Goal: Task Accomplishment & Management: Manage account settings

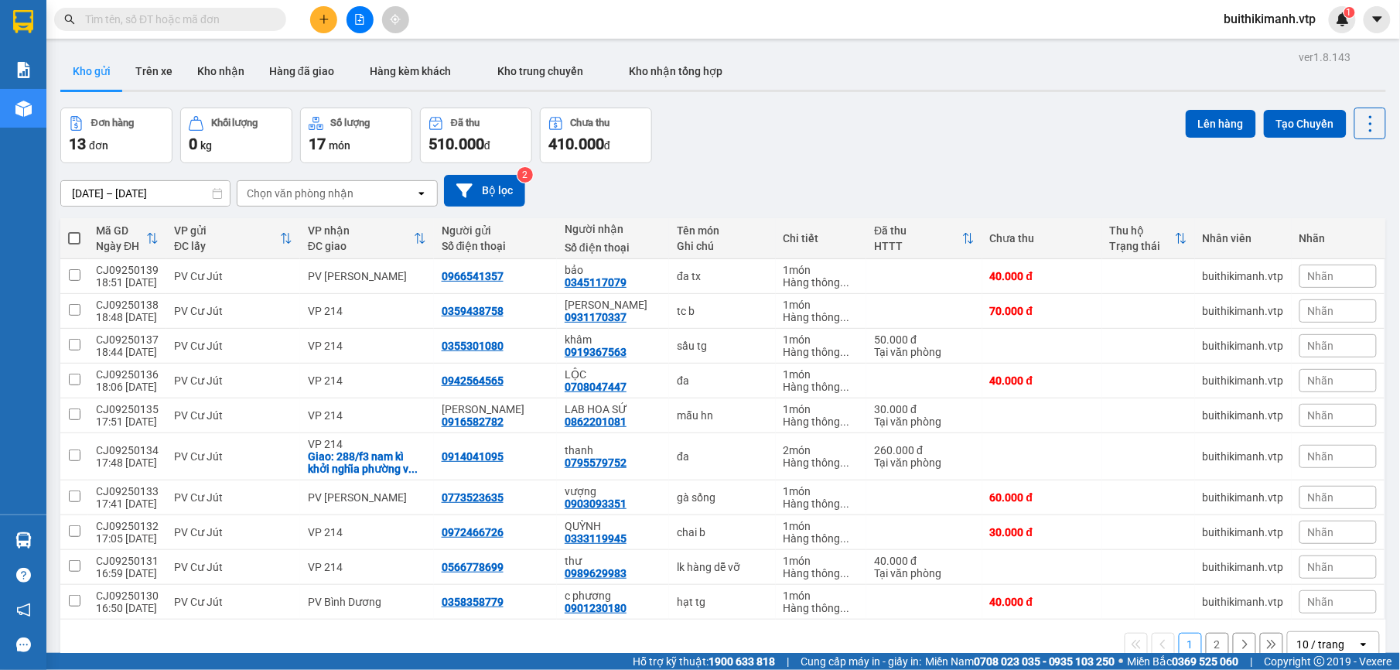
click at [1274, 25] on span "buithikimanh.vtp" at bounding box center [1270, 18] width 117 height 19
click at [1277, 53] on span "Đăng xuất" at bounding box center [1276, 47] width 87 height 17
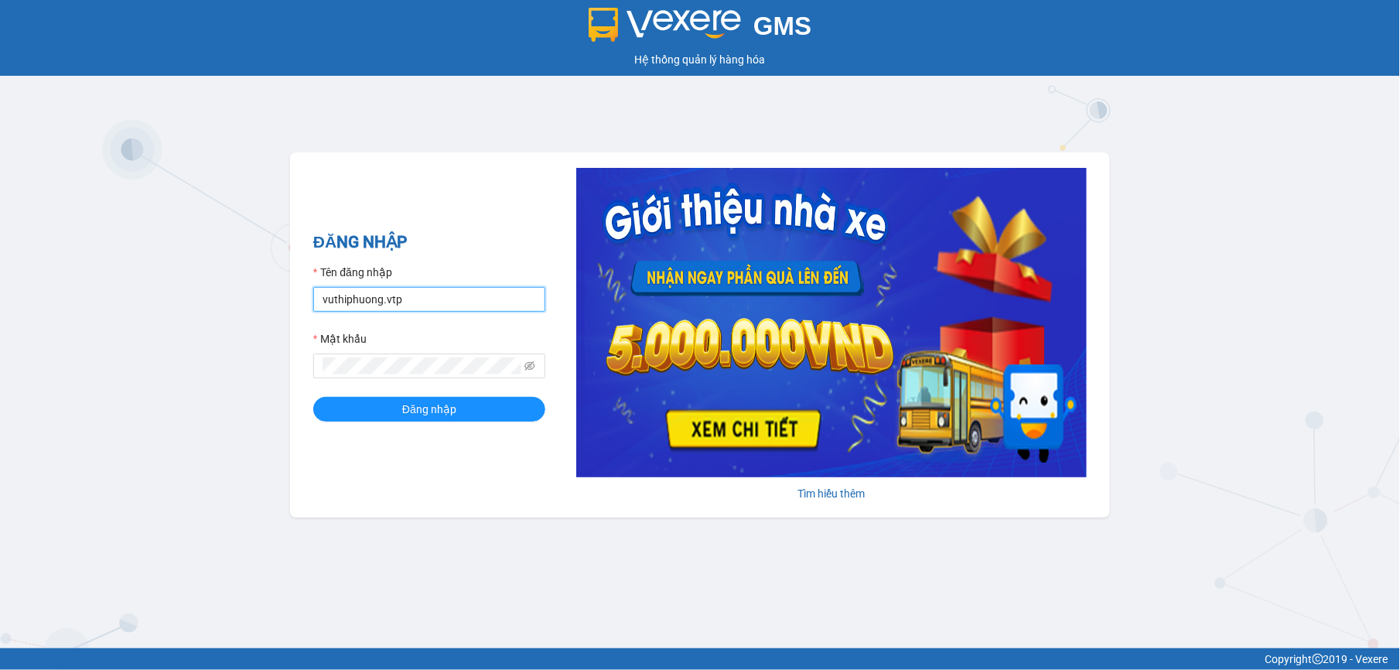
click at [433, 301] on input "vuthiphuong.vtp" at bounding box center [429, 299] width 232 height 25
type input "v"
type input "nguyenthanhdung.vtp"
click at [378, 409] on button "Đăng nhập" at bounding box center [429, 409] width 232 height 25
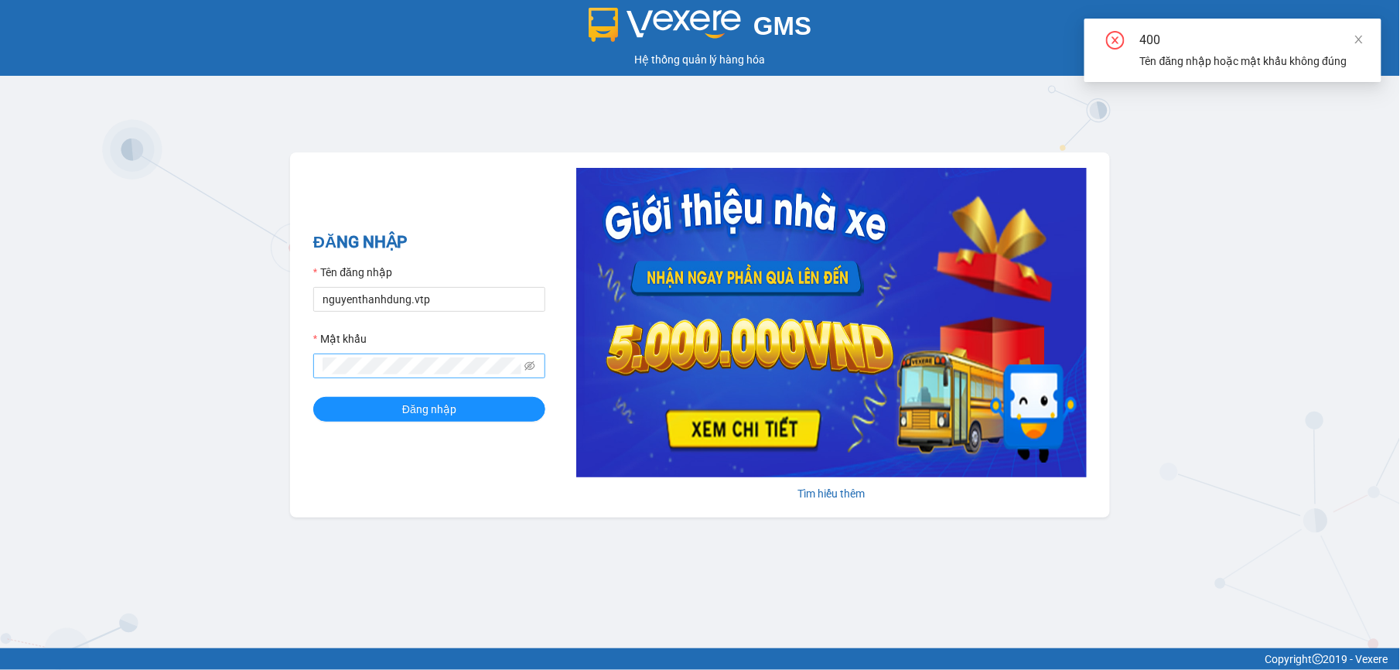
click at [523, 363] on span at bounding box center [429, 365] width 232 height 25
click at [526, 365] on icon "eye-invisible" at bounding box center [529, 365] width 11 height 9
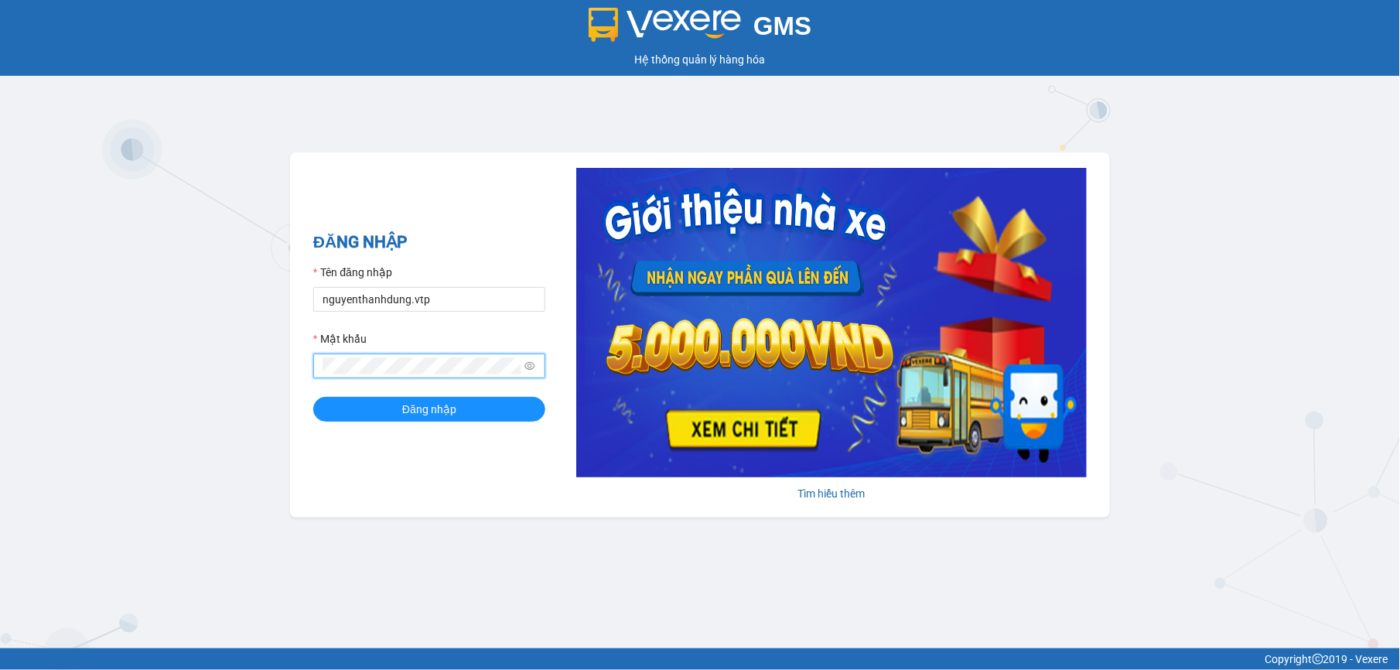
click at [313, 397] on button "Đăng nhập" at bounding box center [429, 409] width 232 height 25
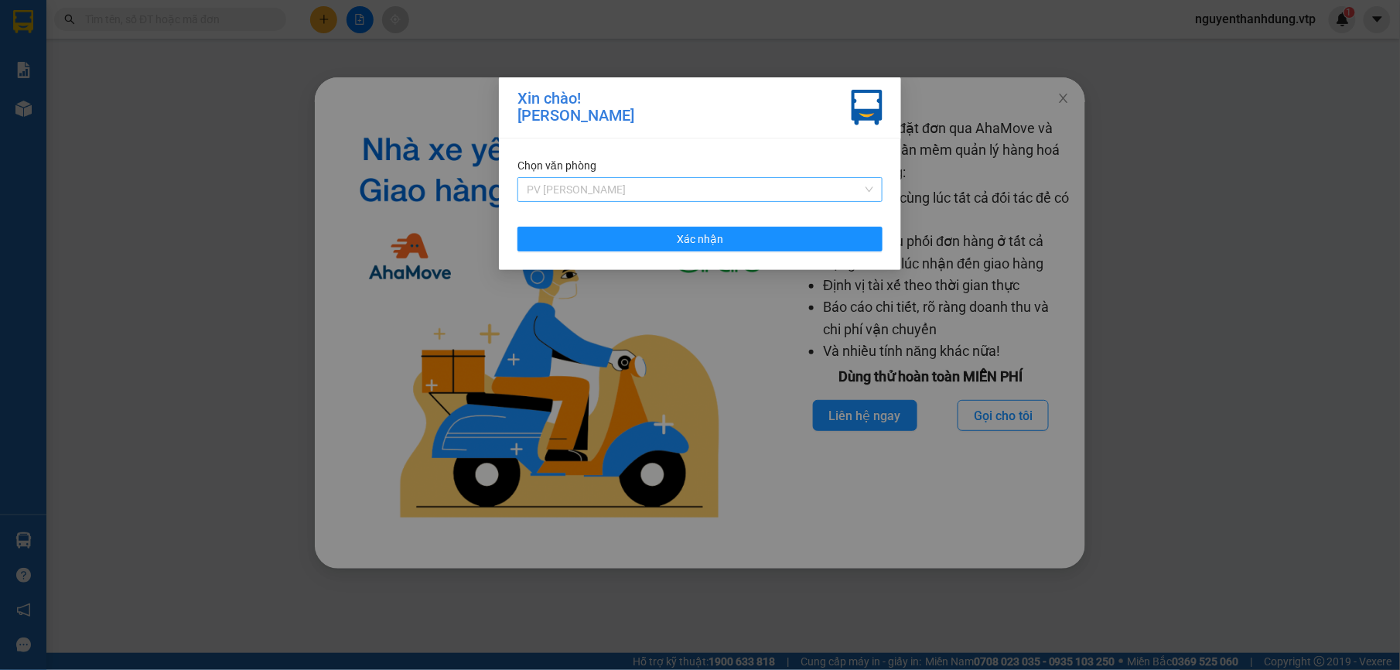
click at [619, 184] on span "PV [PERSON_NAME]" at bounding box center [700, 189] width 346 height 23
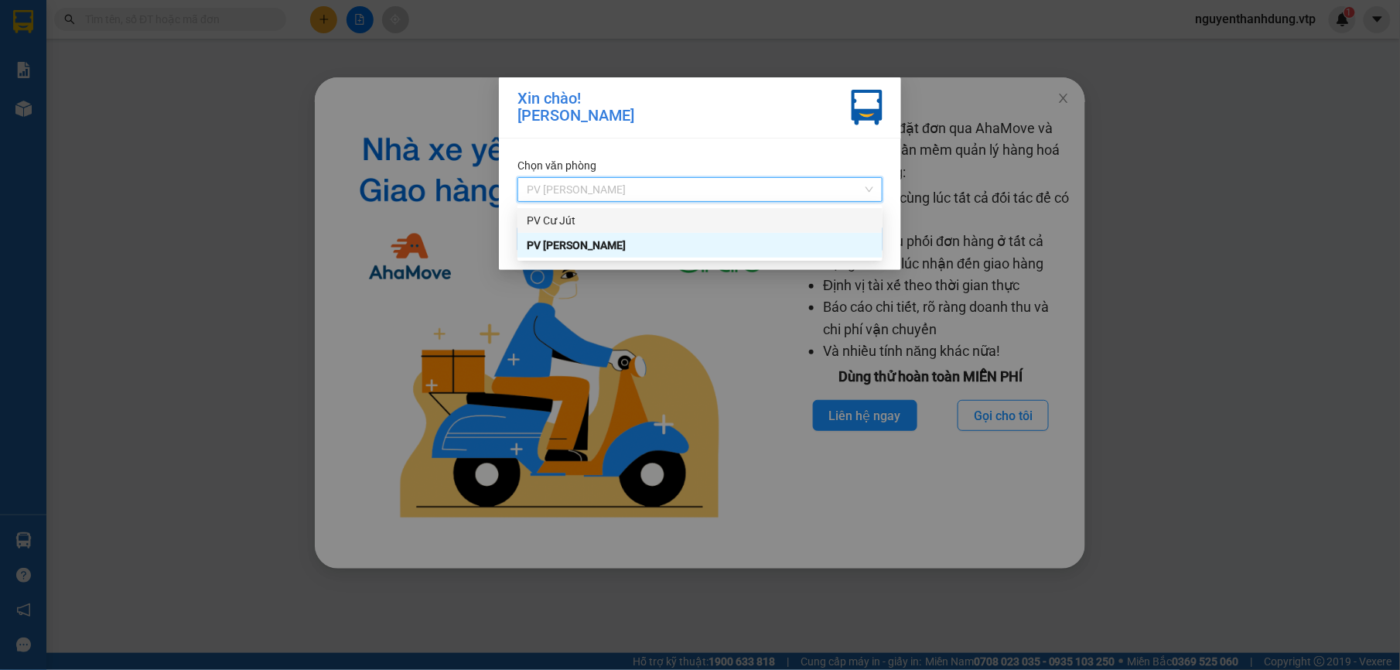
click at [589, 215] on div "PV Cư Jút" at bounding box center [700, 220] width 346 height 17
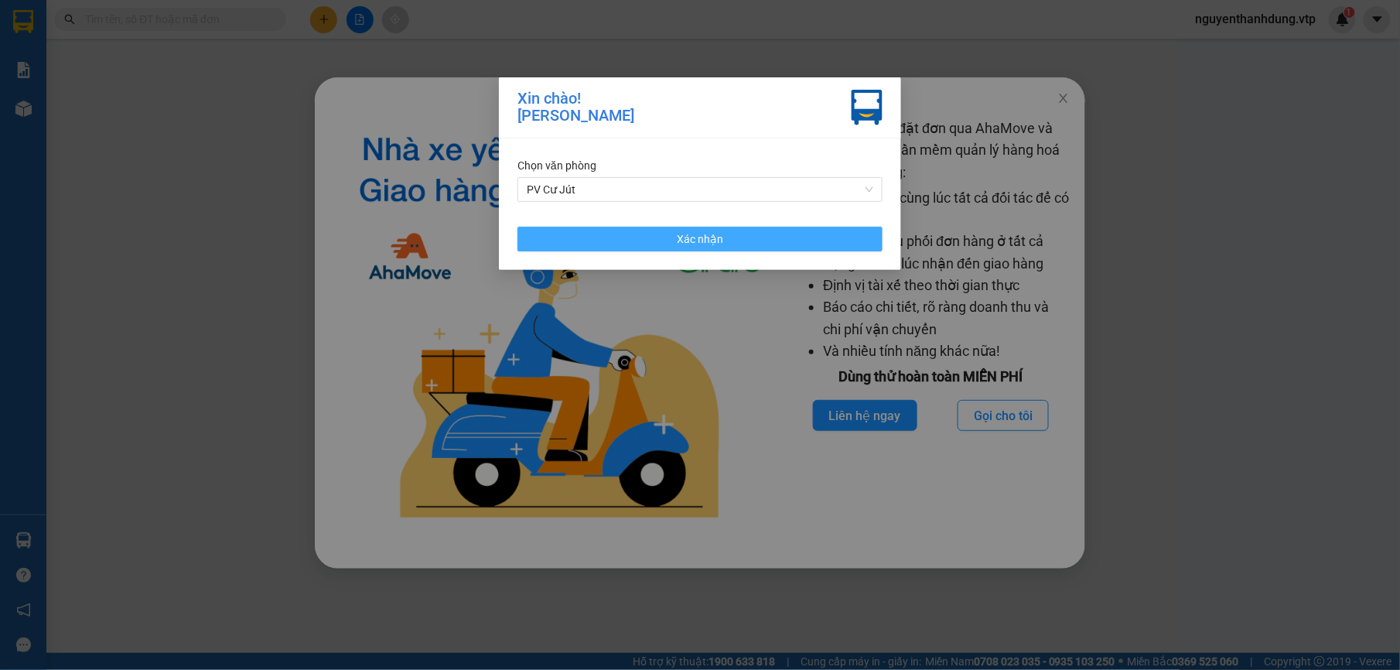
click at [826, 239] on button "Xác nhận" at bounding box center [699, 239] width 365 height 25
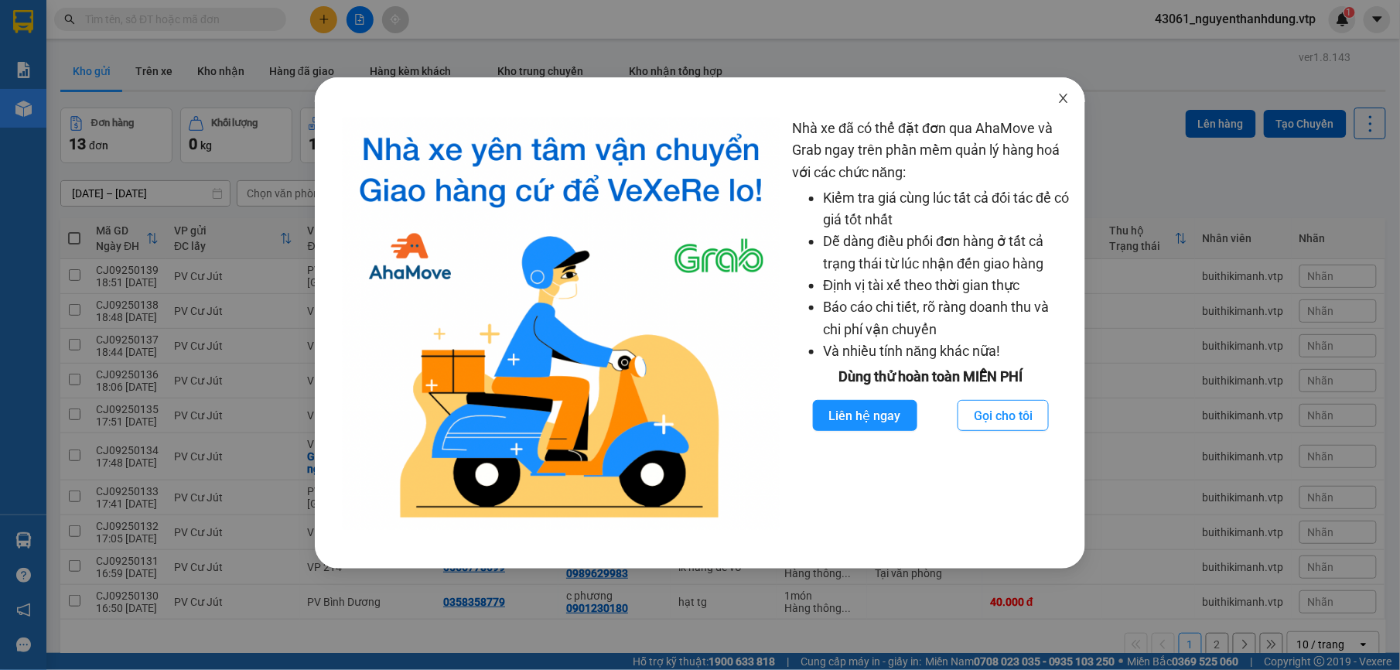
click at [1068, 90] on span "Close" at bounding box center [1063, 98] width 43 height 43
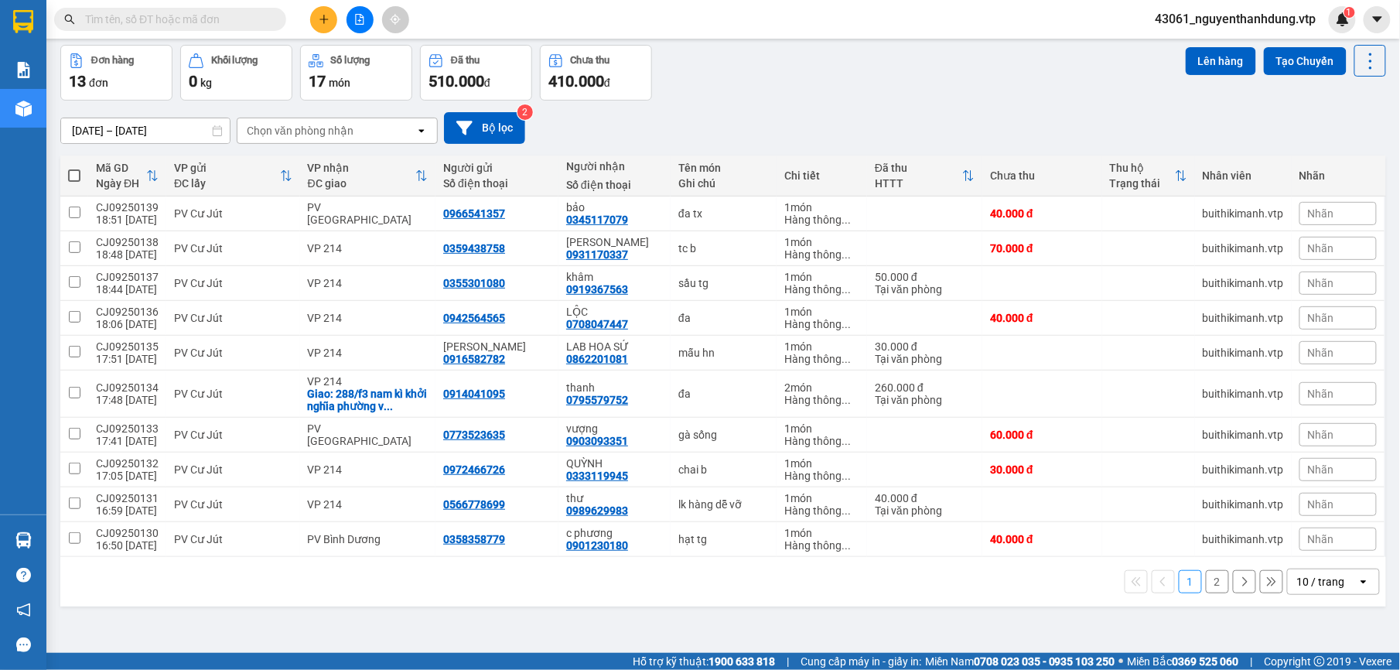
scroll to position [71, 0]
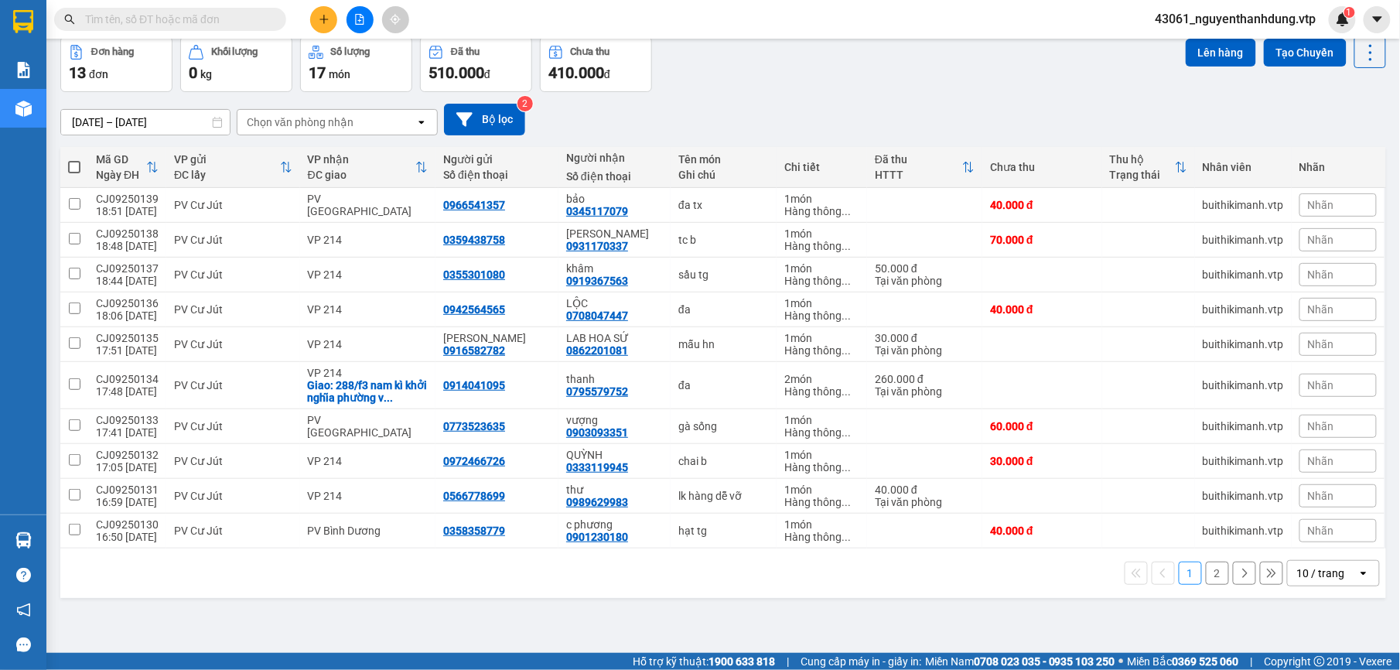
click at [1357, 575] on icon "open" at bounding box center [1363, 573] width 12 height 12
click at [1306, 544] on span "100 / trang" at bounding box center [1312, 543] width 56 height 15
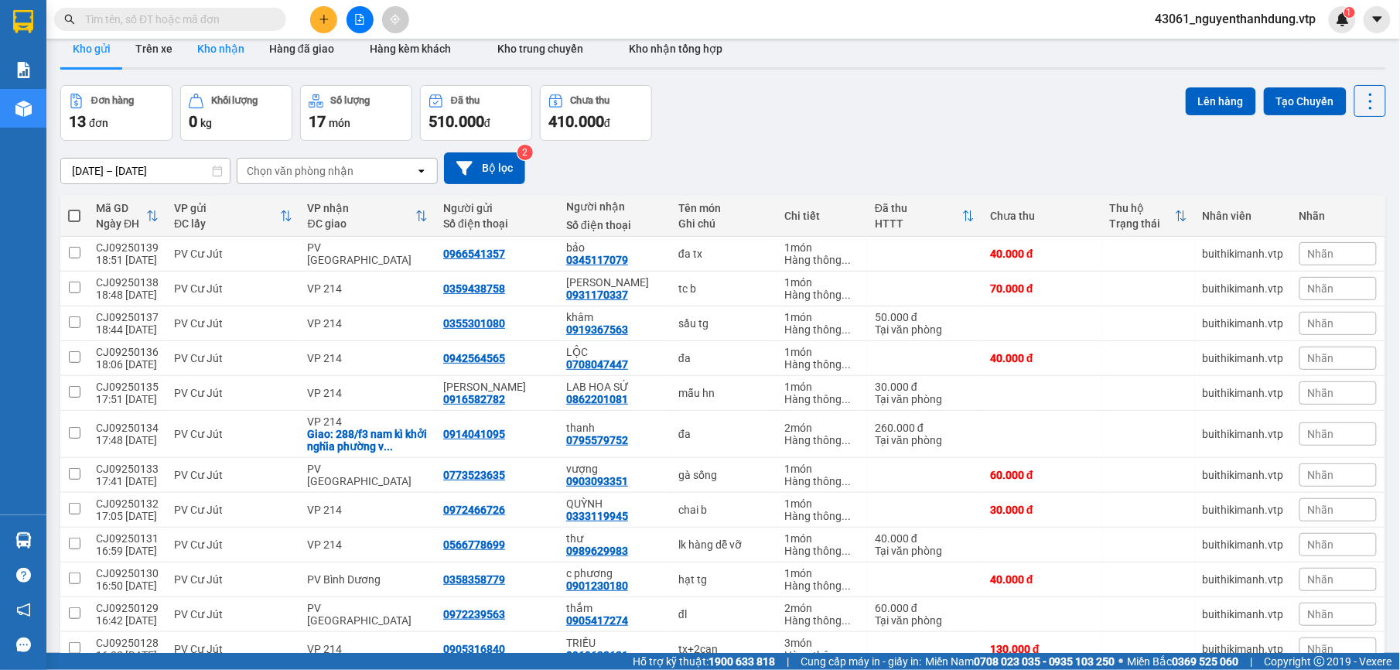
scroll to position [0, 0]
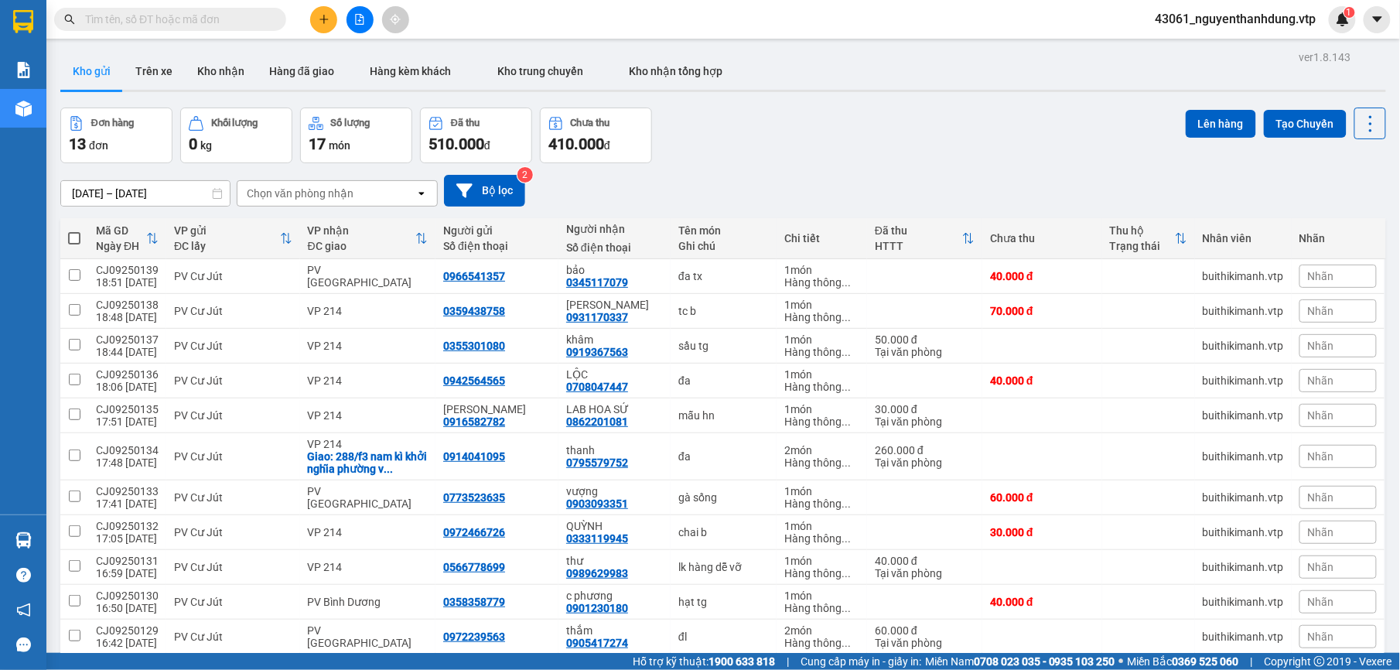
click at [328, 16] on icon "plus" at bounding box center [324, 19] width 11 height 11
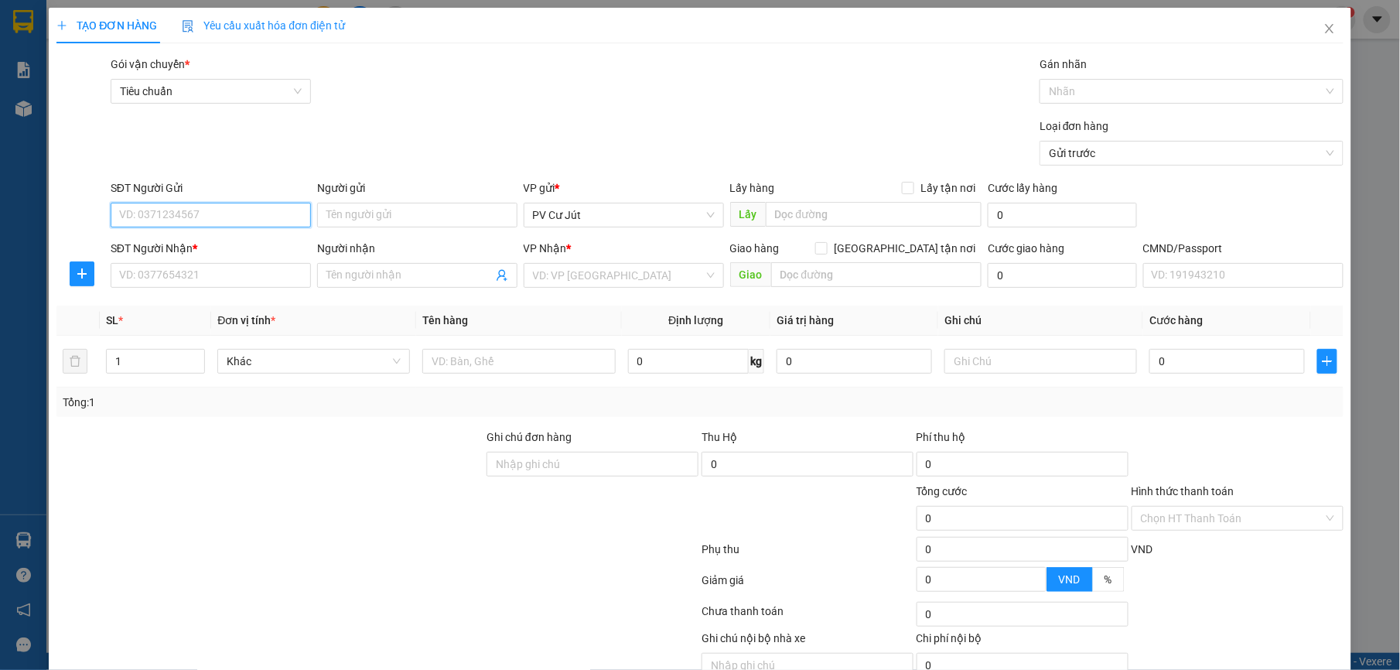
click at [165, 208] on input "SĐT Người Gửi" at bounding box center [211, 215] width 200 height 25
click at [237, 237] on div "0365814107" at bounding box center [208, 246] width 198 height 25
type input "0365814107"
type input "0816267269"
type input "PHUONG"
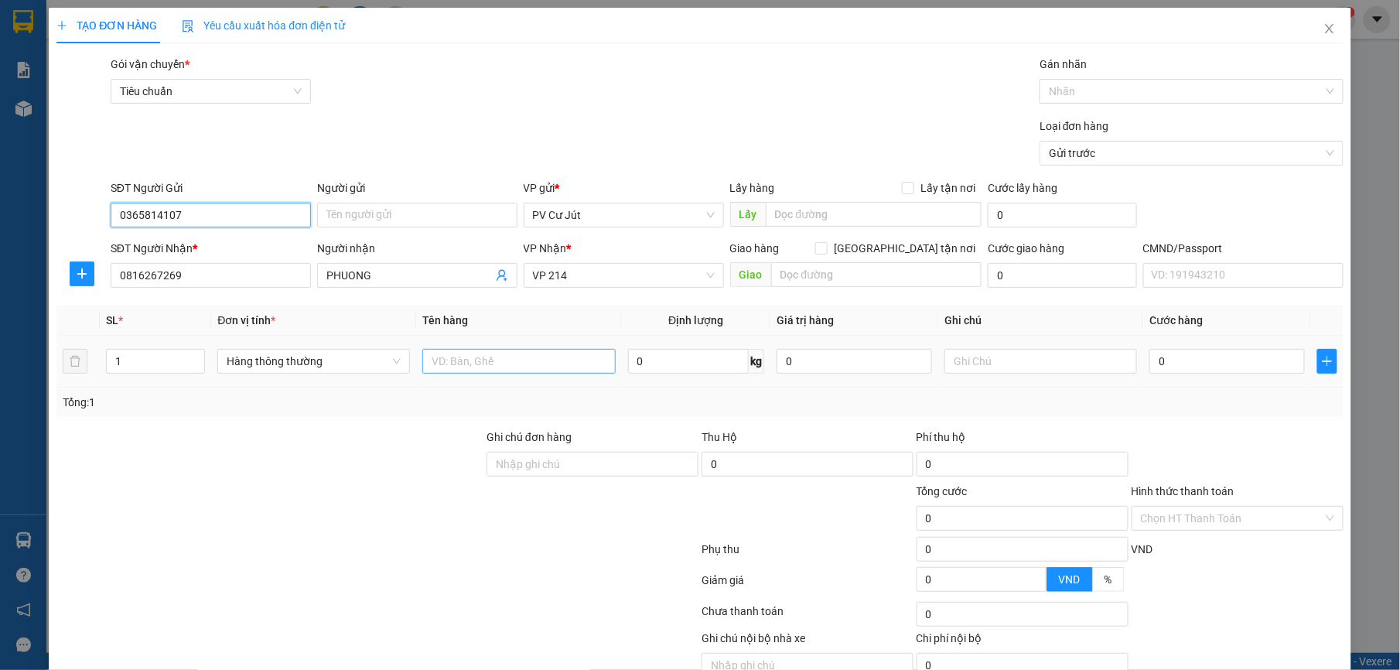
type input "0365814107"
click at [468, 360] on input "text" at bounding box center [518, 361] width 193 height 25
type input "t"
type input "TRÁI CÂY"
click at [1021, 350] on input "text" at bounding box center [1040, 361] width 193 height 25
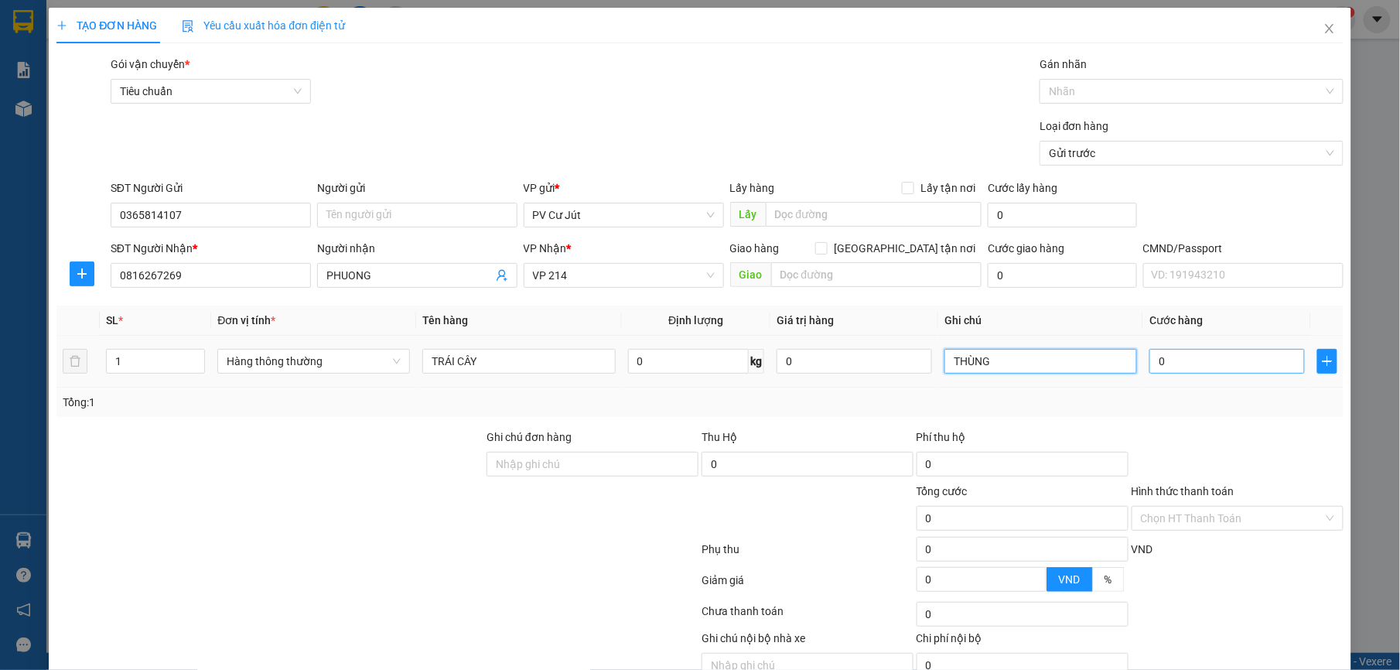
type input "THÙNG"
click at [1189, 359] on input "0" at bounding box center [1226, 361] width 155 height 25
type input "5"
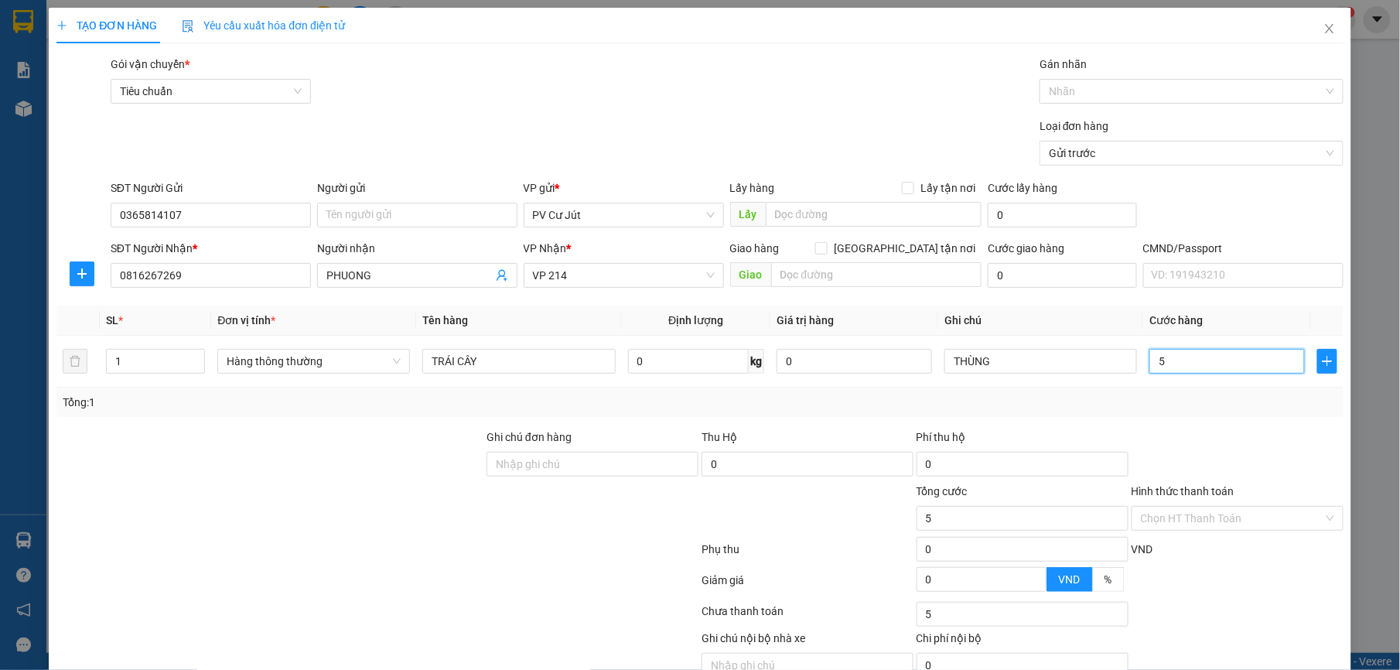
type input "50"
type input "500"
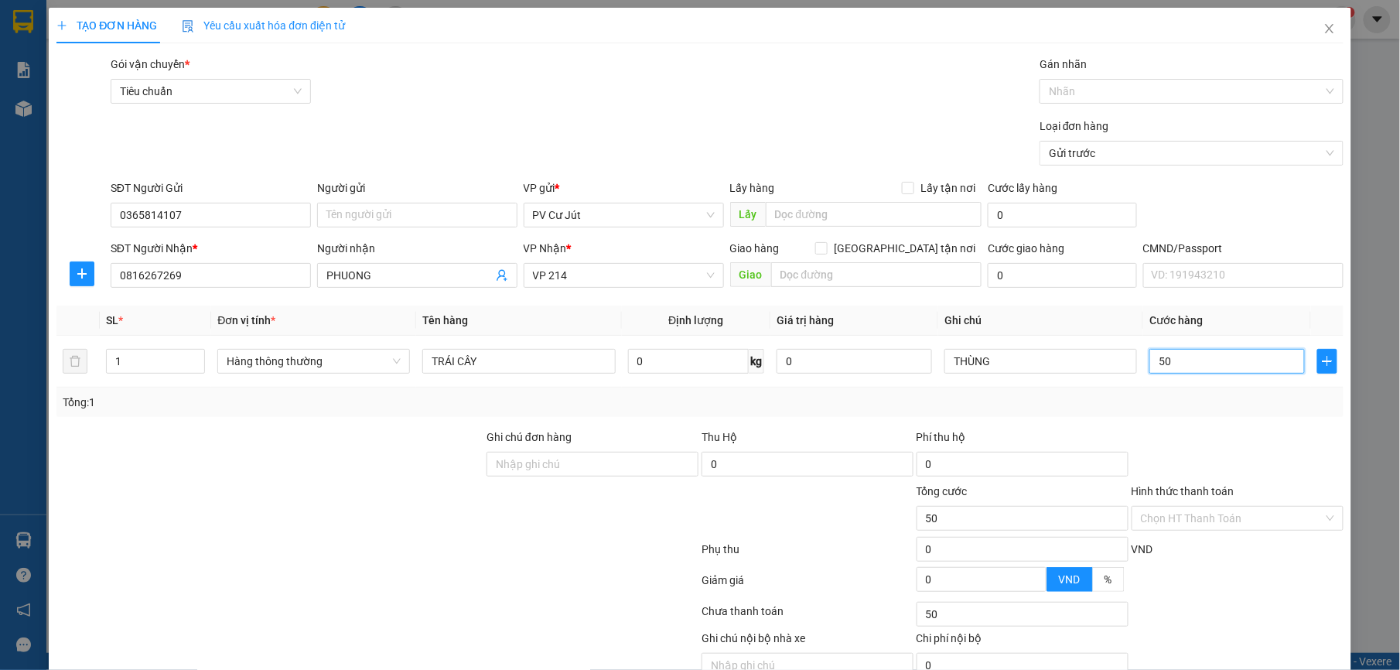
type input "500"
type input "5.000"
type input "50.000"
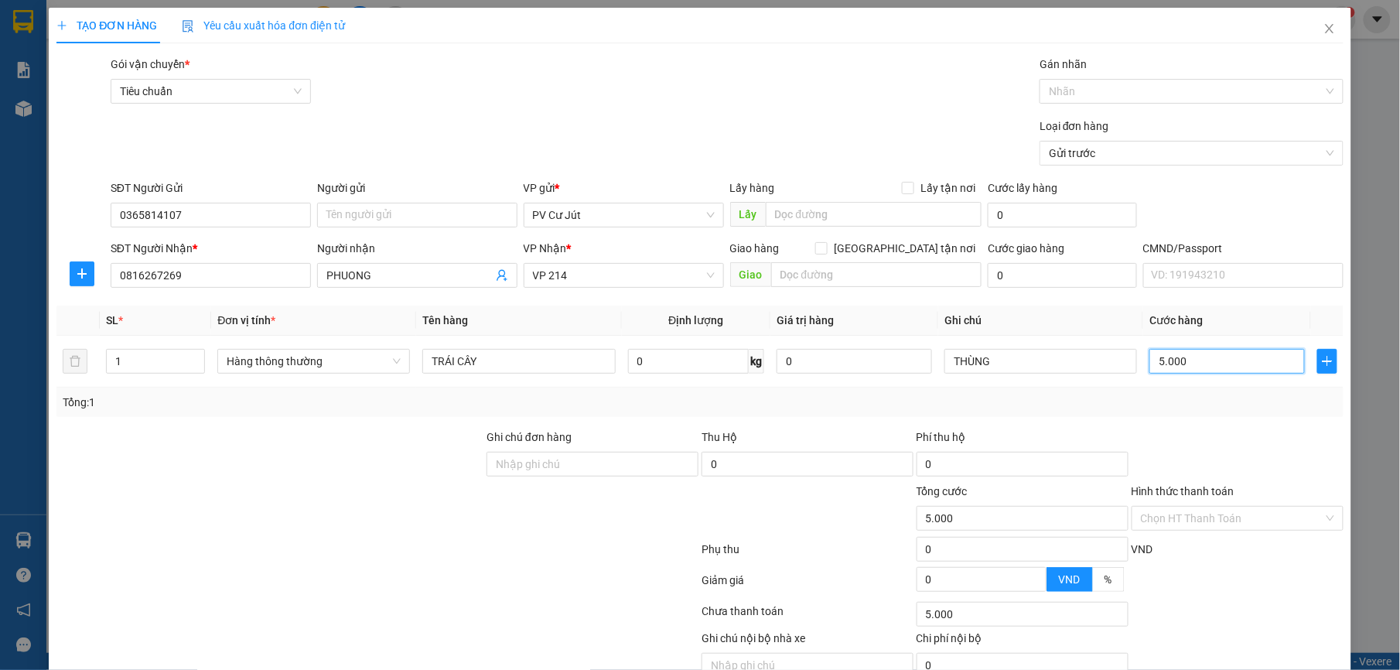
type input "50.000"
type input "500.000"
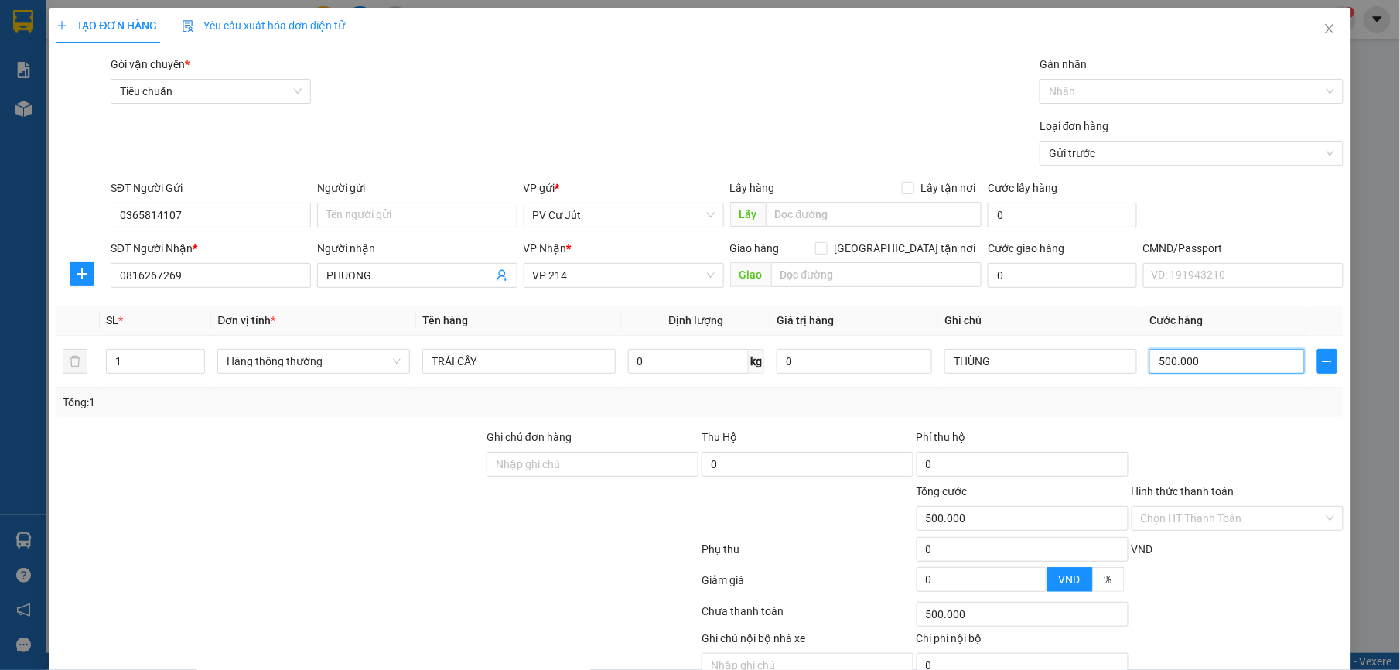
type input "50.000"
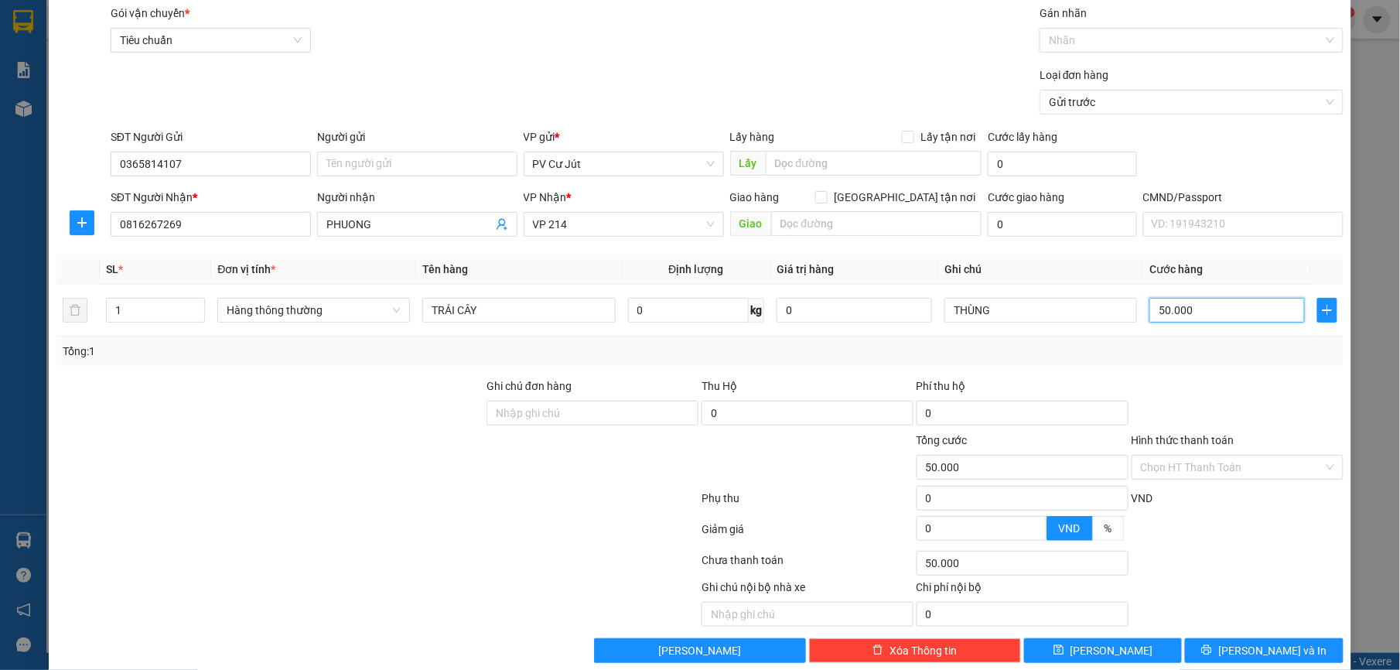
scroll to position [78, 0]
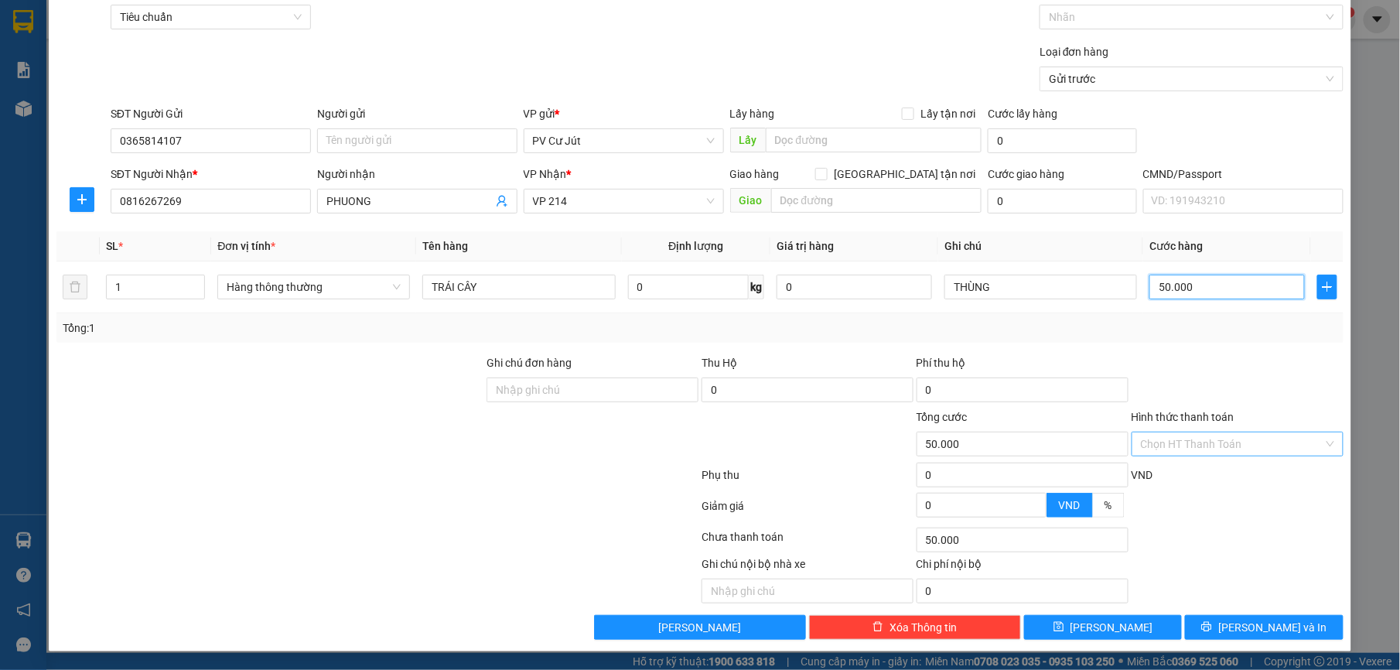
type input "50.000"
click at [1226, 435] on input "Hình thức thanh toán" at bounding box center [1232, 443] width 182 height 23
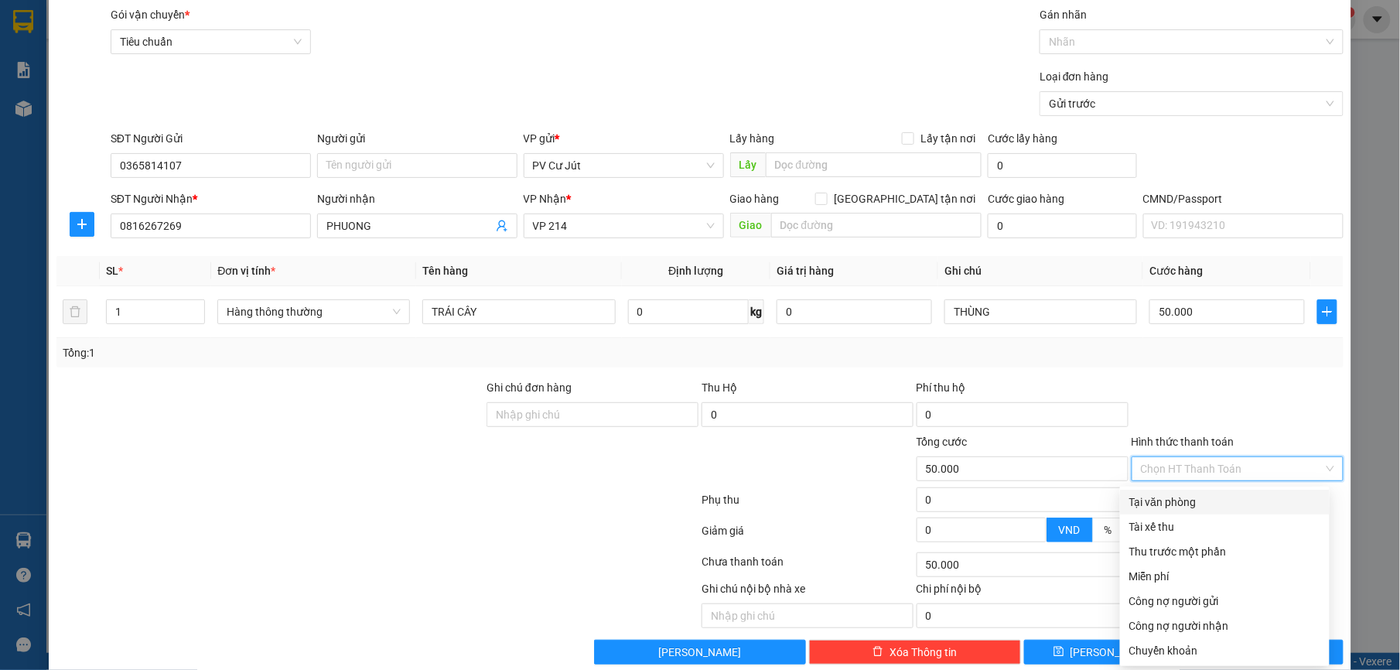
scroll to position [0, 0]
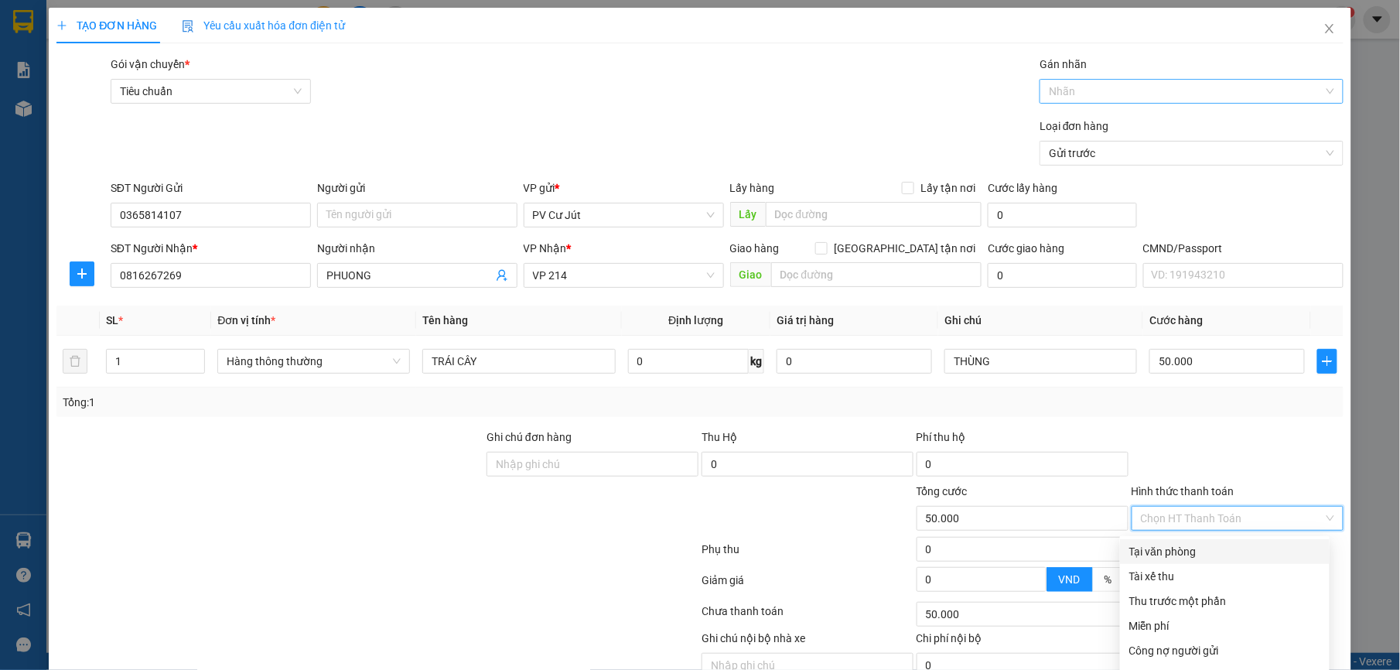
click at [1090, 85] on div at bounding box center [1183, 91] width 280 height 19
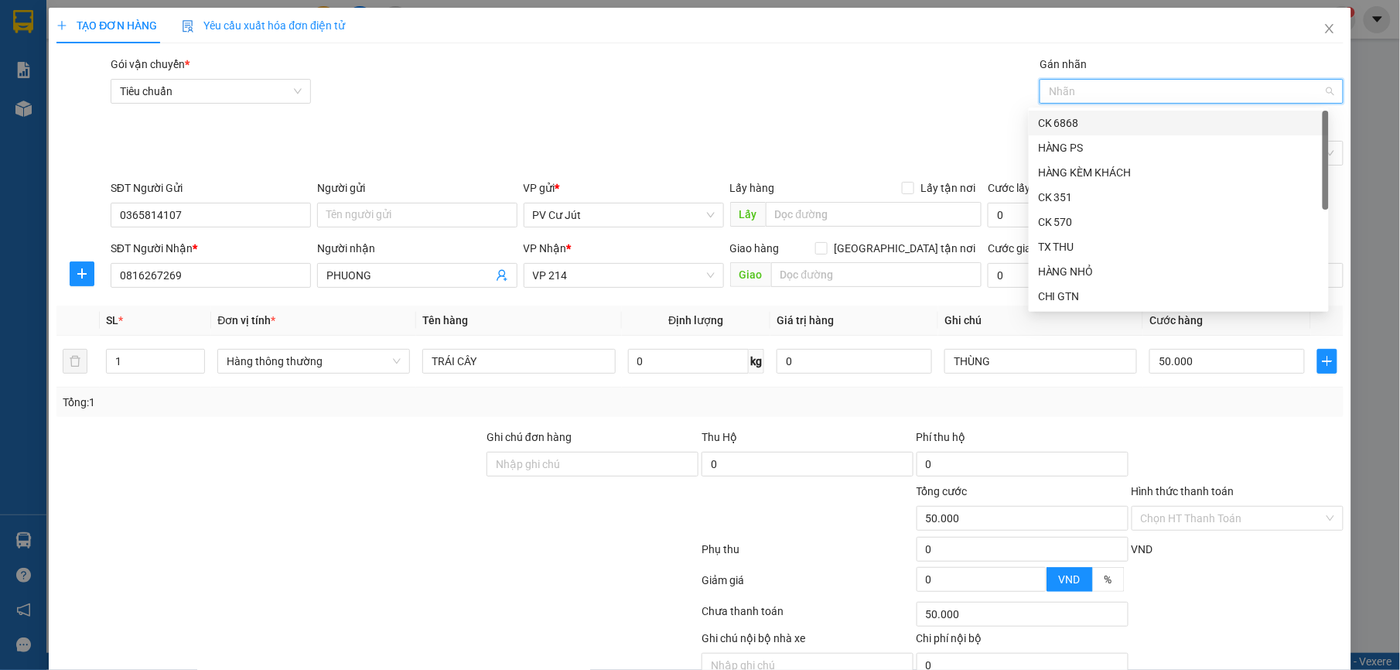
click at [1093, 125] on div "CK 6868" at bounding box center [1178, 122] width 281 height 17
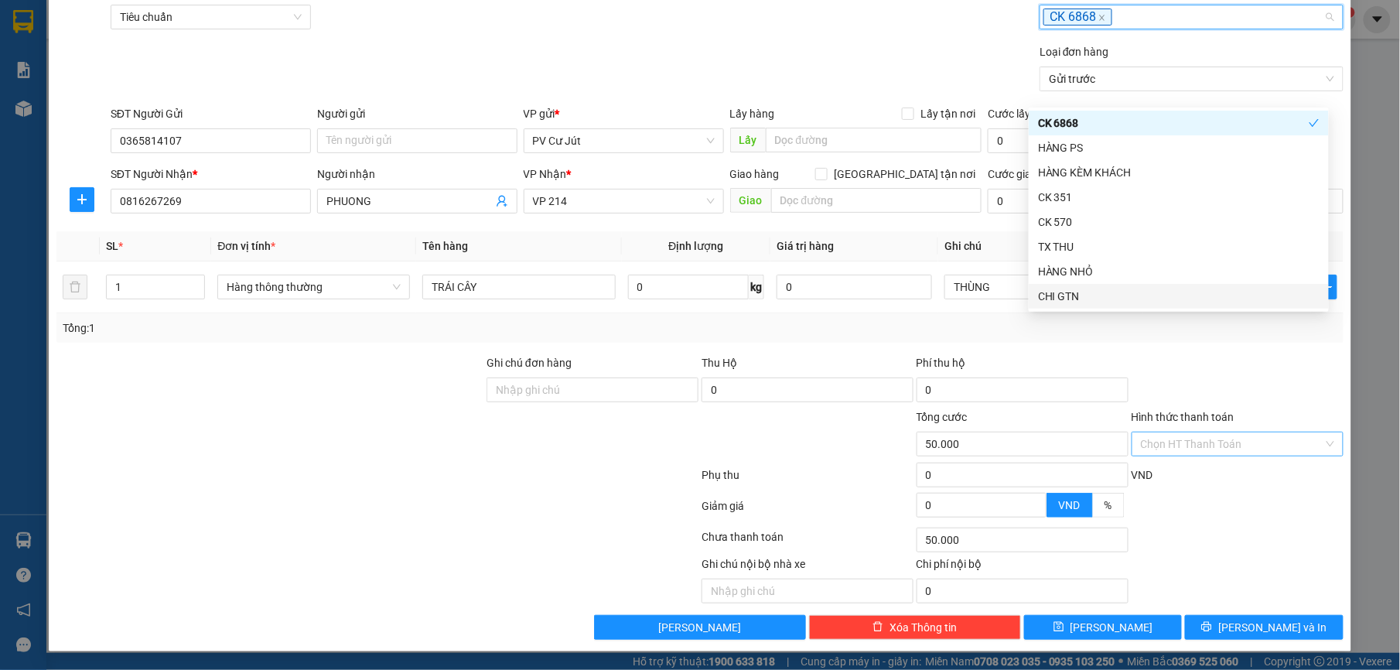
click at [1232, 442] on input "Hình thức thanh toán" at bounding box center [1232, 443] width 182 height 23
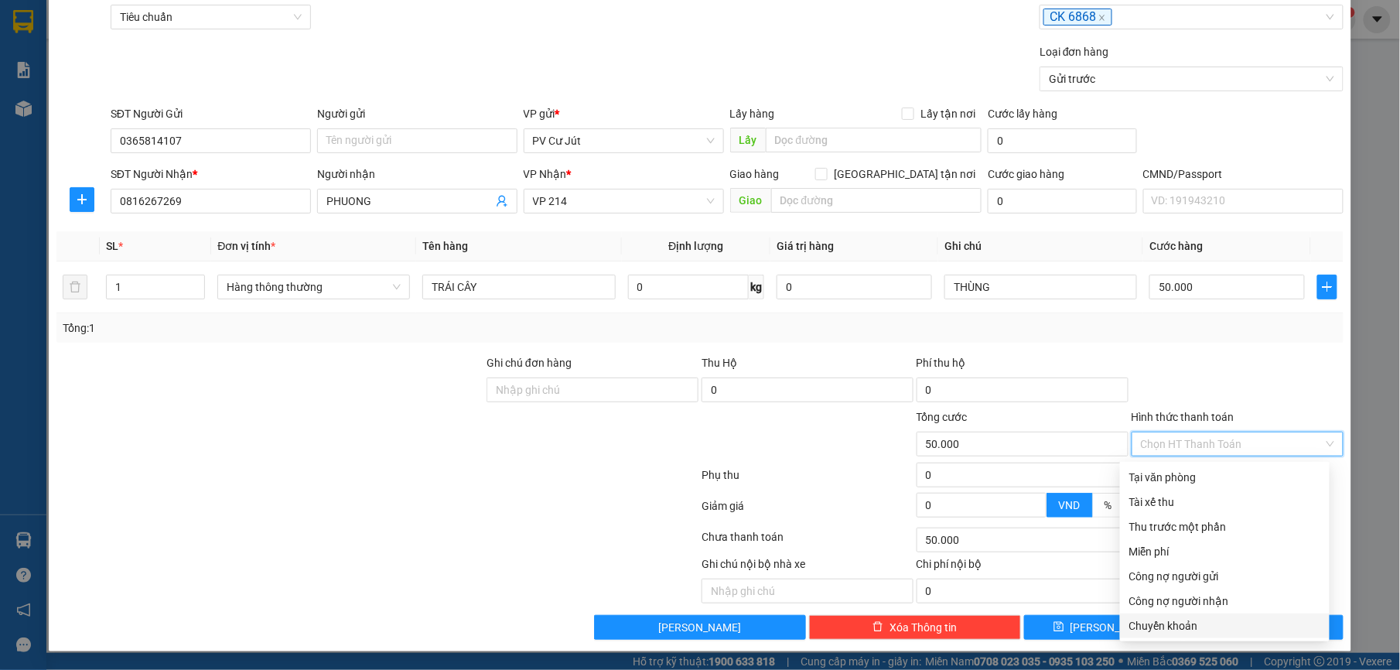
click at [1197, 623] on div "Chuyển khoản" at bounding box center [1224, 625] width 191 height 17
type input "0"
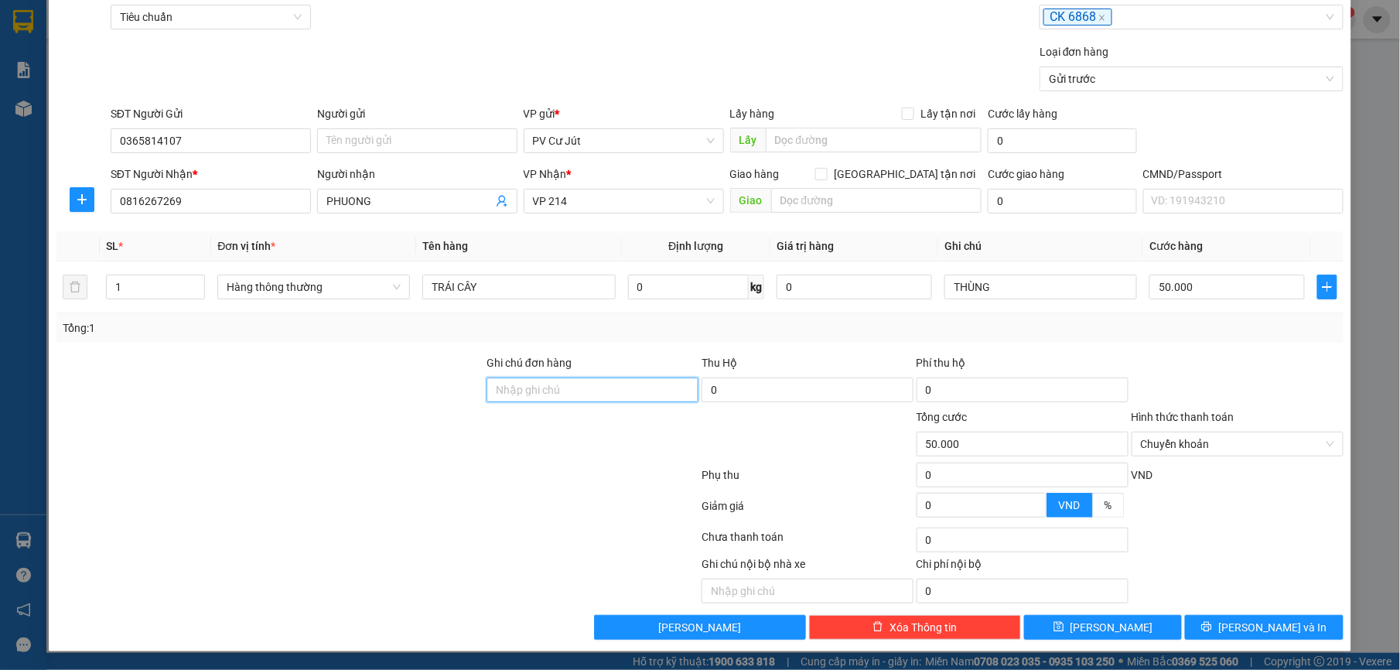
click at [580, 384] on input "Ghi chú đơn hàng" at bounding box center [592, 389] width 212 height 25
type input "D"
type input "ĐÃ CK 50K TK 6868 LÚC 6H15' NGÀY"
click at [1253, 629] on span "[PERSON_NAME] và In" at bounding box center [1272, 627] width 108 height 17
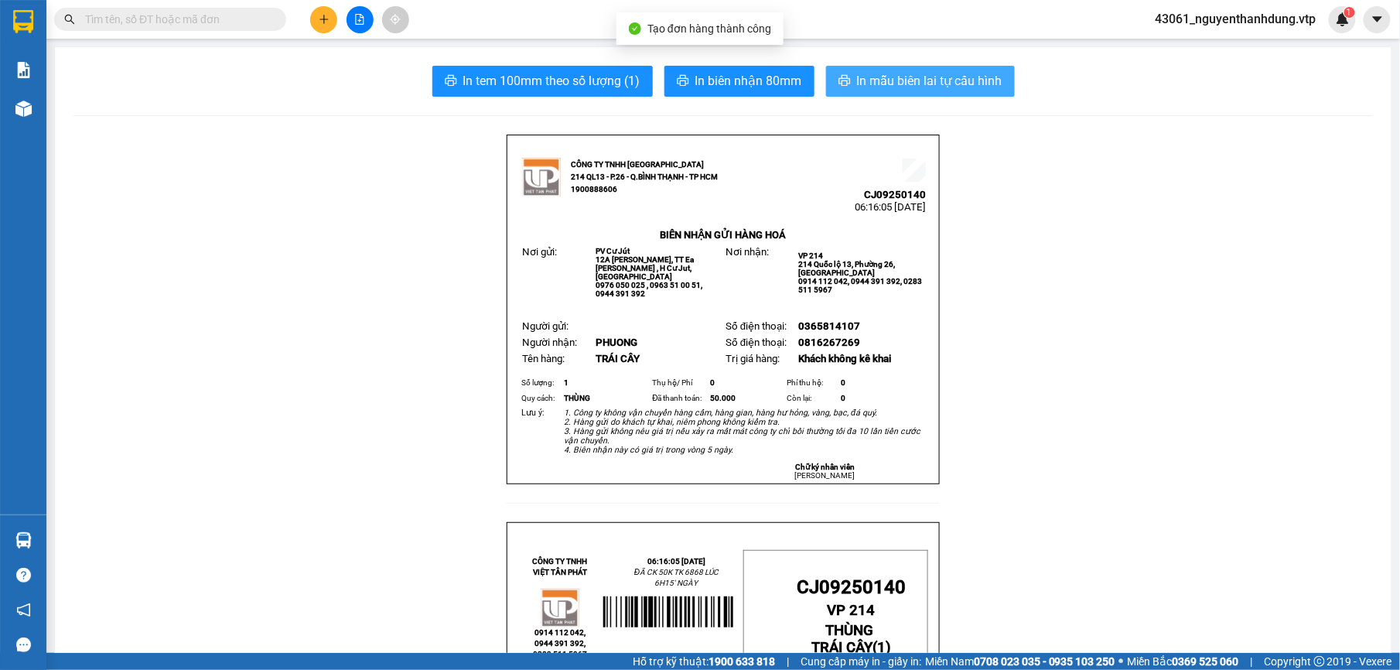
click at [891, 84] on span "In mẫu biên lai tự cấu hình" at bounding box center [929, 80] width 145 height 19
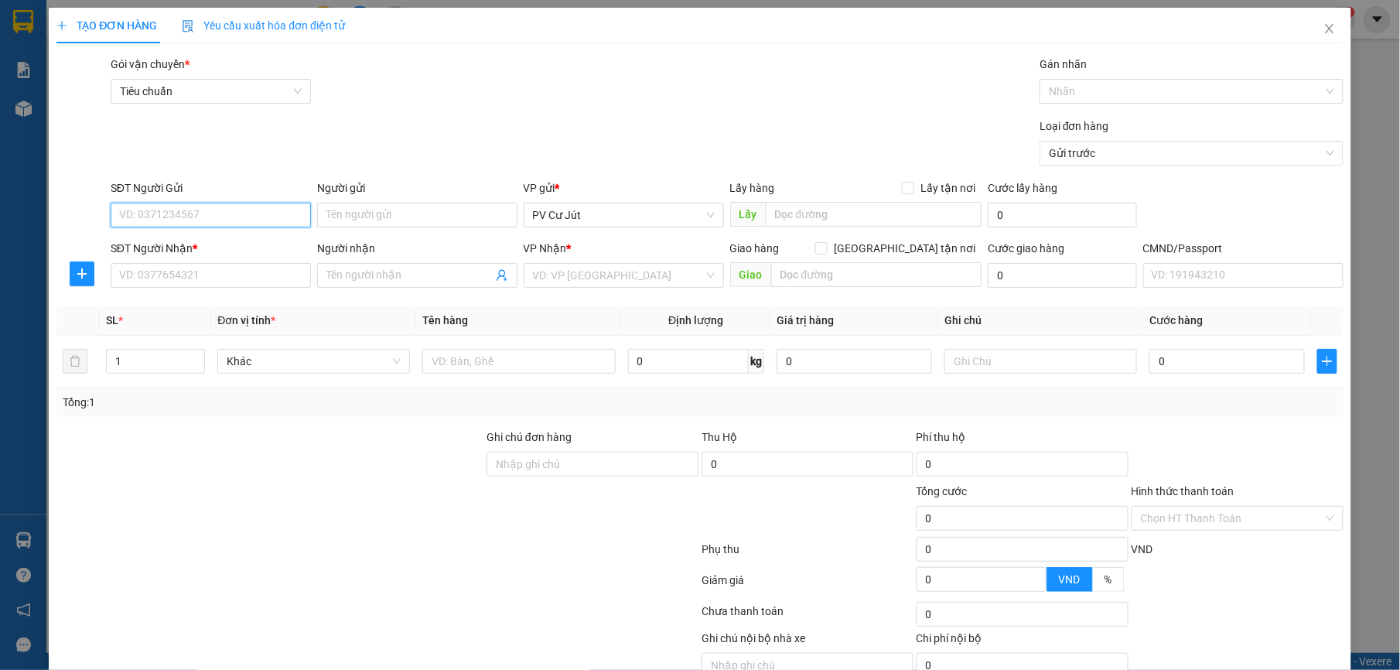
click at [202, 218] on input "SĐT Người Gửi" at bounding box center [211, 215] width 200 height 25
type input "0868842195"
click at [266, 241] on div "0868842195" at bounding box center [207, 246] width 179 height 17
type input "0364251377"
type input "đại"
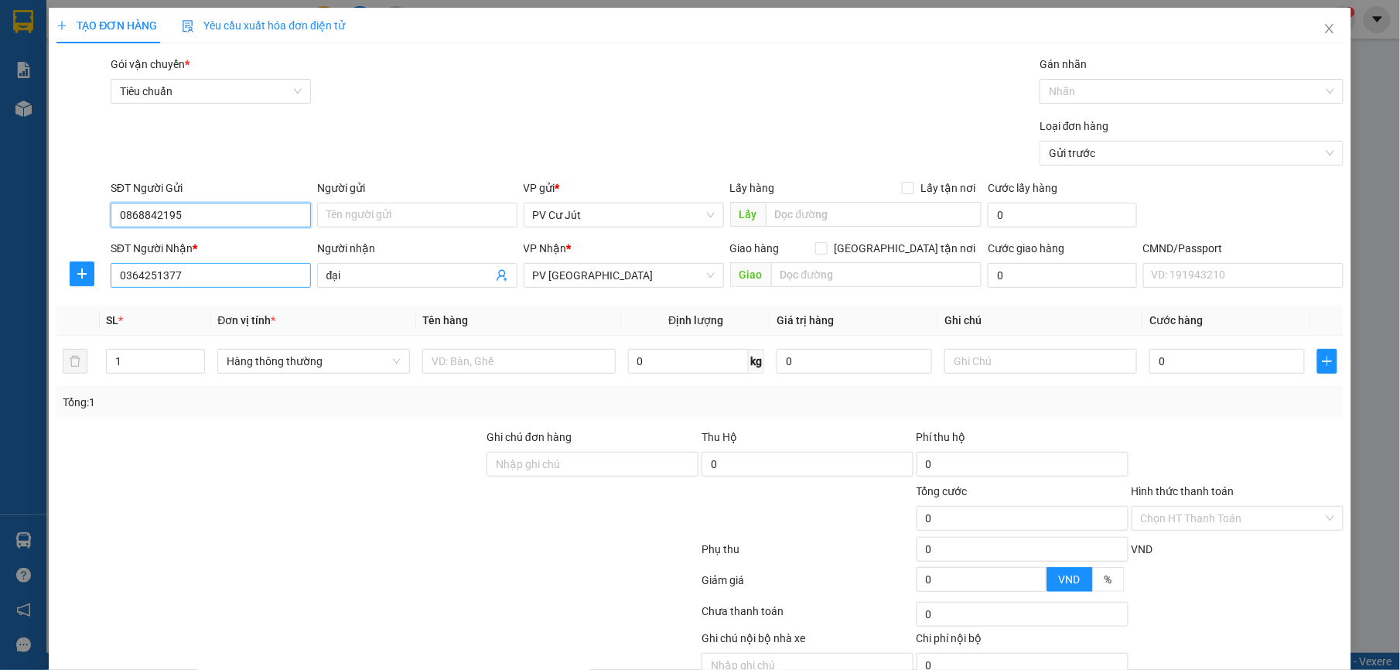
type input "0868842195"
click at [215, 285] on input "0364251377" at bounding box center [211, 275] width 200 height 25
type input "0"
click at [404, 271] on input "đại" at bounding box center [409, 275] width 166 height 17
type input "đ"
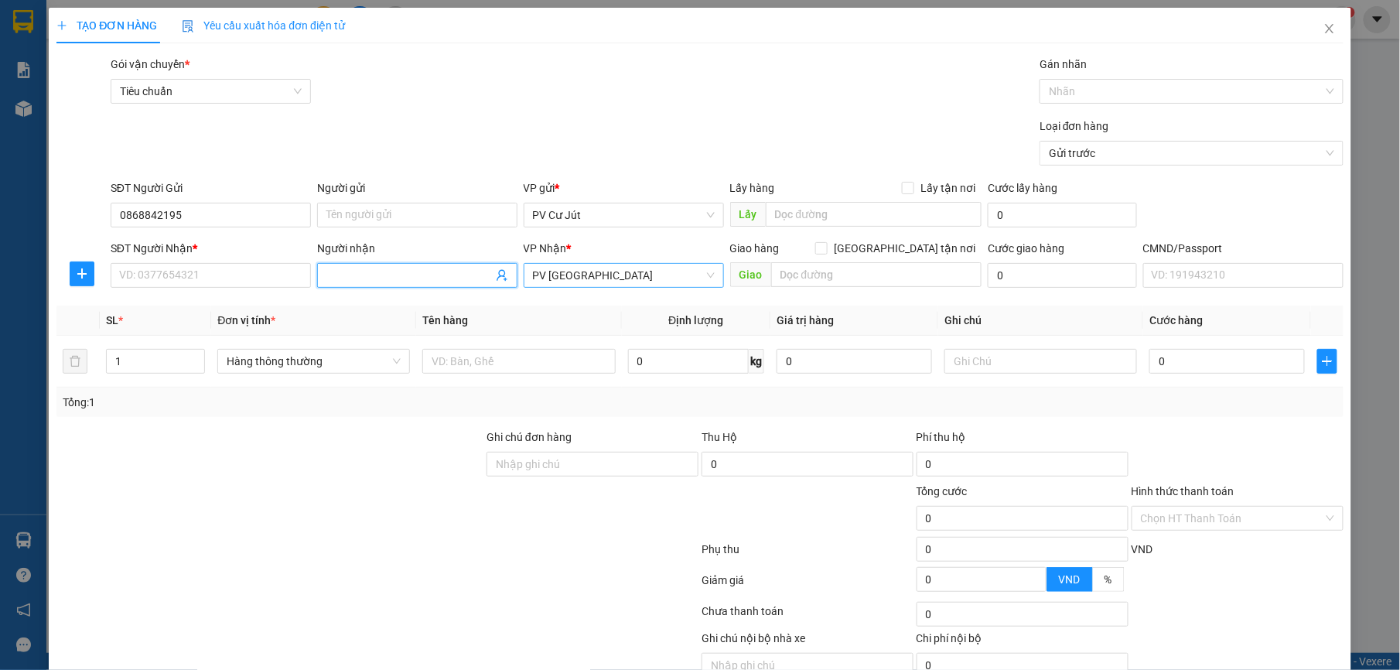
click at [645, 280] on span "PV [GEOGRAPHIC_DATA]" at bounding box center [624, 275] width 182 height 23
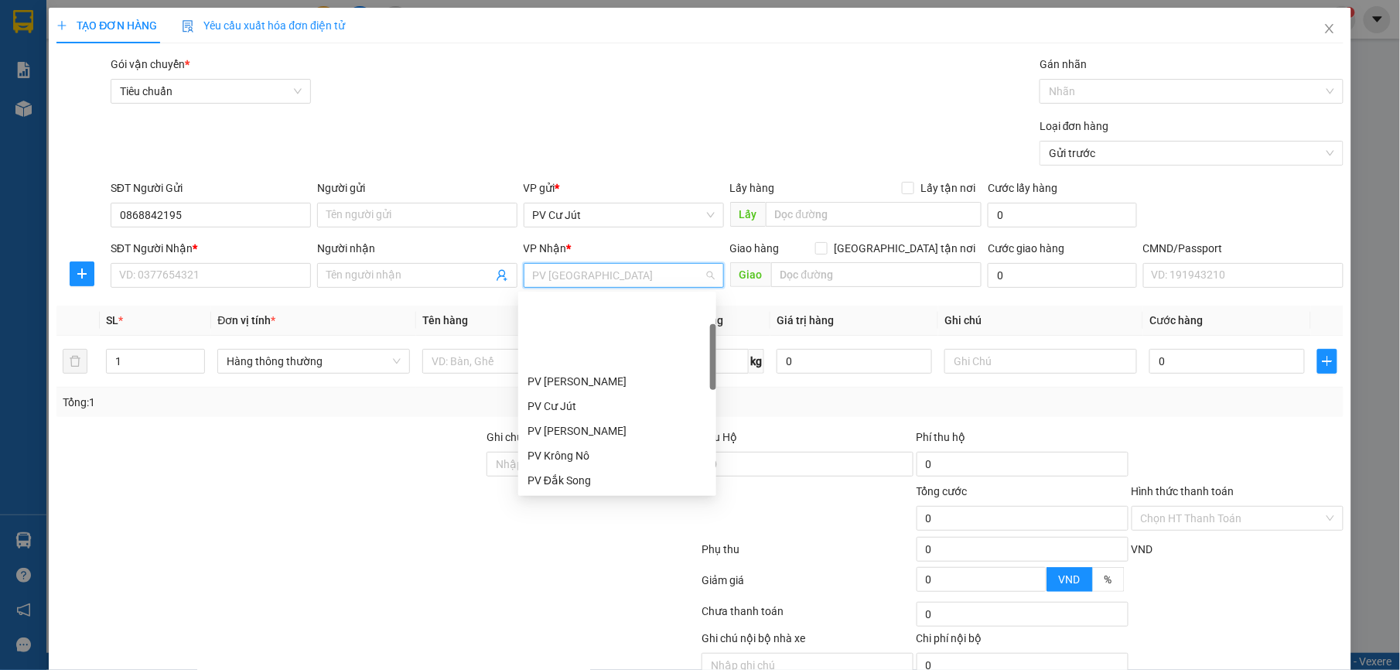
scroll to position [99, 0]
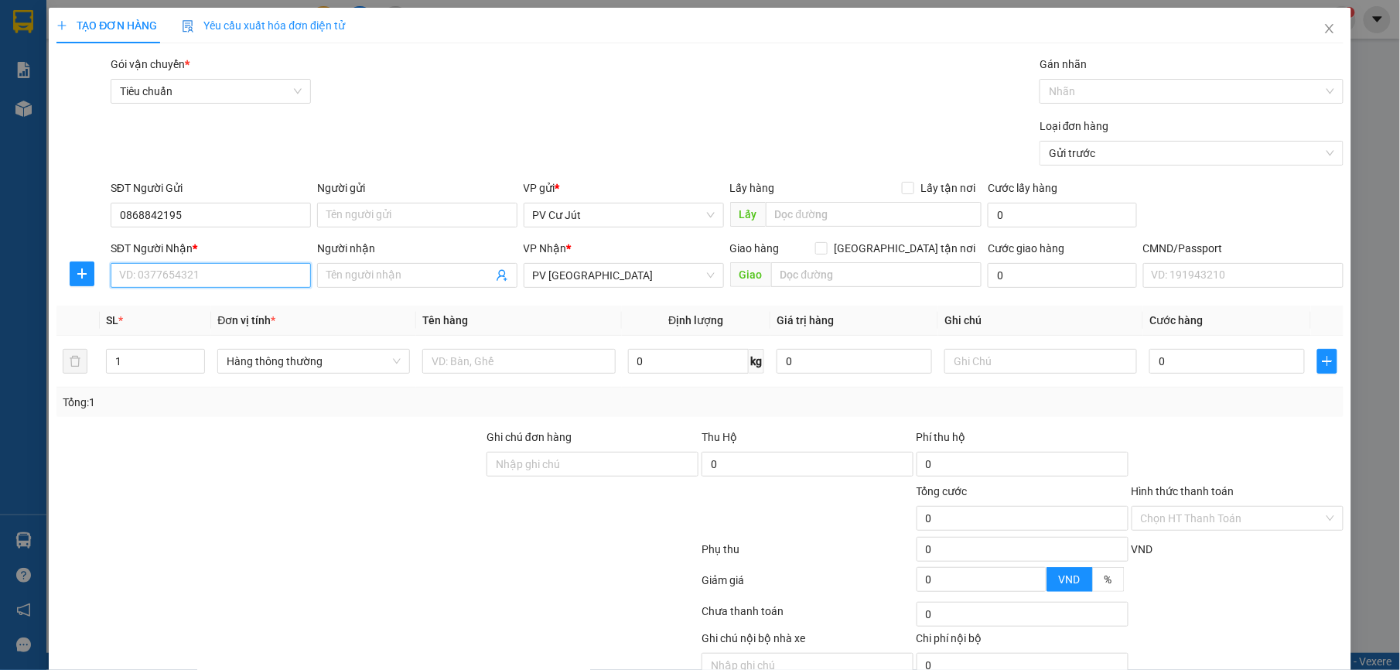
click at [173, 285] on input "SĐT Người Nhận *" at bounding box center [211, 275] width 200 height 25
type input "0907870087"
click at [376, 272] on input "Người nhận" at bounding box center [409, 275] width 166 height 17
click at [404, 206] on input "Người gửi" at bounding box center [417, 215] width 200 height 25
type input "DUY"
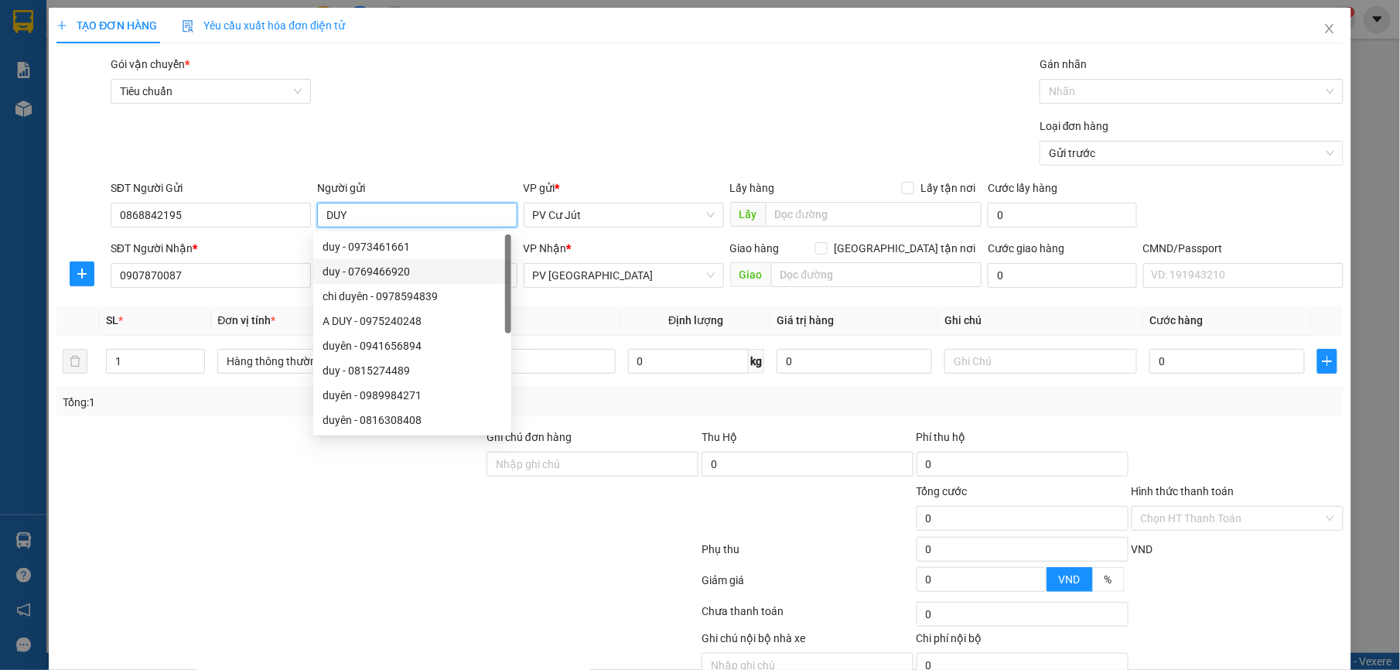
click at [377, 274] on div "duy - 0769466920" at bounding box center [411, 271] width 179 height 17
type input "0769466920"
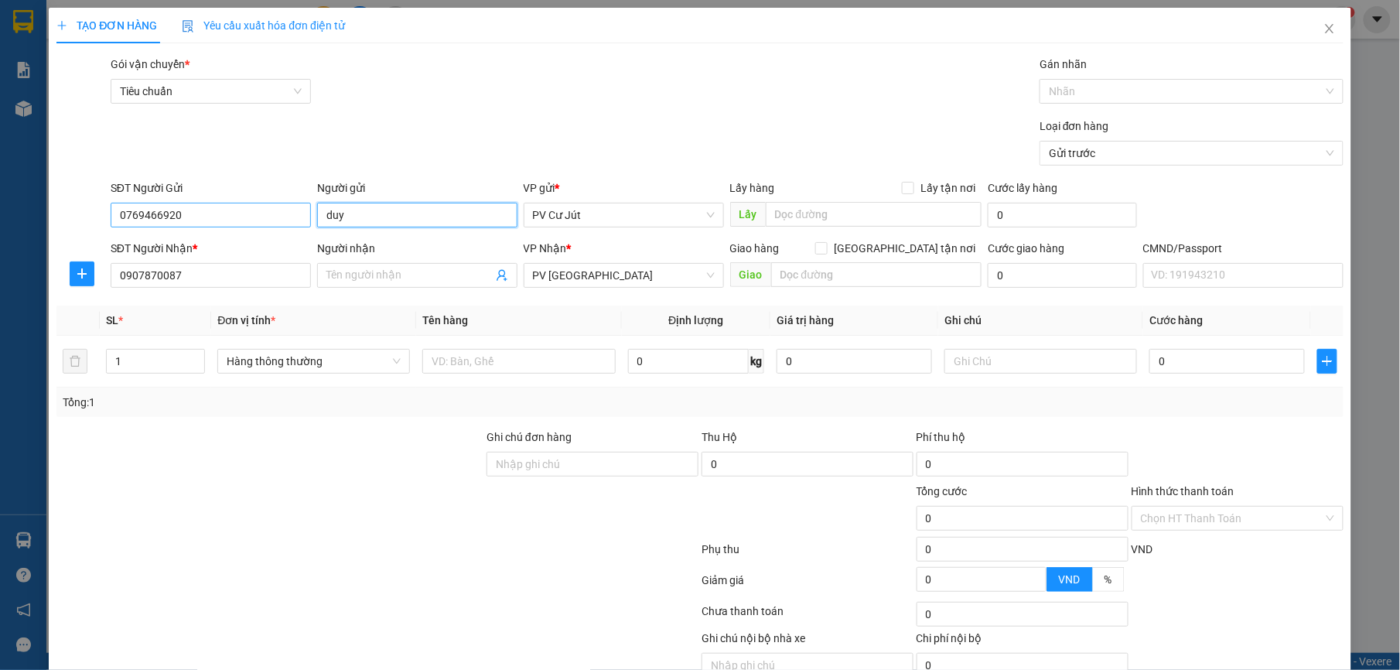
type input "duy"
click at [239, 213] on input "0769466920" at bounding box center [211, 215] width 200 height 25
type input "0"
drag, startPoint x: 365, startPoint y: 220, endPoint x: 138, endPoint y: 232, distance: 227.7
click at [138, 232] on div "SĐT Người Gửi VD: 0371234567 Người gửi duy duy VP gửi * PV Cư Jút Lấy hàng Lấy …" at bounding box center [726, 206] width 1239 height 54
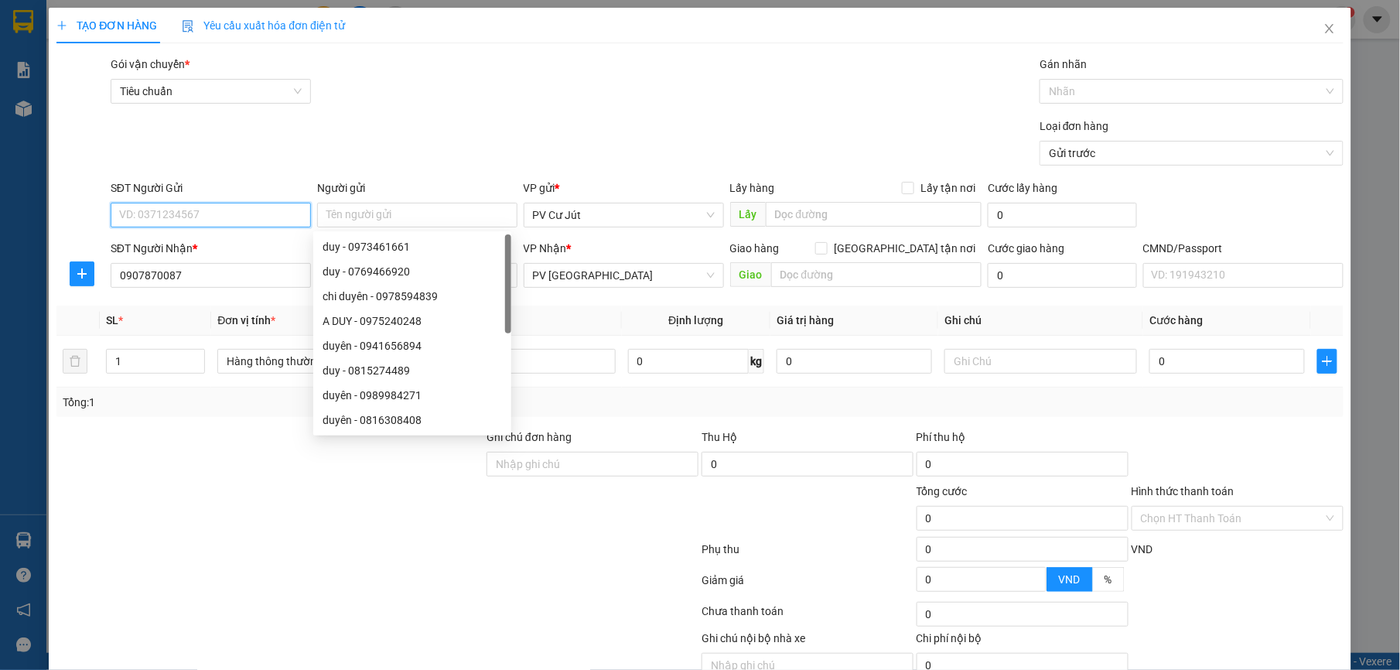
click at [150, 215] on input "SĐT Người Gửi" at bounding box center [211, 215] width 200 height 25
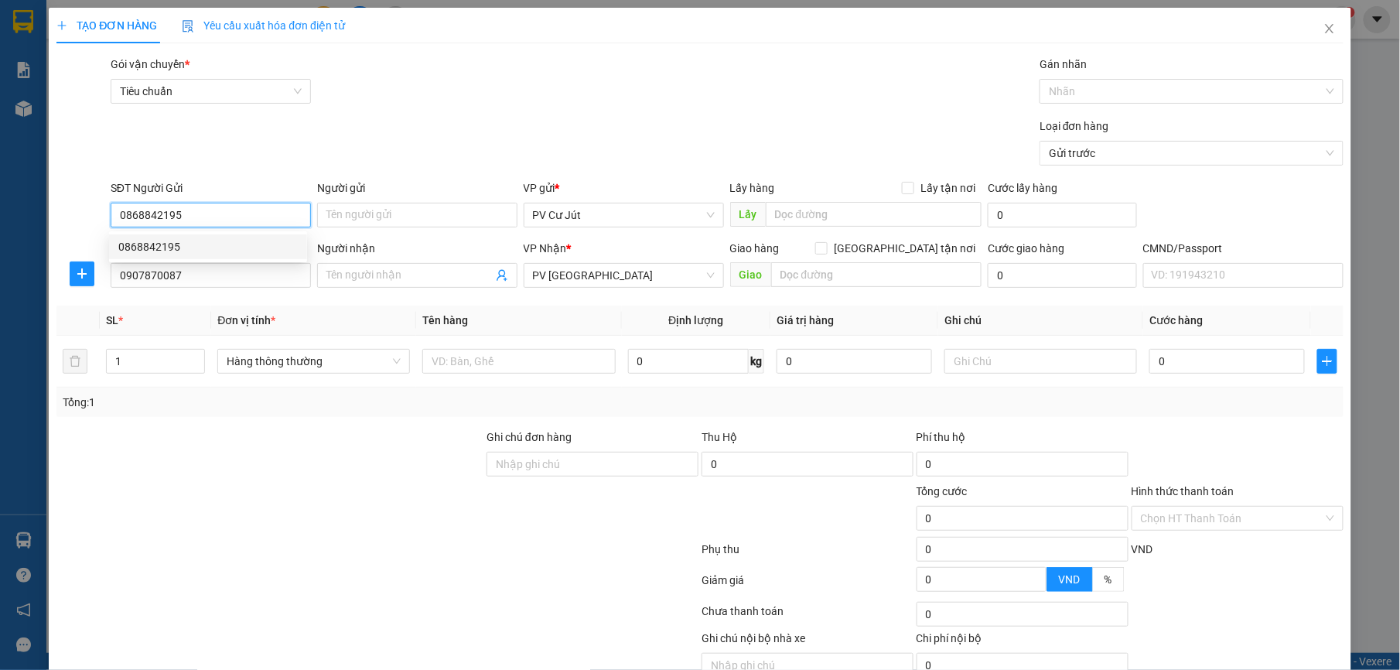
type input "0868842195"
click at [418, 186] on div "Người gửi" at bounding box center [417, 187] width 200 height 17
click at [418, 203] on input "Người gửi" at bounding box center [417, 215] width 200 height 25
click at [406, 206] on input "Người gửi" at bounding box center [417, 215] width 200 height 25
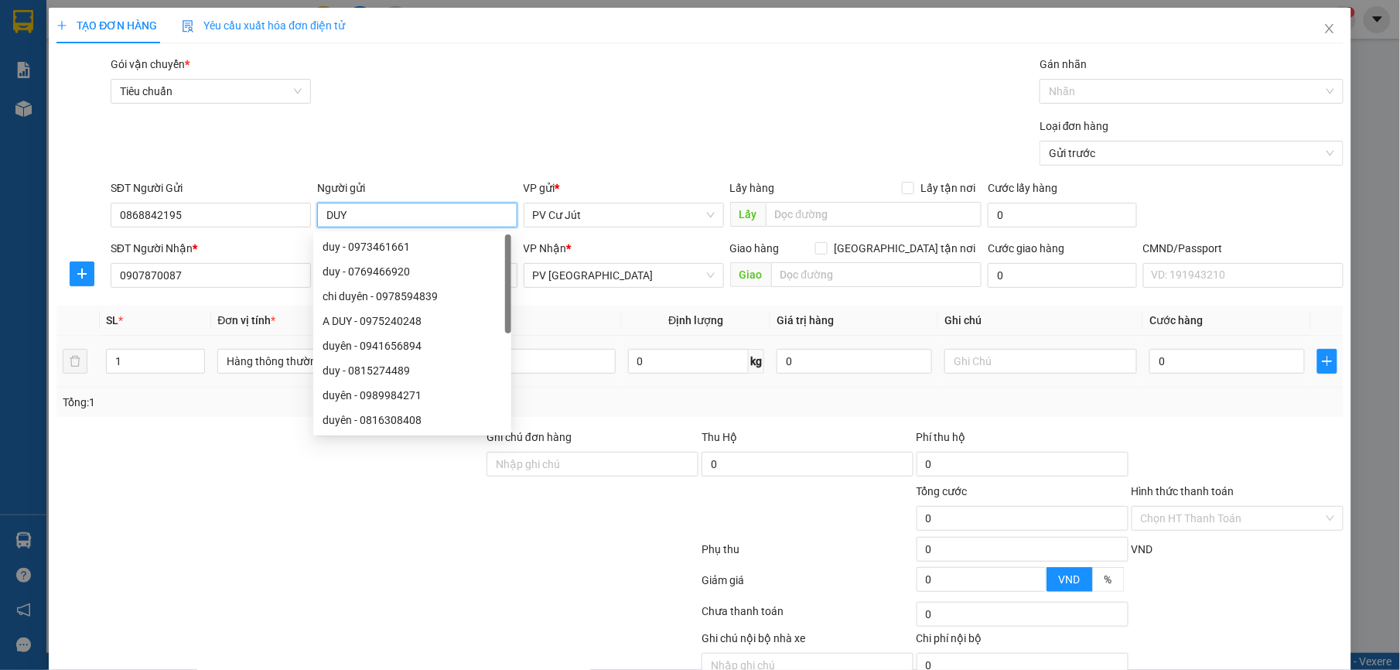
type input "DUY"
click at [554, 340] on td at bounding box center [518, 362] width 205 height 52
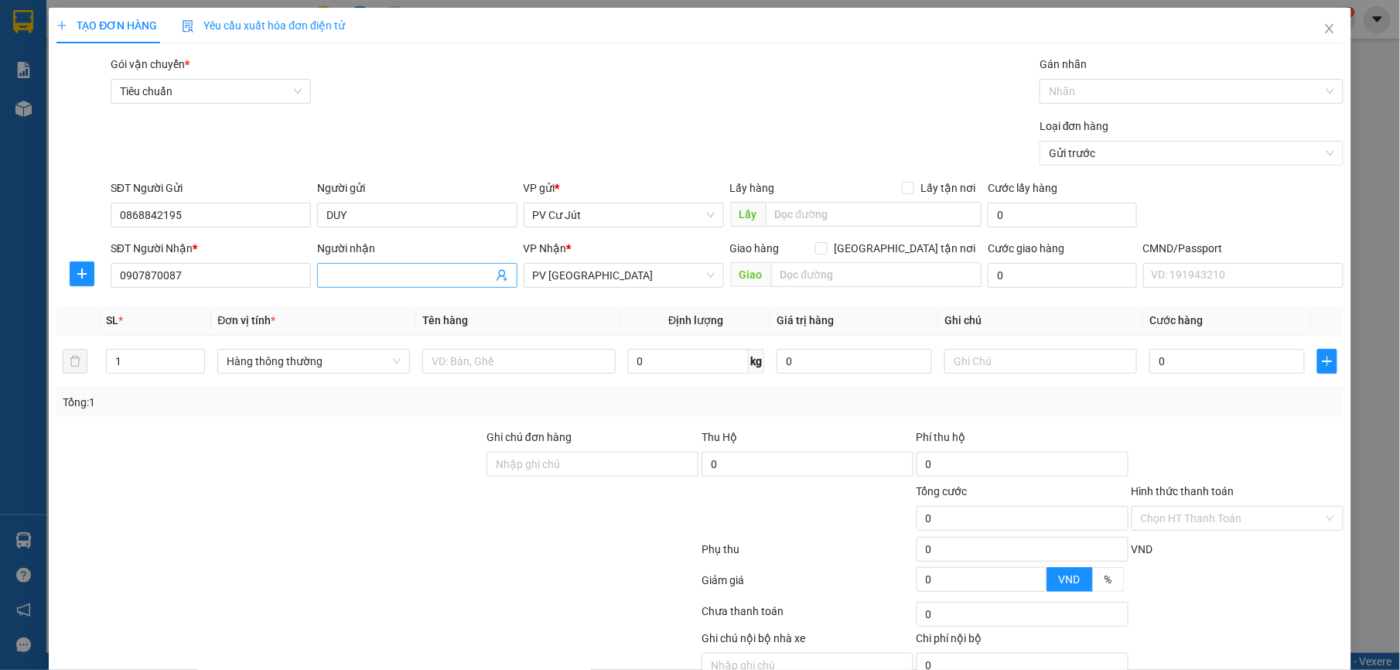
click at [400, 267] on span at bounding box center [417, 275] width 200 height 25
click at [619, 283] on span "PV [GEOGRAPHIC_DATA]" at bounding box center [624, 275] width 182 height 23
type input "BA TÈO"
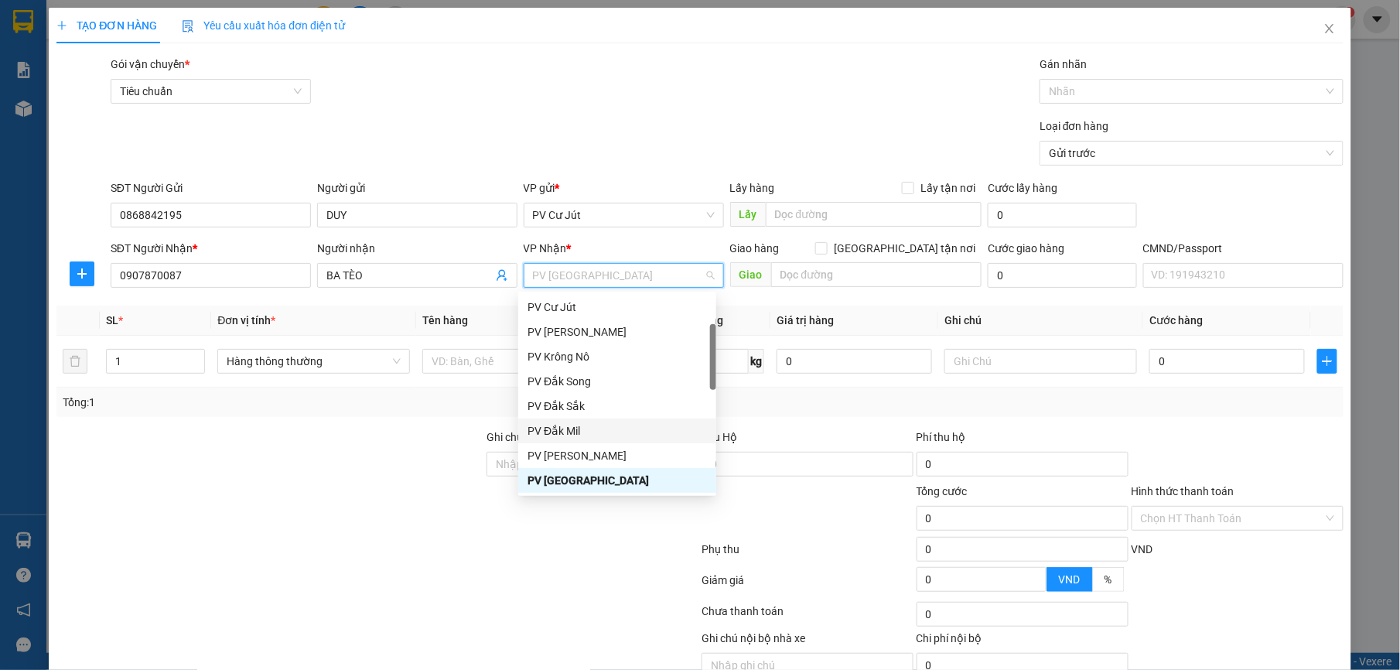
scroll to position [305, 0]
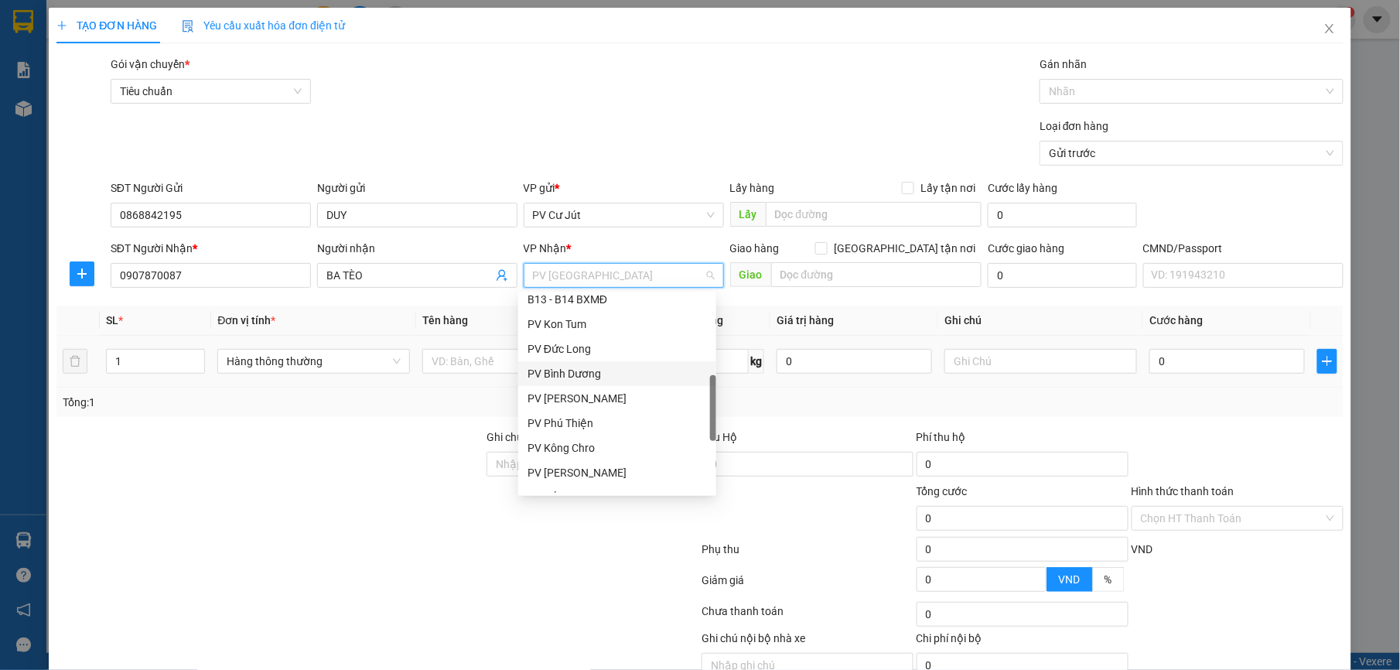
click at [606, 382] on div "PV Bình Dương" at bounding box center [617, 373] width 198 height 25
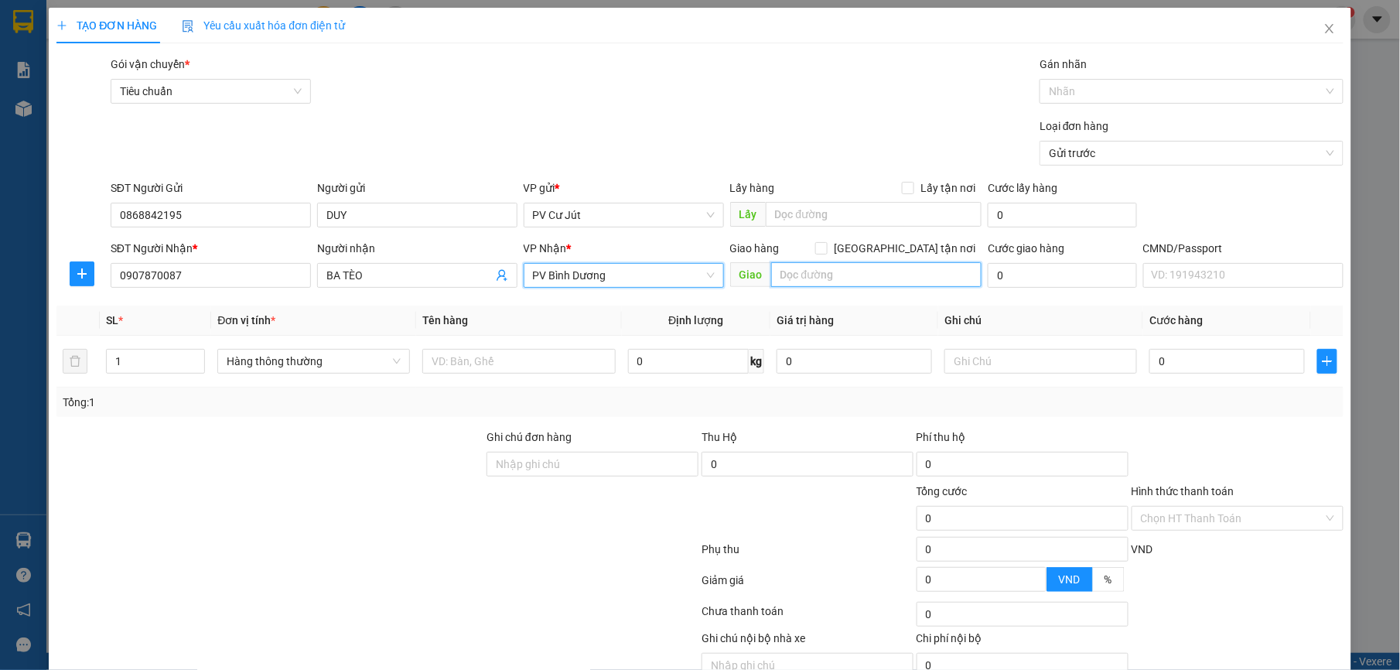
click at [851, 264] on input "text" at bounding box center [876, 274] width 211 height 25
type input "BECAMEX"
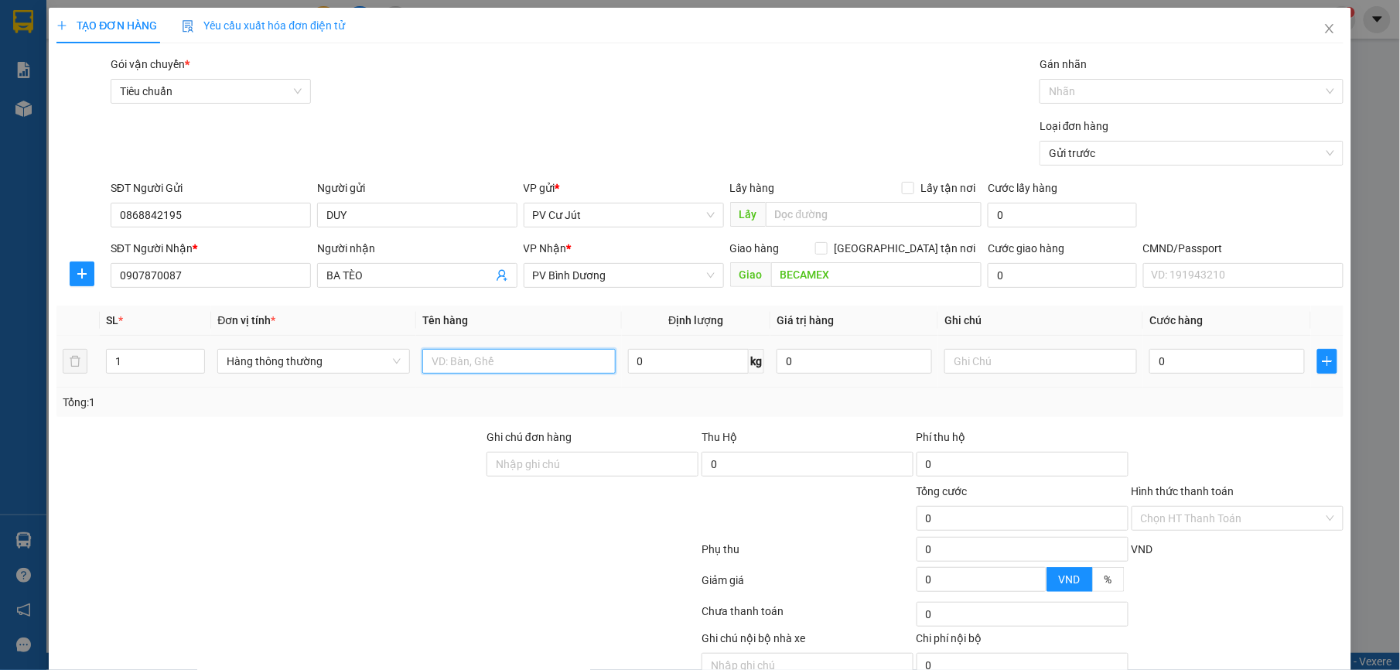
click at [493, 372] on input "text" at bounding box center [518, 361] width 193 height 25
type input "GÀ"
click at [1012, 362] on input "text" at bounding box center [1040, 361] width 193 height 25
type input "THÙNG"
click at [1217, 353] on input "0" at bounding box center [1226, 361] width 155 height 25
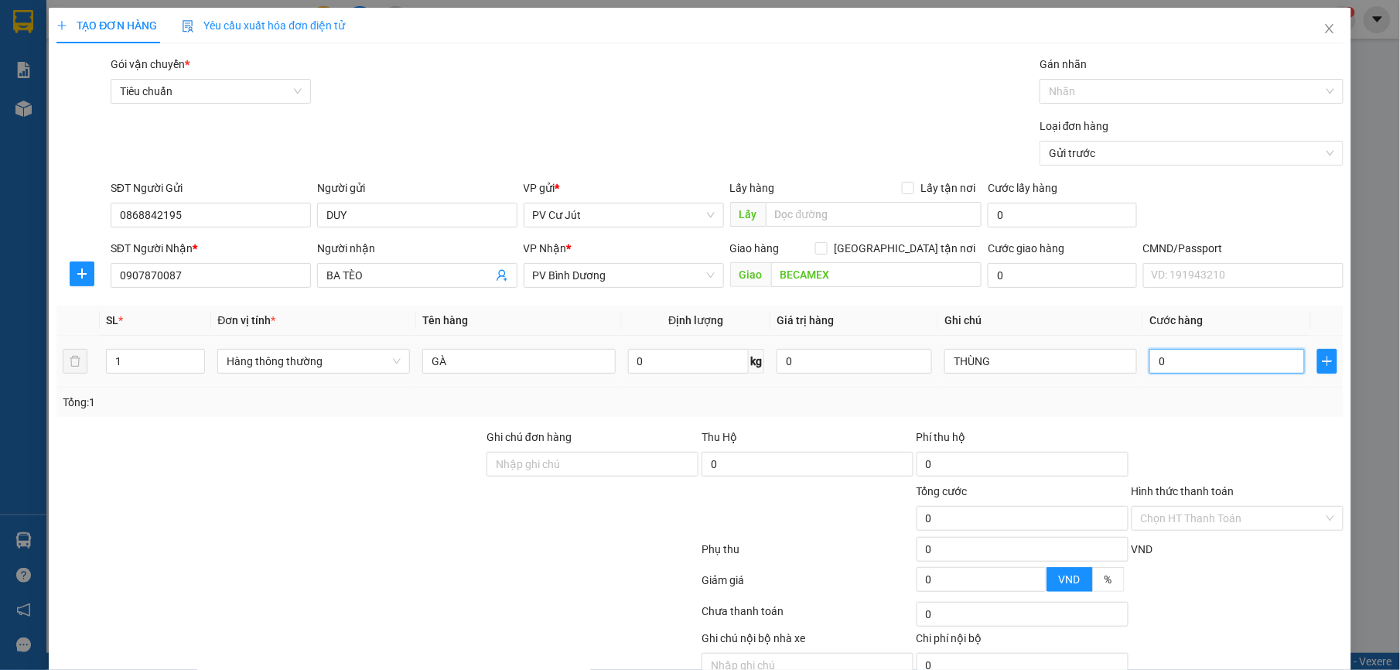
type input "1"
type input "10"
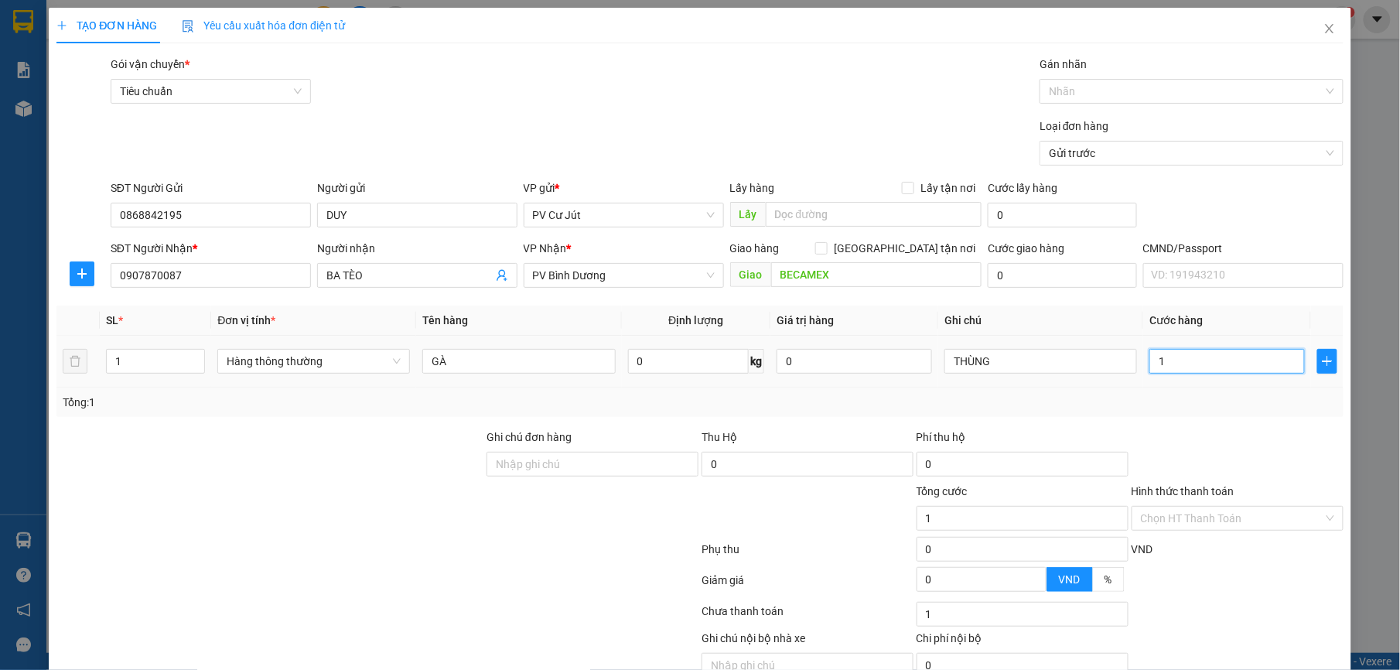
type input "10"
type input "100"
type input "1.000"
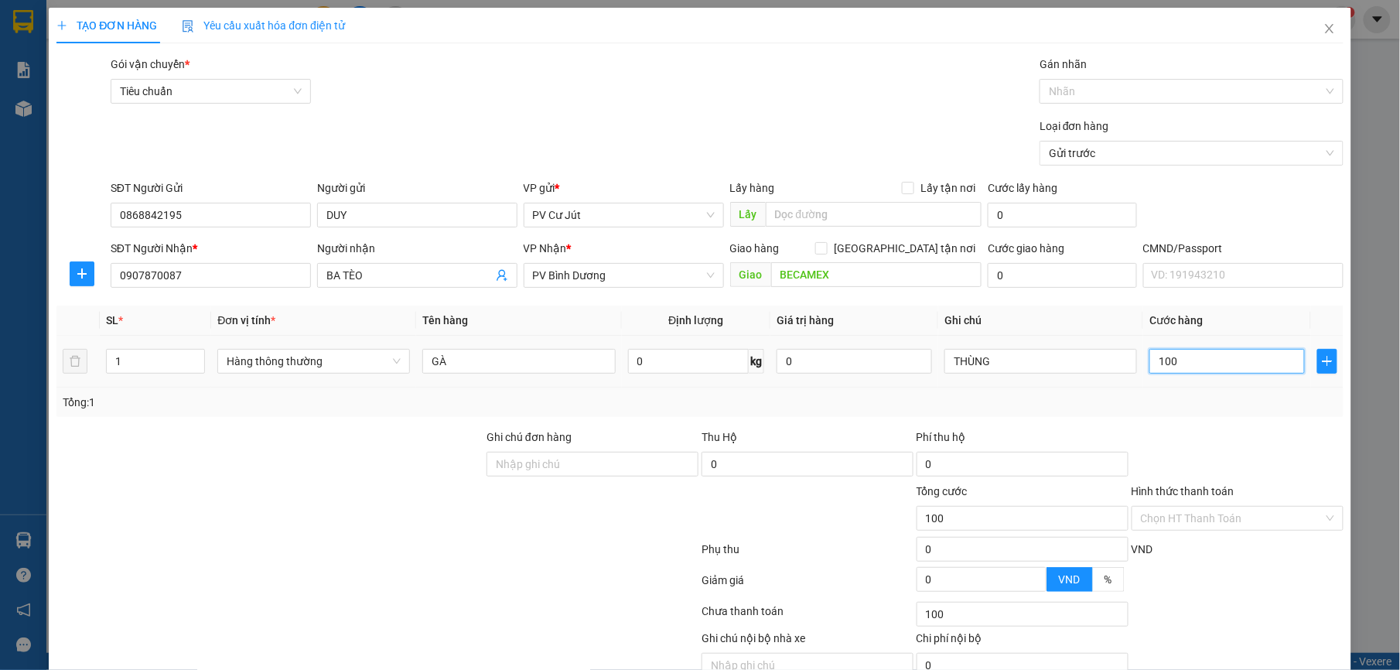
type input "1.000"
type input "10.000"
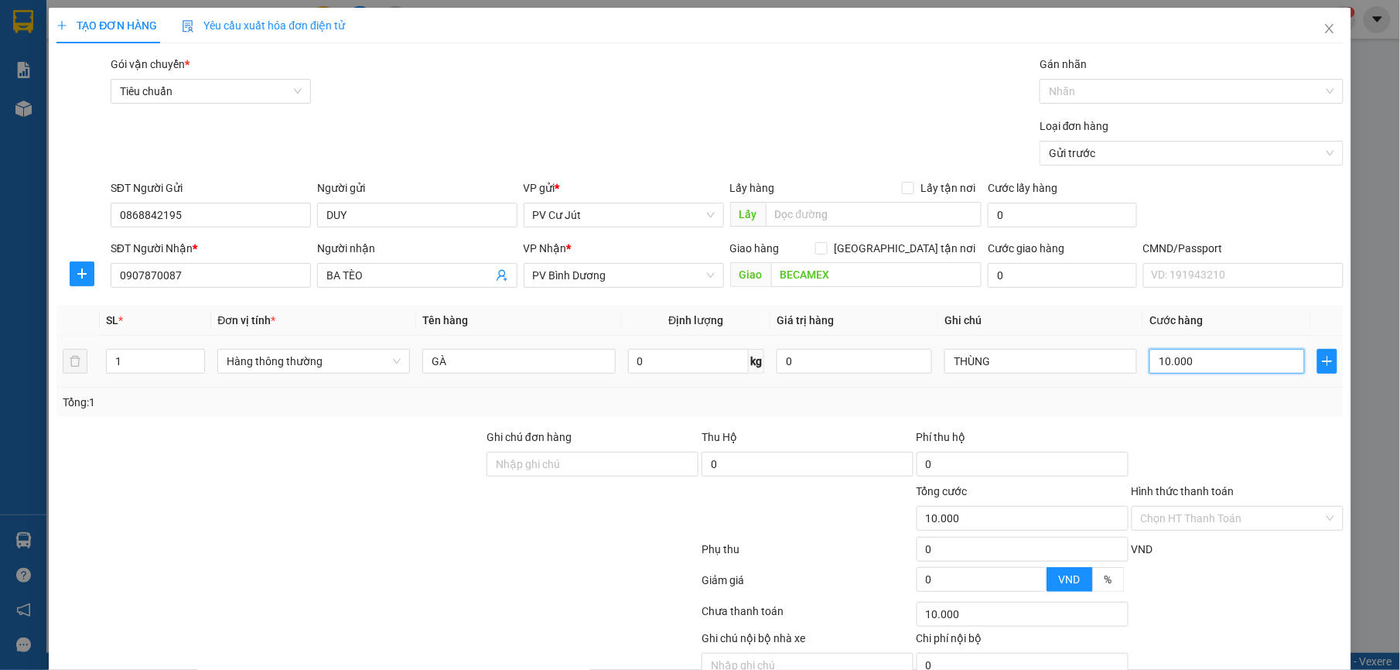
type input "100.000"
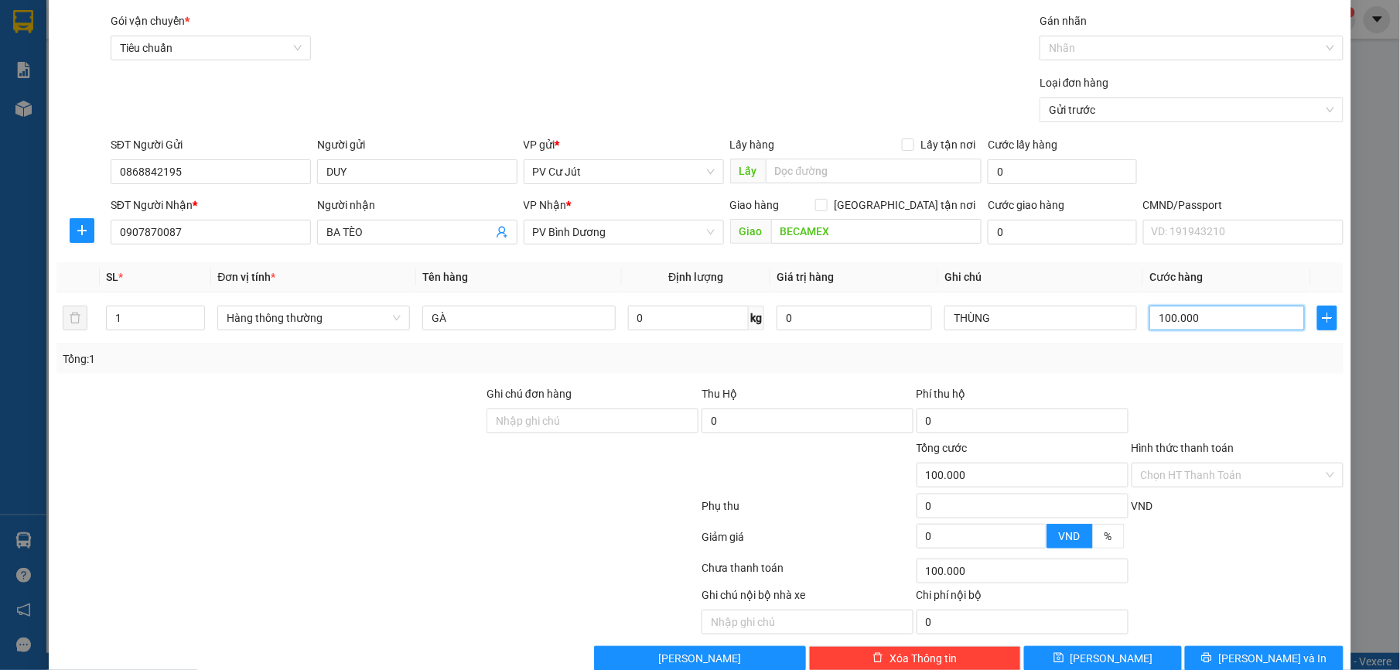
scroll to position [78, 0]
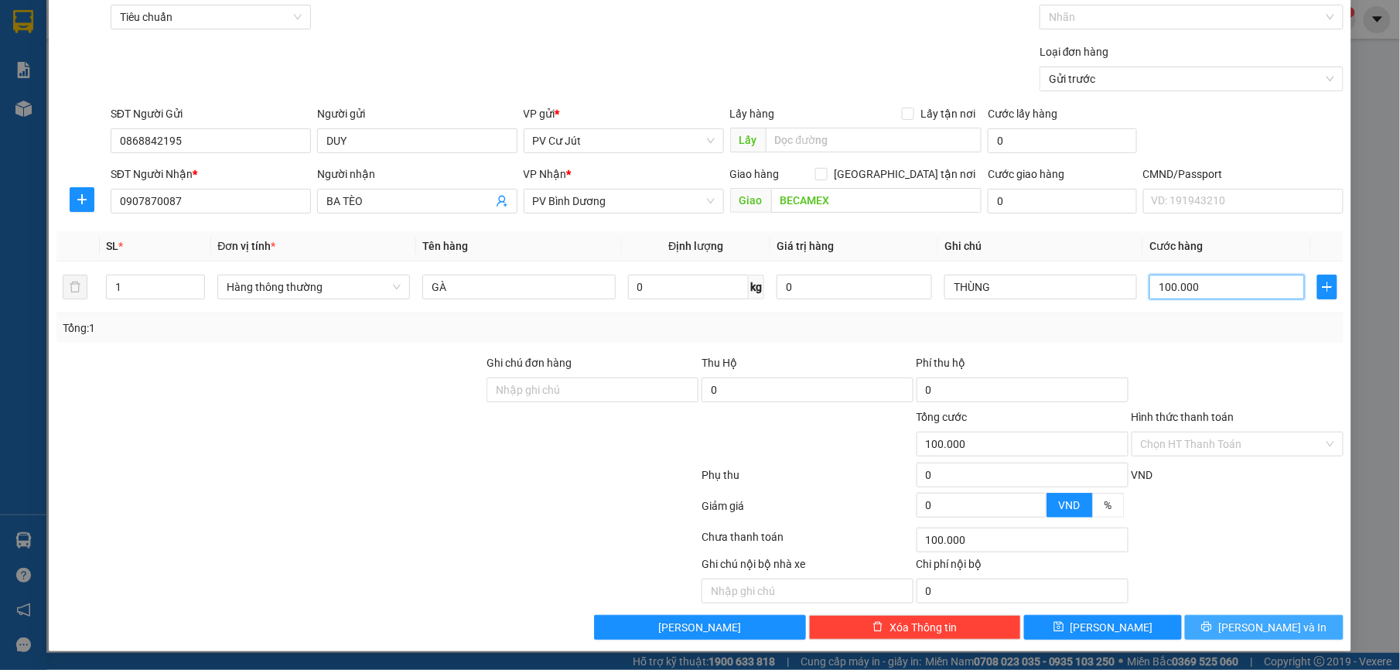
type input "100.000"
click at [1212, 626] on icon "printer" at bounding box center [1207, 627] width 10 height 10
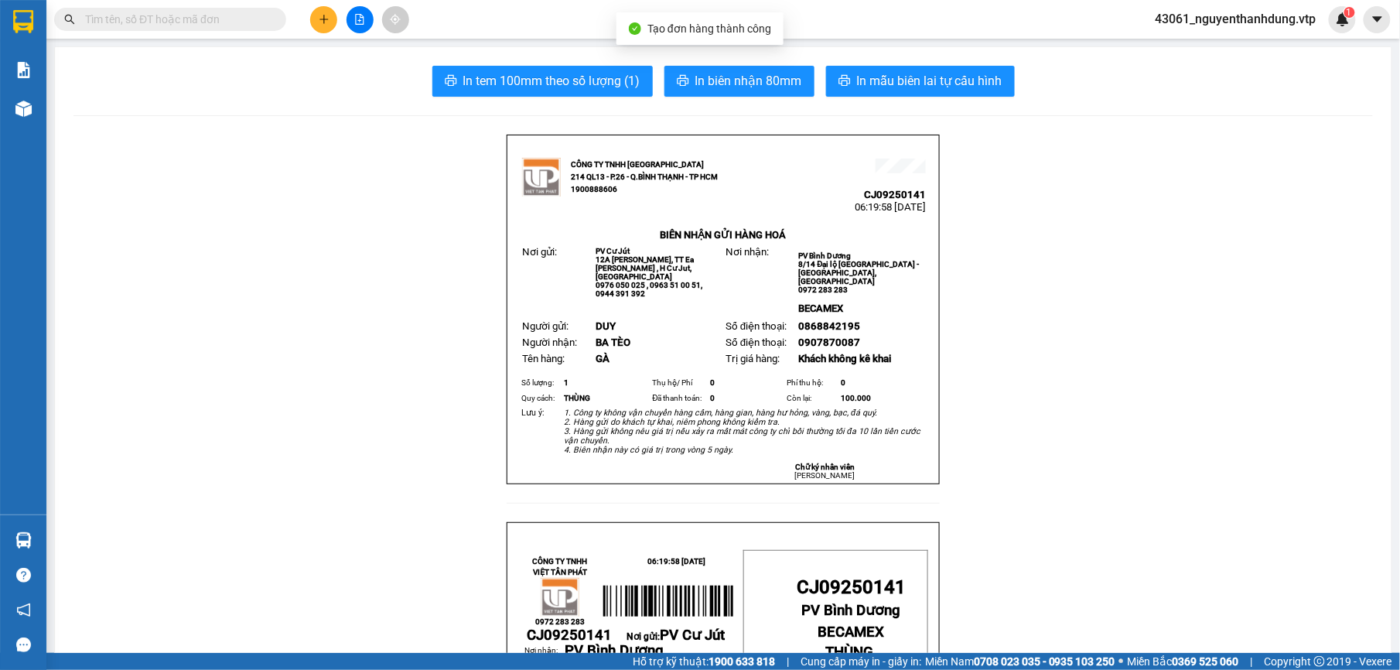
click at [892, 93] on button "In mẫu biên lai tự cấu hình" at bounding box center [920, 81] width 189 height 31
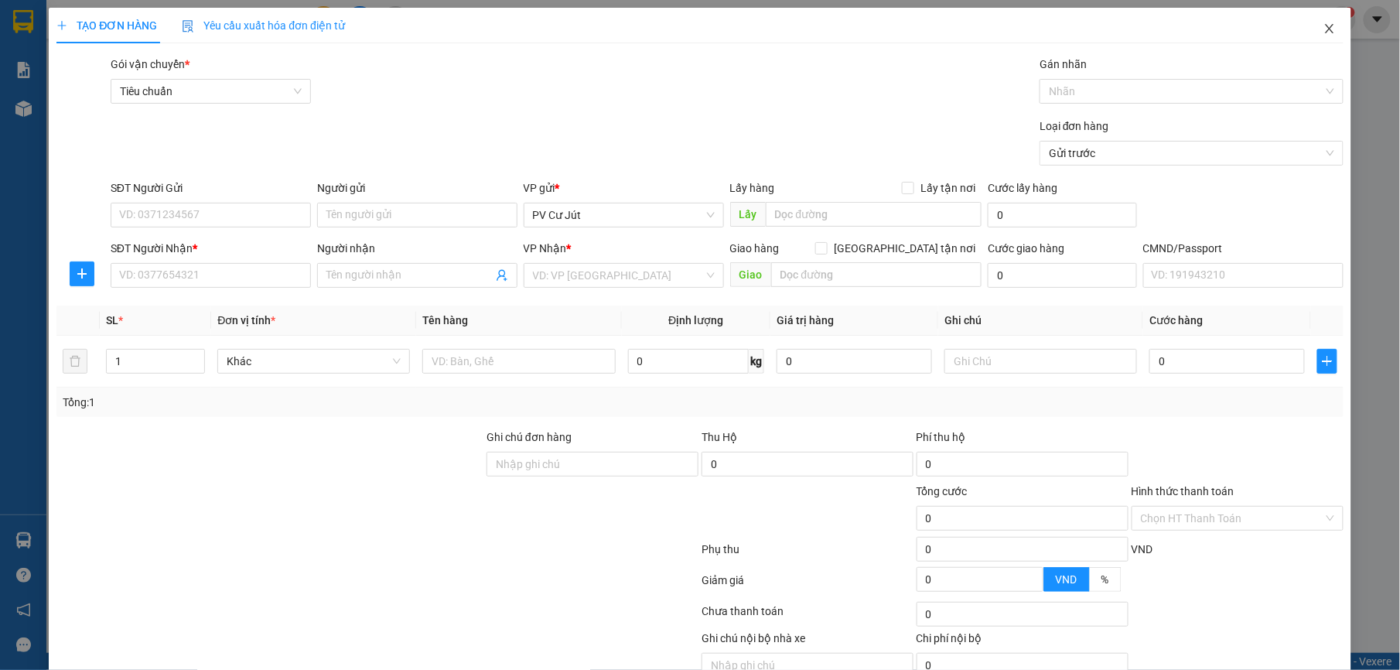
click at [1308, 22] on span "Close" at bounding box center [1329, 29] width 43 height 43
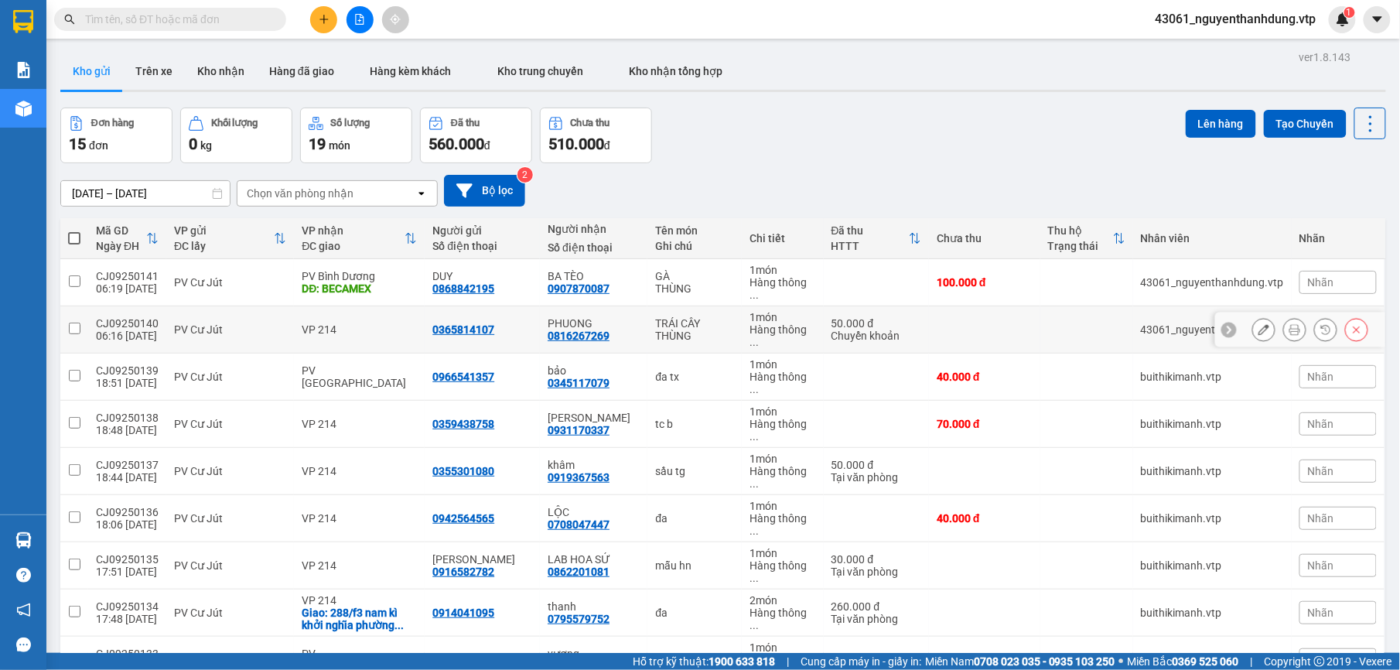
click at [71, 322] on input "checkbox" at bounding box center [75, 328] width 12 height 12
checkbox input "true"
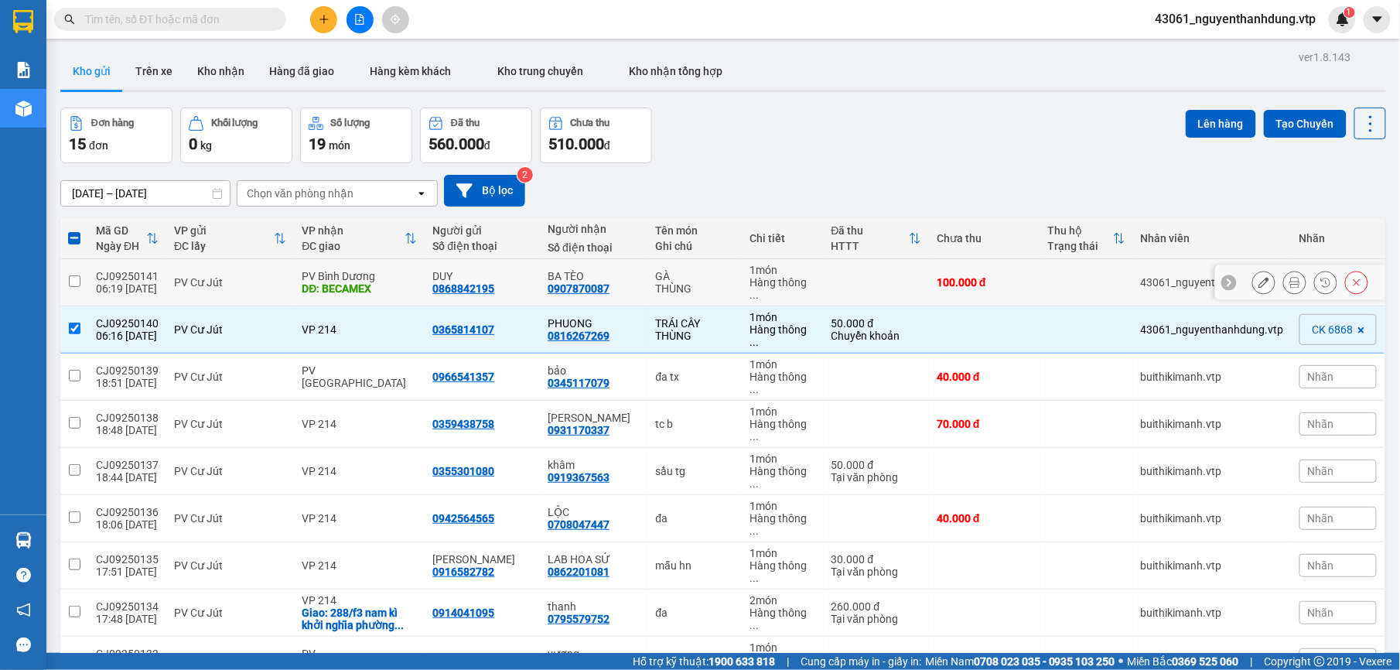
click at [87, 272] on td at bounding box center [74, 282] width 28 height 47
checkbox input "true"
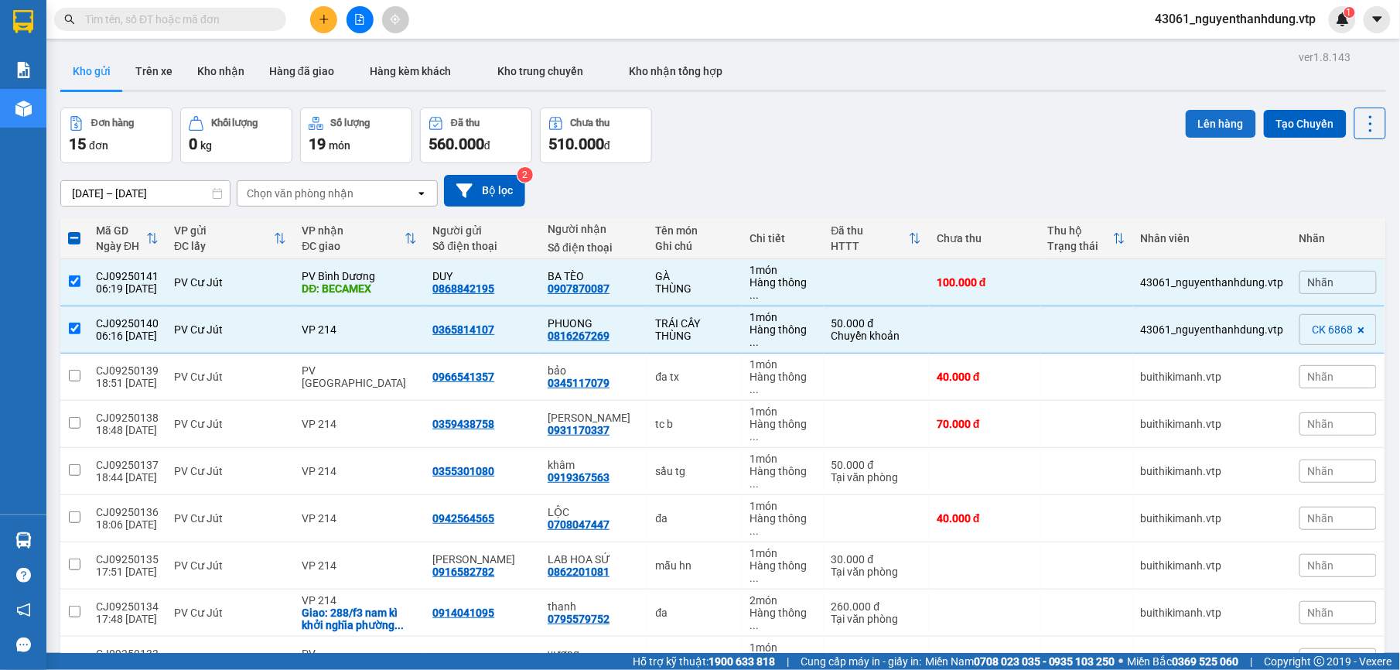
click at [1214, 130] on button "Lên hàng" at bounding box center [1220, 124] width 70 height 28
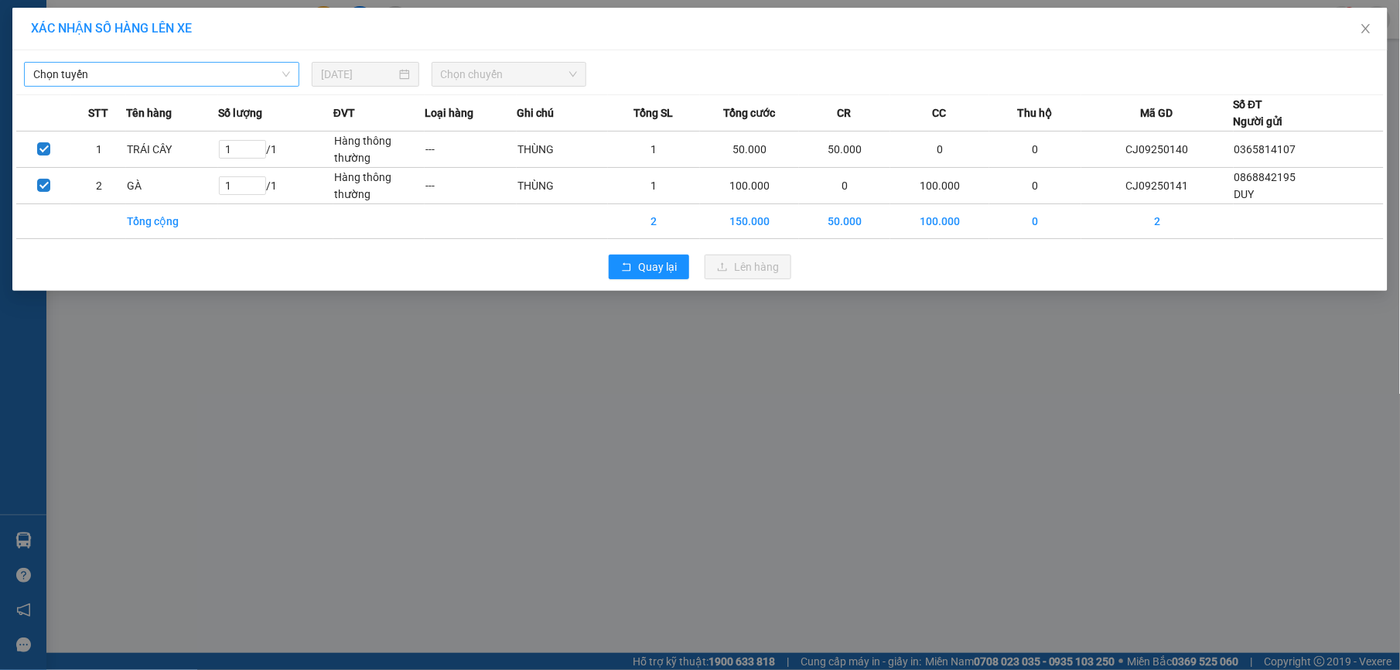
click at [184, 63] on span "Chọn tuyến" at bounding box center [161, 74] width 257 height 23
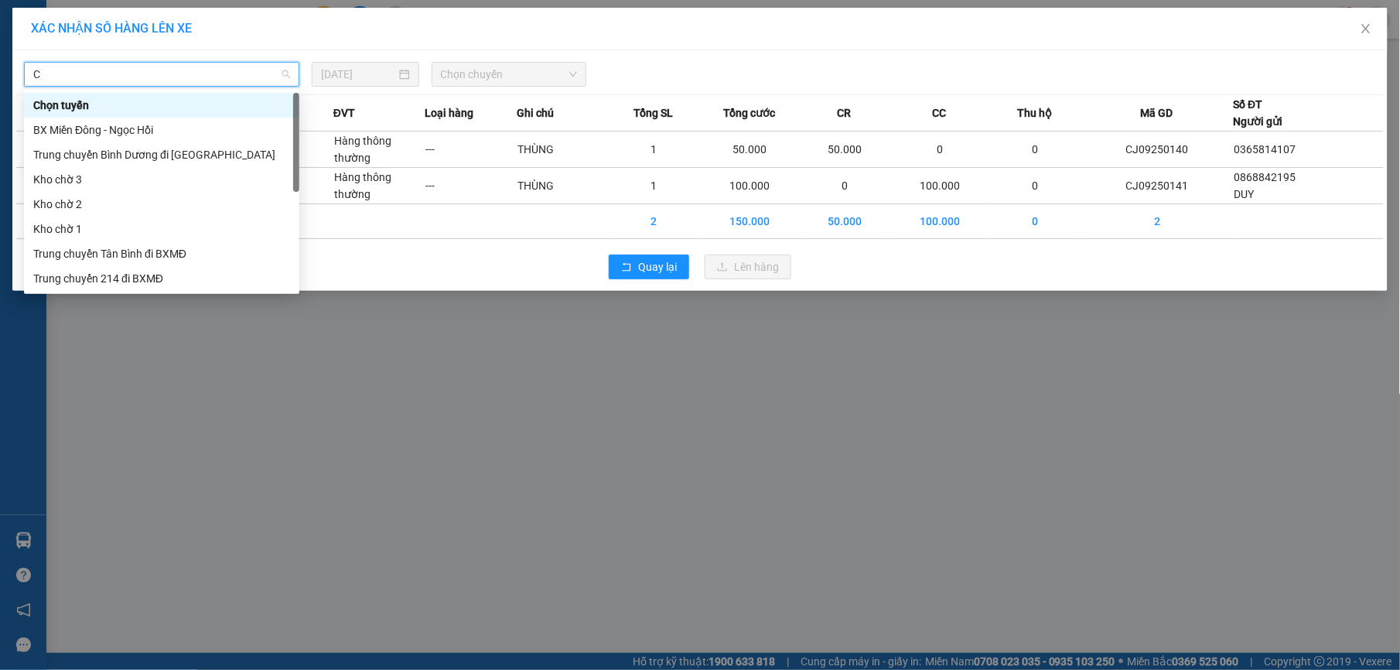
type input "CJ"
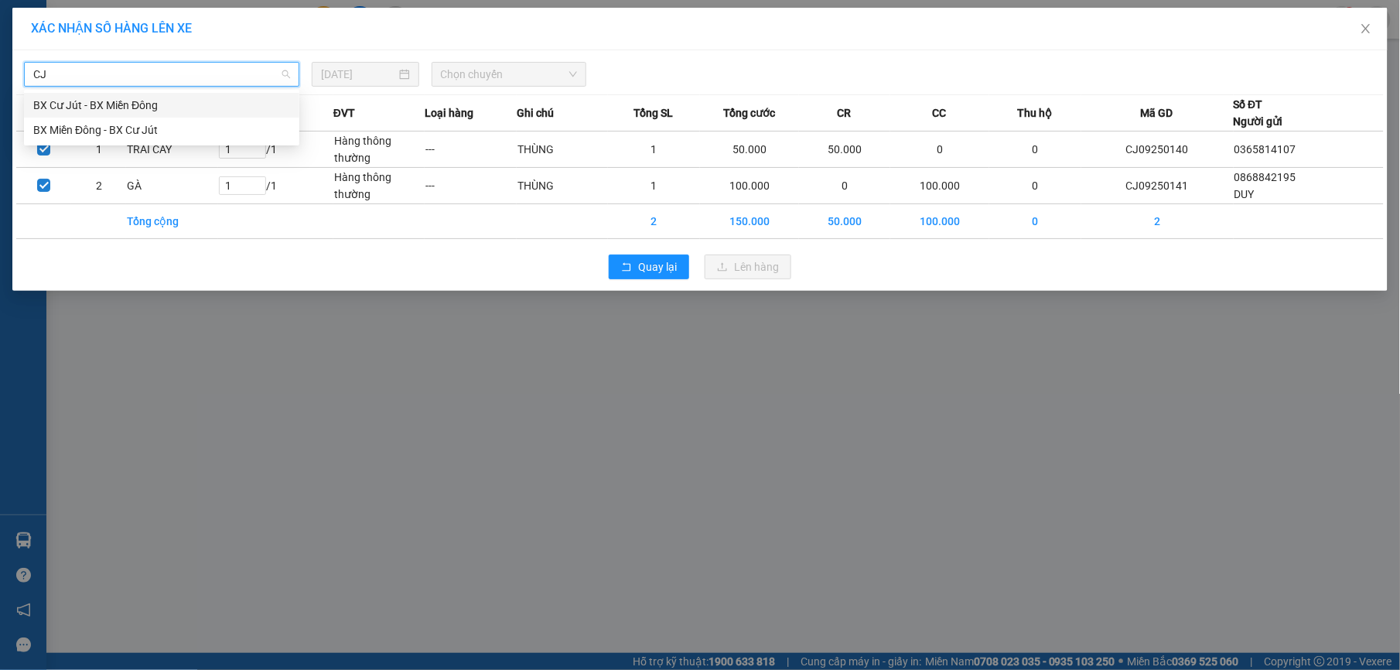
click at [158, 100] on div "BX Cư Jút - BX Miền Đông" at bounding box center [161, 105] width 257 height 17
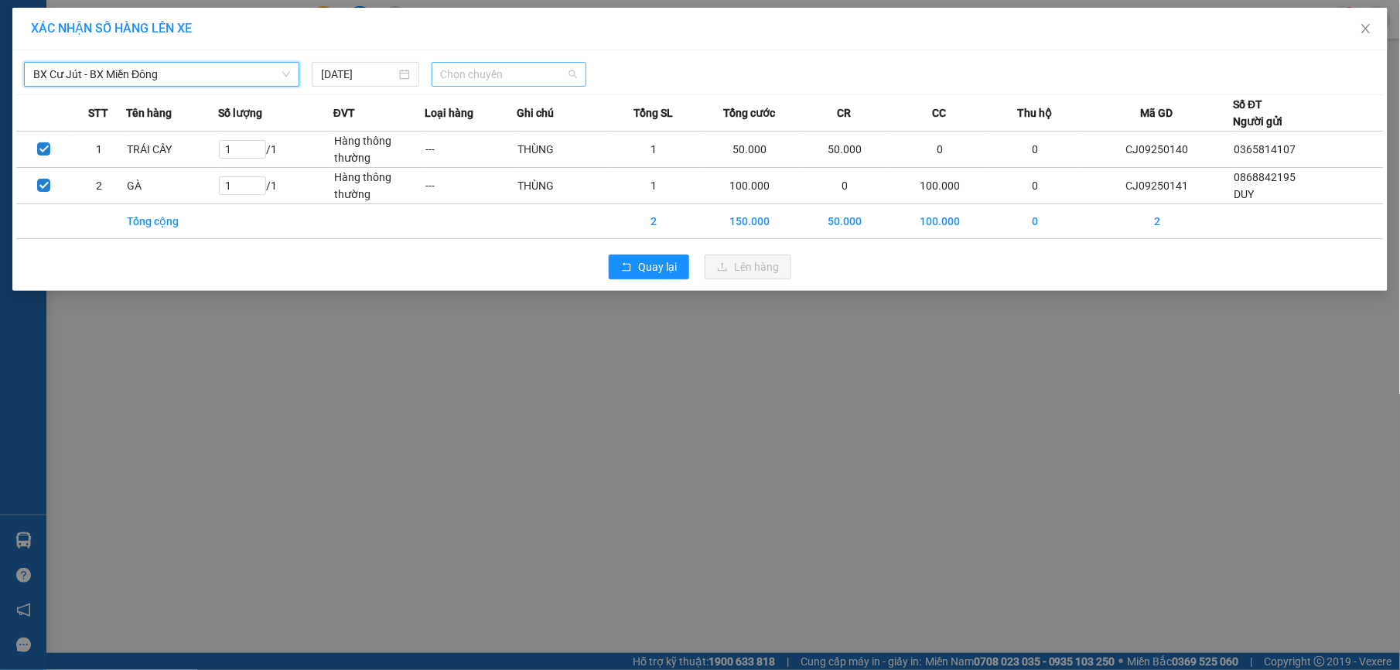
click at [471, 73] on span "Chọn chuyến" at bounding box center [509, 74] width 137 height 23
click at [506, 131] on div "07:00 (TC) - 50H-808.27" at bounding box center [501, 129] width 121 height 17
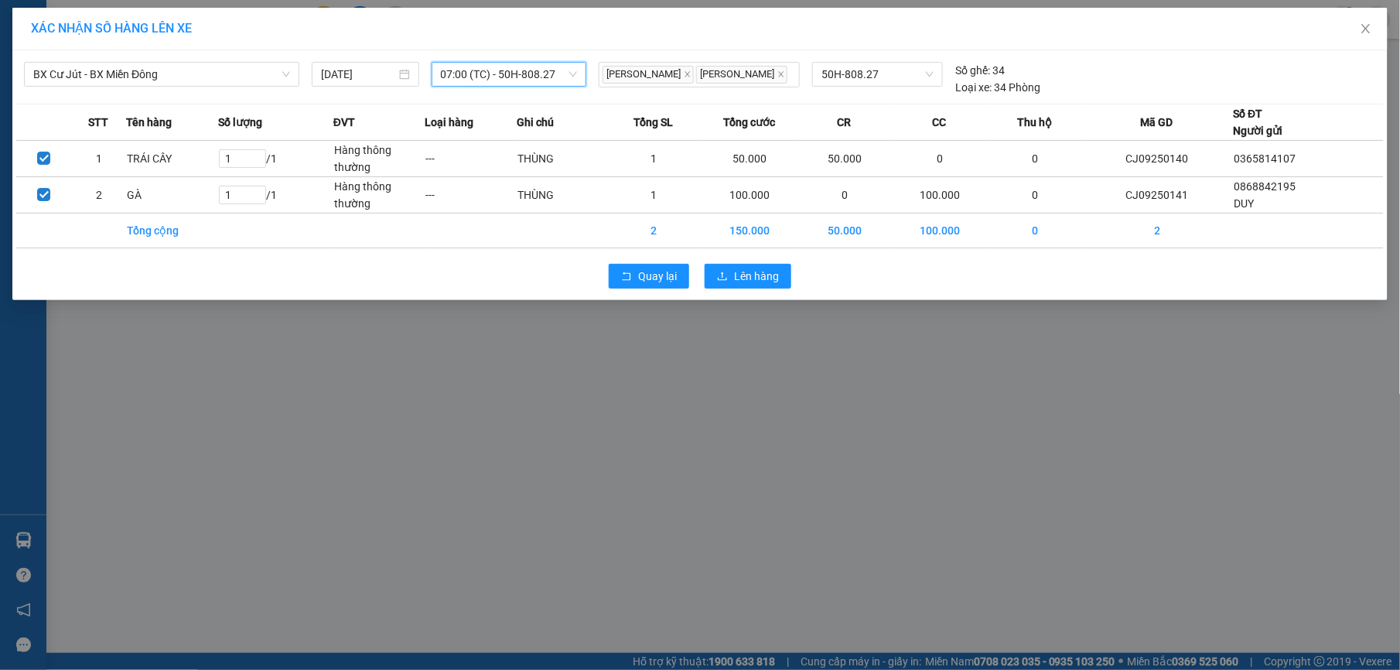
click at [755, 291] on div "Quay lại Lên hàng" at bounding box center [699, 276] width 1367 height 40
click at [759, 279] on span "Lên hàng" at bounding box center [756, 276] width 45 height 17
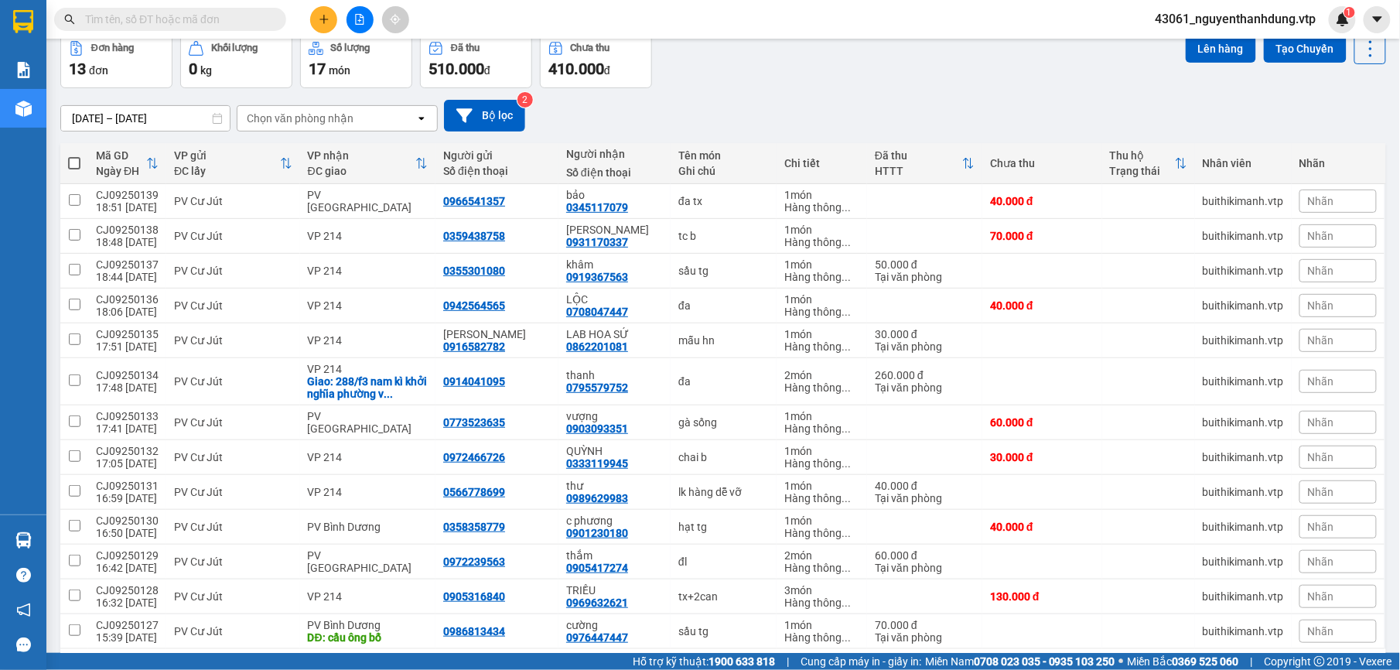
scroll to position [139, 0]
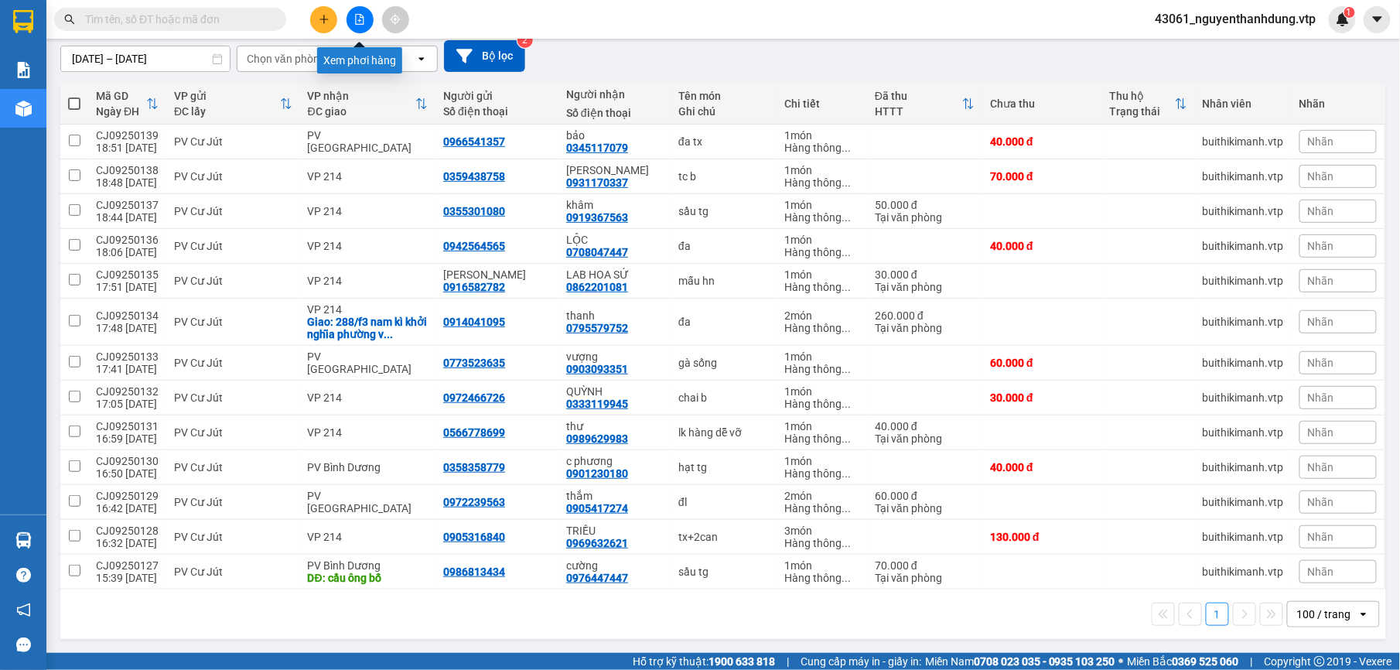
click at [356, 22] on icon "file-add" at bounding box center [360, 19] width 9 height 11
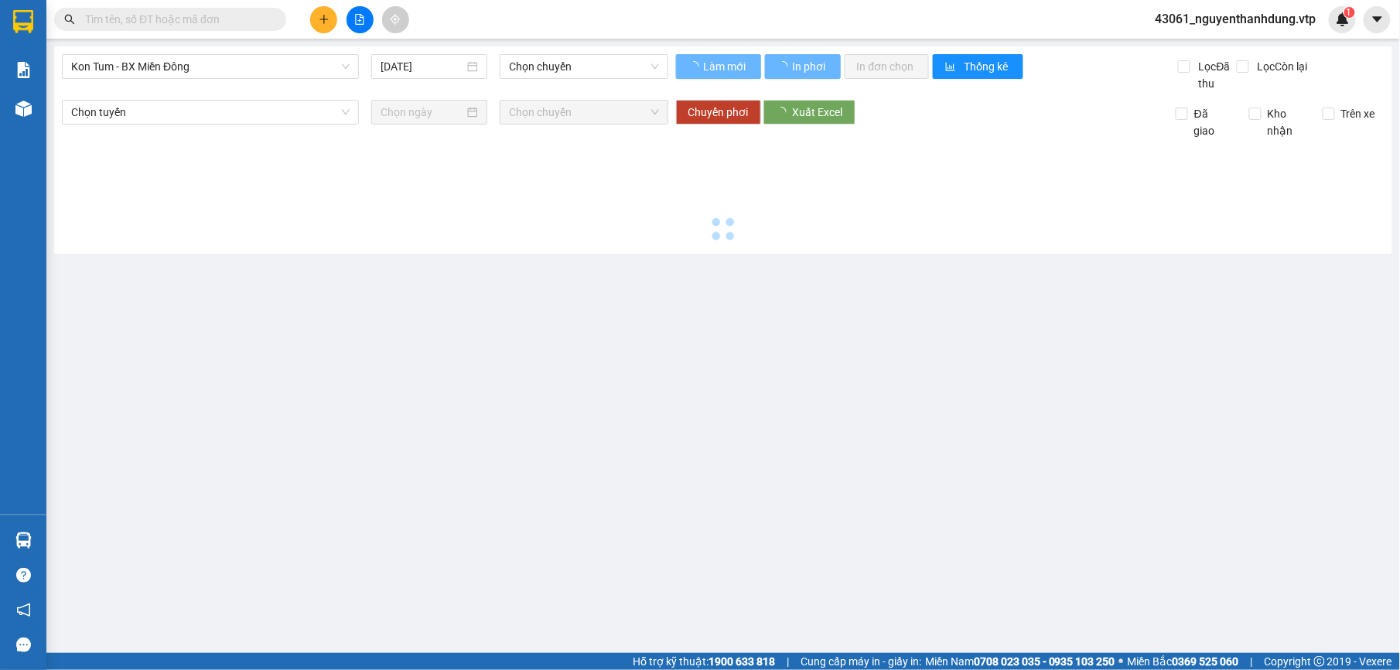
type input "[DATE]"
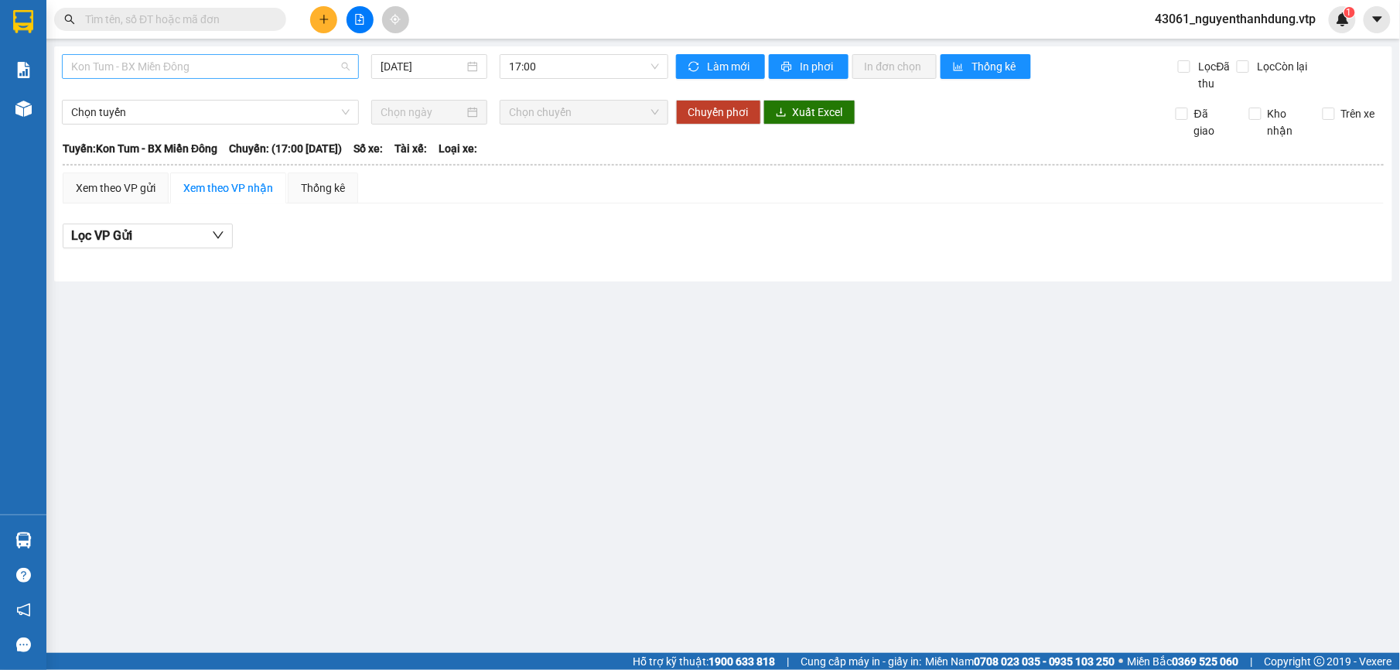
click at [286, 74] on span "Kon Tum - BX Miền Đông" at bounding box center [210, 66] width 278 height 23
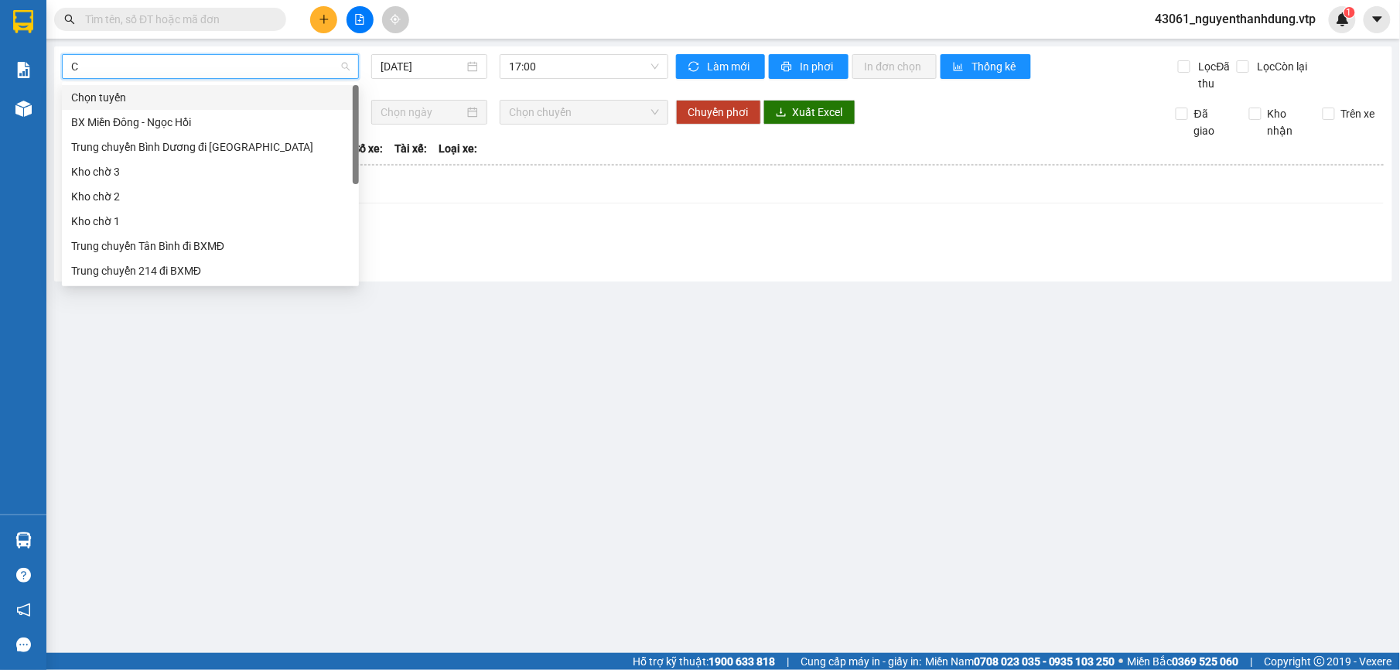
type input "CJ"
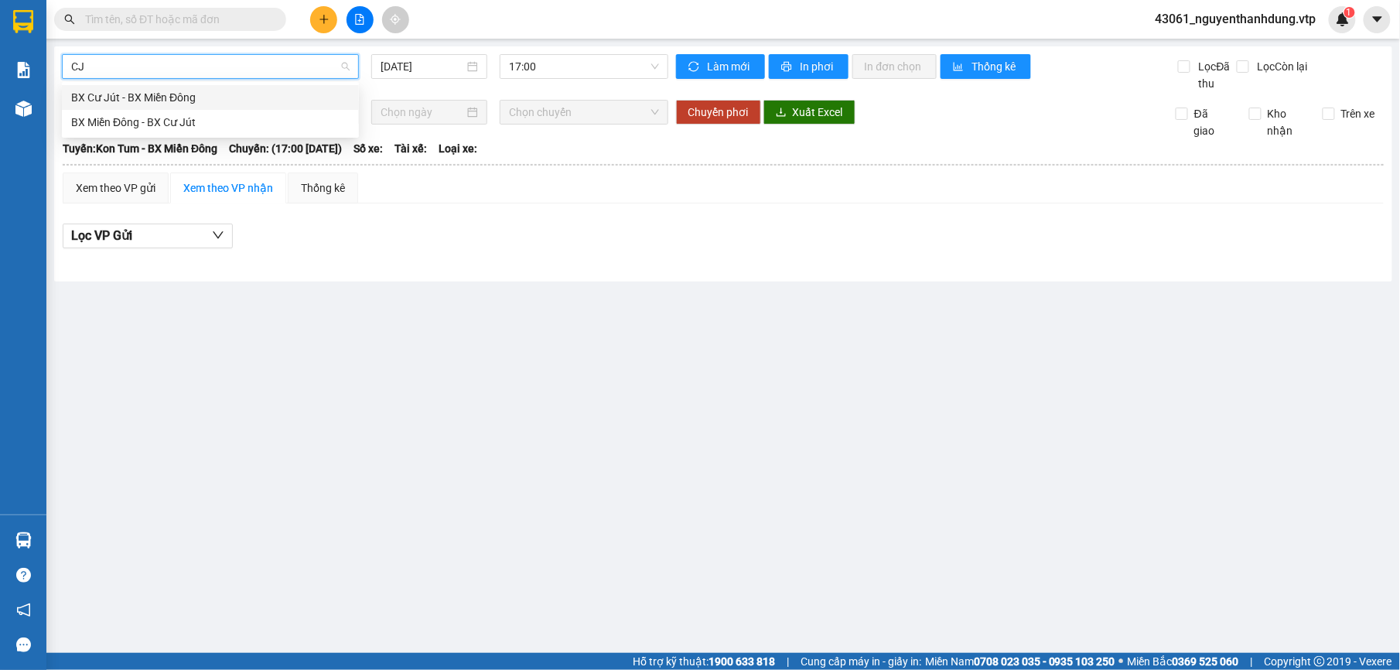
click at [184, 99] on div "BX Cư Jút - BX Miền Đông" at bounding box center [210, 97] width 278 height 17
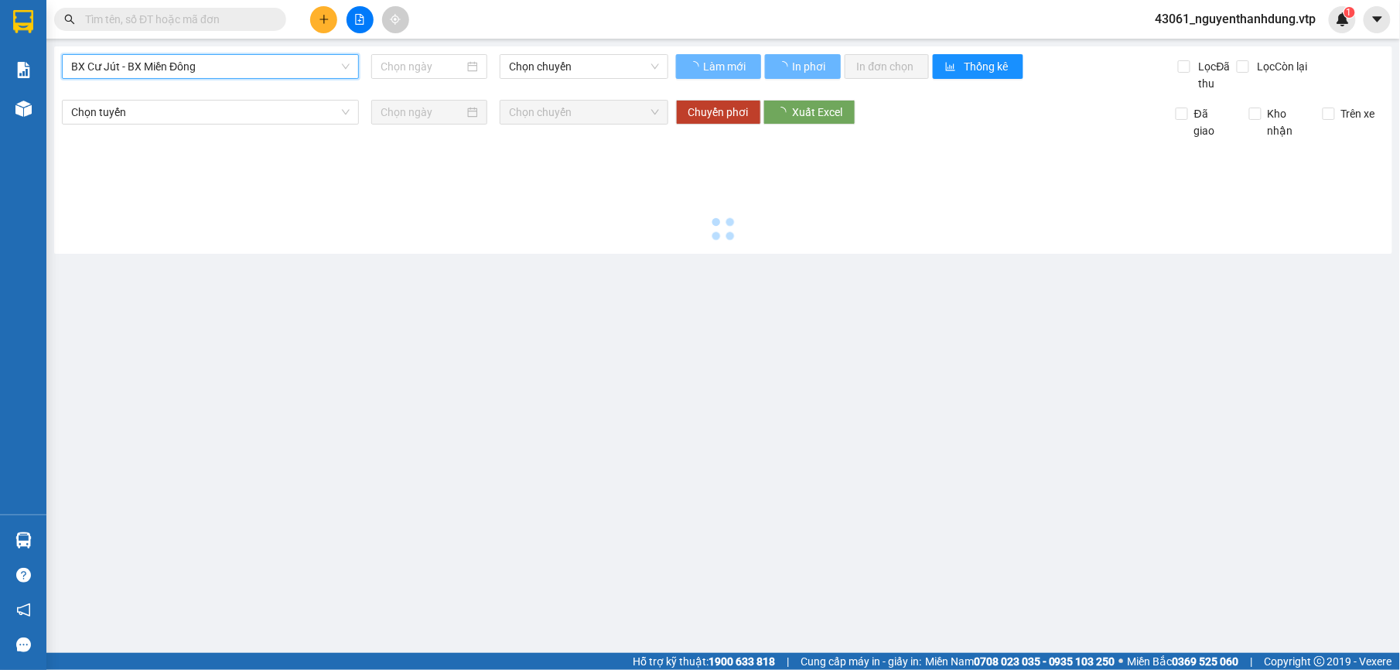
type input "[DATE]"
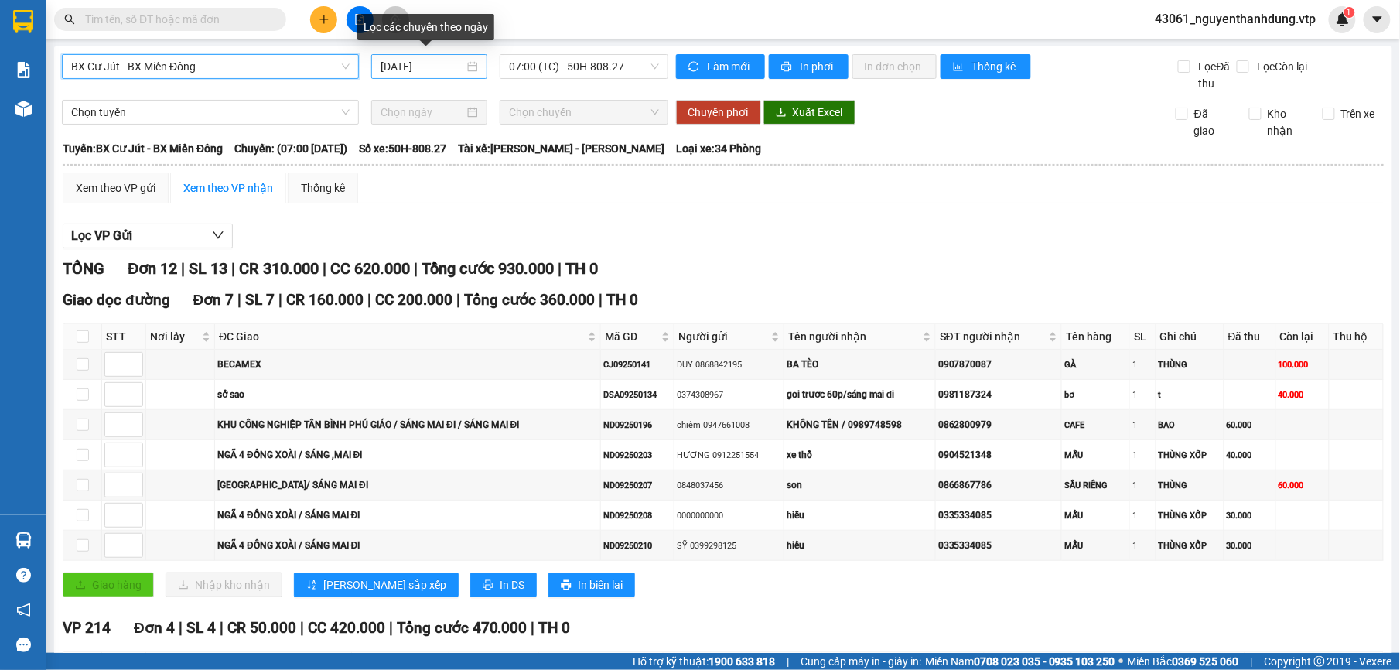
click at [438, 59] on input "[DATE]" at bounding box center [422, 66] width 84 height 17
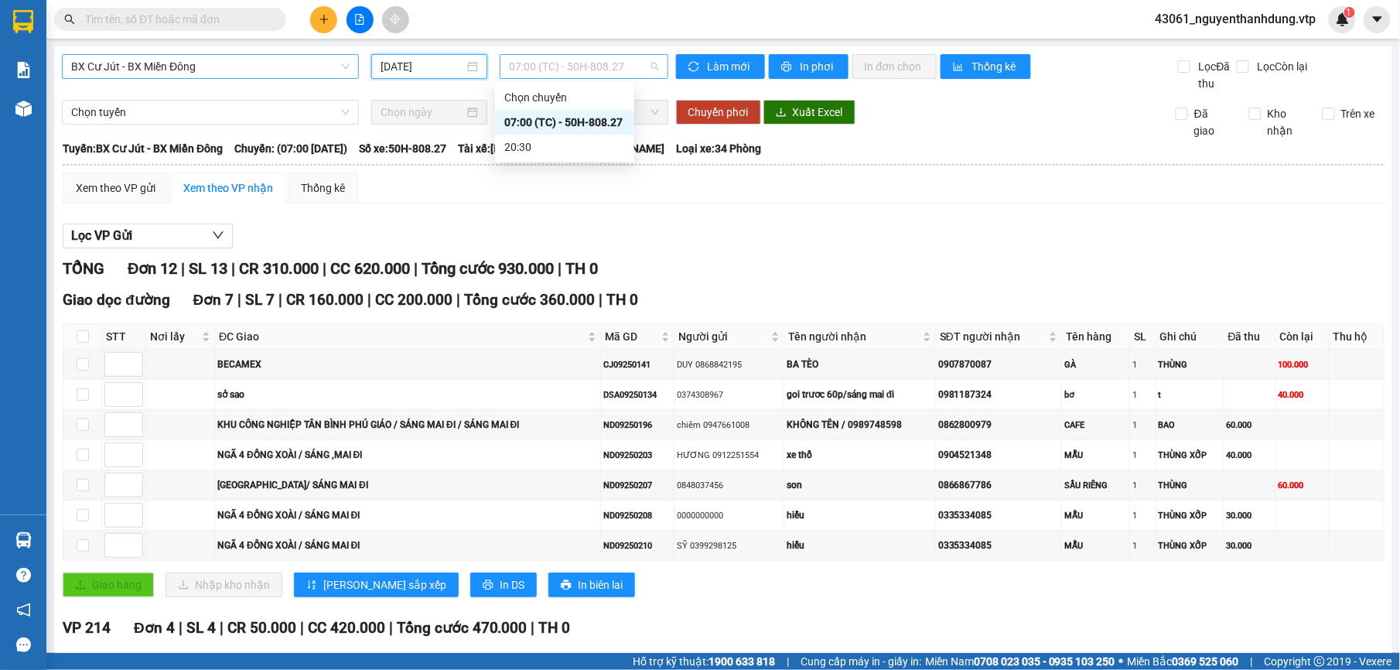
click at [623, 73] on span "07:00 (TC) - 50H-808.27" at bounding box center [583, 66] width 149 height 23
click at [592, 116] on div "07:00 (TC) - 50H-808.27" at bounding box center [564, 122] width 121 height 17
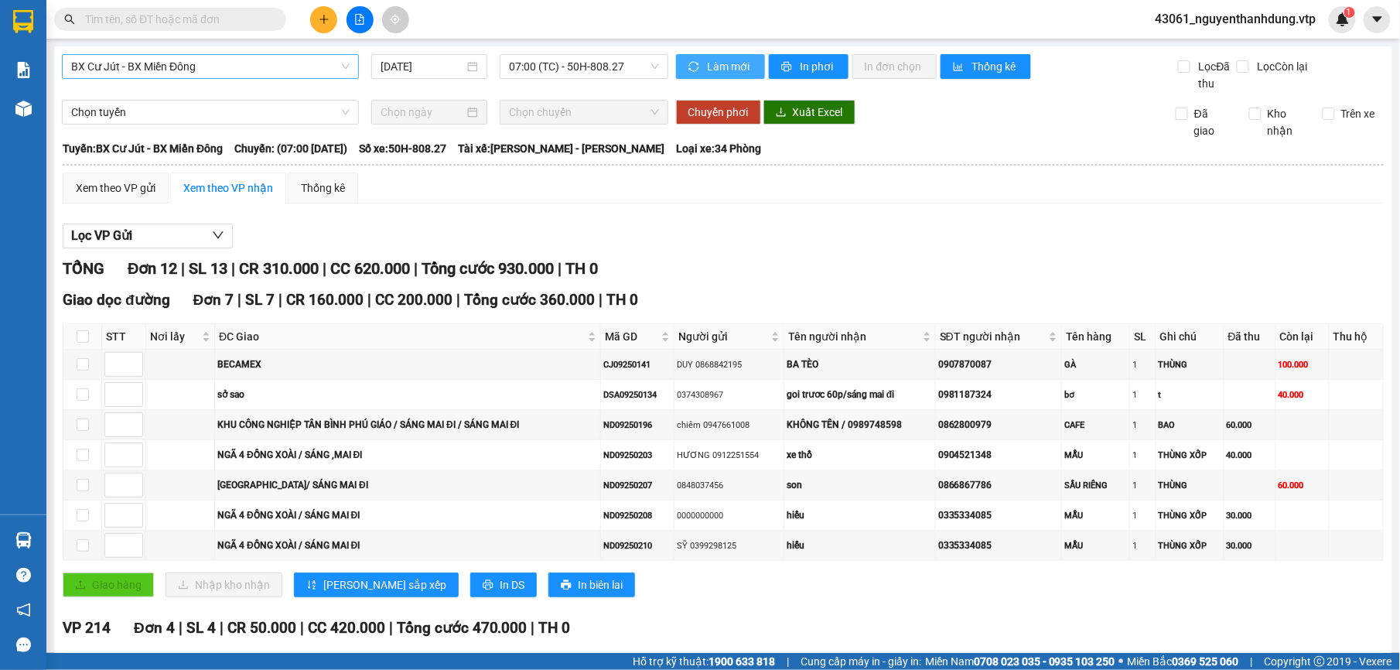
click at [728, 63] on span "Làm mới" at bounding box center [730, 66] width 45 height 17
click at [810, 66] on span "In phơi" at bounding box center [818, 66] width 36 height 17
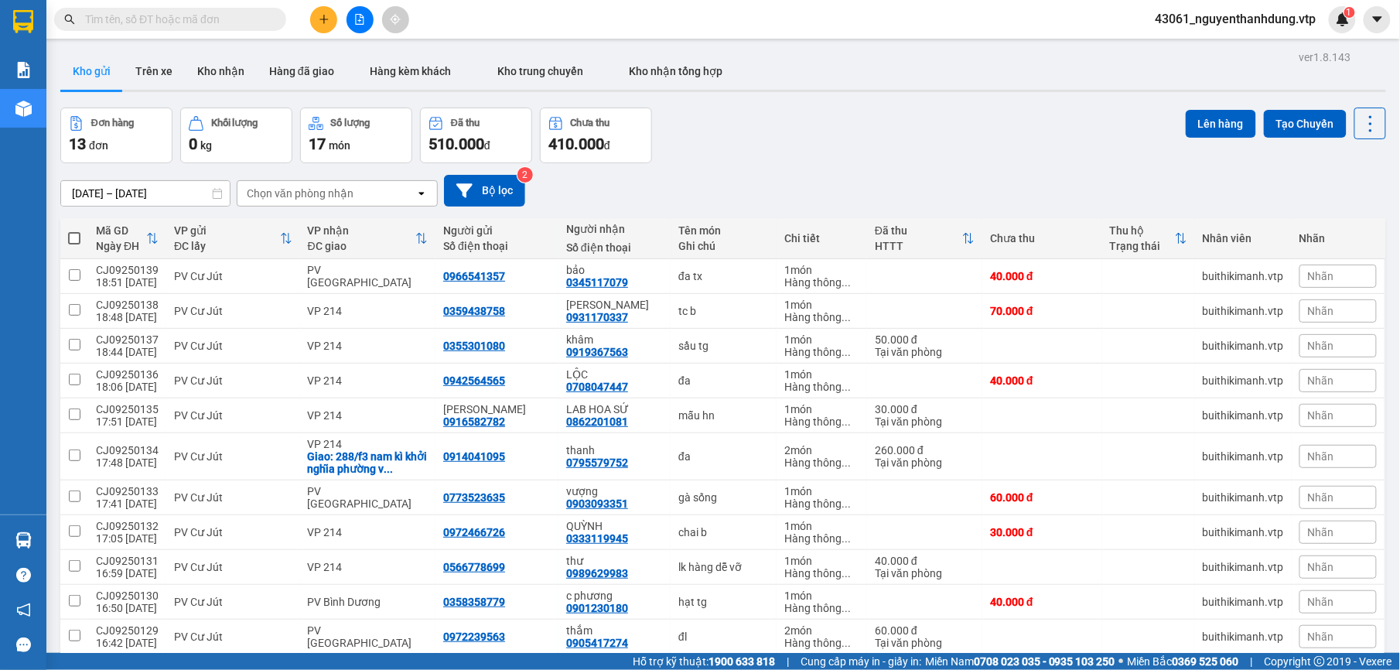
click at [325, 195] on div "Chọn văn phòng nhận" at bounding box center [300, 193] width 107 height 15
click at [329, 19] on icon "plus" at bounding box center [324, 19] width 11 height 11
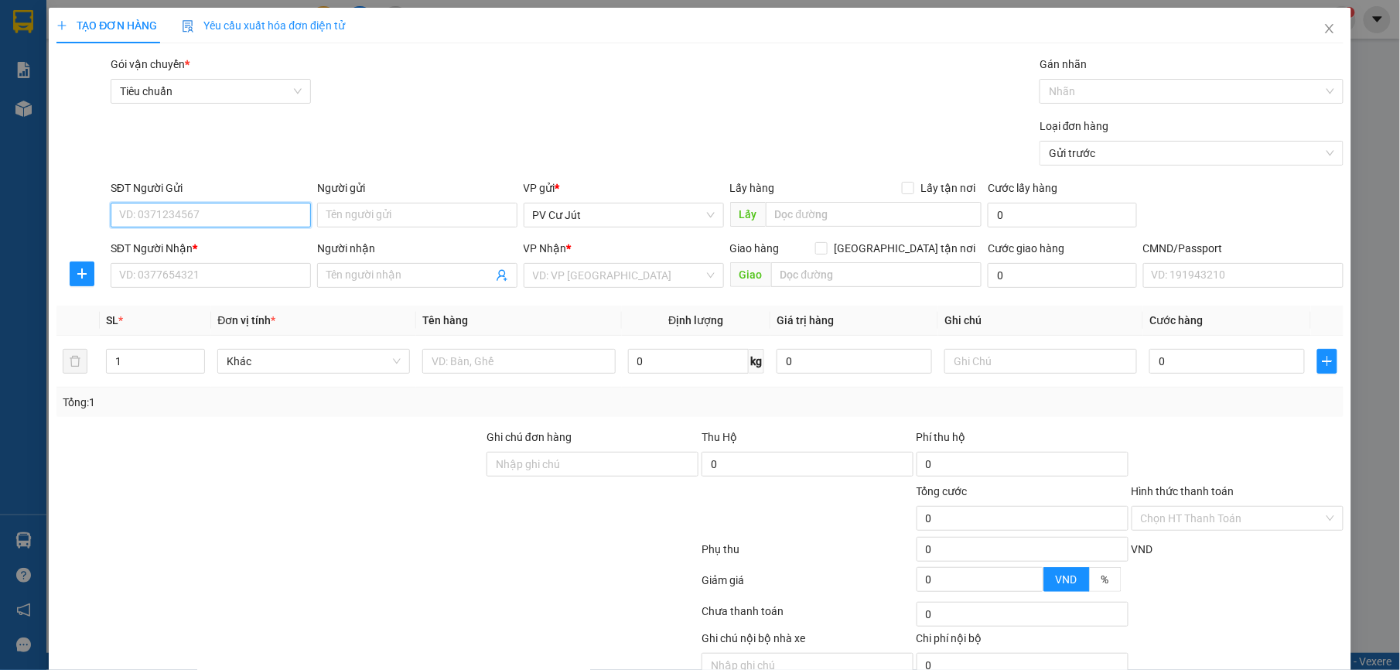
click at [170, 220] on input "SĐT Người Gửi" at bounding box center [211, 215] width 200 height 25
type input "0522206688"
click at [341, 203] on input "Người gửi" at bounding box center [417, 215] width 200 height 25
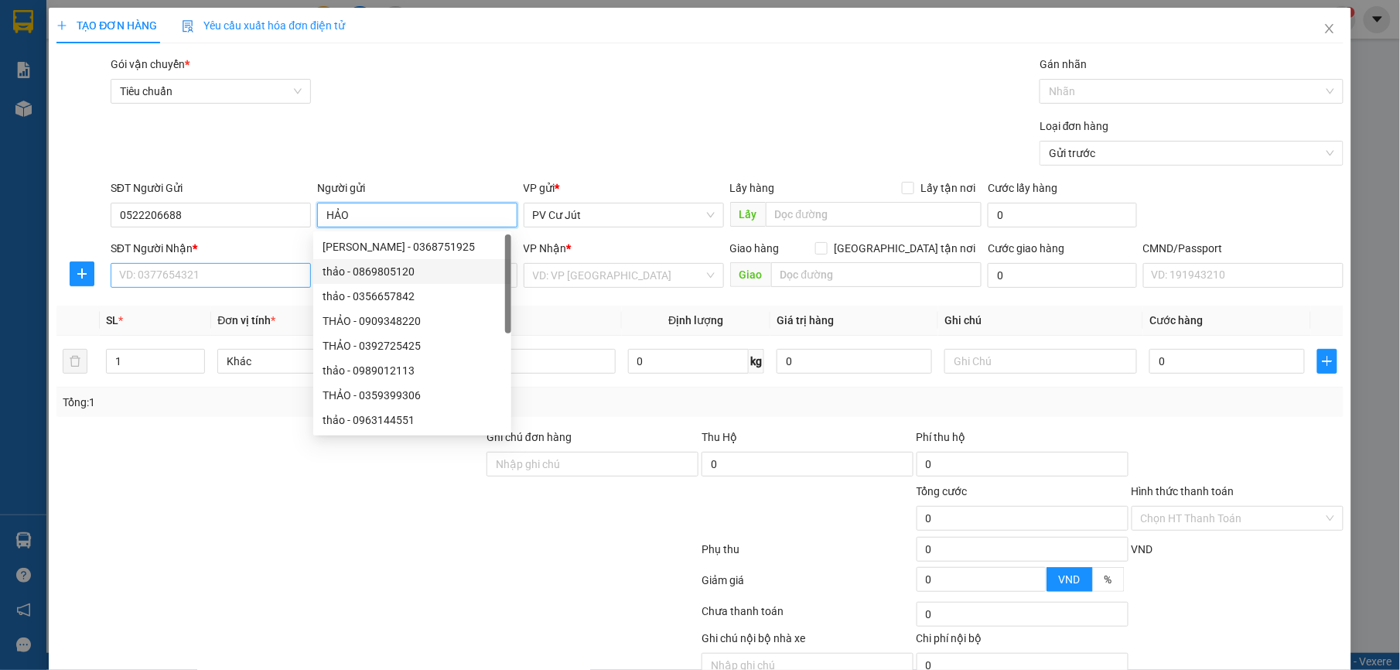
type input "HẢO"
click at [220, 283] on input "SĐT Người Nhận *" at bounding box center [211, 275] width 200 height 25
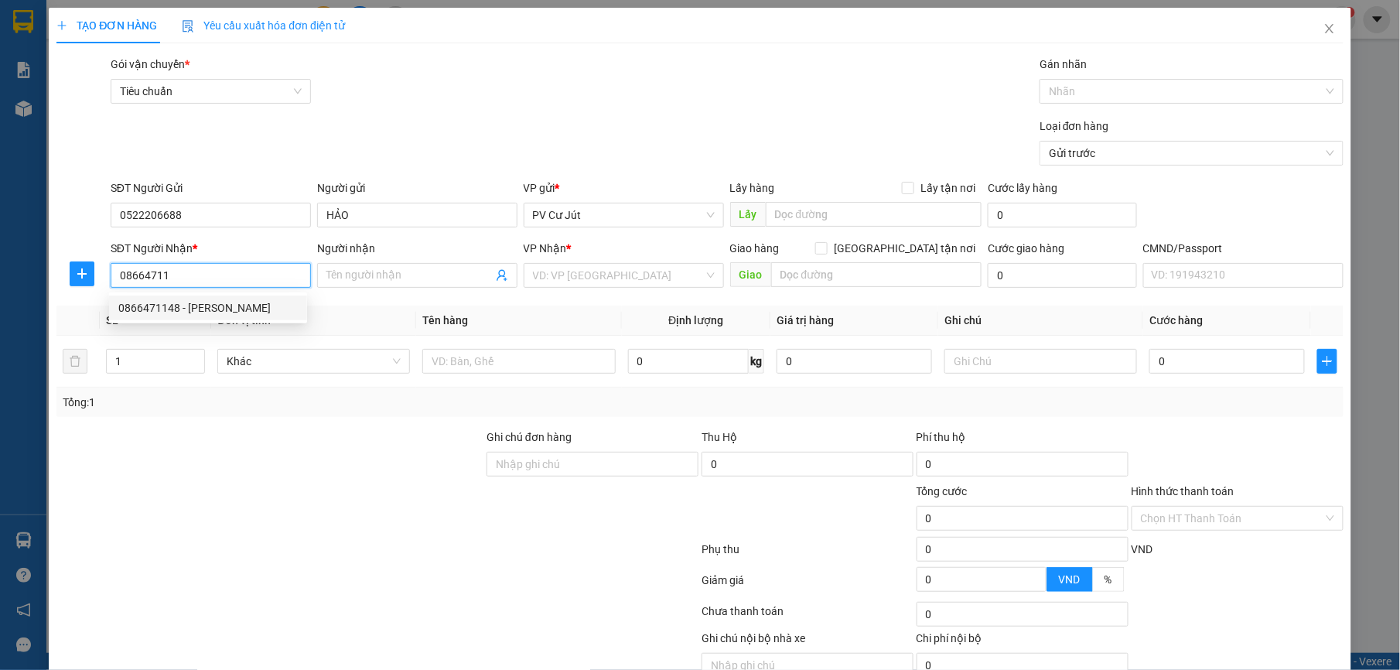
click at [209, 300] on div "0866471148 - c ngọc" at bounding box center [207, 307] width 179 height 17
type input "0866471148"
type input "[PERSON_NAME]"
type input "0866471148"
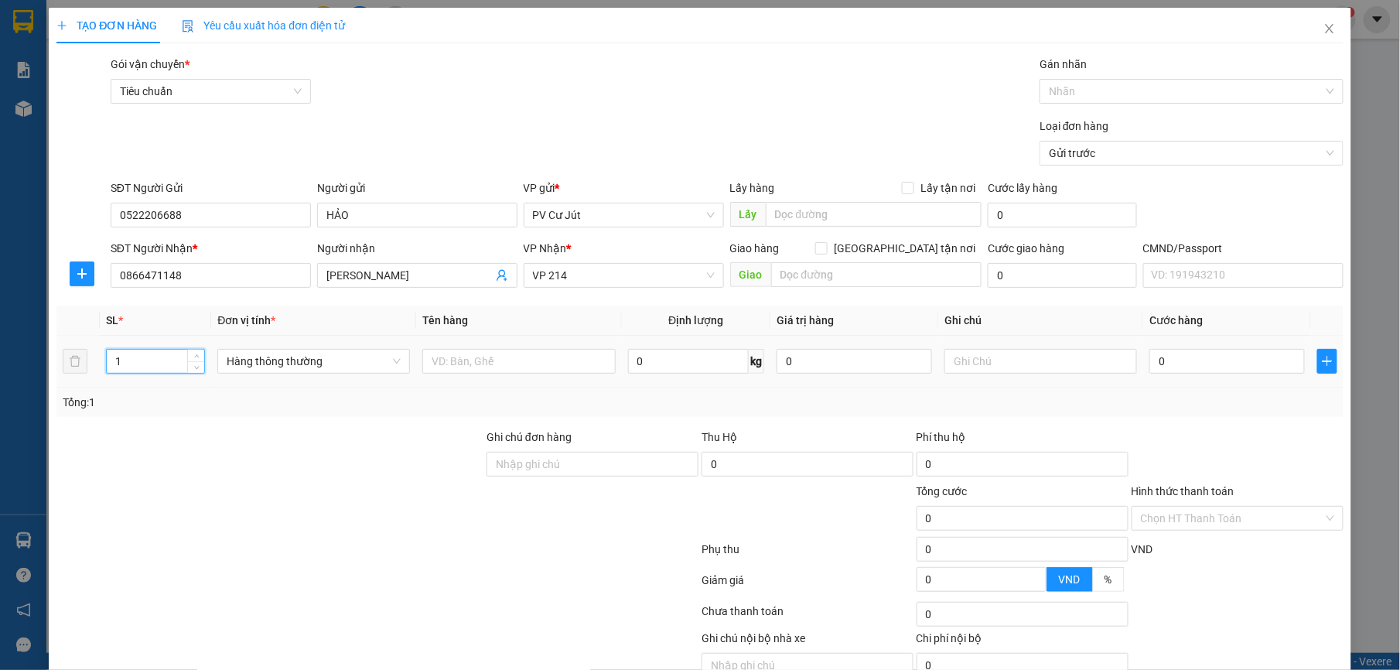
click at [80, 369] on tr "1 Hàng thông thường 0 kg 0 0" at bounding box center [699, 362] width 1286 height 52
type input "2"
click at [523, 365] on input "text" at bounding box center [518, 361] width 193 height 25
type input "D"
type input "Đ"
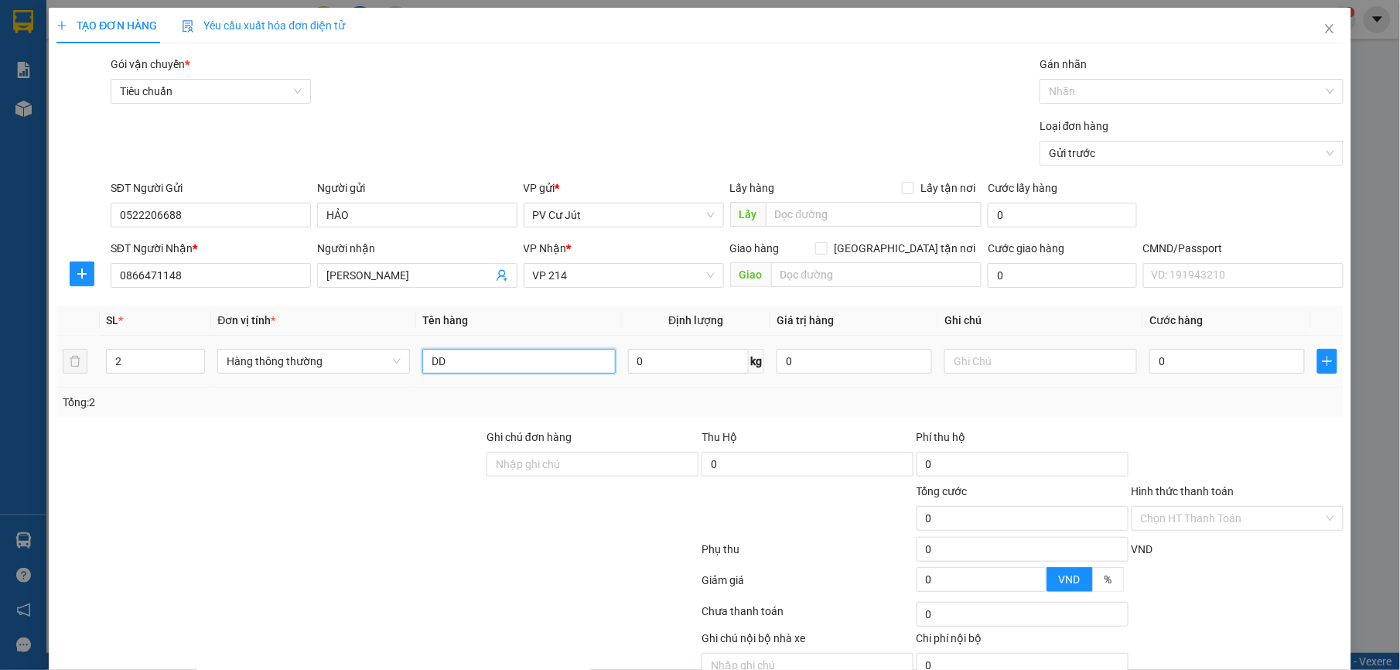
type input "D"
type input "ĐỒ ĂN"
click at [967, 347] on div at bounding box center [1040, 361] width 193 height 31
click at [969, 363] on input "text" at bounding box center [1040, 361] width 193 height 25
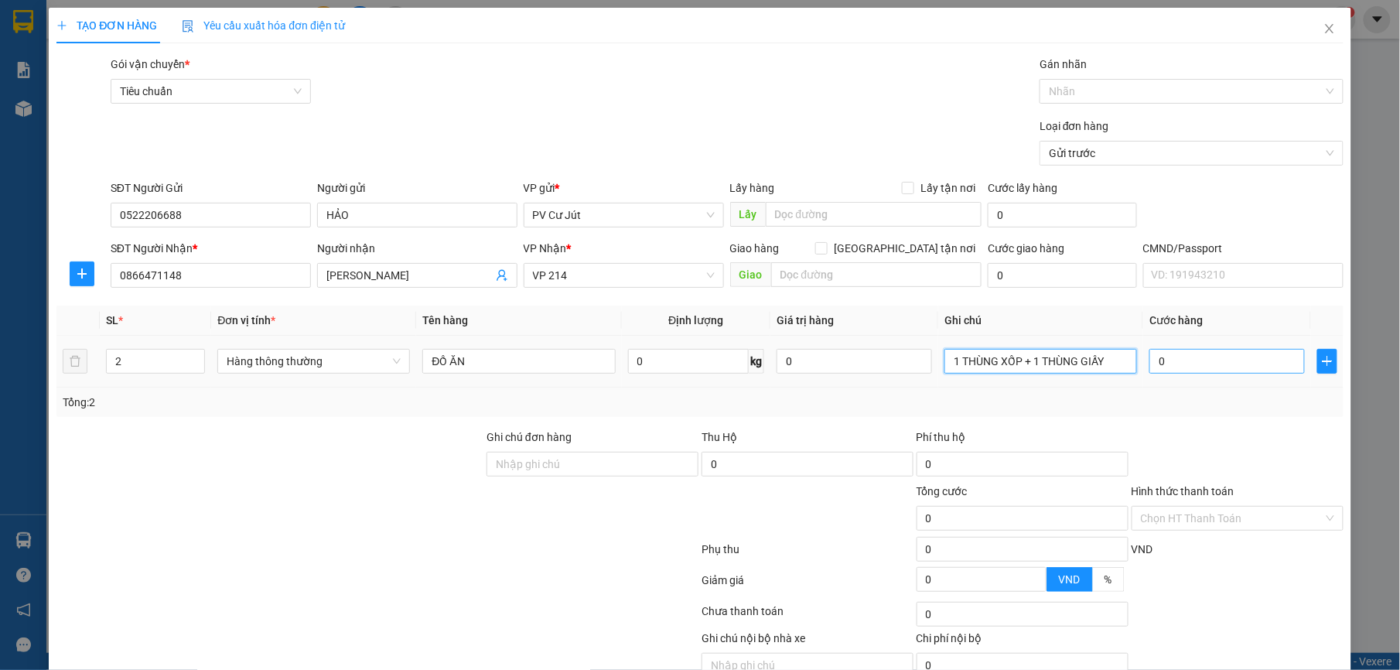
type input "1 THÙNG XỐP + 1 THÙNG GIẤY"
click at [1180, 362] on input "0" at bounding box center [1226, 361] width 155 height 25
type input "1"
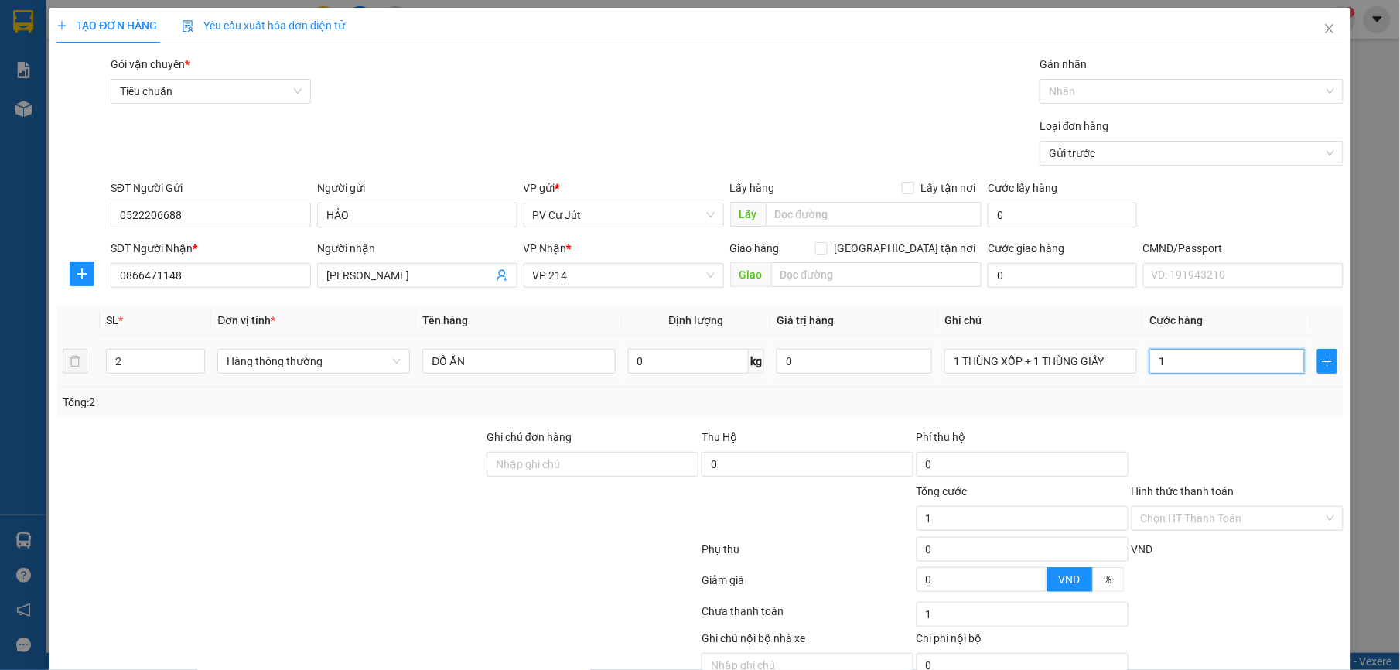
type input "12"
type input "120"
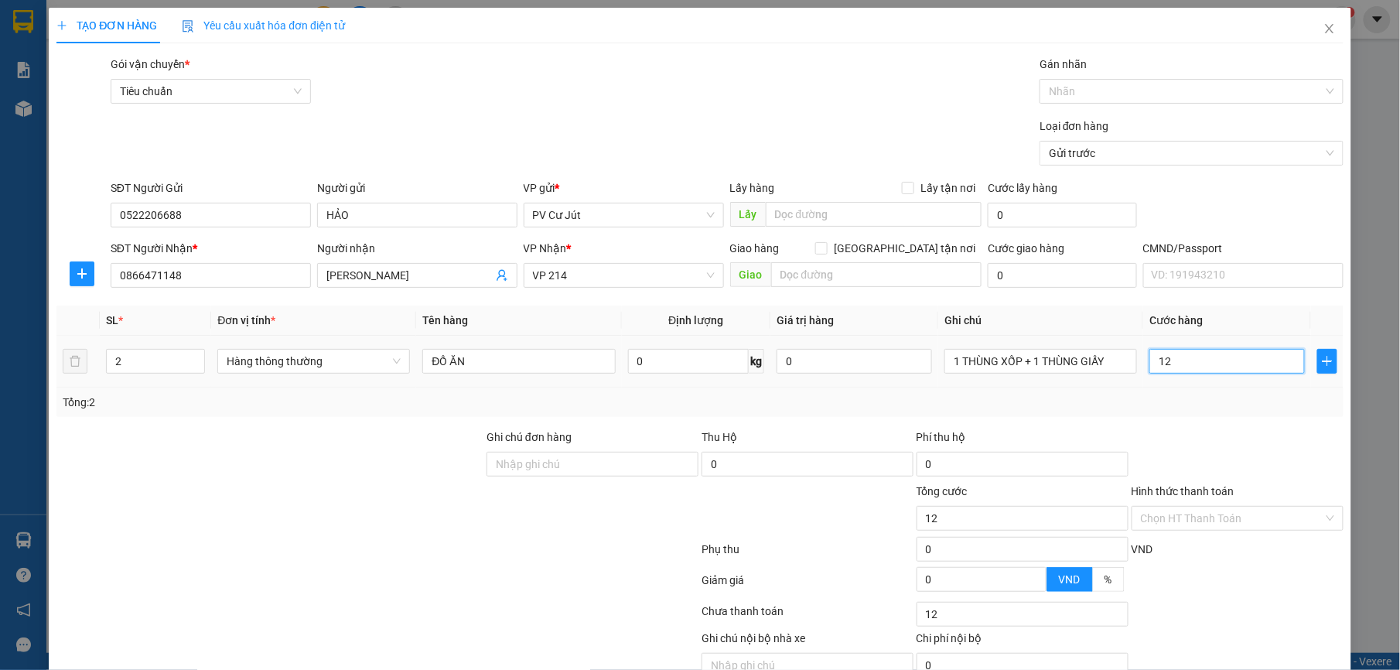
type input "120"
type input "1.200"
type input "12.000"
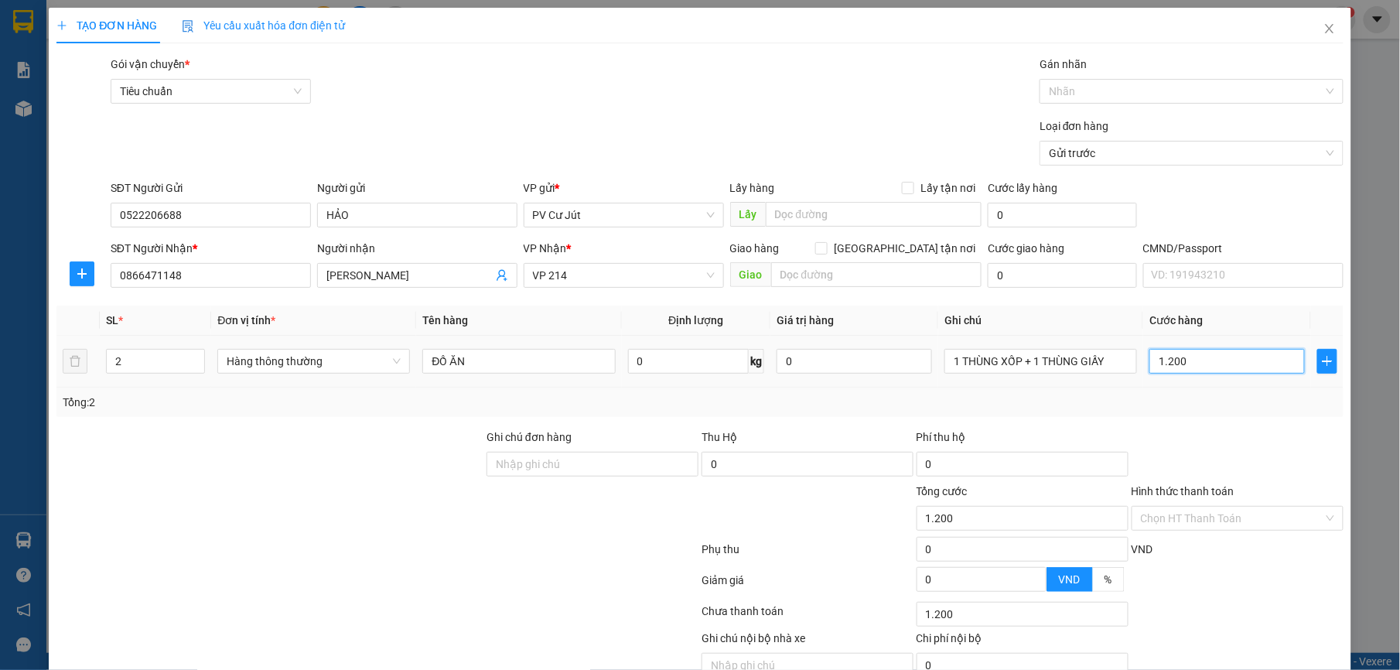
type input "12.000"
type input "120.000"
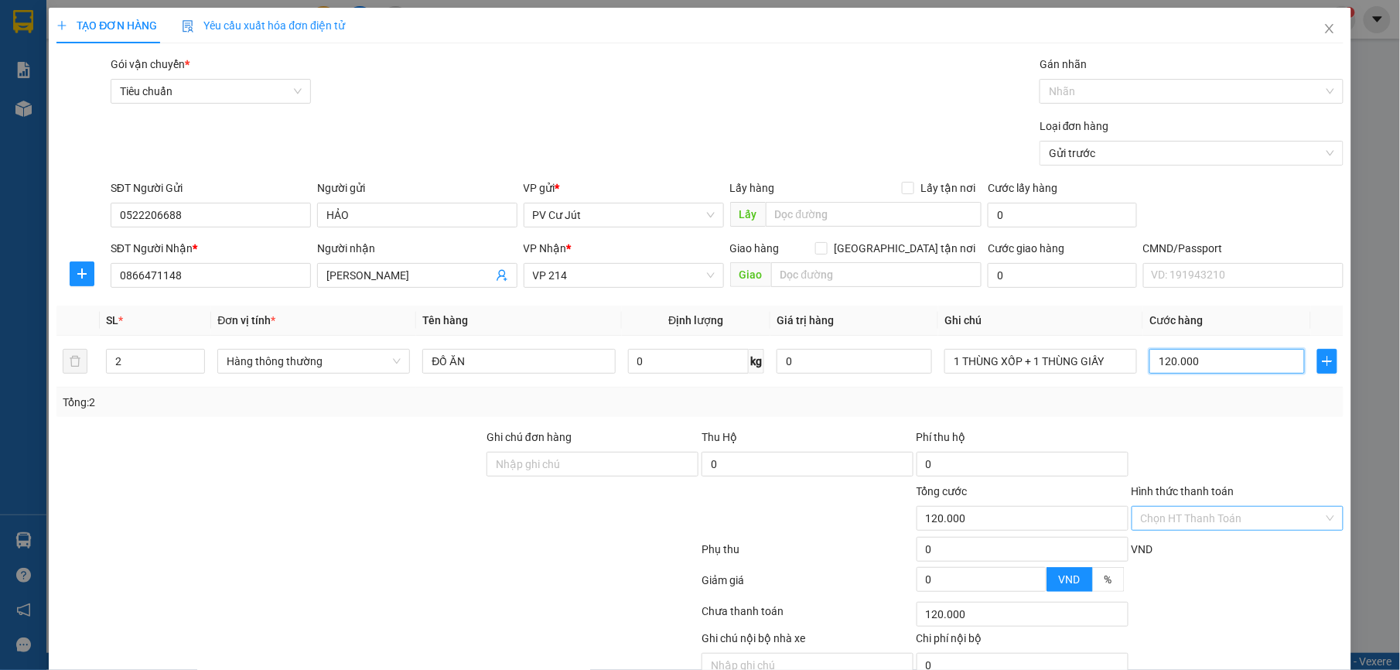
type input "120.000"
click at [1211, 530] on input "Hình thức thanh toán" at bounding box center [1232, 517] width 182 height 23
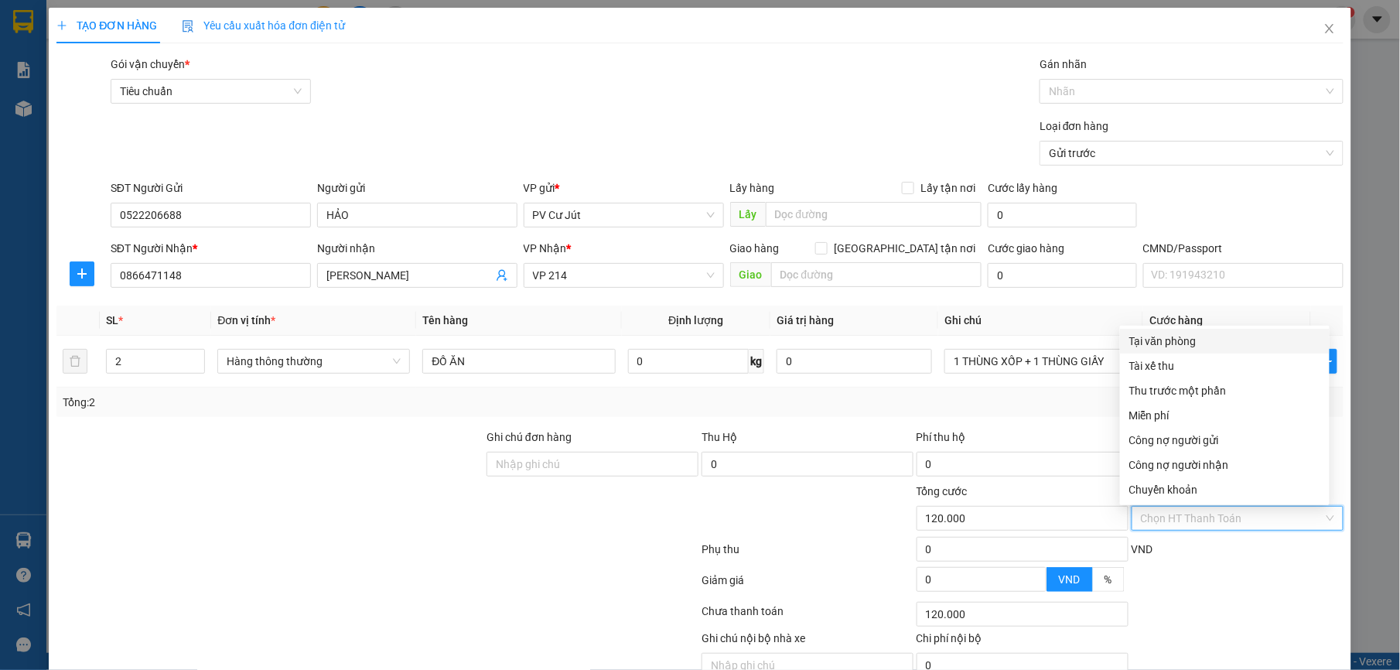
click at [1245, 343] on div "Tại văn phòng" at bounding box center [1224, 340] width 191 height 17
type input "0"
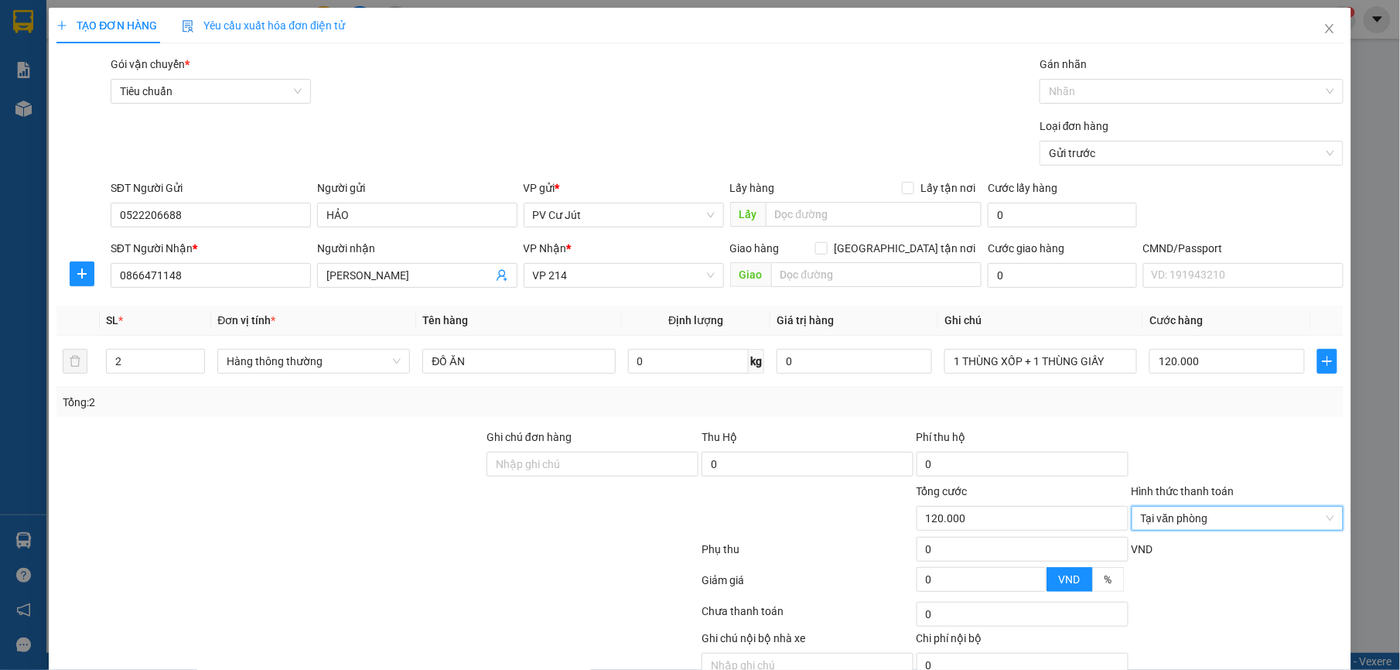
scroll to position [78, 0]
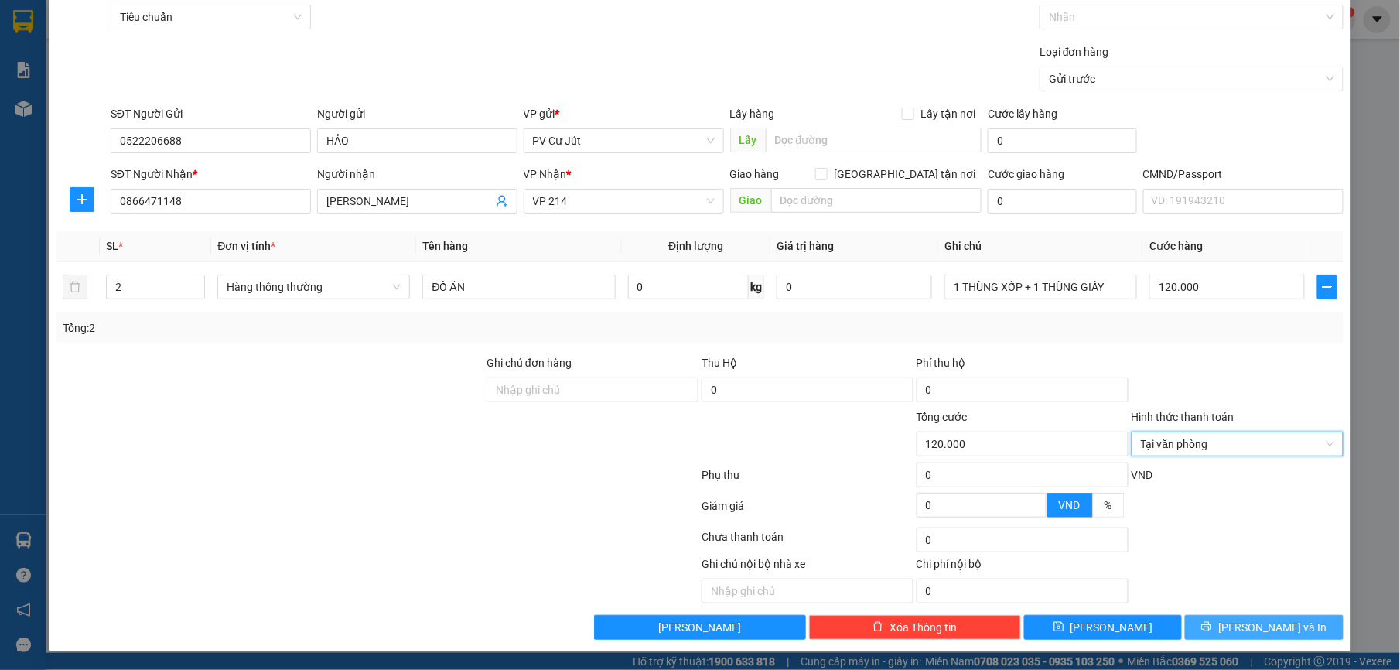
click at [1237, 629] on span "[PERSON_NAME] và In" at bounding box center [1272, 627] width 108 height 17
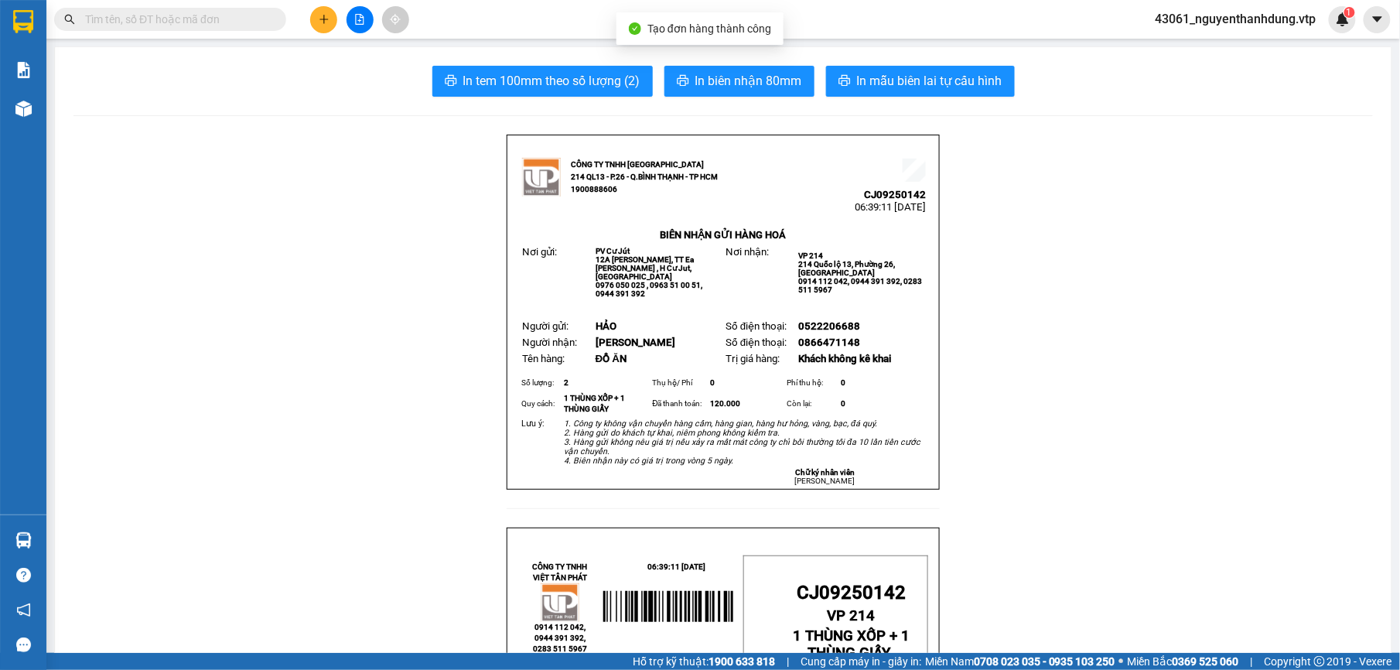
click at [957, 85] on span "In mẫu biên lai tự cấu hình" at bounding box center [929, 80] width 145 height 19
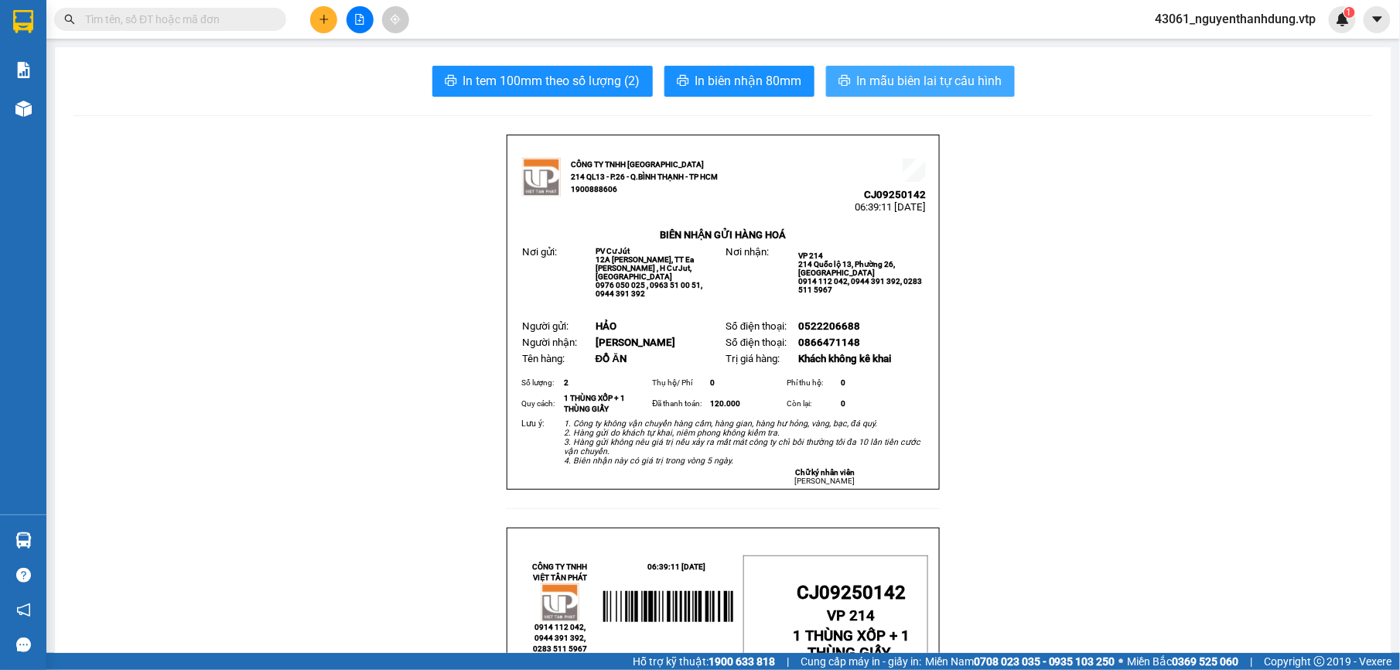
click at [939, 79] on span "In mẫu biên lai tự cấu hình" at bounding box center [929, 80] width 145 height 19
click at [953, 84] on span "In mẫu biên lai tự cấu hình" at bounding box center [929, 80] width 145 height 19
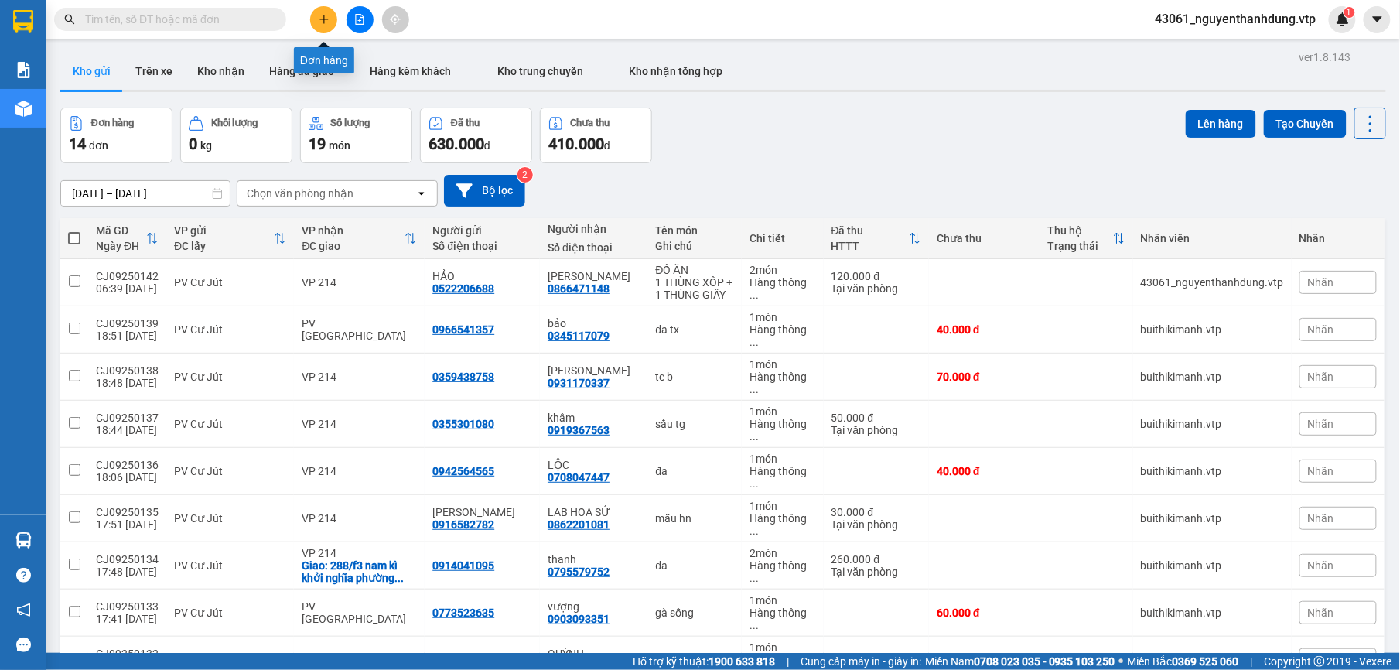
click at [312, 28] on button at bounding box center [323, 19] width 27 height 27
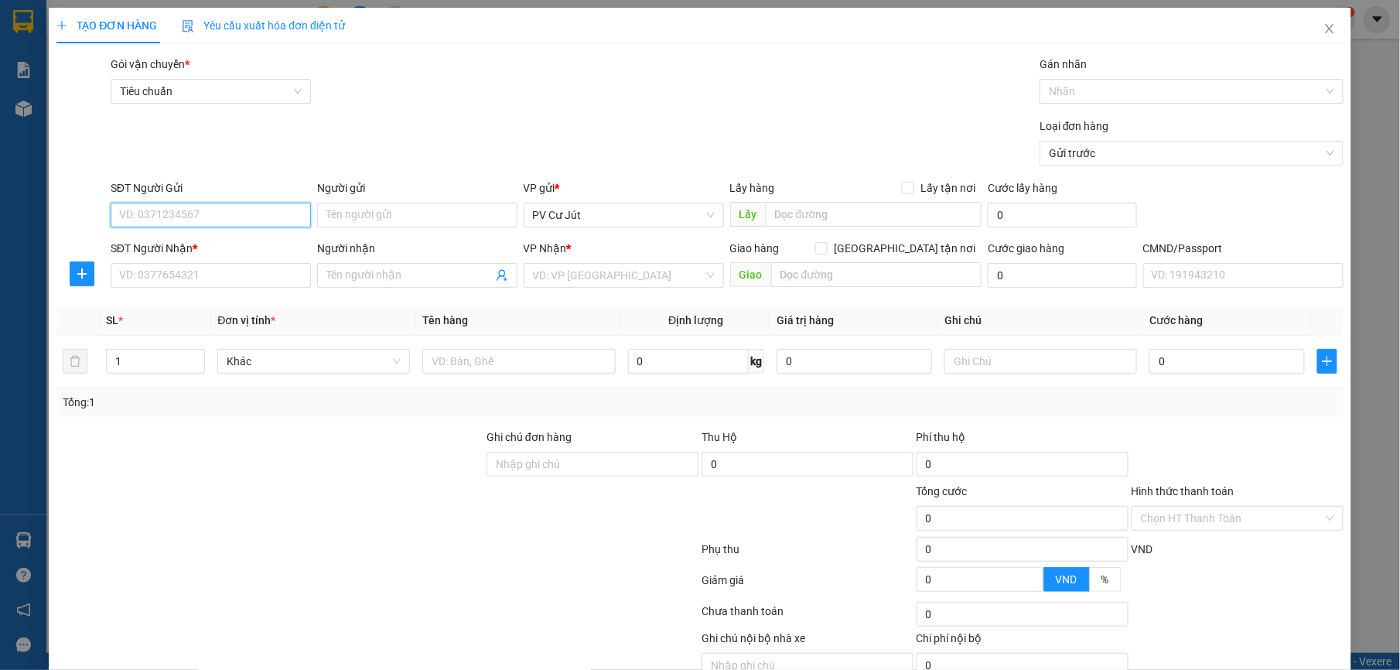
click at [182, 212] on input "SĐT Người Gửi" at bounding box center [211, 215] width 200 height 25
type input "0375063331"
click at [211, 239] on div "0375063331 - tuấn" at bounding box center [207, 246] width 179 height 17
type input "tuấn"
type input "0984493478"
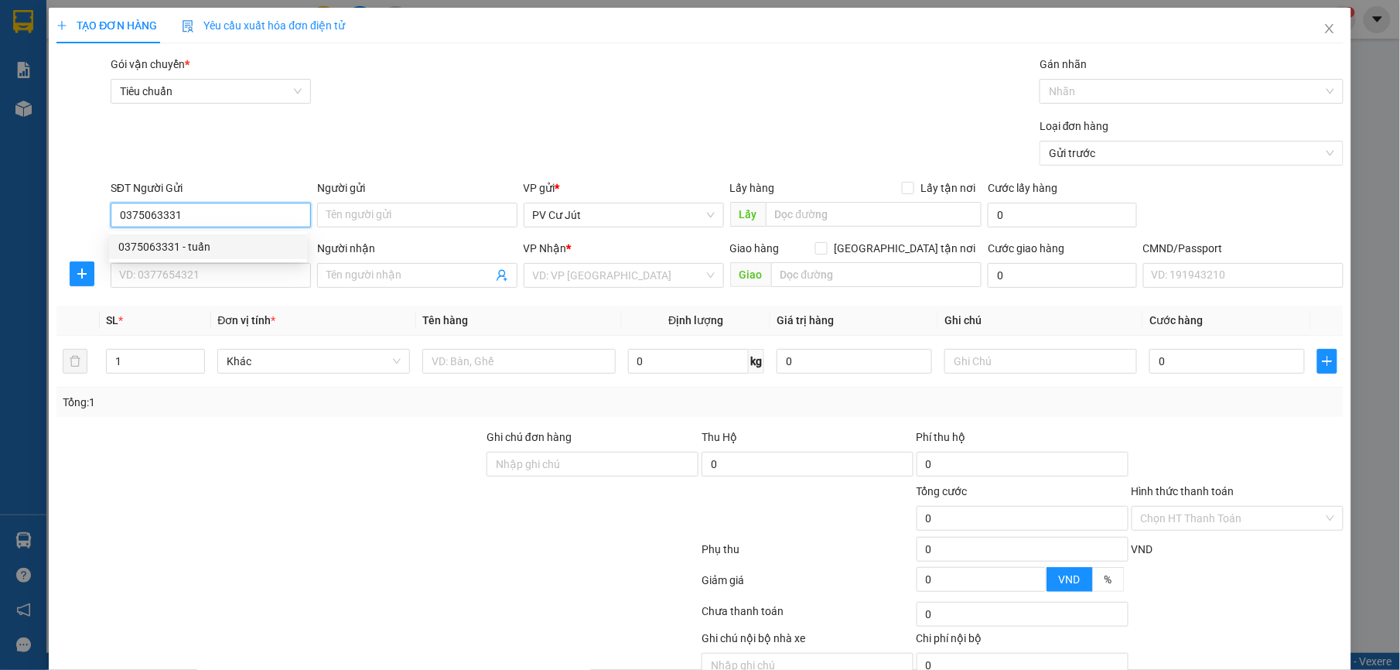
type input "vân"
type input "0375063331"
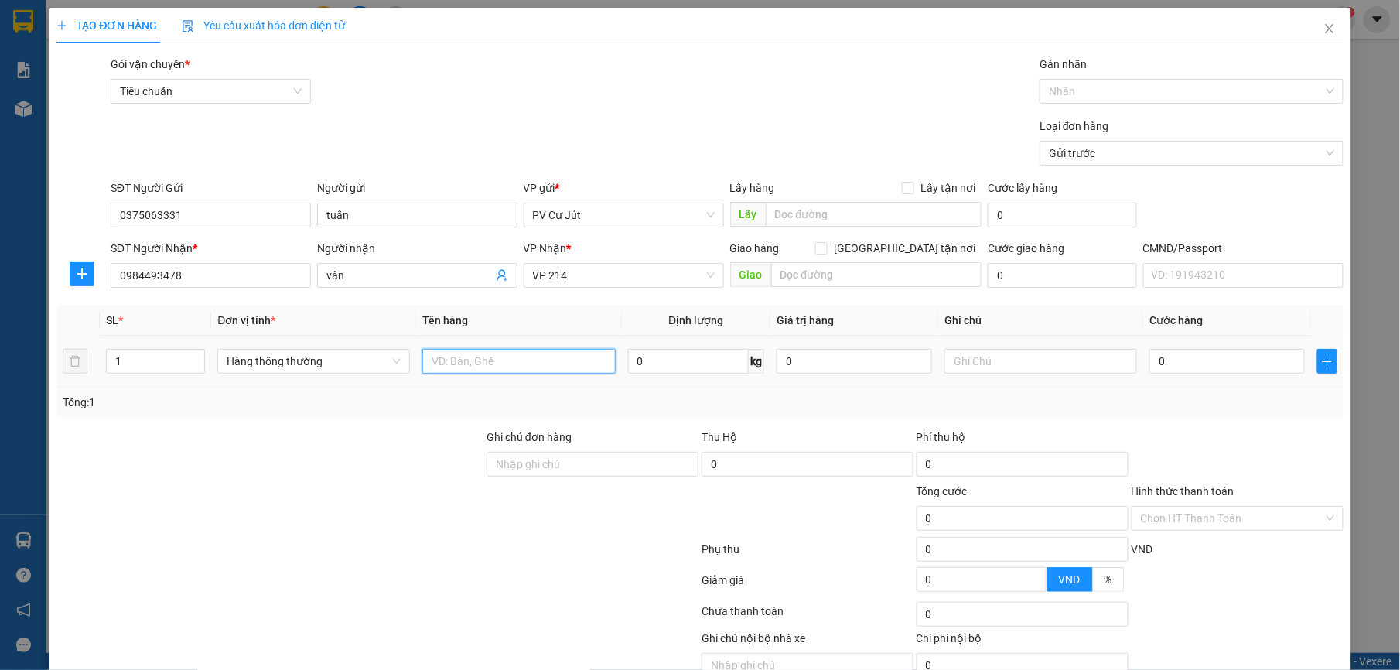
click at [520, 373] on input "text" at bounding box center [518, 361] width 193 height 25
type input "RAU"
click at [969, 337] on td at bounding box center [1040, 362] width 205 height 52
drag, startPoint x: 975, startPoint y: 366, endPoint x: 985, endPoint y: 382, distance: 19.1
click at [977, 366] on input "text" at bounding box center [1040, 361] width 193 height 25
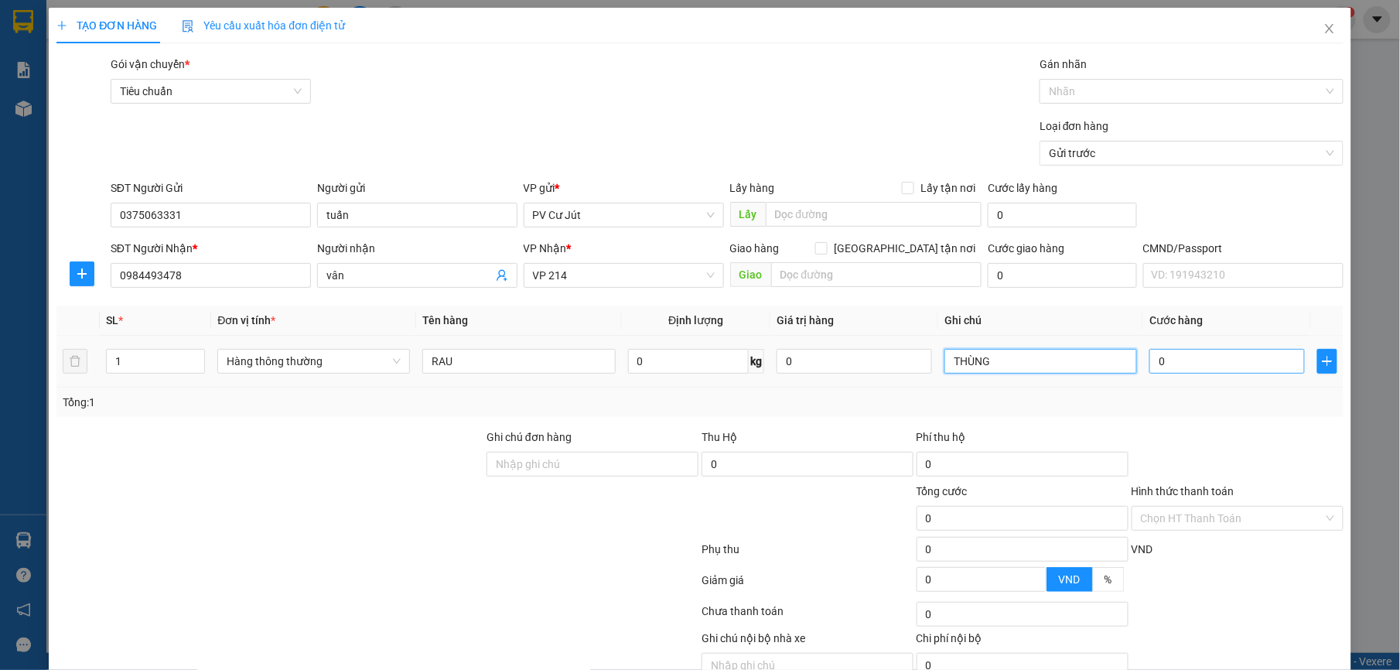
type input "THÙNG"
click at [1217, 367] on input "0" at bounding box center [1226, 361] width 155 height 25
type input "7"
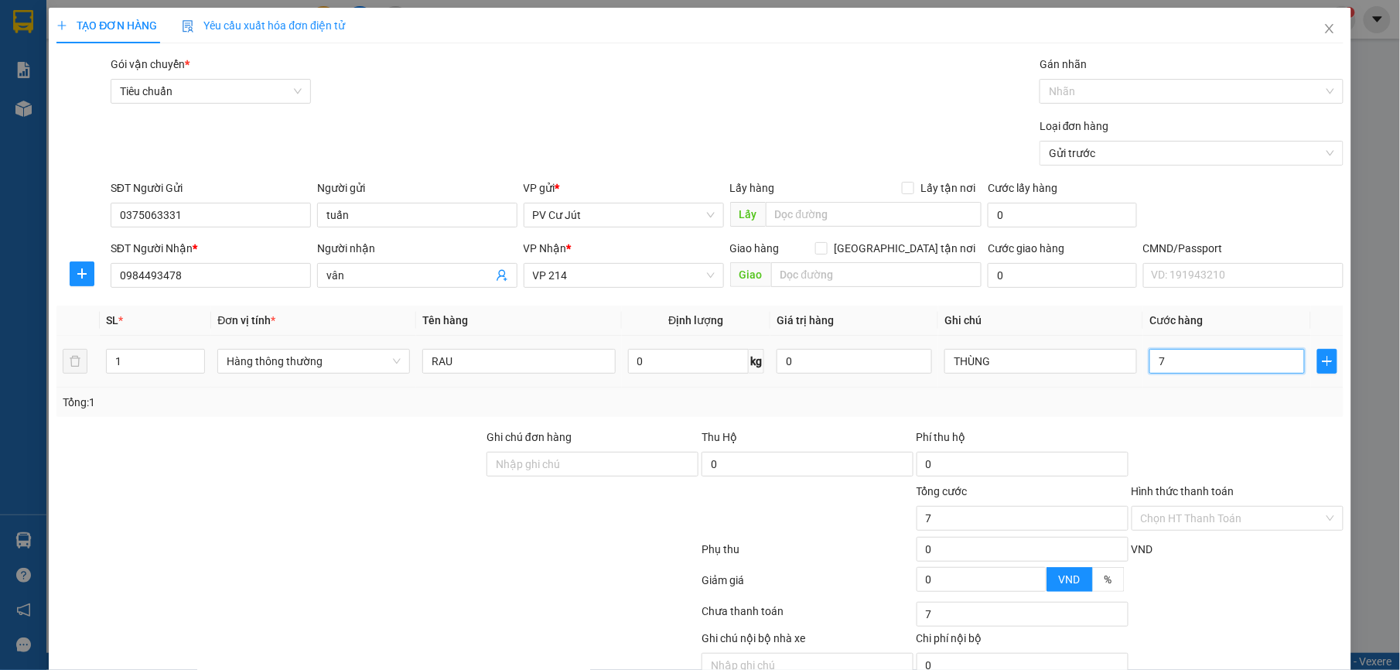
type input "70"
type input "700"
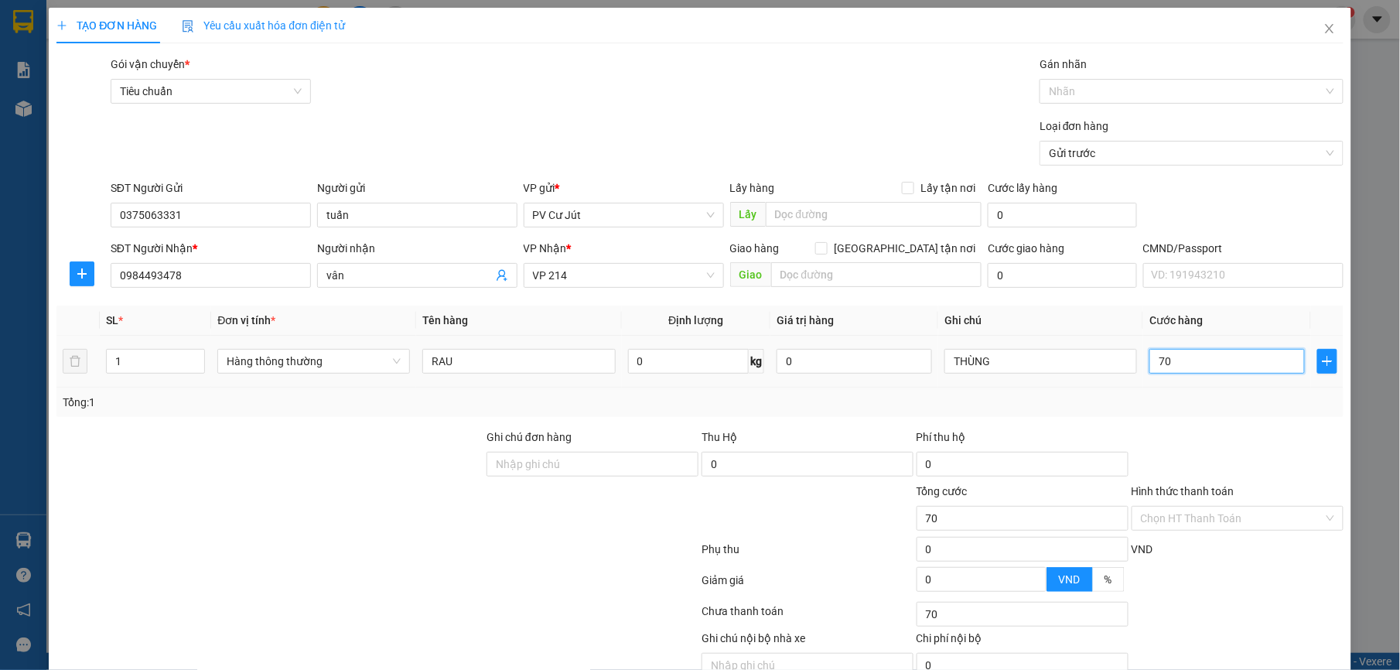
type input "700"
type input "7.000"
type input "70.000"
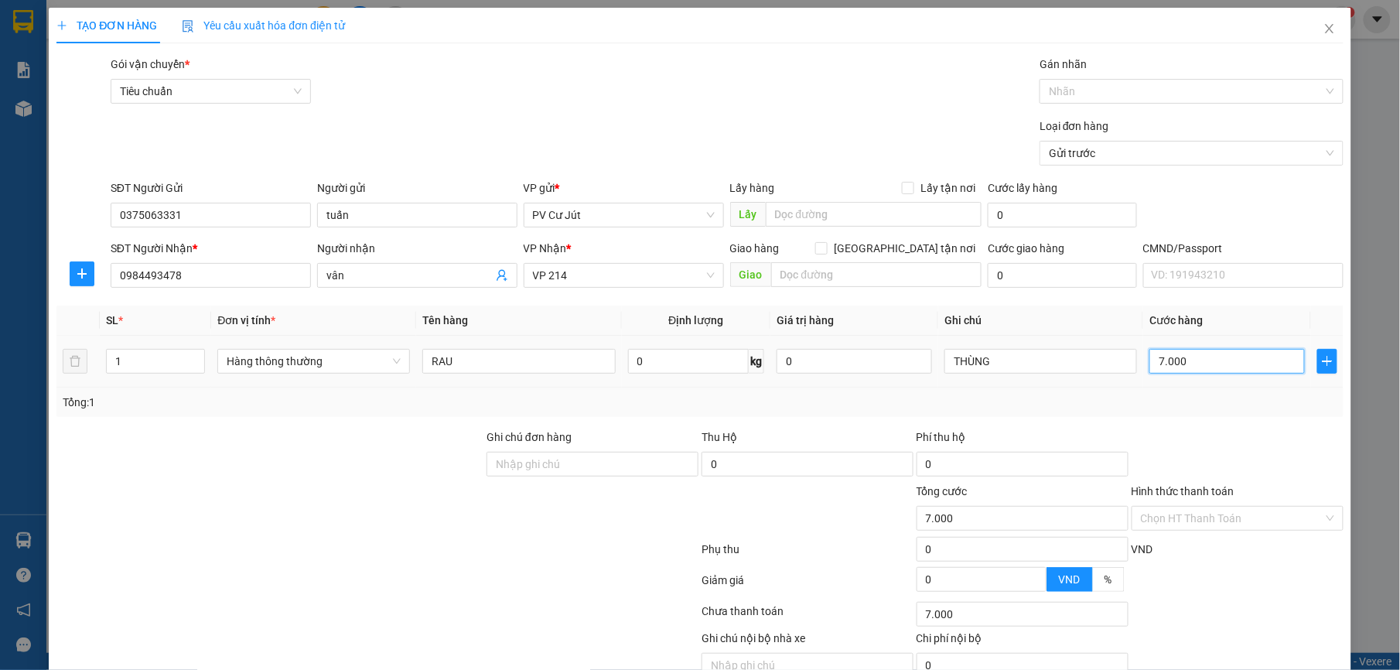
type input "70.000"
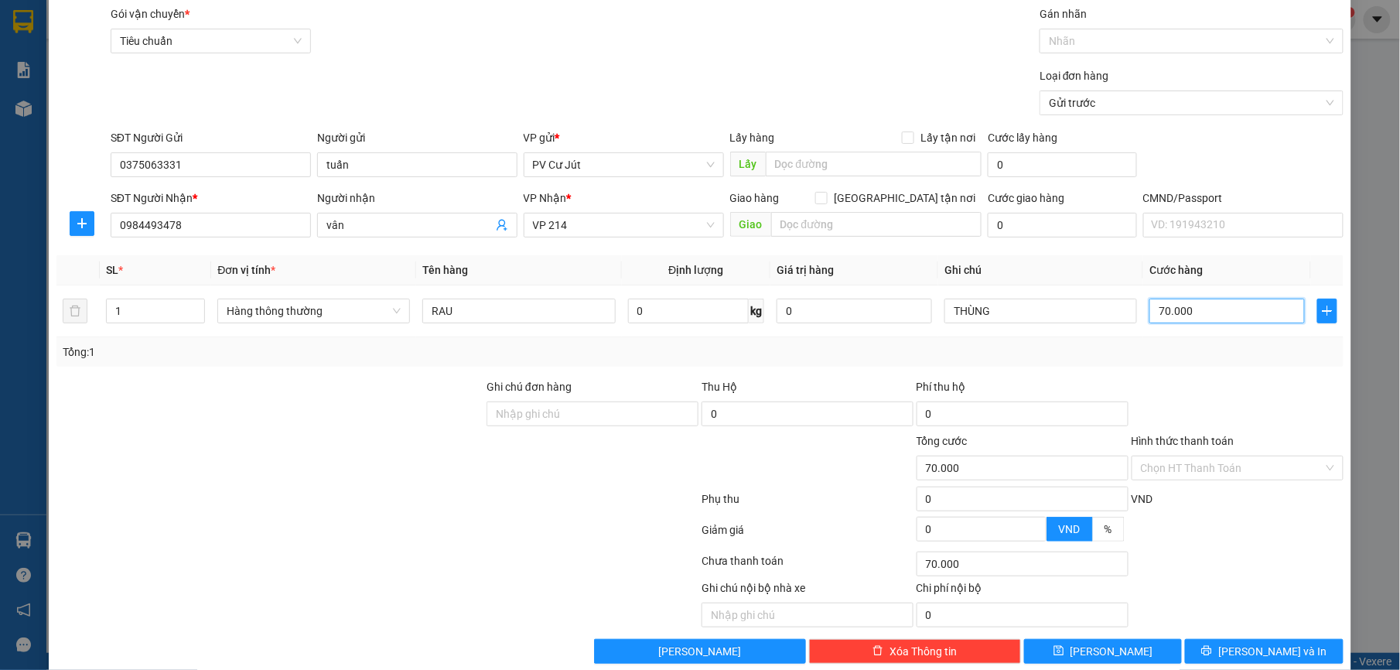
scroll to position [78, 0]
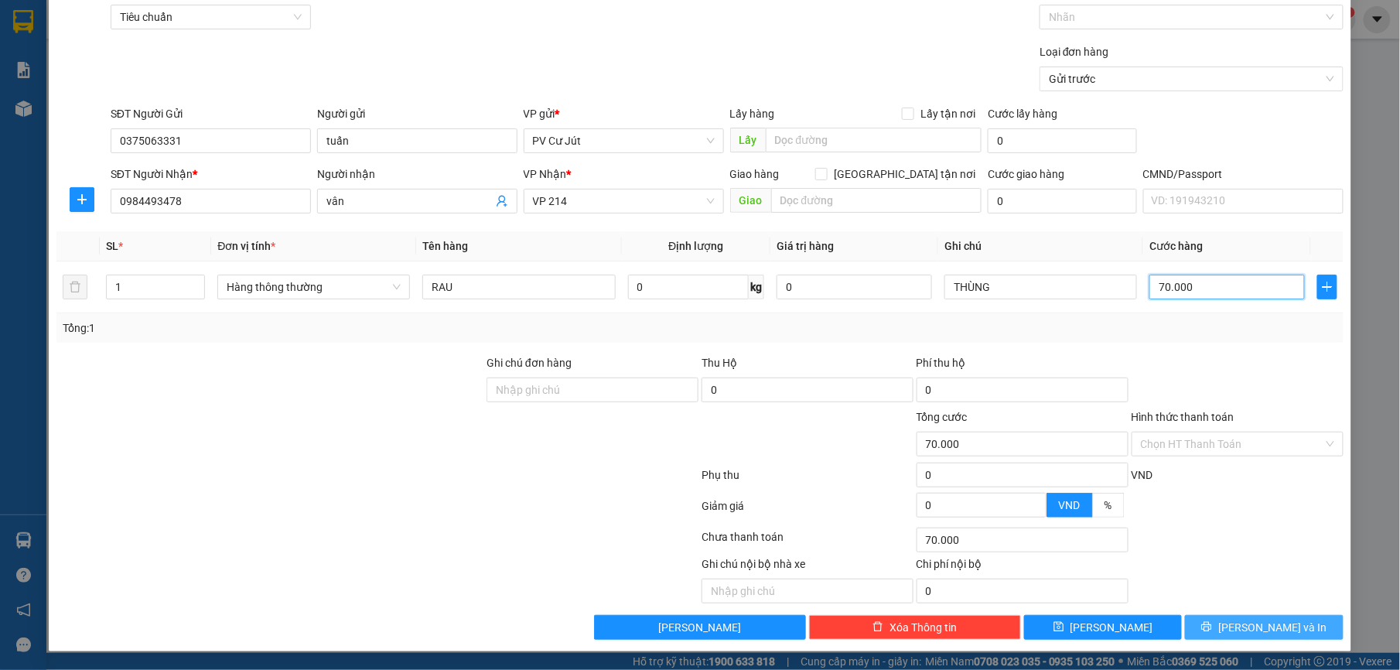
type input "70.000"
click at [1217, 631] on button "[PERSON_NAME] và In" at bounding box center [1264, 627] width 158 height 25
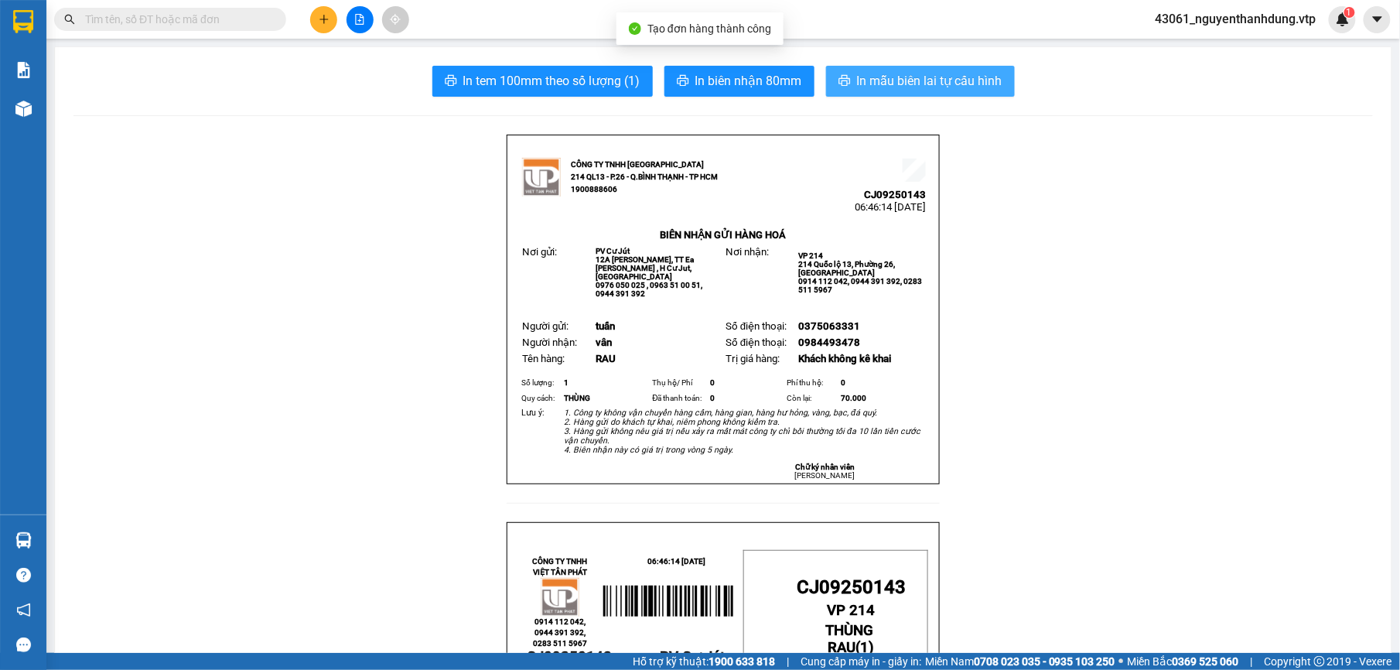
click at [885, 80] on span "In mẫu biên lai tự cấu hình" at bounding box center [929, 80] width 145 height 19
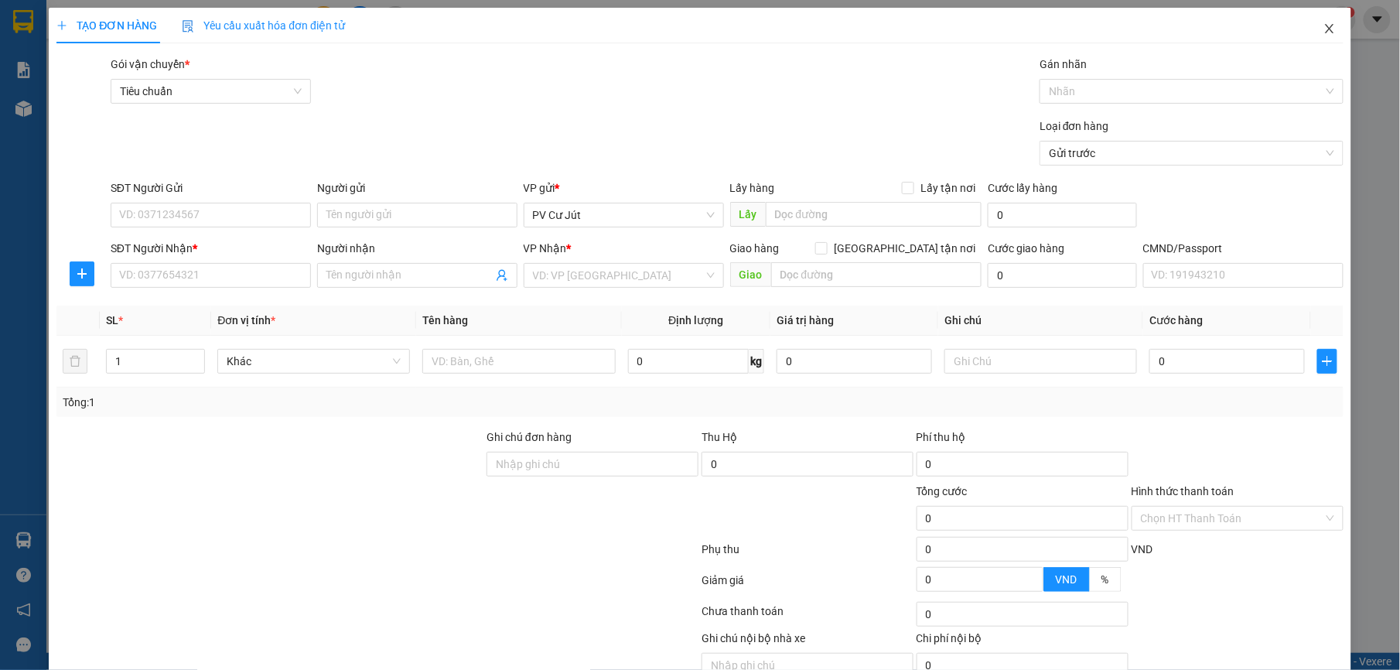
click at [1318, 20] on span "Close" at bounding box center [1329, 29] width 43 height 43
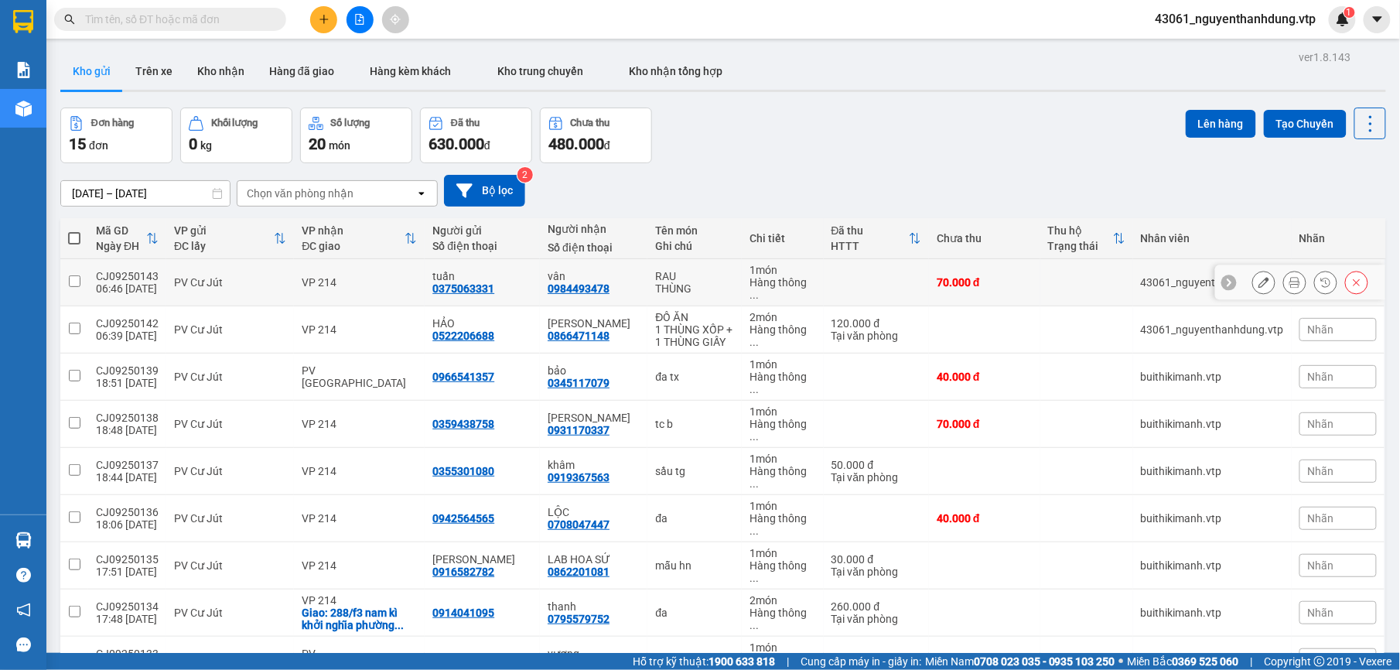
click at [540, 277] on td "vân 0984493478" at bounding box center [593, 282] width 107 height 47
checkbox input "true"
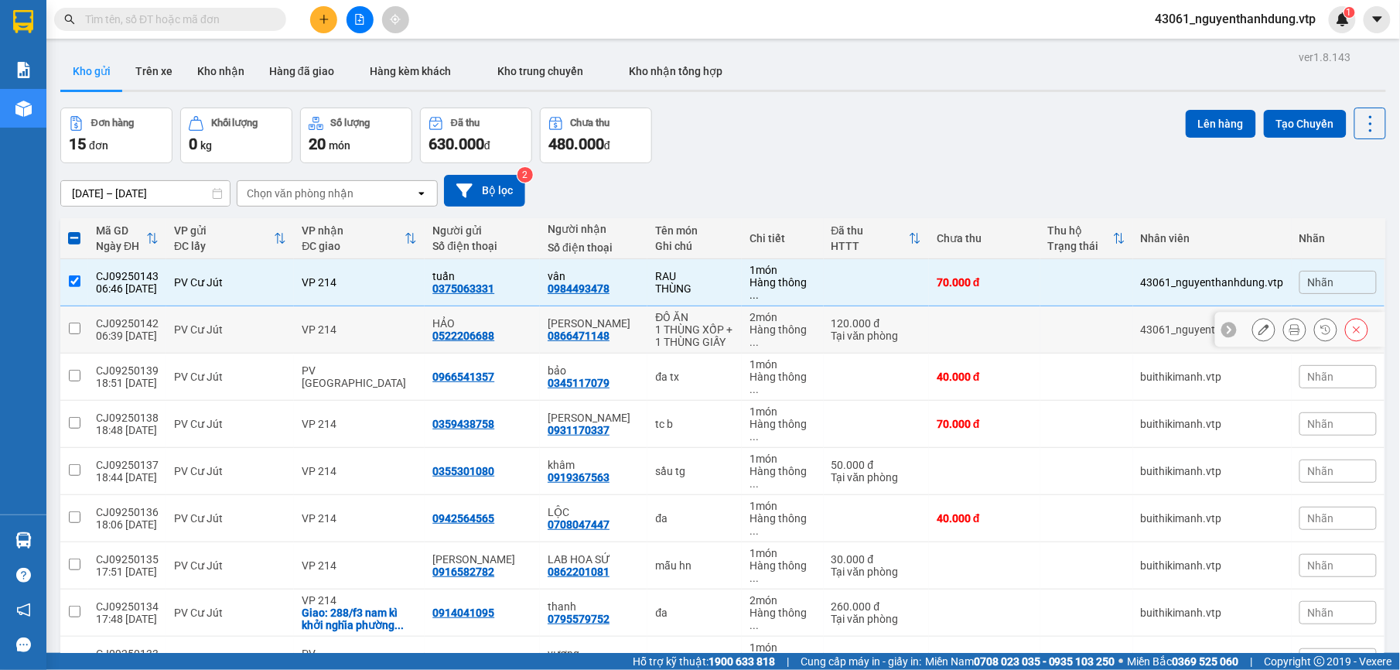
click at [554, 317] on div "[PERSON_NAME]" at bounding box center [593, 323] width 92 height 12
checkbox input "true"
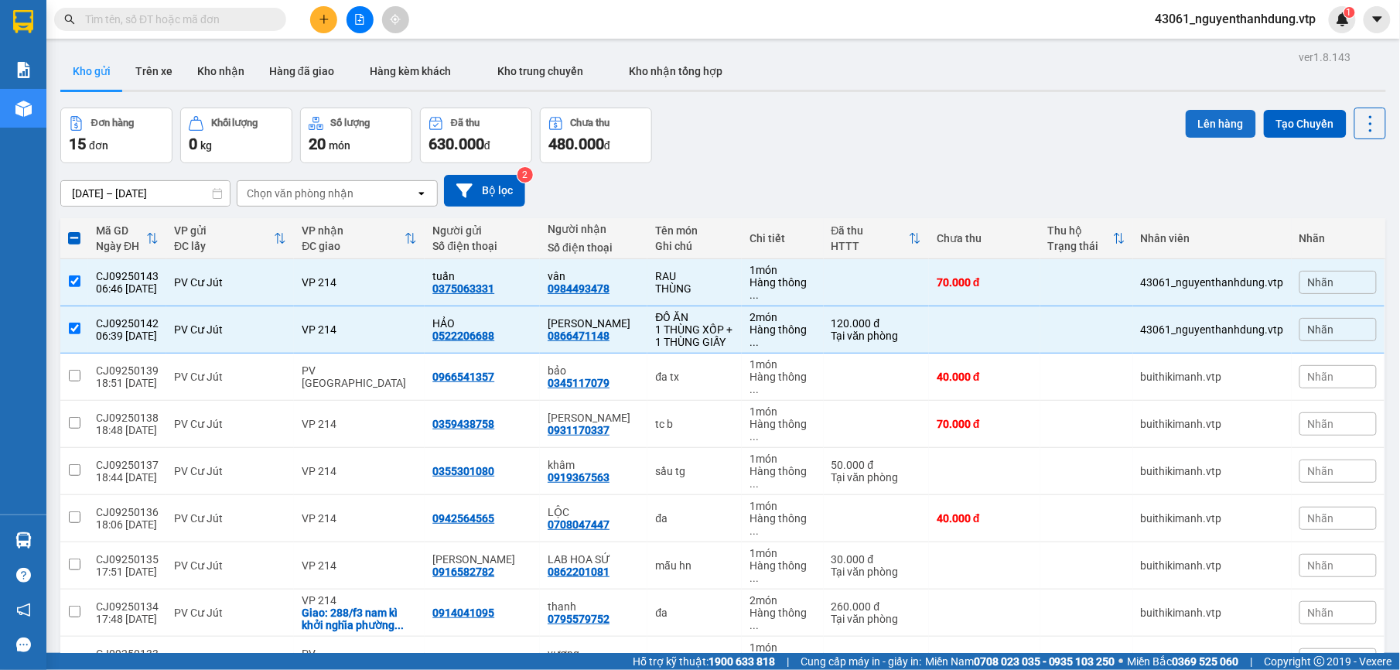
click at [1235, 131] on button "Lên hàng" at bounding box center [1220, 124] width 70 height 28
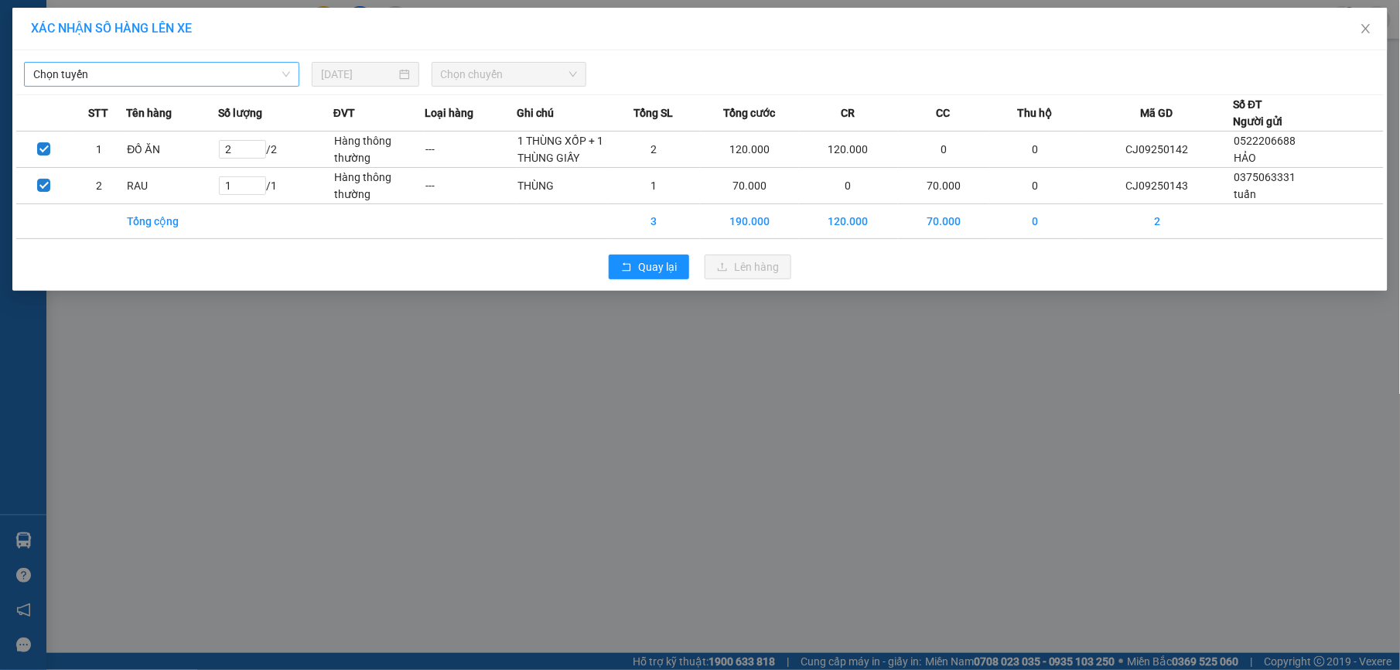
click at [263, 70] on span "Chọn tuyến" at bounding box center [161, 74] width 257 height 23
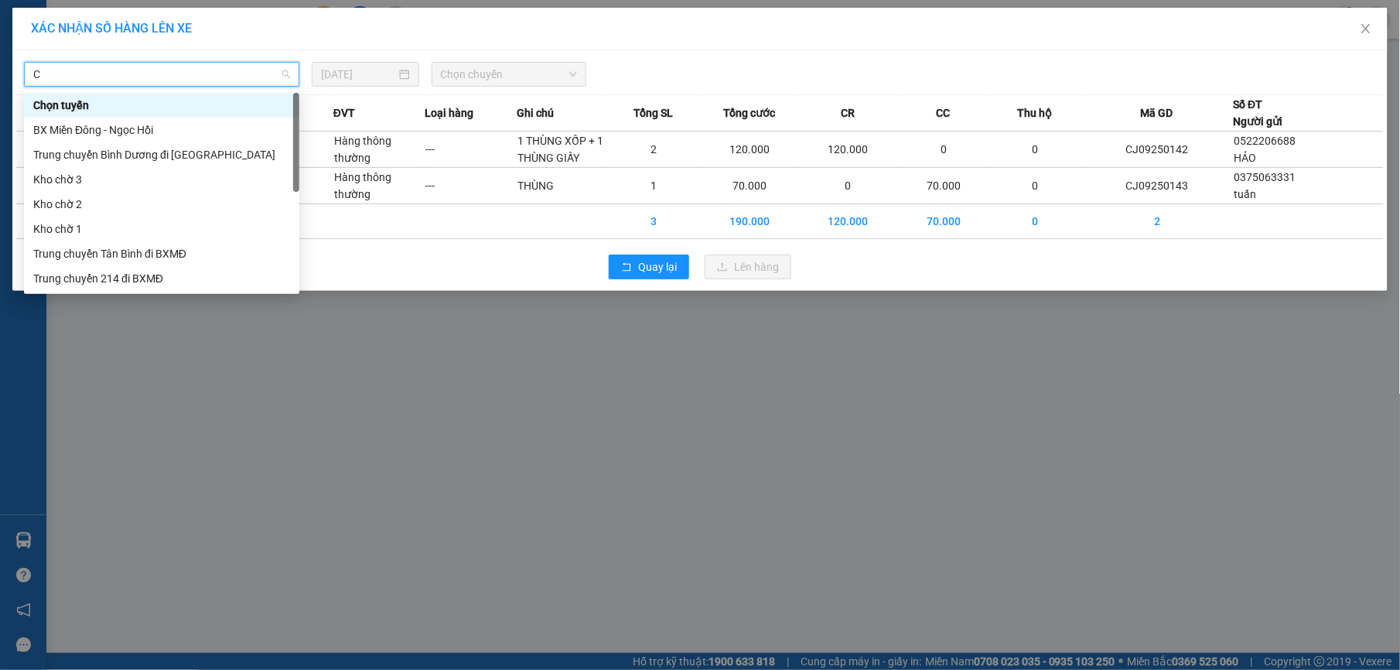
type input "CJ"
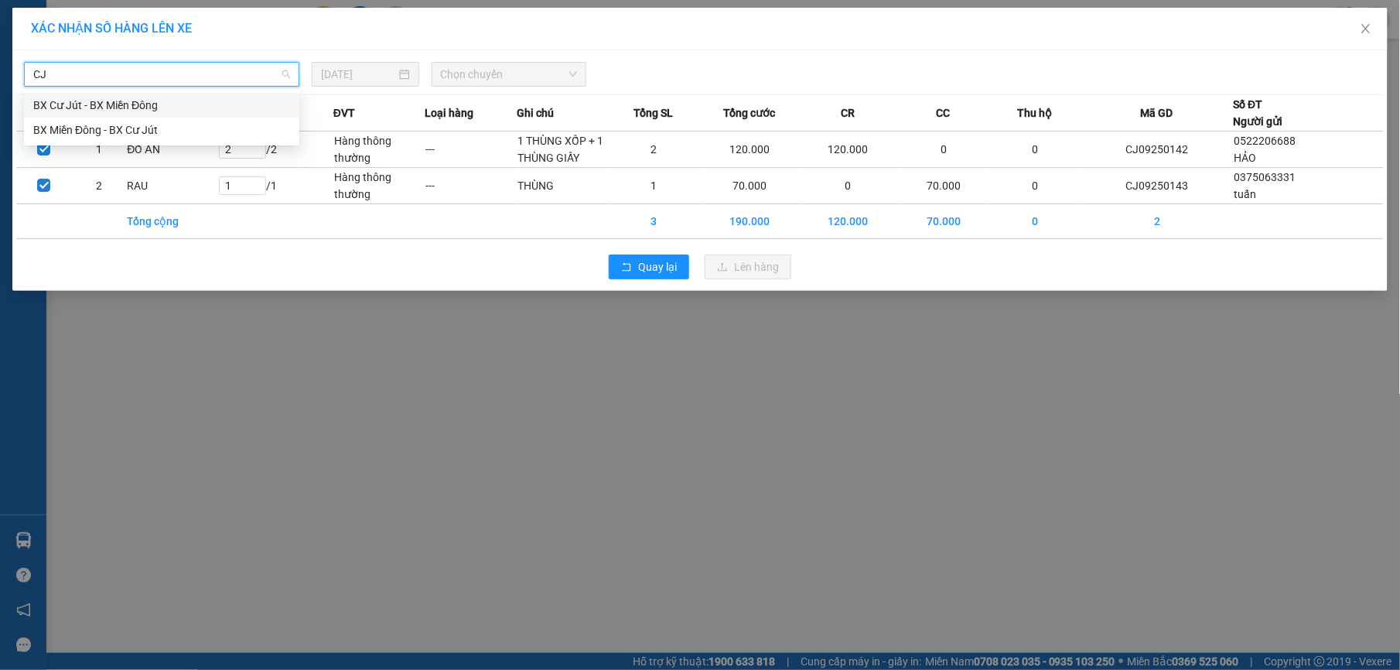
click at [205, 102] on div "BX Cư Jút - BX Miền Đông" at bounding box center [161, 105] width 257 height 17
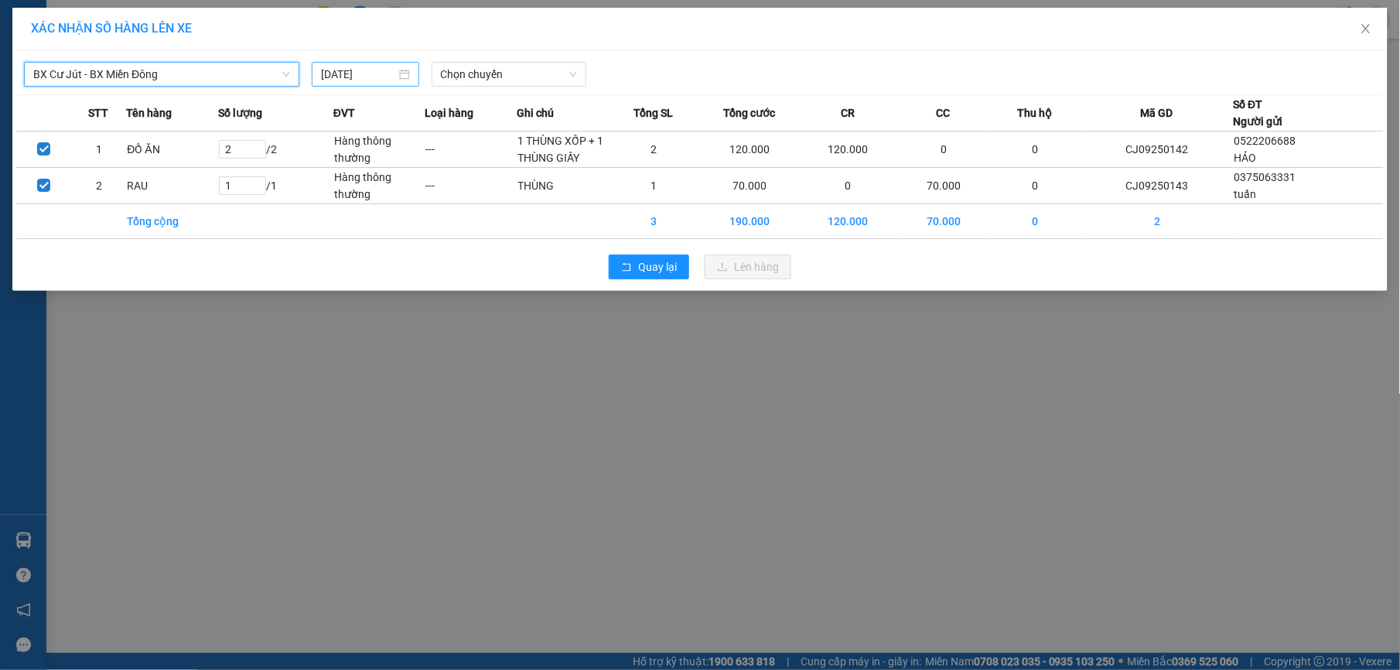
click at [384, 63] on div "[DATE]" at bounding box center [365, 74] width 107 height 25
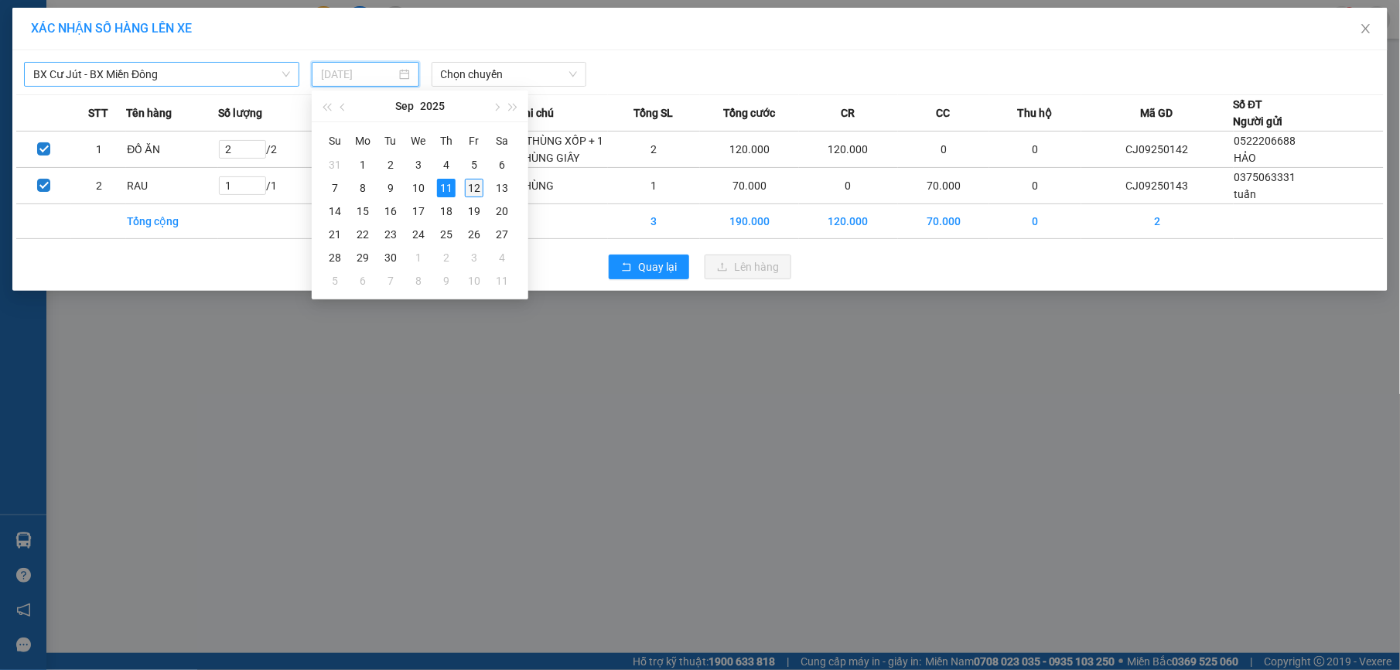
click at [470, 181] on div "12" at bounding box center [474, 188] width 19 height 19
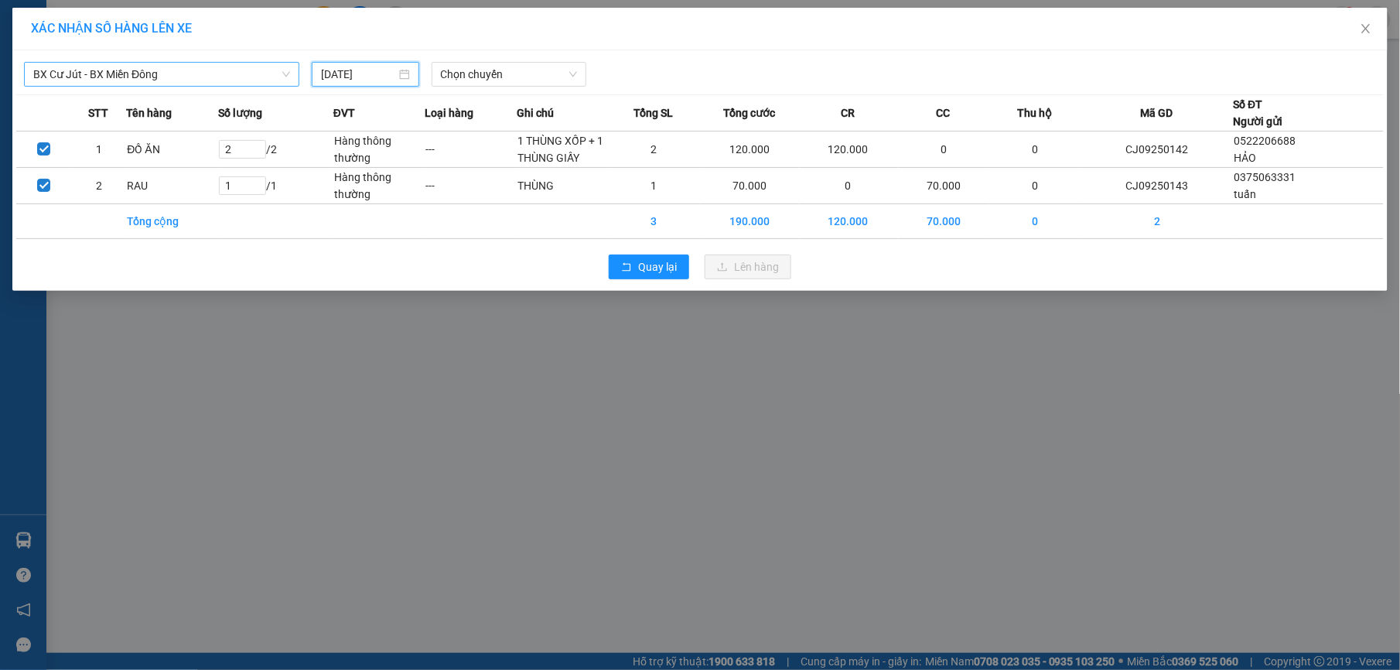
type input "[DATE]"
click at [477, 71] on span "Chọn chuyến" at bounding box center [509, 74] width 137 height 23
click at [514, 130] on div "07:00 (TC) - 50H-808.27" at bounding box center [501, 129] width 121 height 17
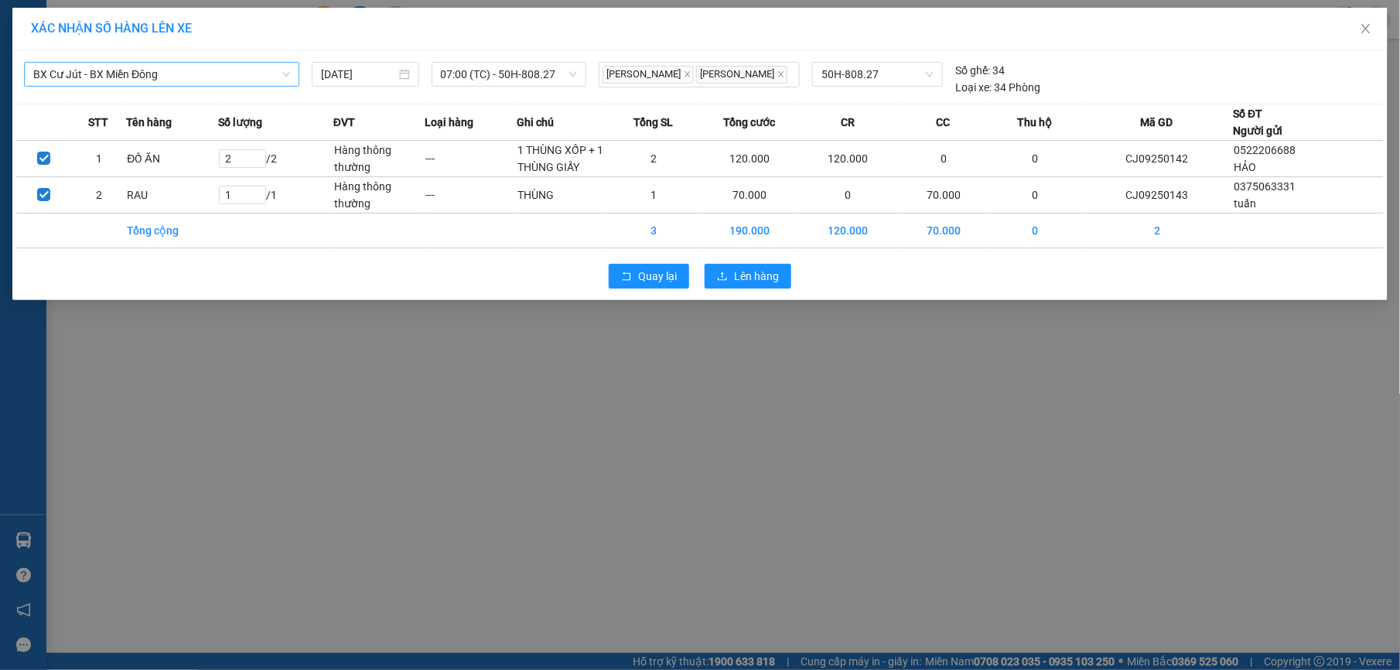
click at [774, 292] on div "Quay lại Lên hàng" at bounding box center [699, 276] width 1367 height 40
click at [775, 285] on span "Lên hàng" at bounding box center [756, 276] width 45 height 17
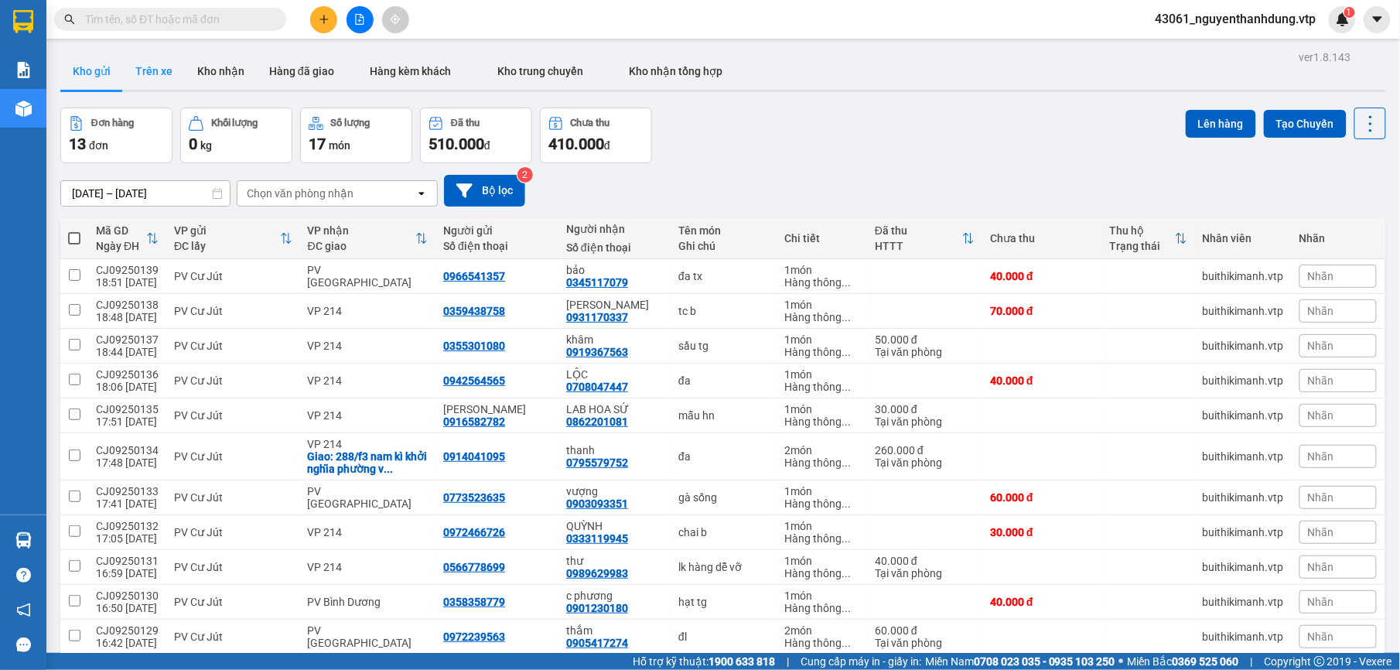
click at [177, 68] on button "Trên xe" at bounding box center [154, 71] width 62 height 37
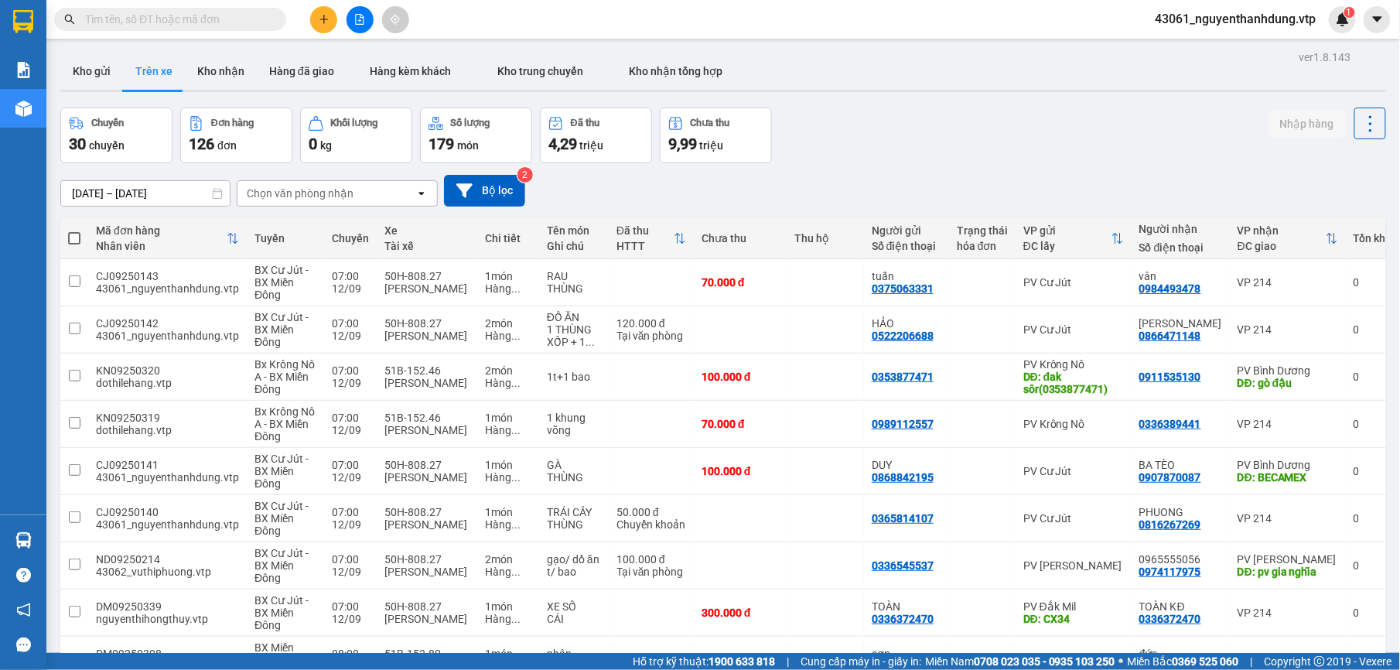
click at [348, 181] on div "Chọn văn phòng nhận" at bounding box center [326, 193] width 178 height 25
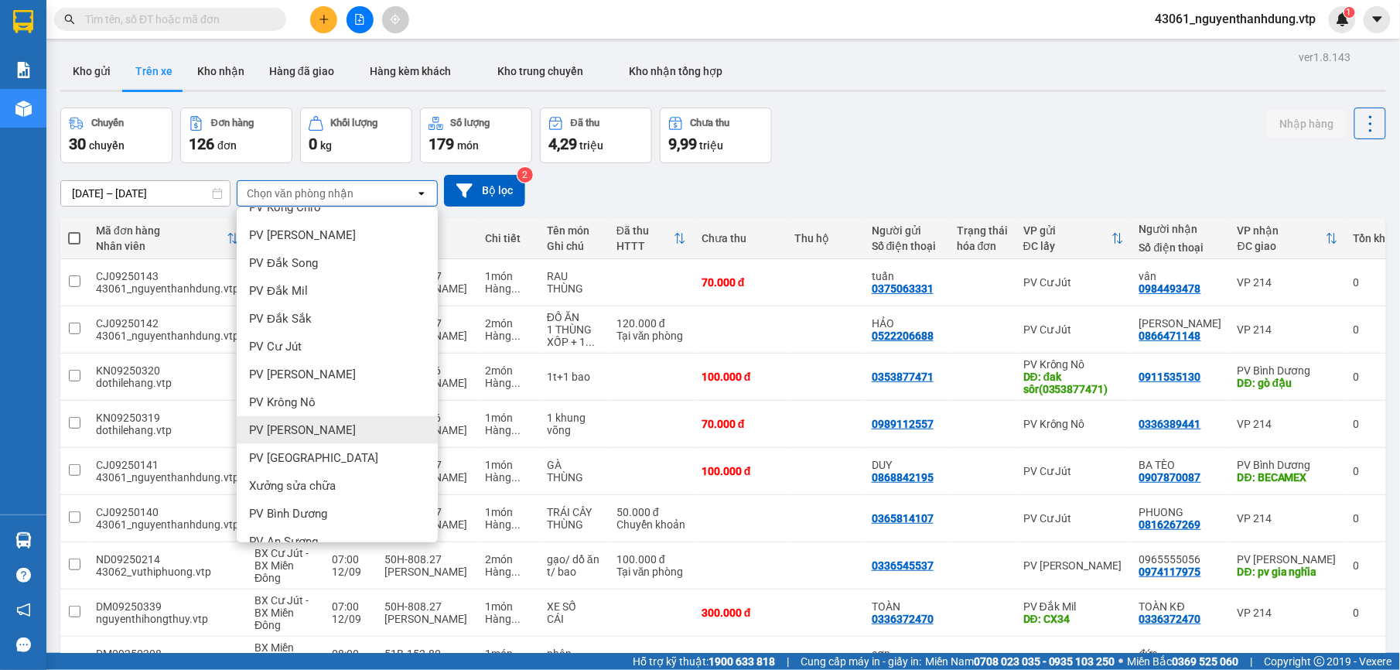
scroll to position [309, 0]
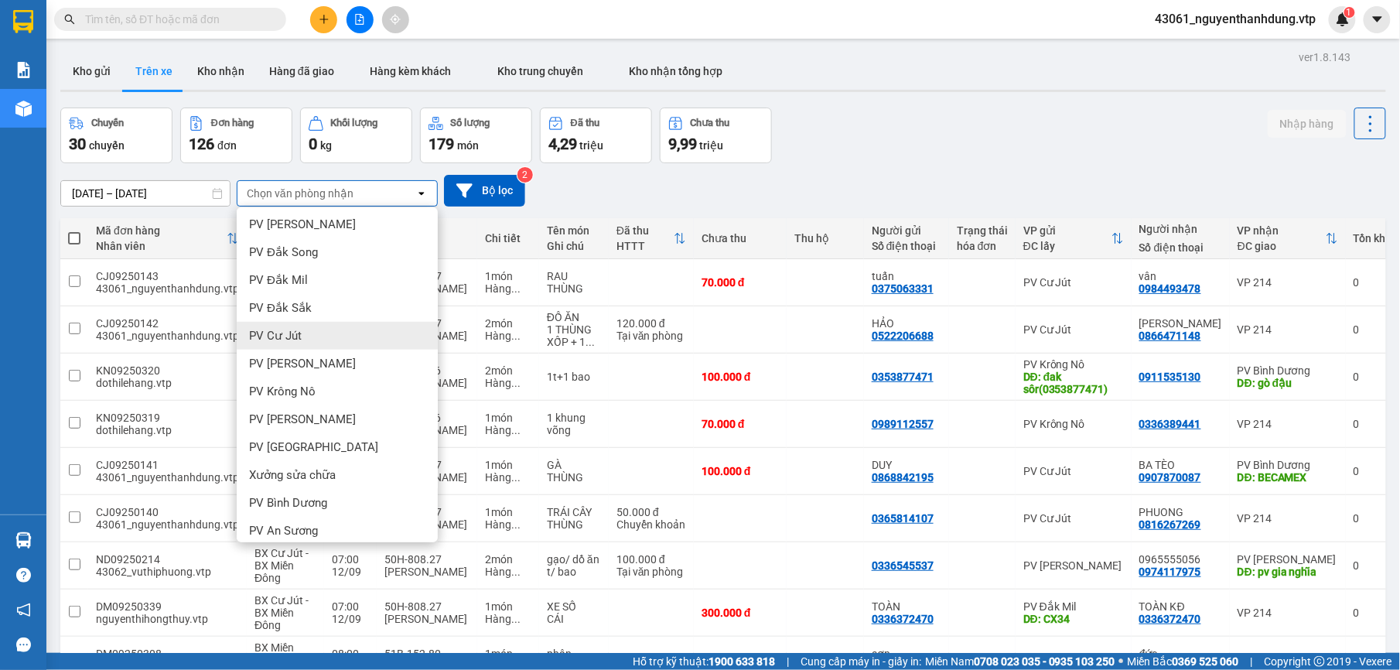
click at [307, 346] on div "PV Cư Jút" at bounding box center [337, 336] width 201 height 28
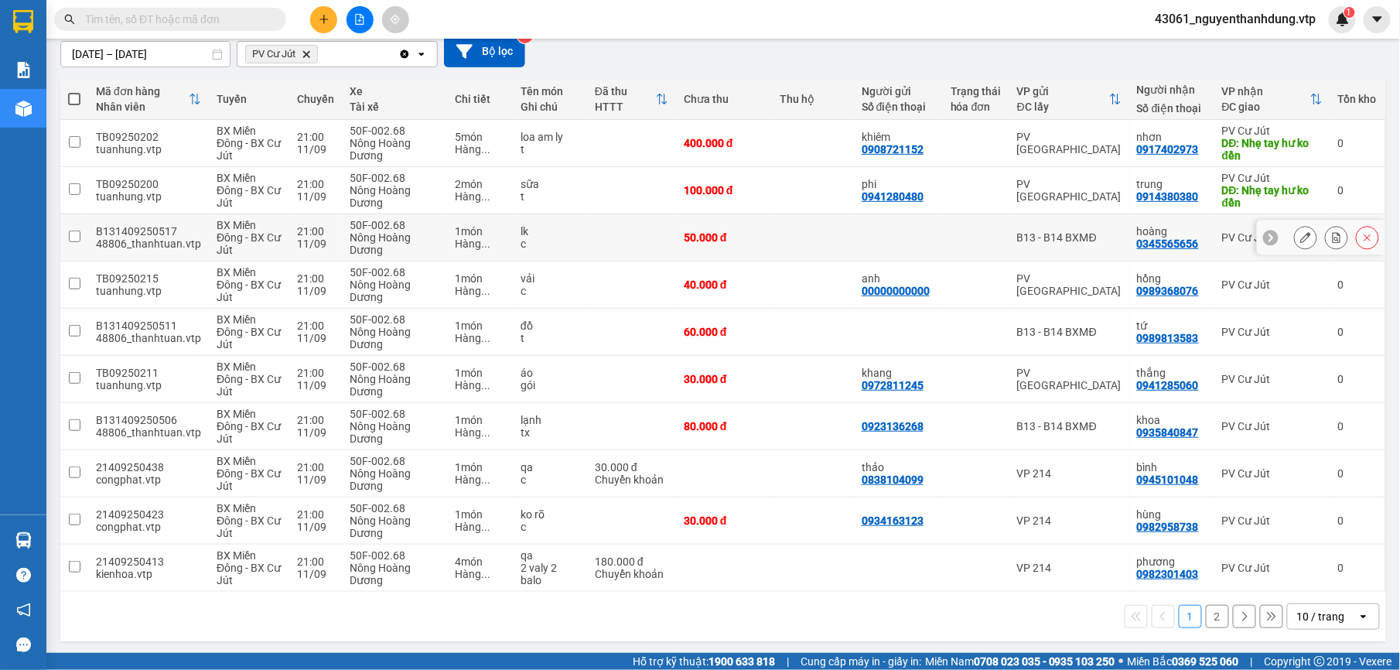
scroll to position [145, 0]
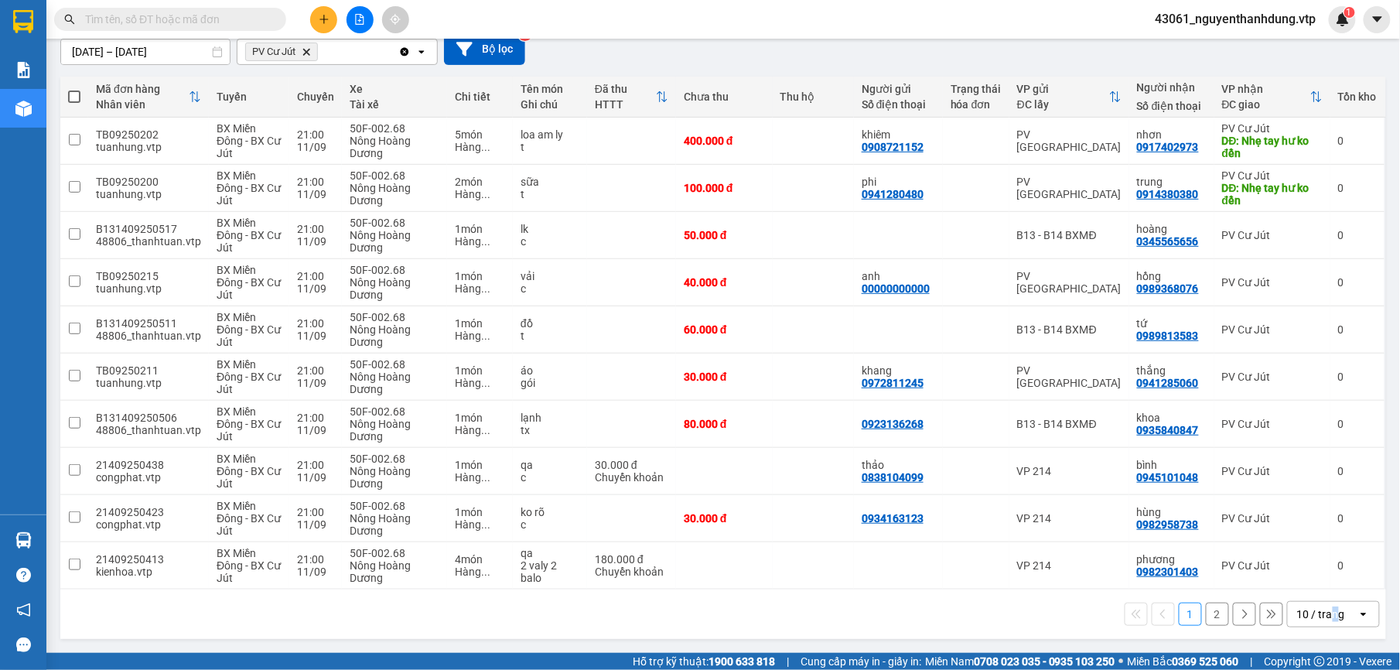
click at [1325, 591] on div "1 2 10 / trang open" at bounding box center [722, 613] width 1325 height 49
drag, startPoint x: 1325, startPoint y: 591, endPoint x: 1330, endPoint y: 626, distance: 36.0
click at [1330, 626] on div "10 / trang open" at bounding box center [1333, 614] width 93 height 26
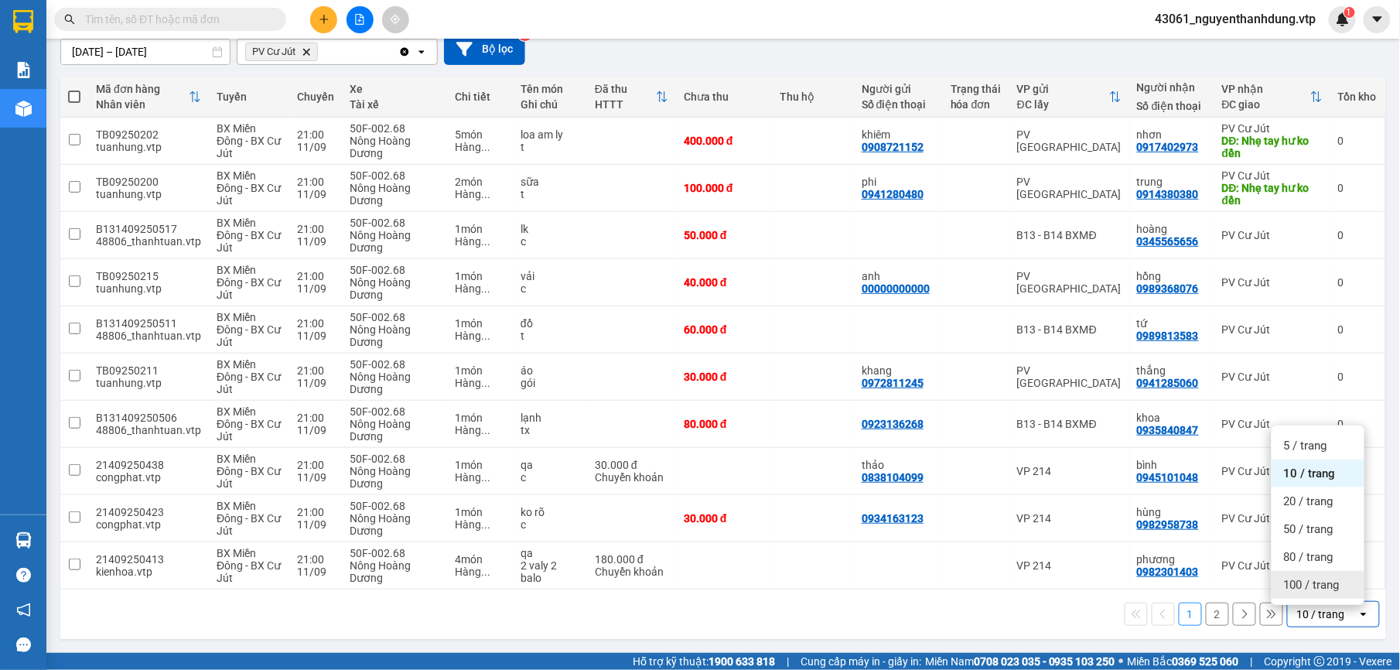
click at [1333, 571] on div "100 / trang" at bounding box center [1317, 585] width 93 height 28
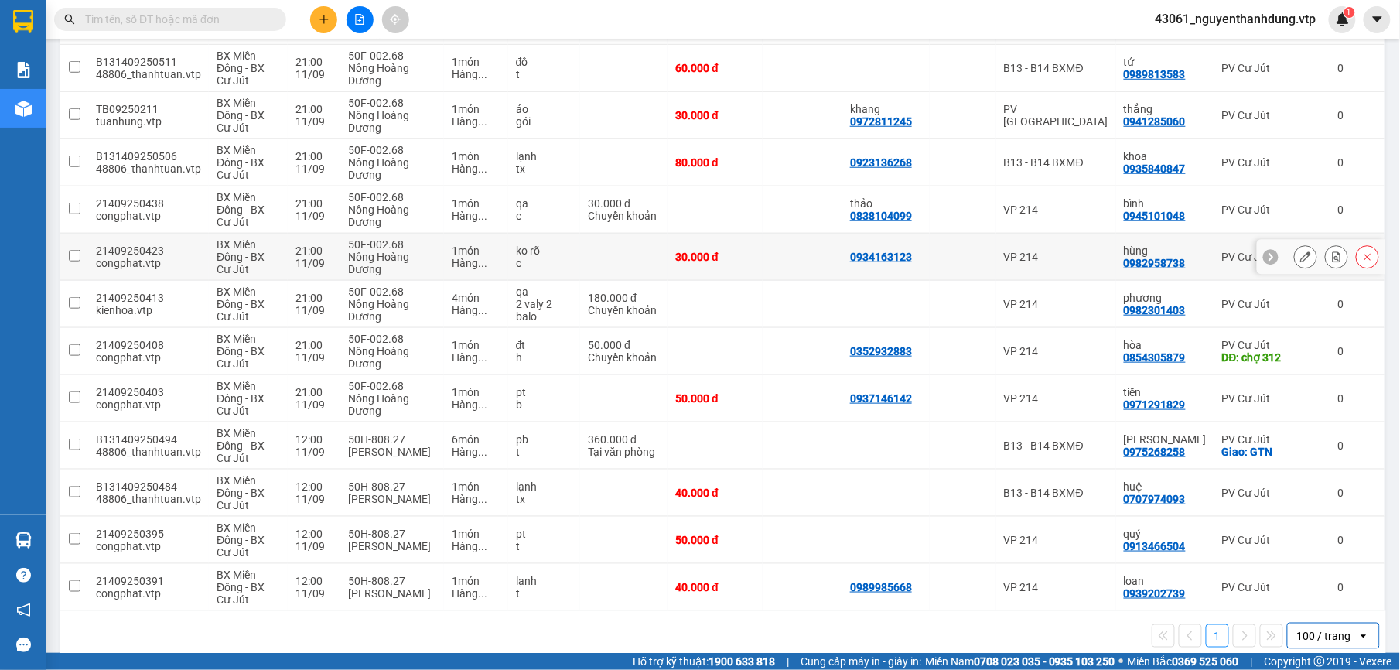
scroll to position [430, 0]
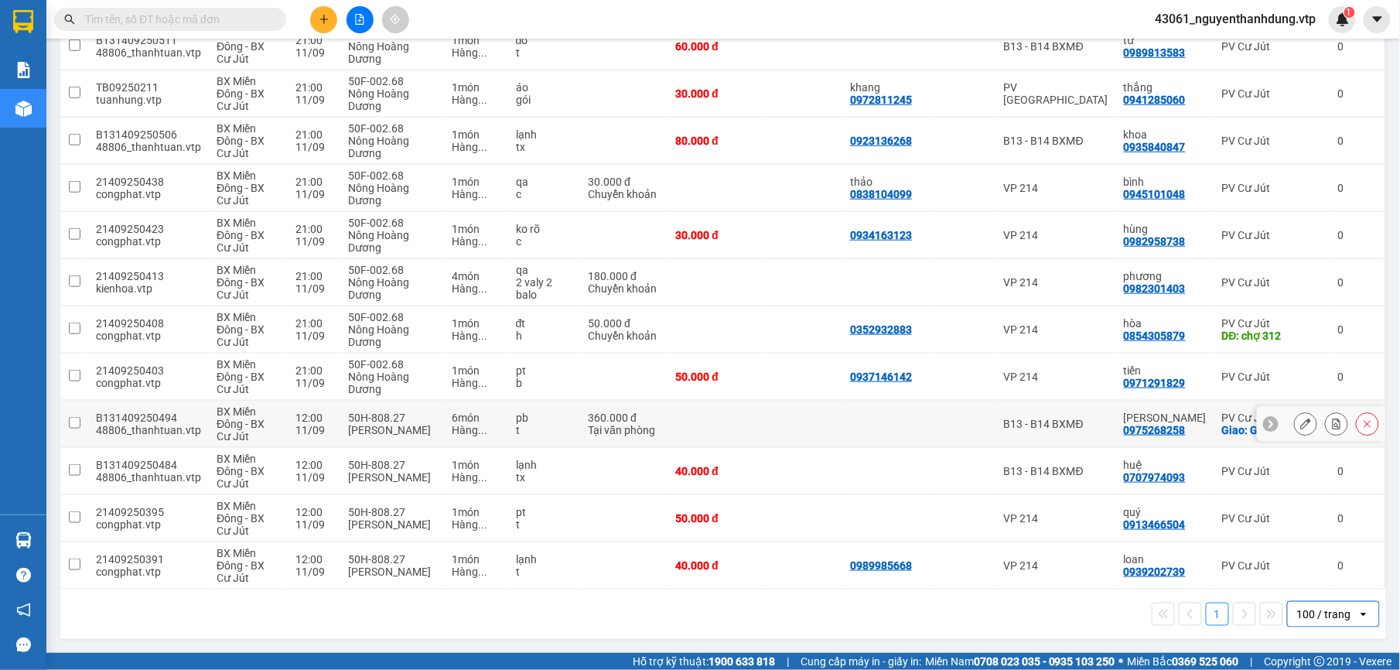
click at [1214, 431] on td "PV Cư Jút Giao: GTN" at bounding box center [1272, 424] width 116 height 47
checkbox input "true"
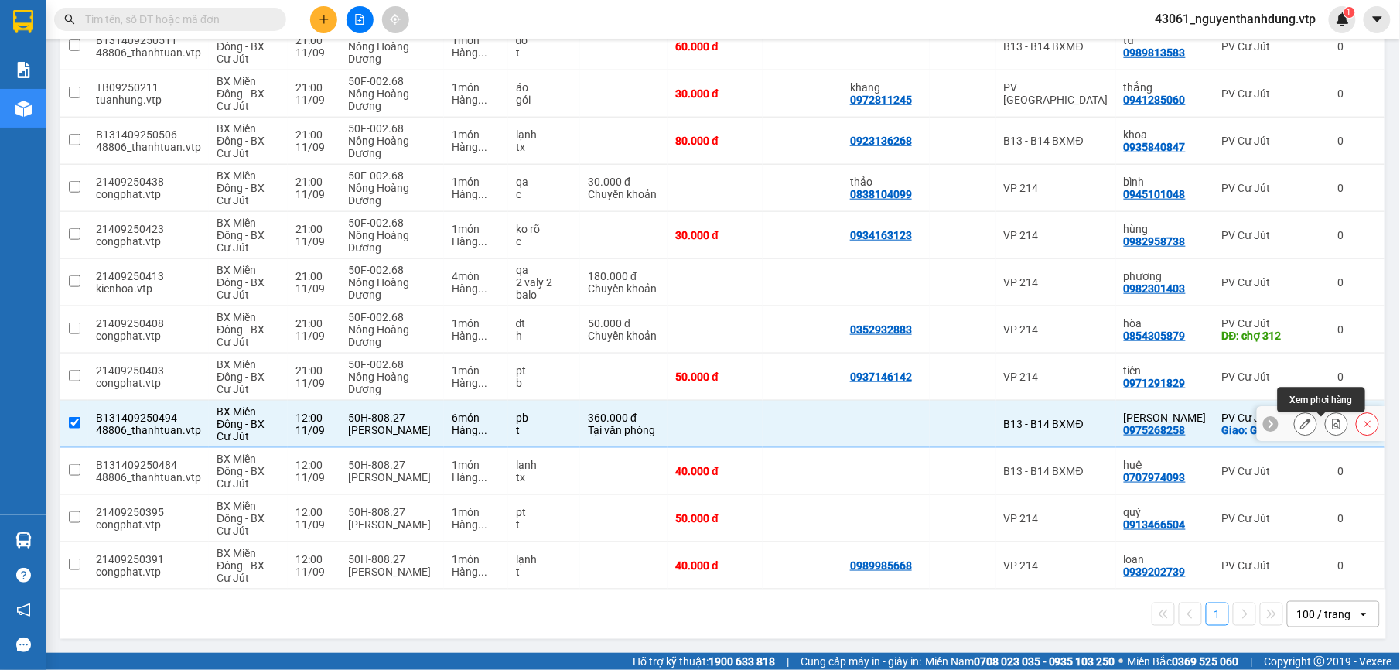
click at [1331, 428] on icon at bounding box center [1336, 423] width 11 height 11
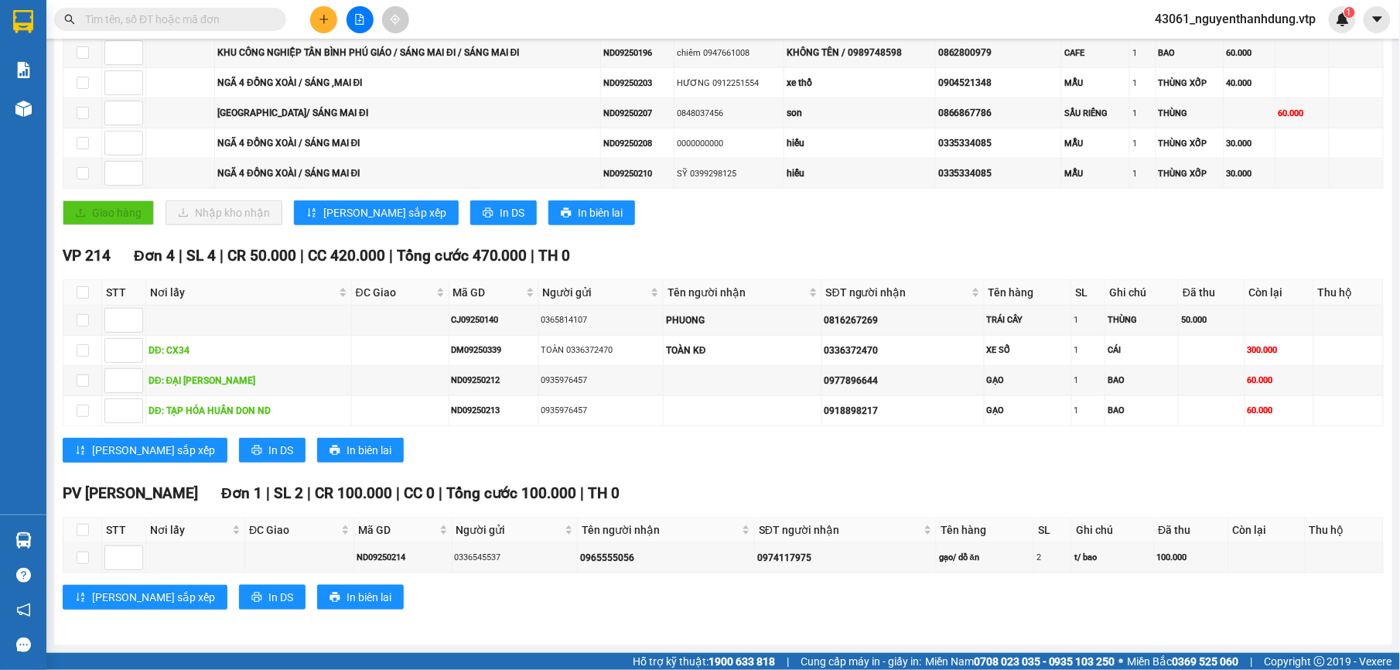
scroll to position [384, 0]
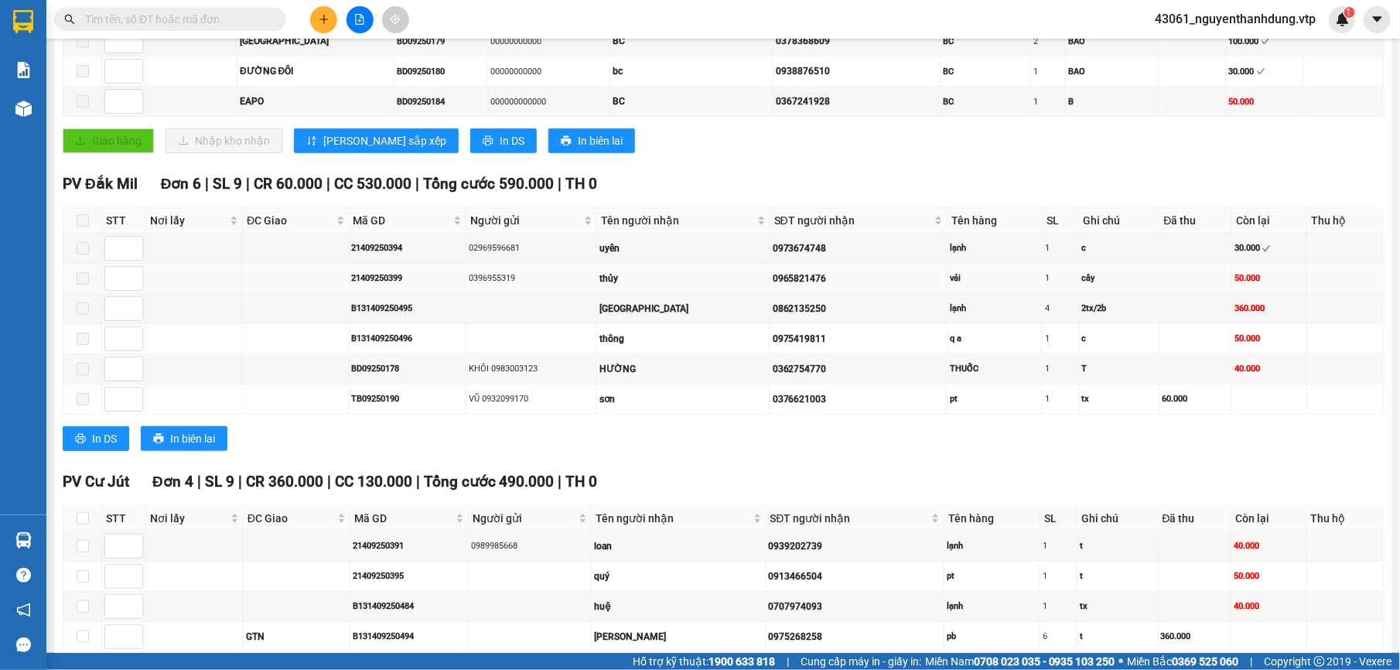
type input "[DATE]"
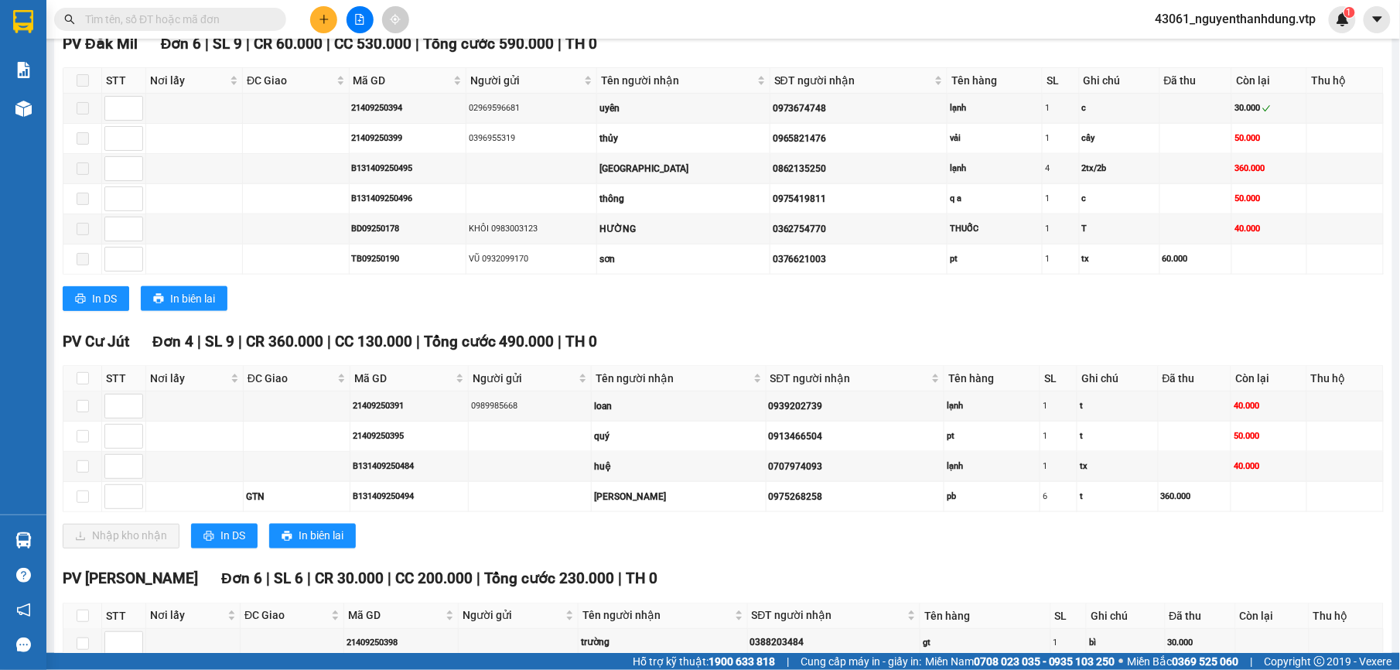
scroll to position [589, 0]
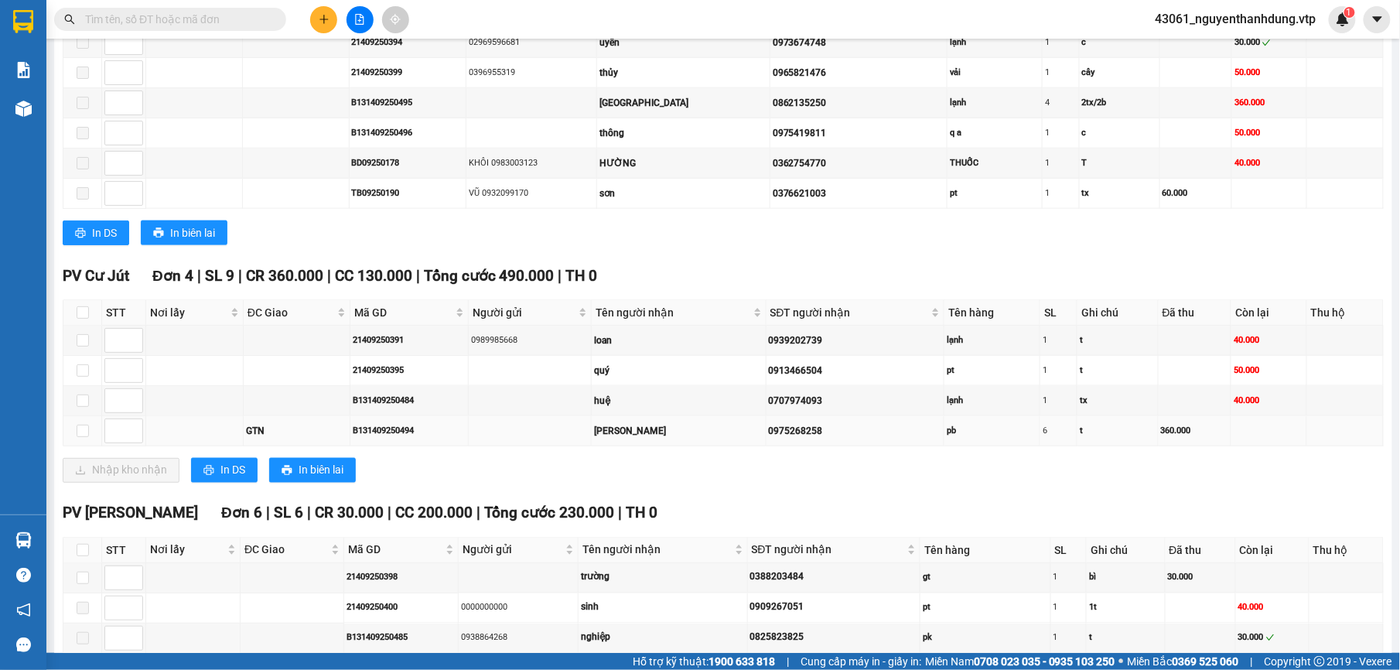
click at [74, 431] on td at bounding box center [82, 431] width 39 height 30
click at [79, 436] on label at bounding box center [83, 430] width 12 height 17
click at [79, 436] on input "checkbox" at bounding box center [83, 431] width 12 height 12
checkbox input "true"
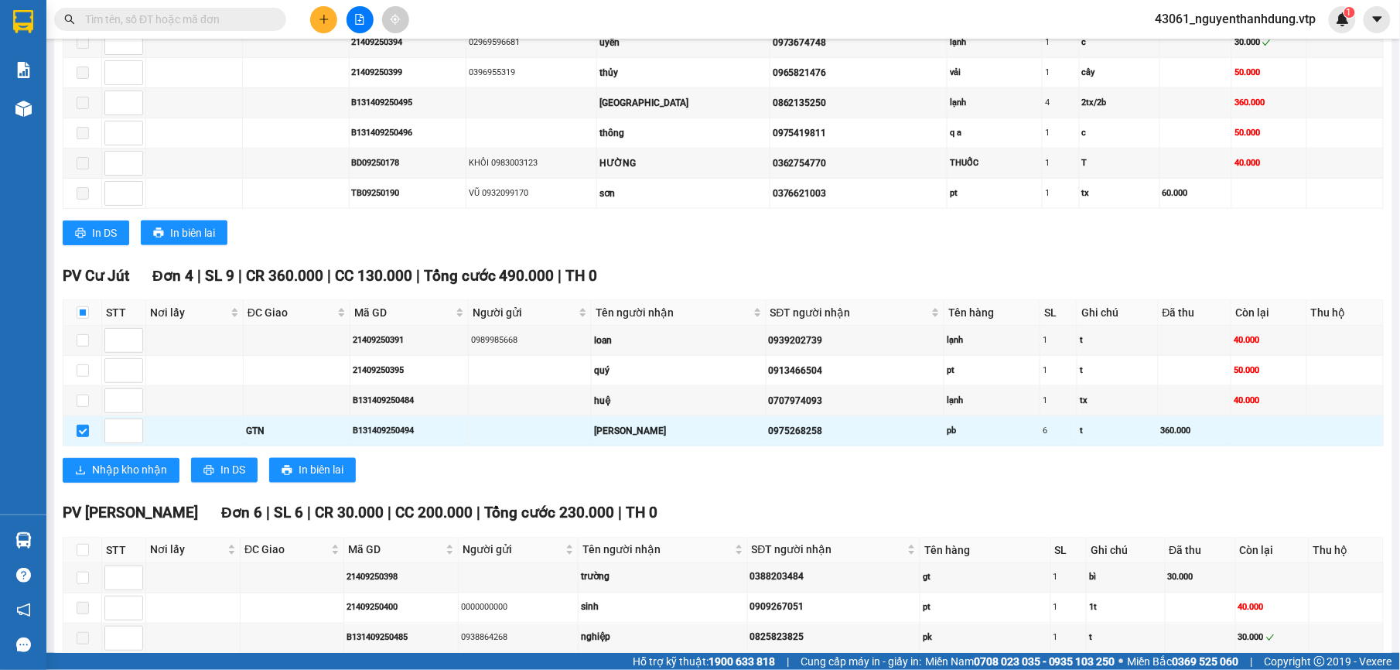
click at [97, 511] on div "TỔNG Đơn 25 | SL 34 | CR 560.000 | CC 1.390.000 | Tổng cước 1.950.000 | TH 1.03…" at bounding box center [723, 410] width 1321 height 1485
click at [124, 479] on span "Nhập kho nhận" at bounding box center [129, 470] width 75 height 17
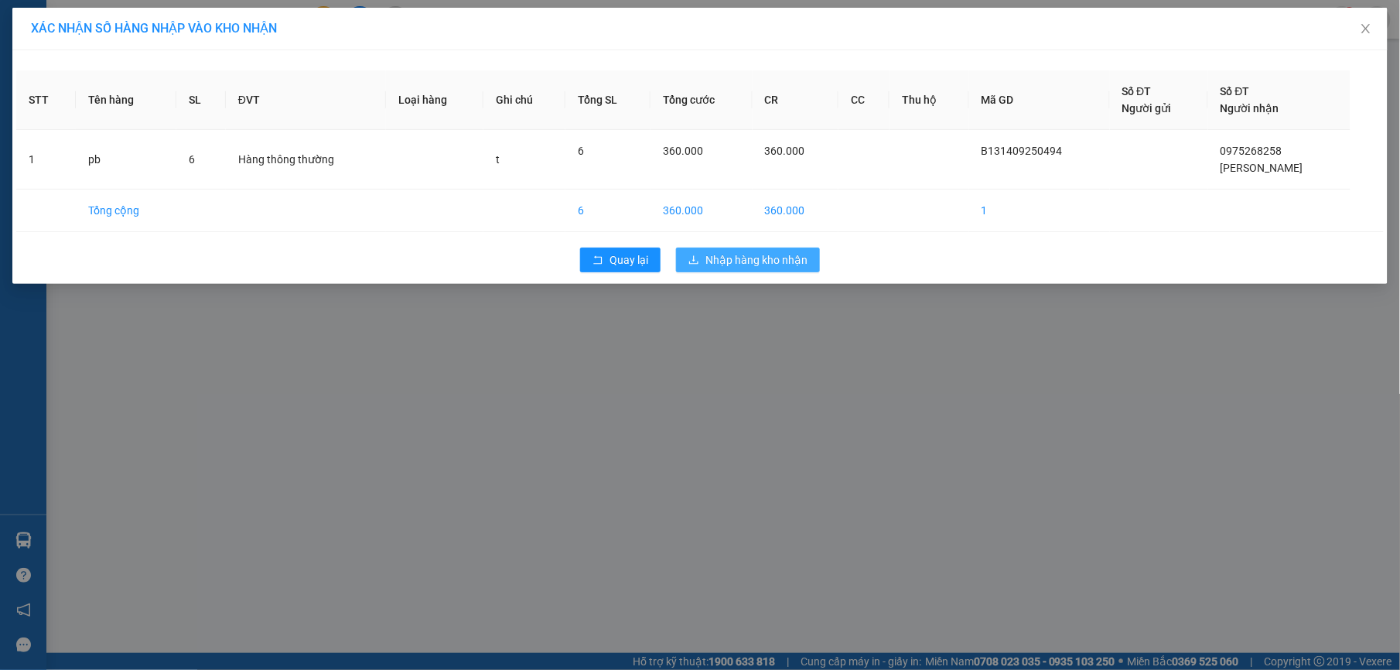
click at [784, 255] on span "Nhập hàng kho nhận" at bounding box center [756, 259] width 102 height 17
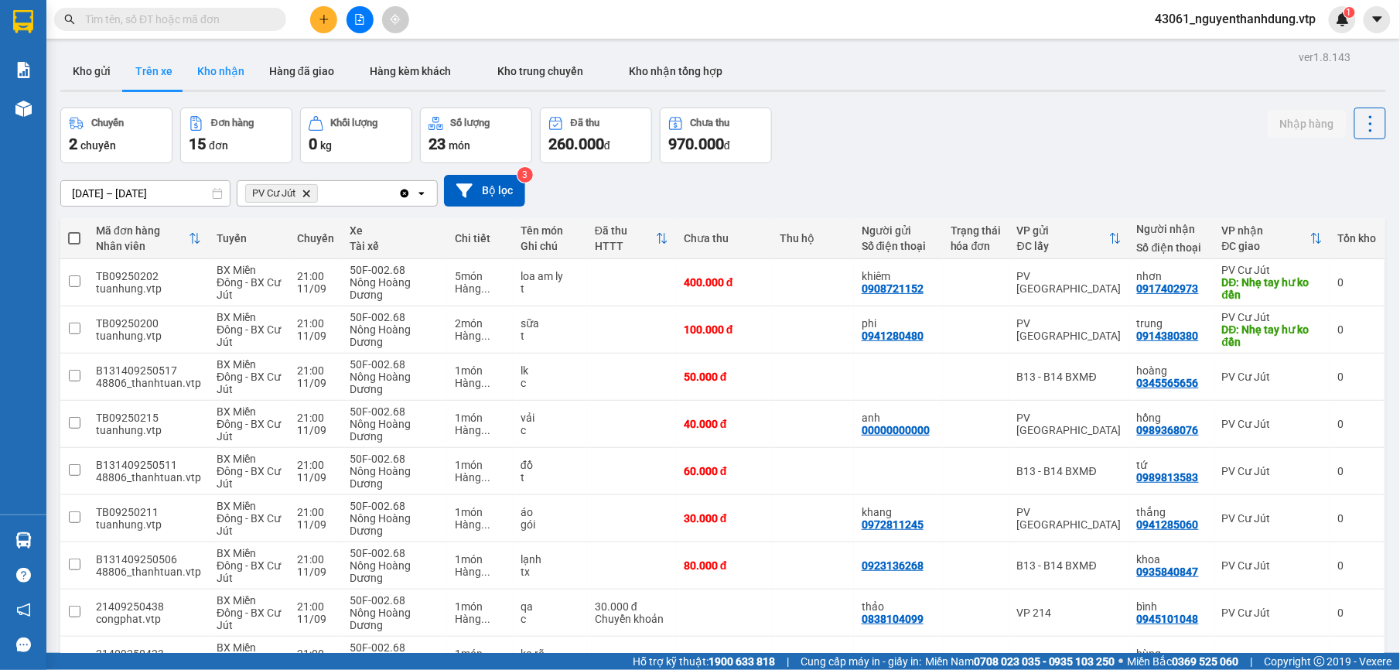
click at [221, 60] on button "Kho nhận" at bounding box center [221, 71] width 72 height 37
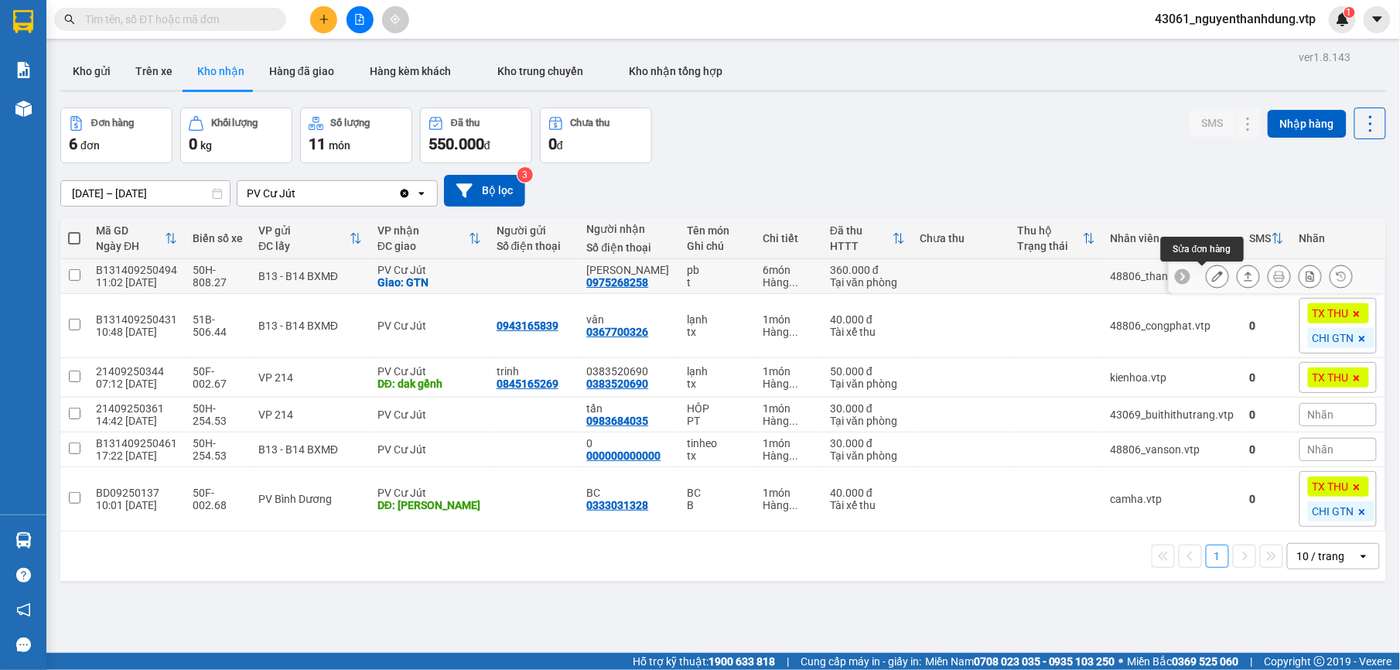
click at [1209, 281] on button at bounding box center [1217, 276] width 22 height 27
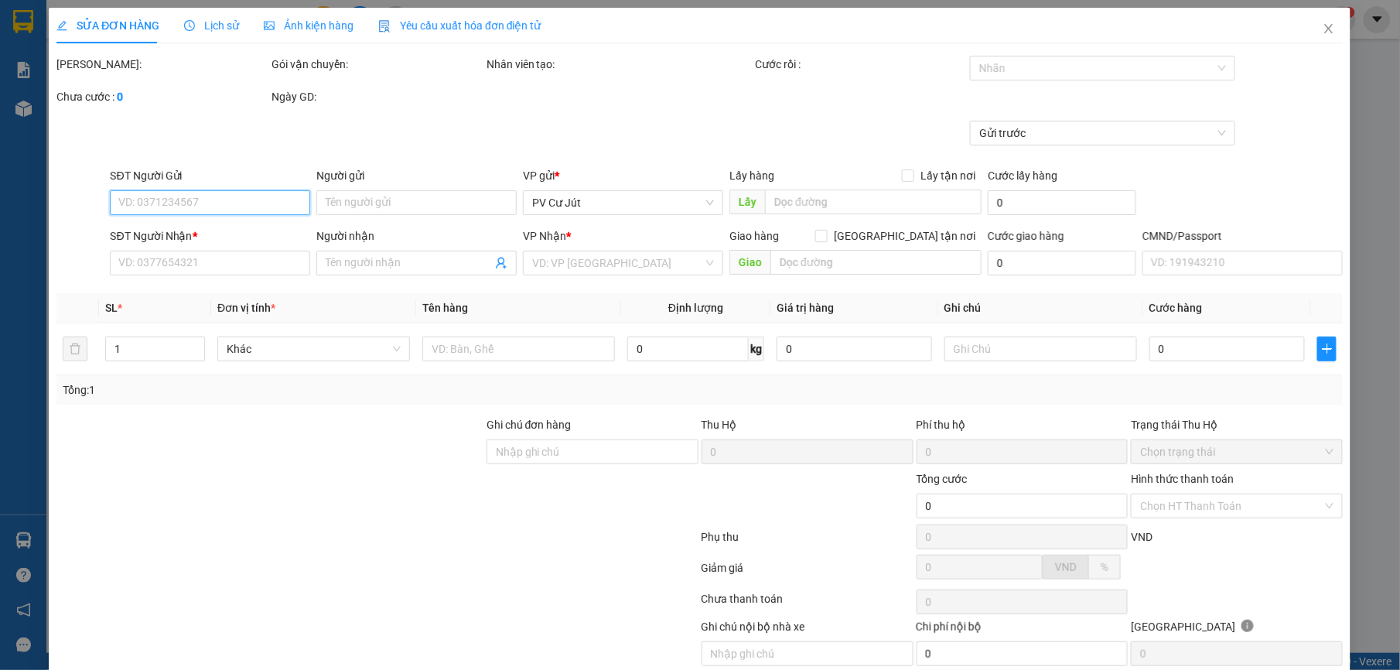
type input "0975268258"
type input "[PERSON_NAME]"
checkbox input "true"
type input "GTN"
type input "360.000"
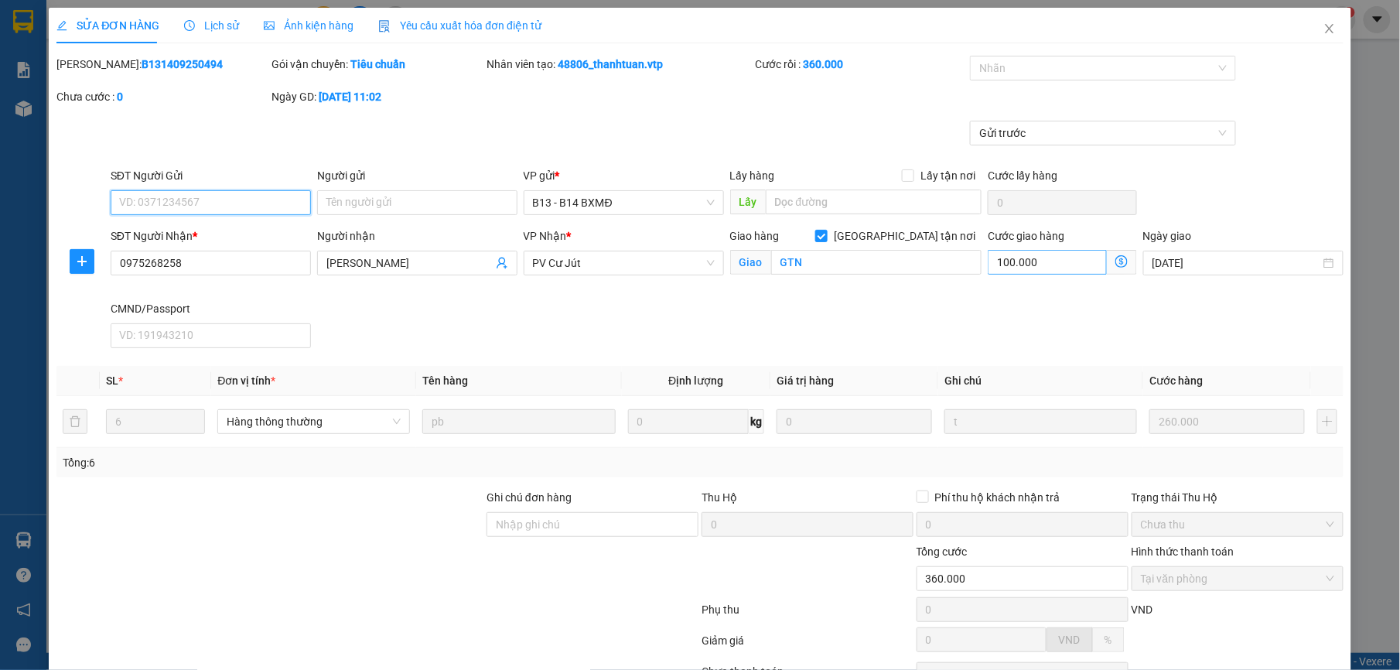
type input "13.000"
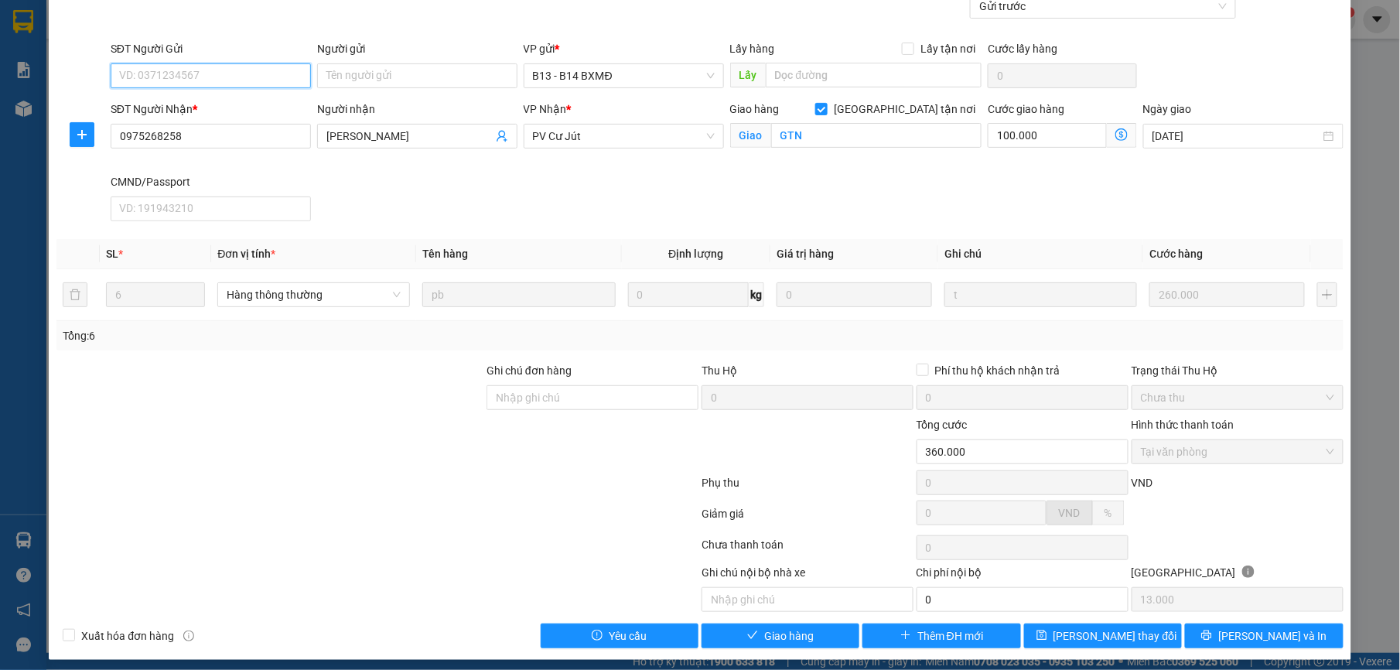
scroll to position [139, 0]
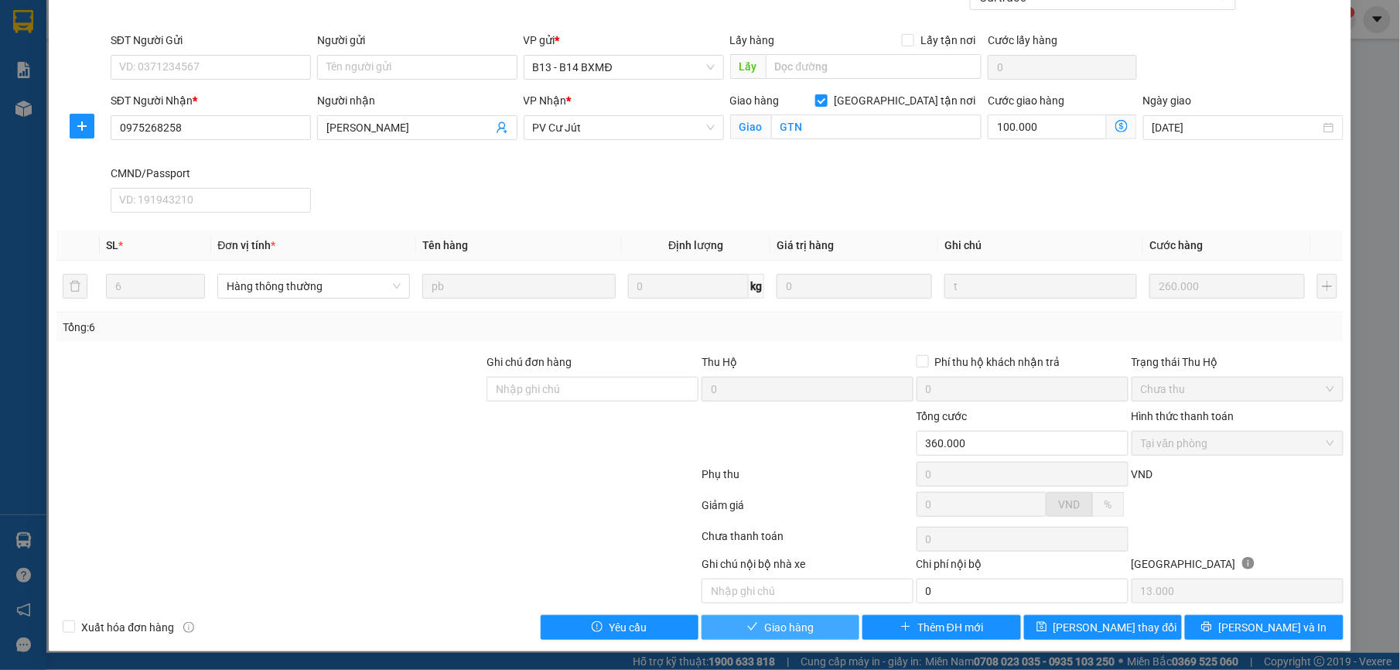
drag, startPoint x: 755, startPoint y: 628, endPoint x: 750, endPoint y: 622, distance: 8.2
click at [750, 622] on button "Giao hàng" at bounding box center [780, 627] width 158 height 25
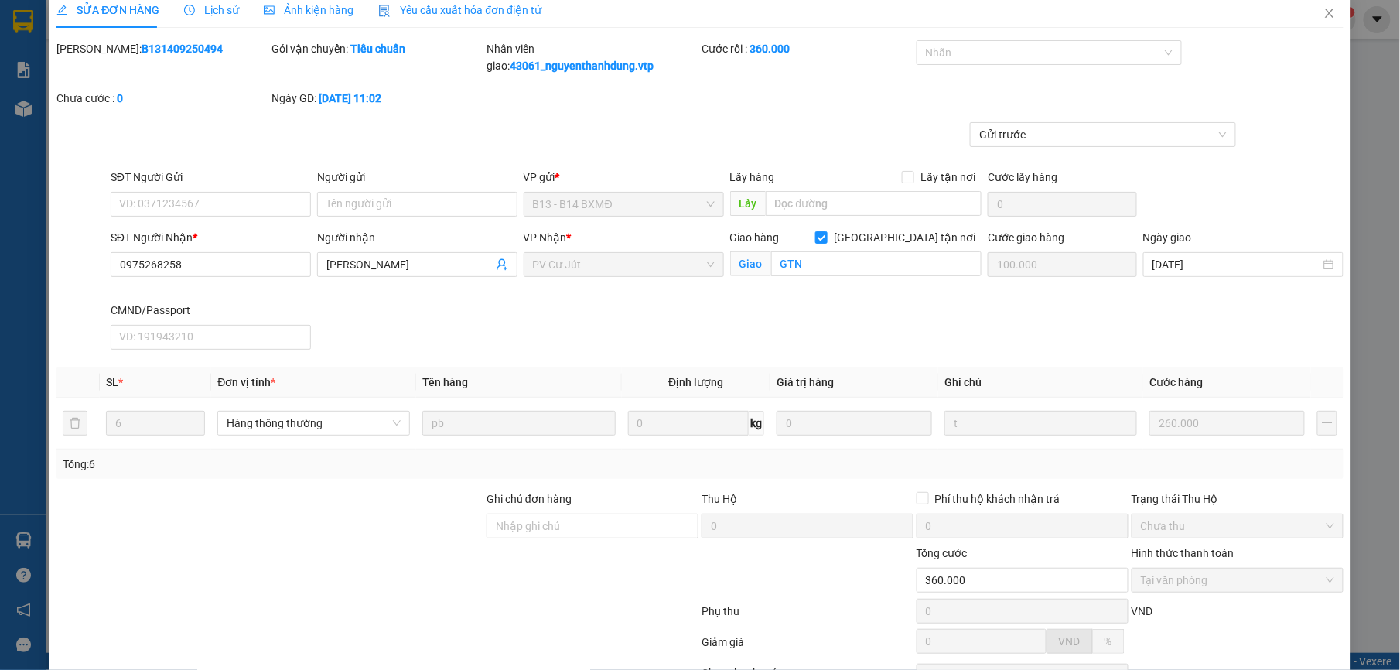
scroll to position [0, 0]
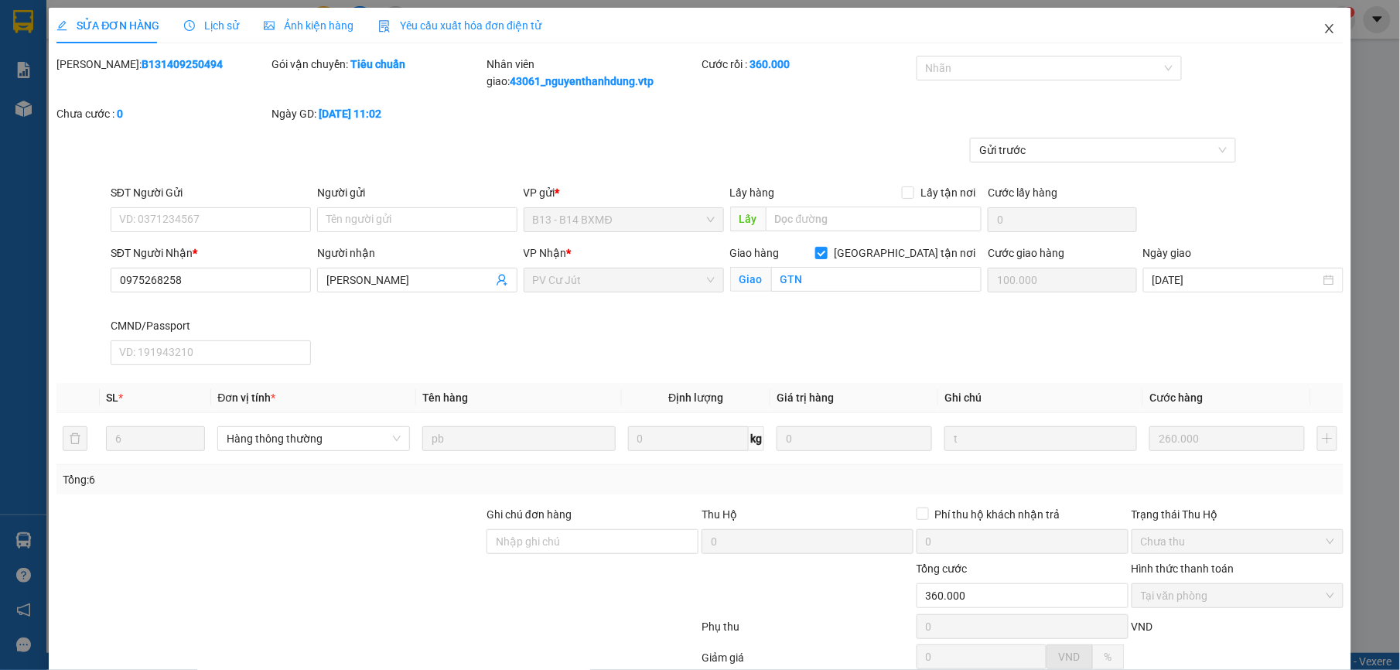
click at [1322, 19] on span "Close" at bounding box center [1329, 29] width 43 height 43
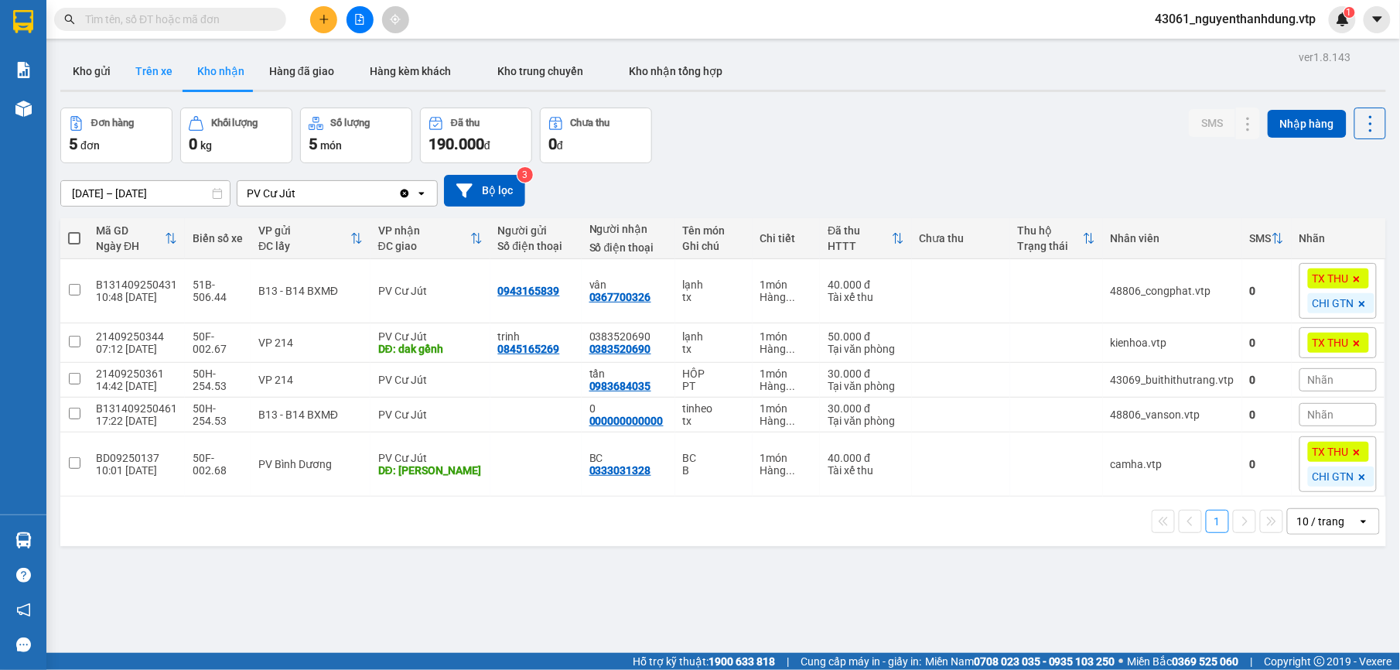
click at [148, 68] on button "Trên xe" at bounding box center [154, 71] width 62 height 37
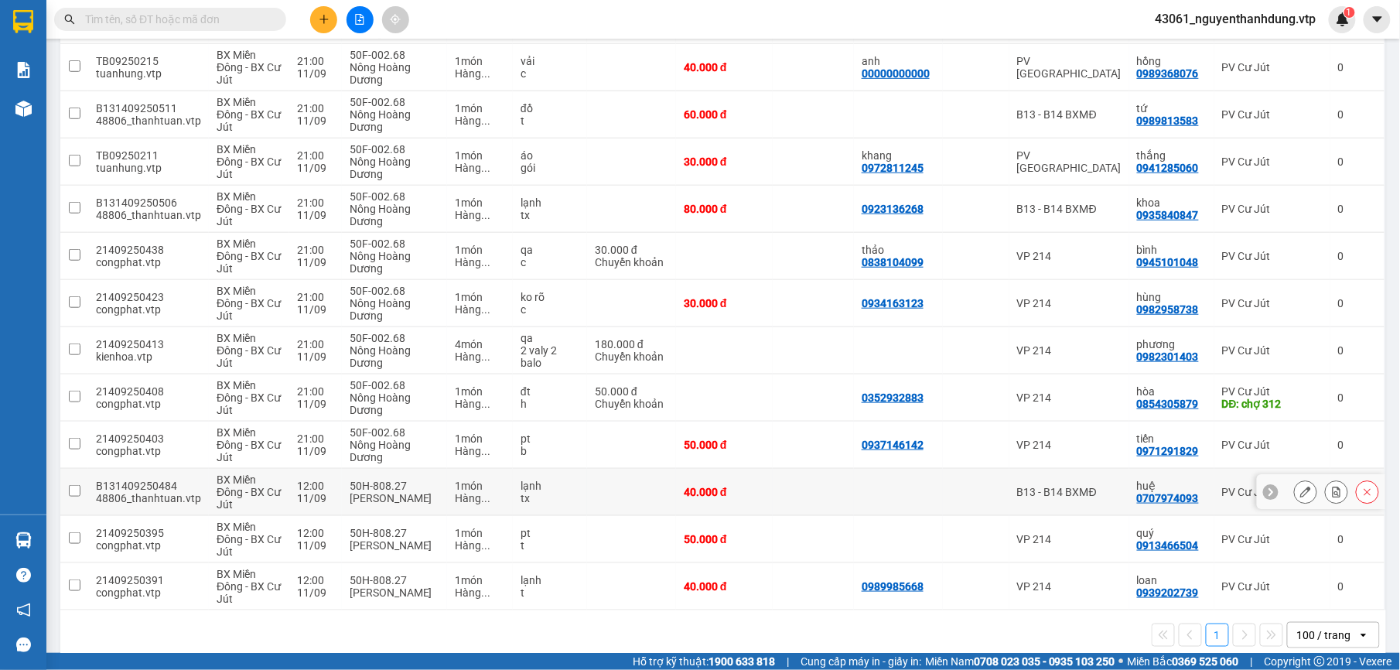
scroll to position [382, 0]
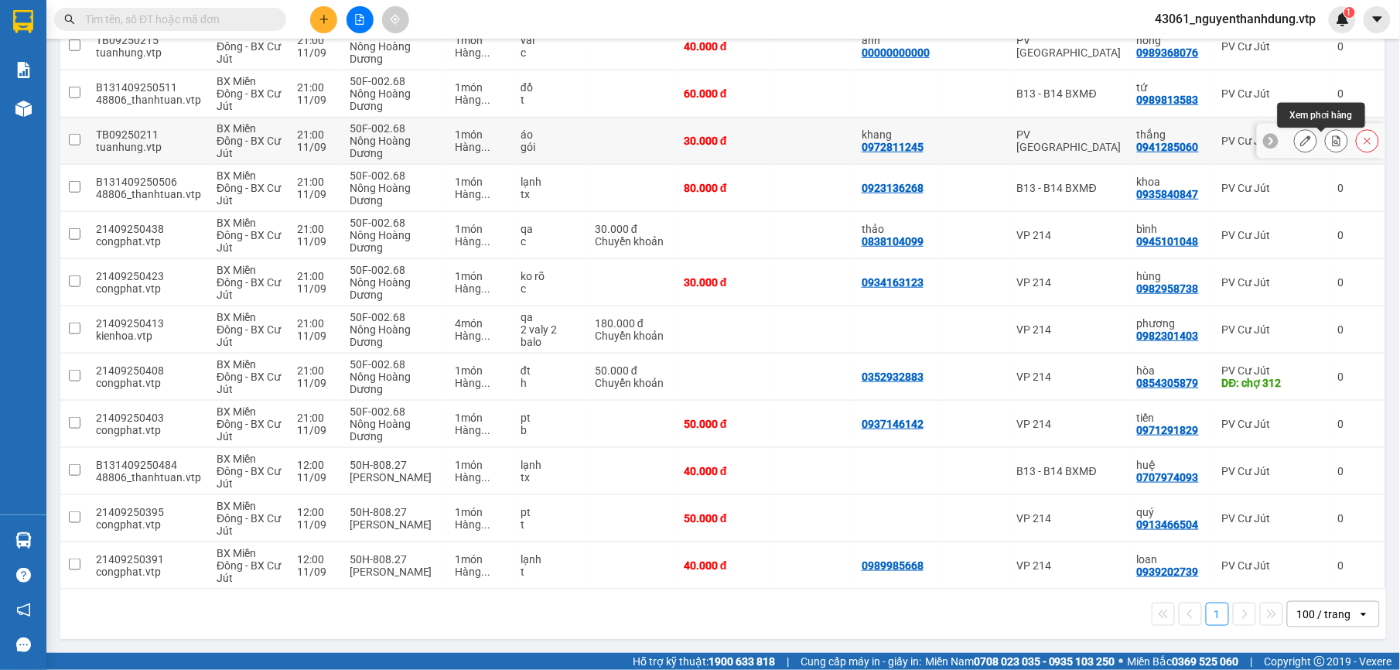
click at [1332, 135] on icon at bounding box center [1336, 140] width 9 height 11
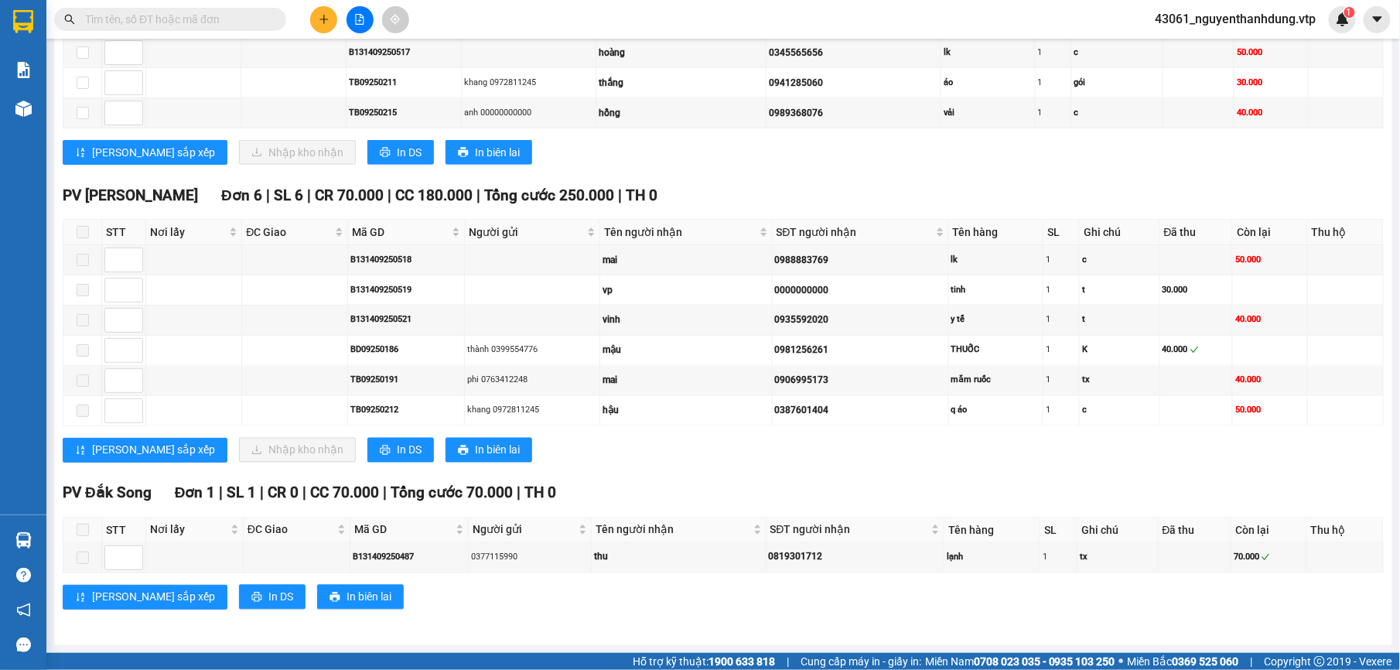
scroll to position [438, 0]
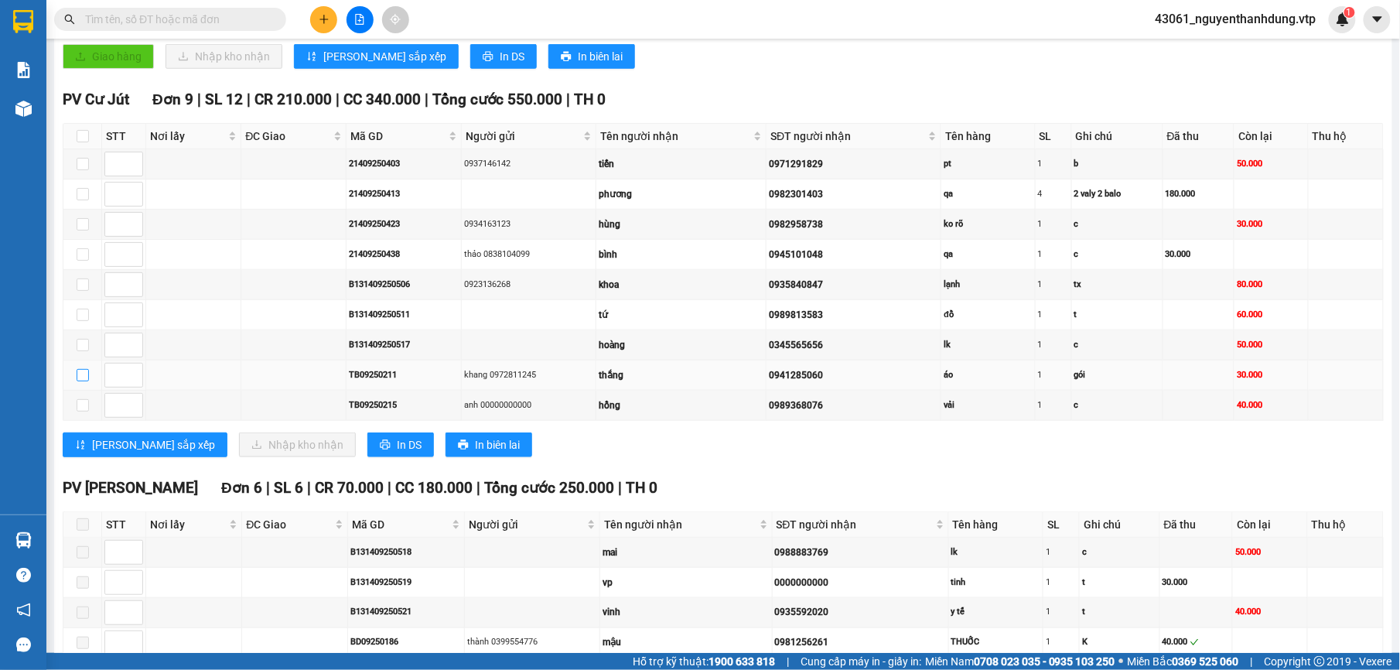
click at [81, 381] on input "checkbox" at bounding box center [83, 375] width 12 height 12
checkbox input "true"
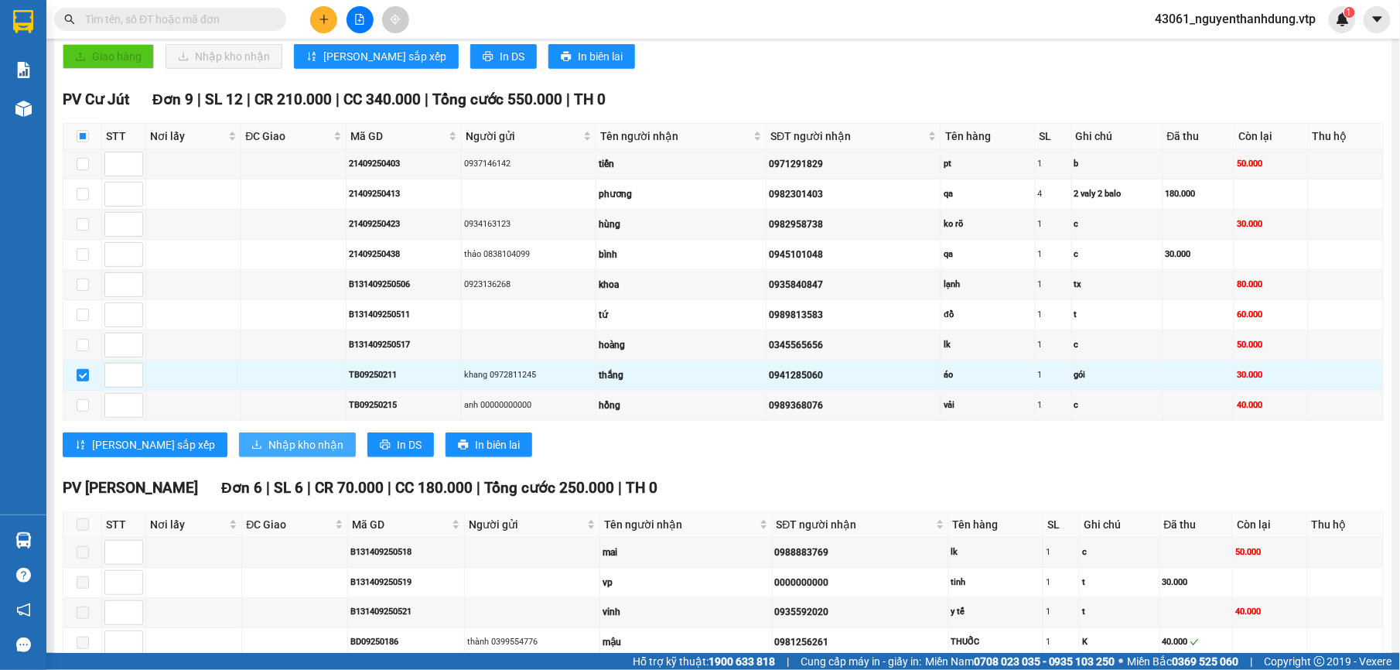
click at [268, 453] on span "Nhập kho nhận" at bounding box center [305, 444] width 75 height 17
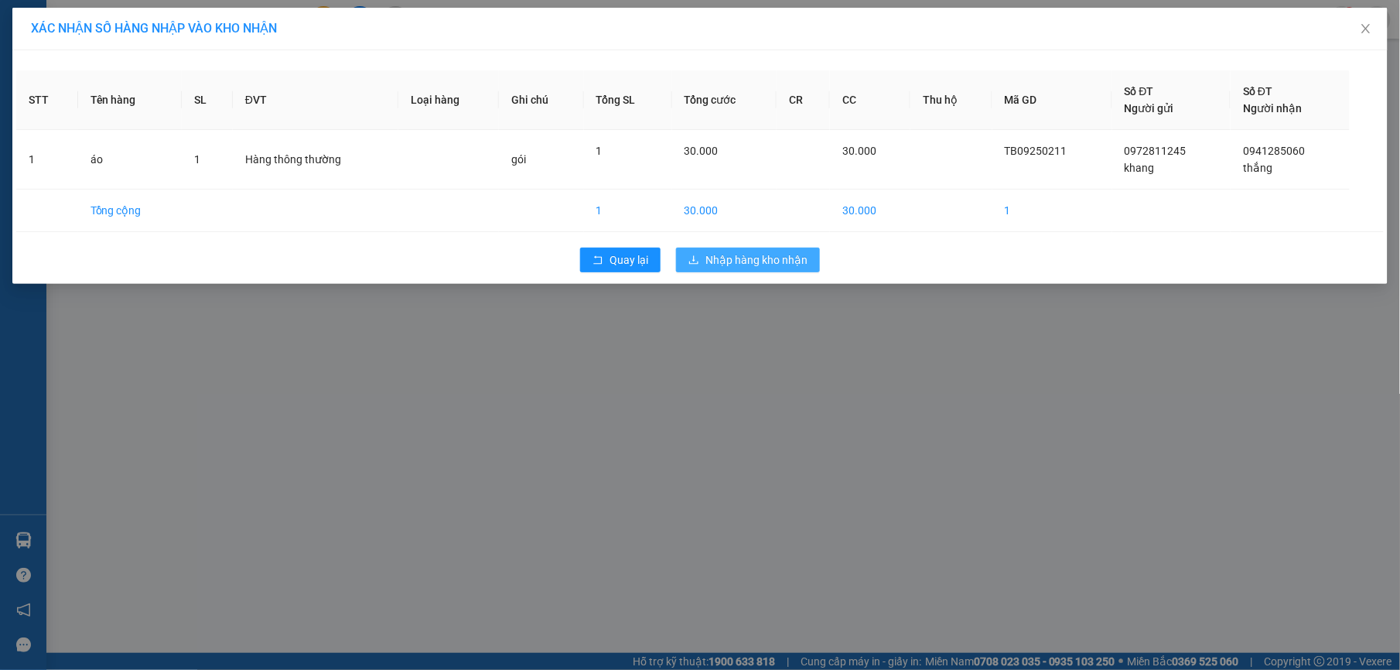
click at [755, 268] on span "Nhập hàng kho nhận" at bounding box center [756, 259] width 102 height 17
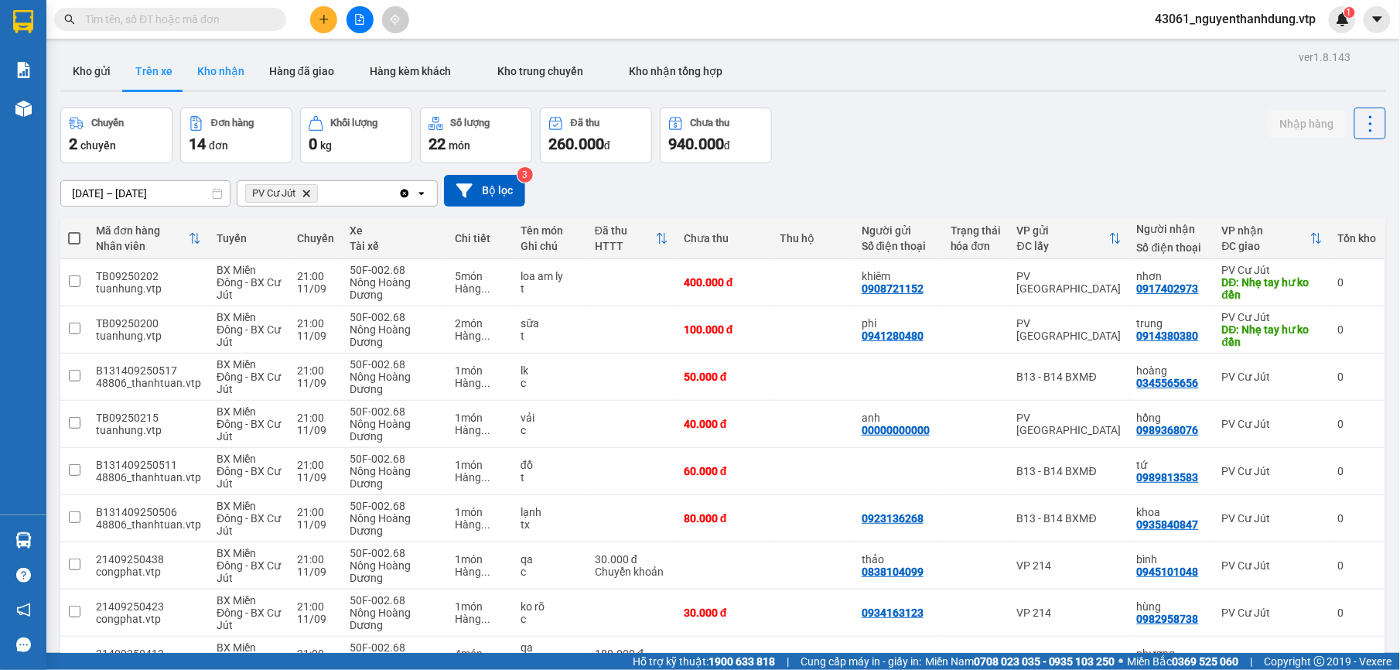
click at [217, 66] on button "Kho nhận" at bounding box center [221, 71] width 72 height 37
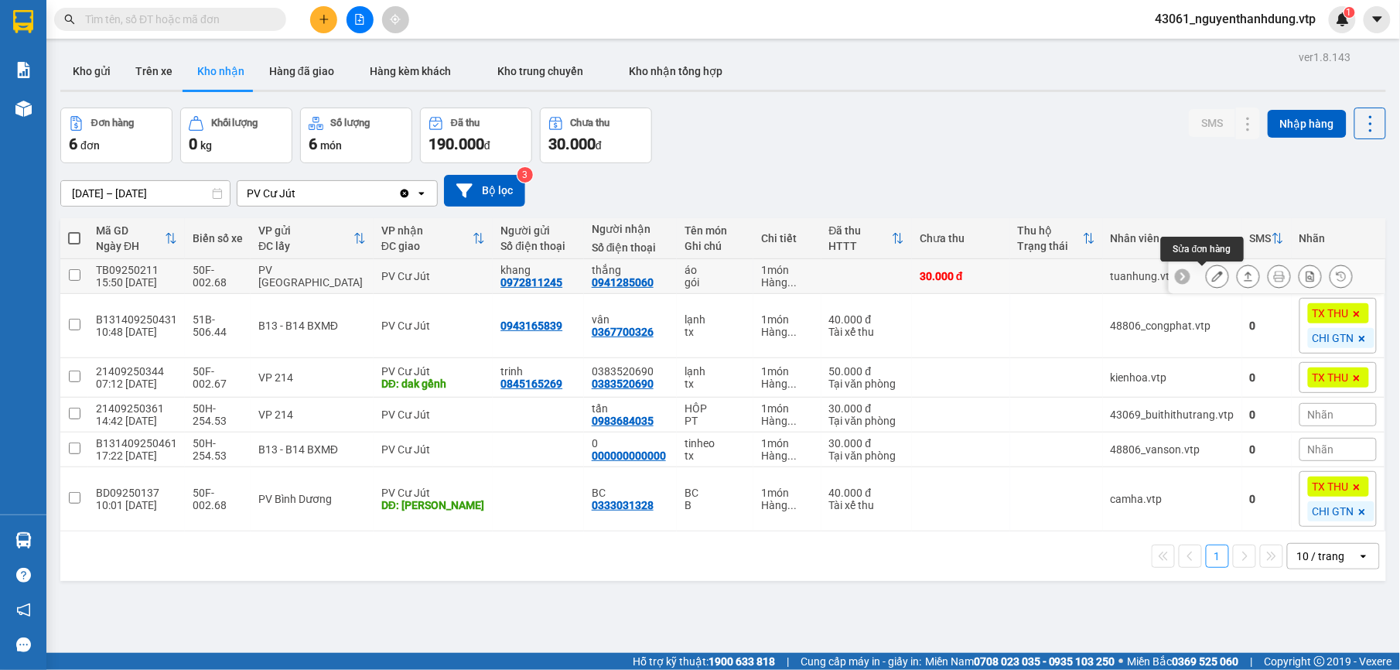
click at [1206, 270] on button at bounding box center [1217, 276] width 22 height 27
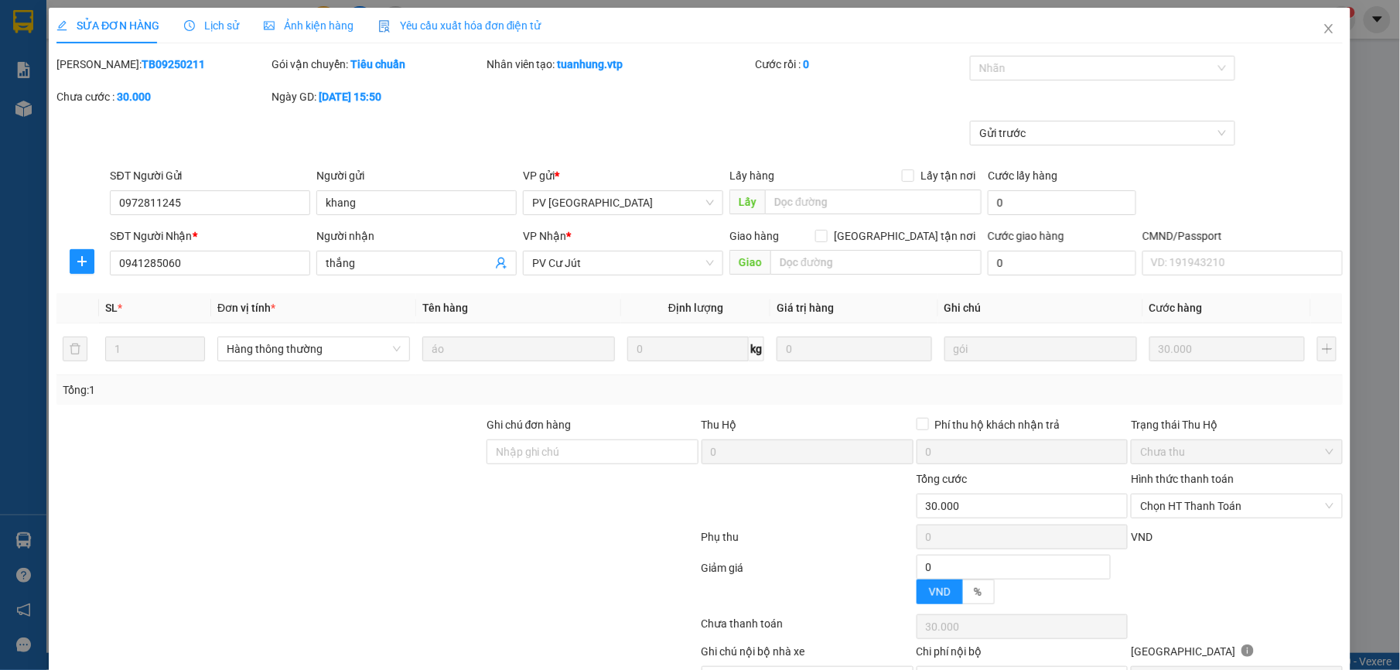
type input "0972811245"
type input "khang"
type input "0941285060"
type input "thắng"
type input "30.000"
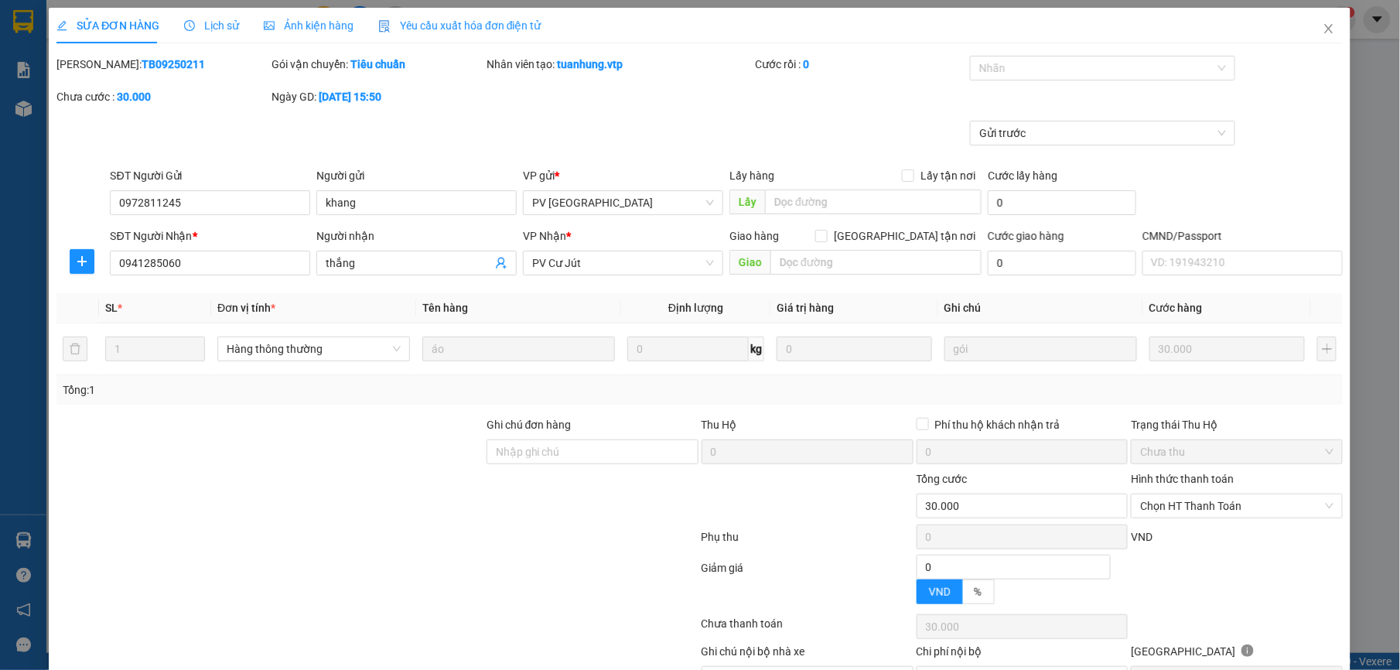
type input "30.000"
type input "1.500"
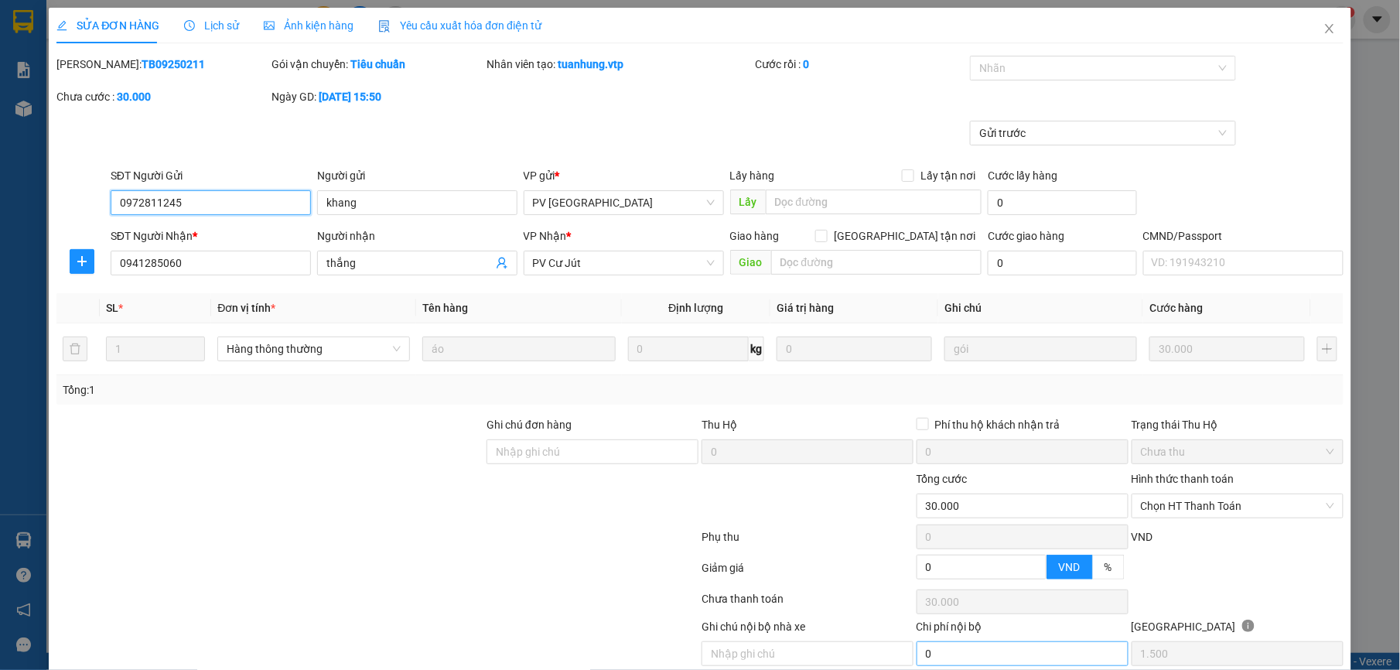
scroll to position [66, 0]
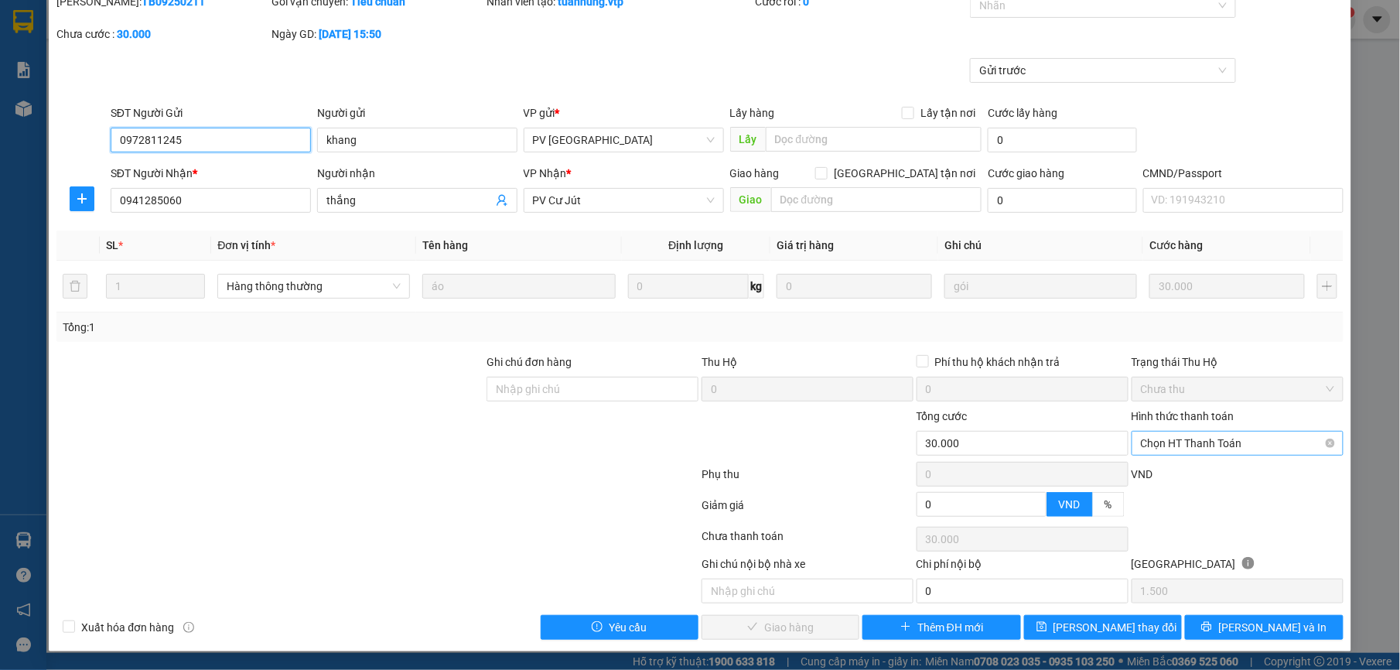
click at [1220, 445] on span "Chọn HT Thanh Toán" at bounding box center [1237, 442] width 193 height 23
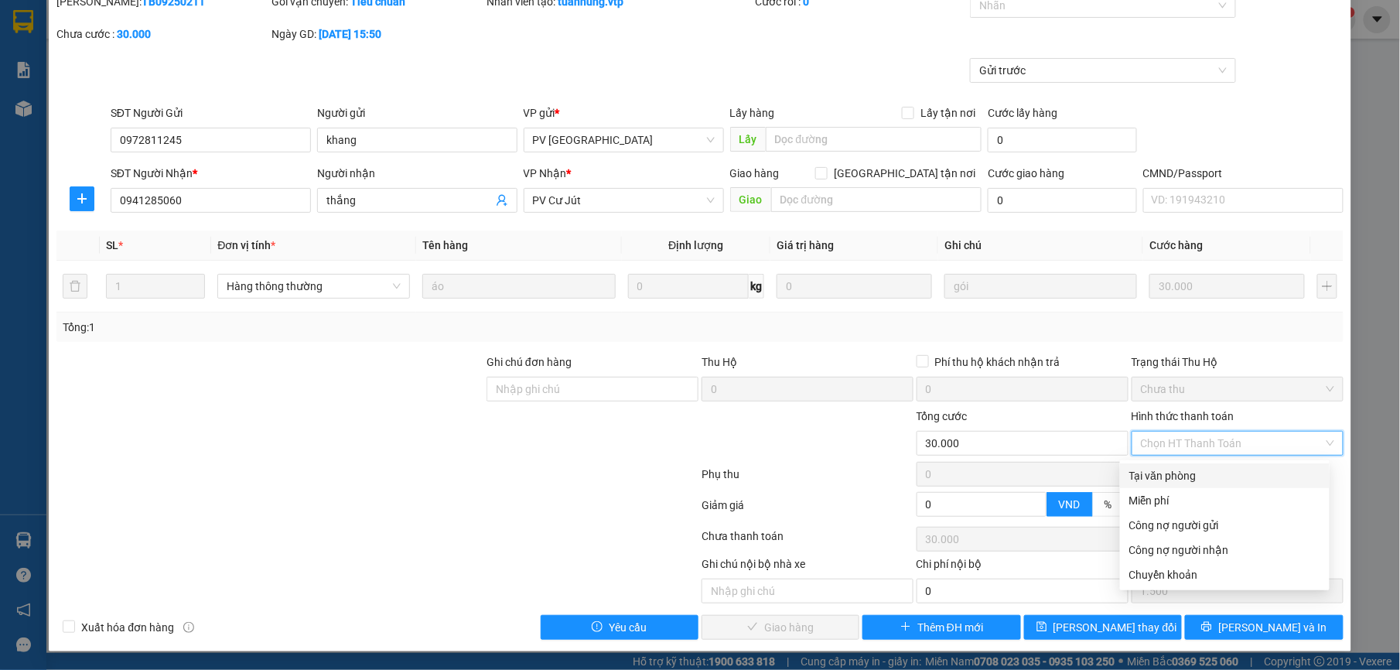
click at [1200, 469] on div "Tại văn phòng" at bounding box center [1224, 475] width 191 height 17
type input "0"
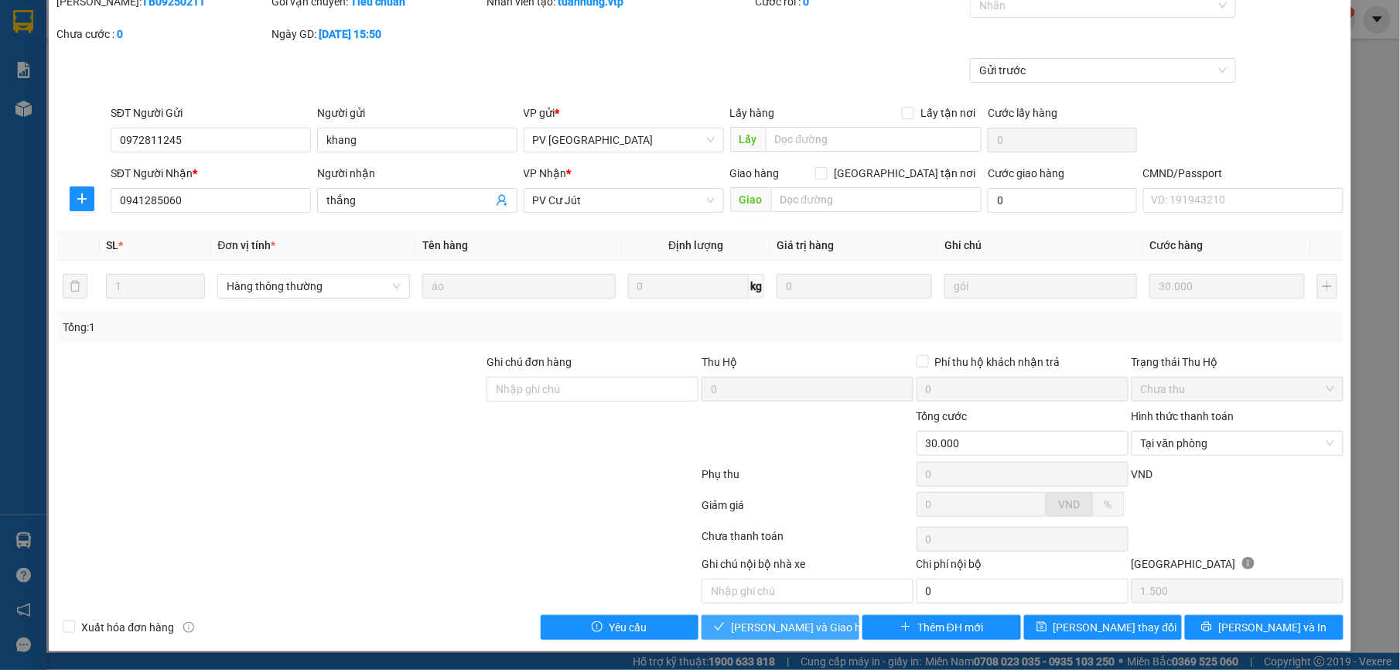
click at [807, 631] on span "[PERSON_NAME] và Giao hàng" at bounding box center [805, 627] width 148 height 17
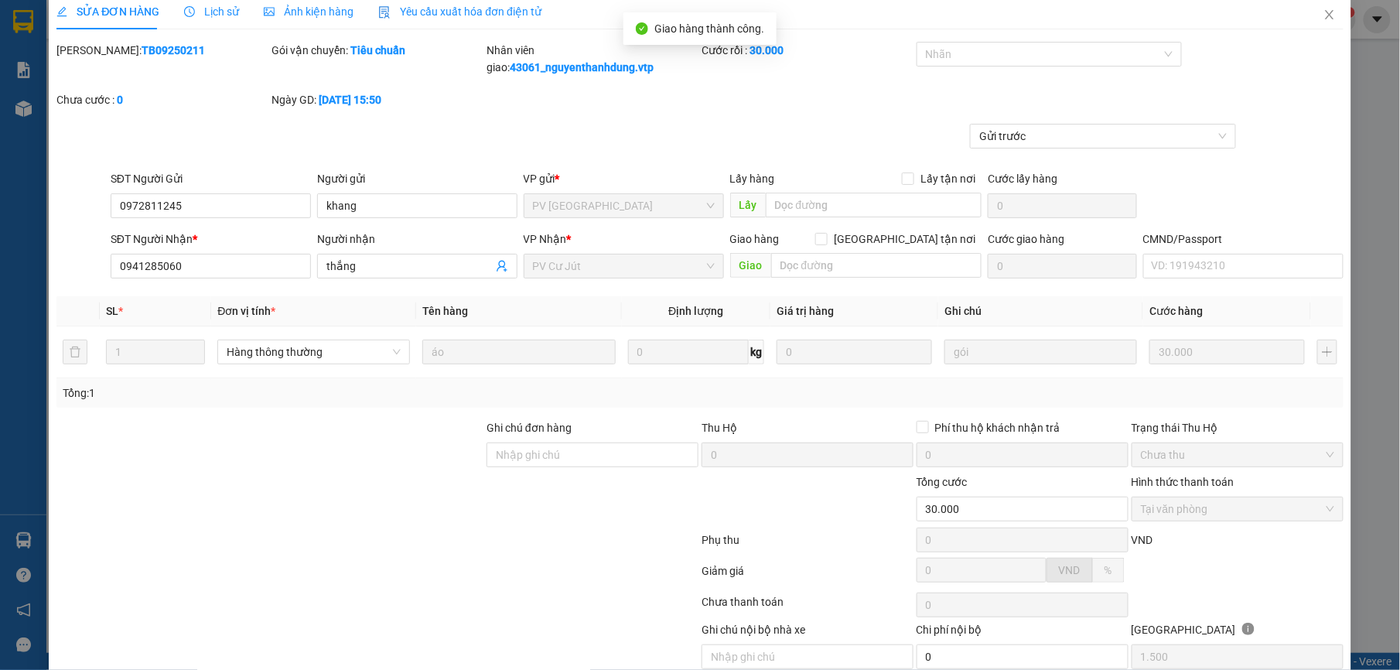
scroll to position [0, 0]
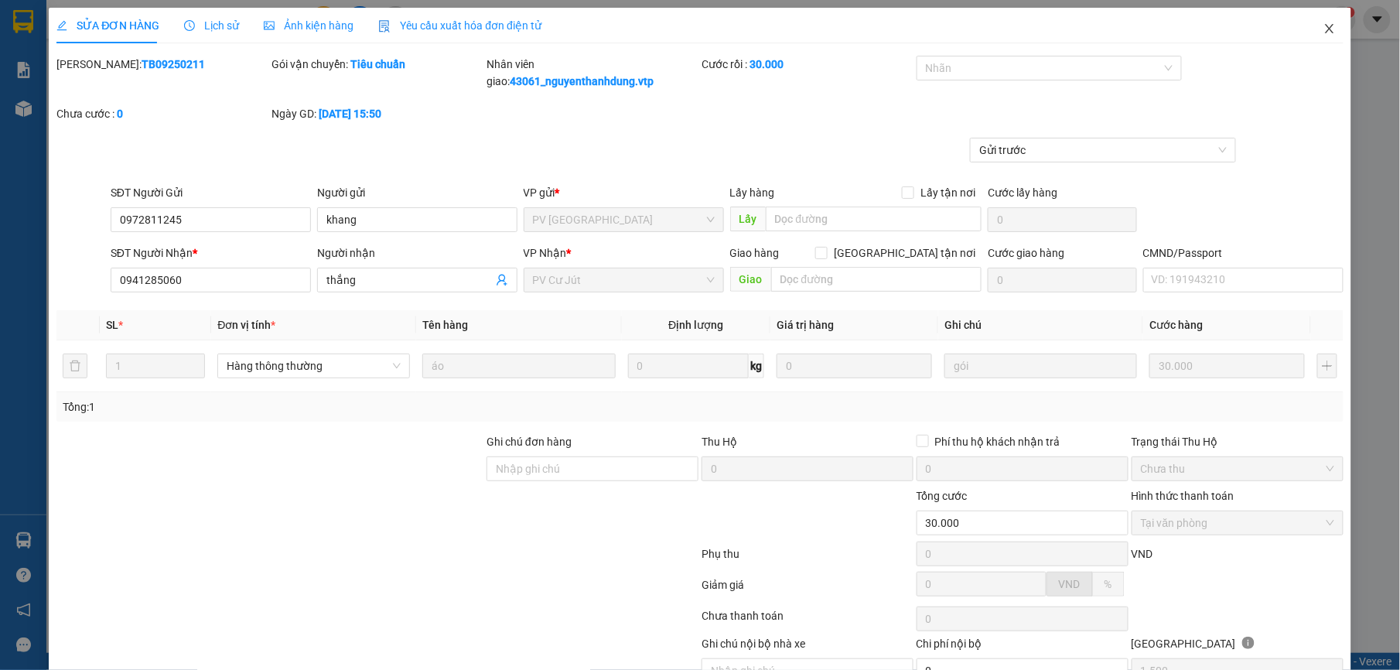
click at [1313, 19] on span "Close" at bounding box center [1329, 29] width 43 height 43
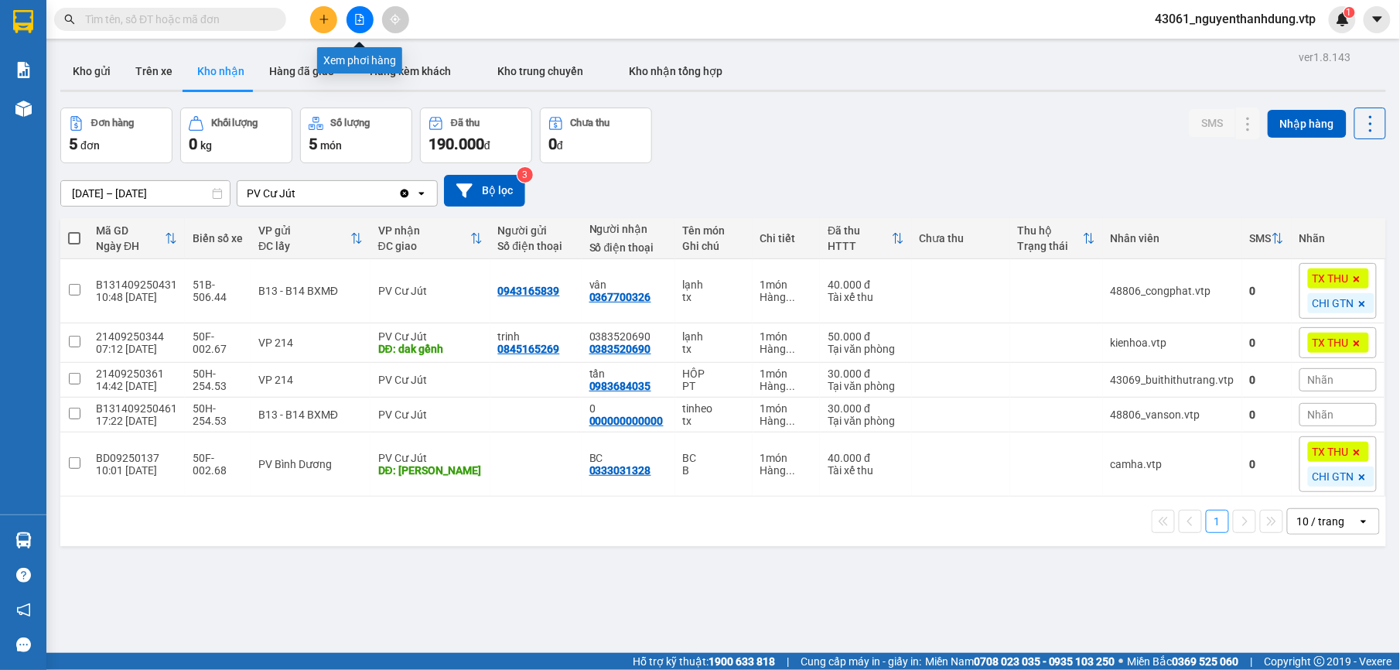
click at [363, 22] on icon "file-add" at bounding box center [359, 19] width 11 height 11
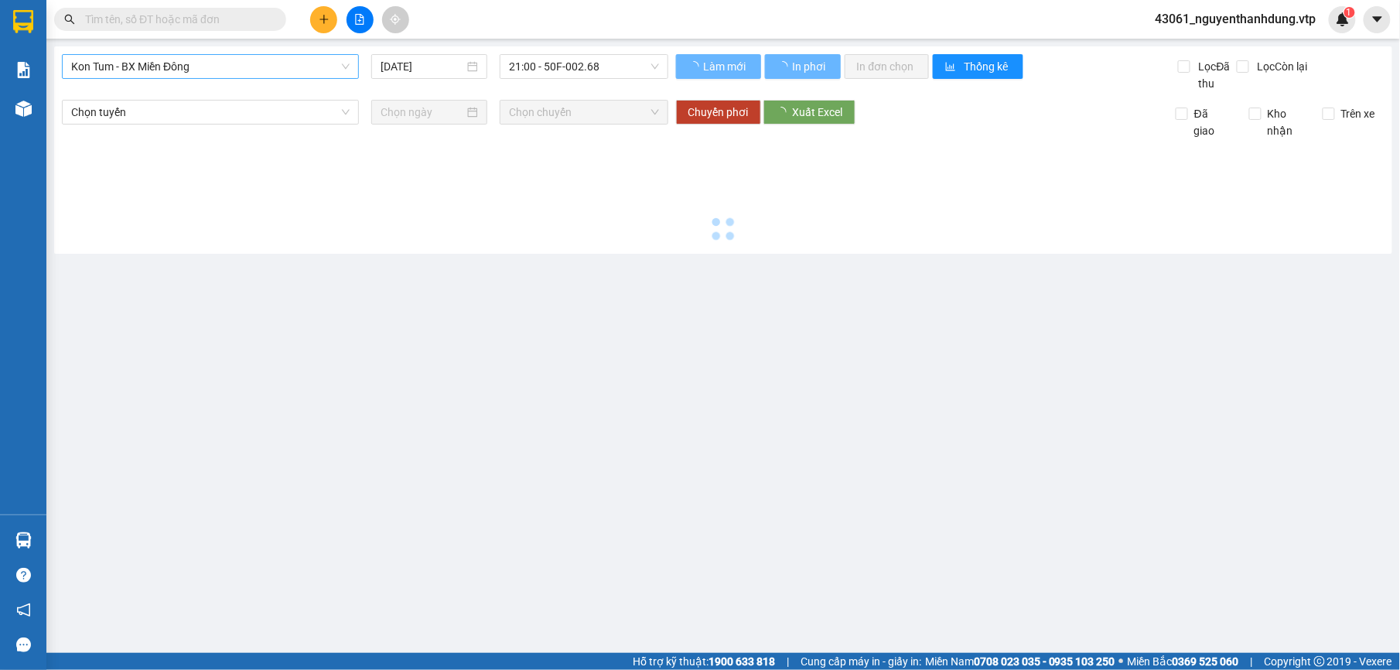
type input "[DATE]"
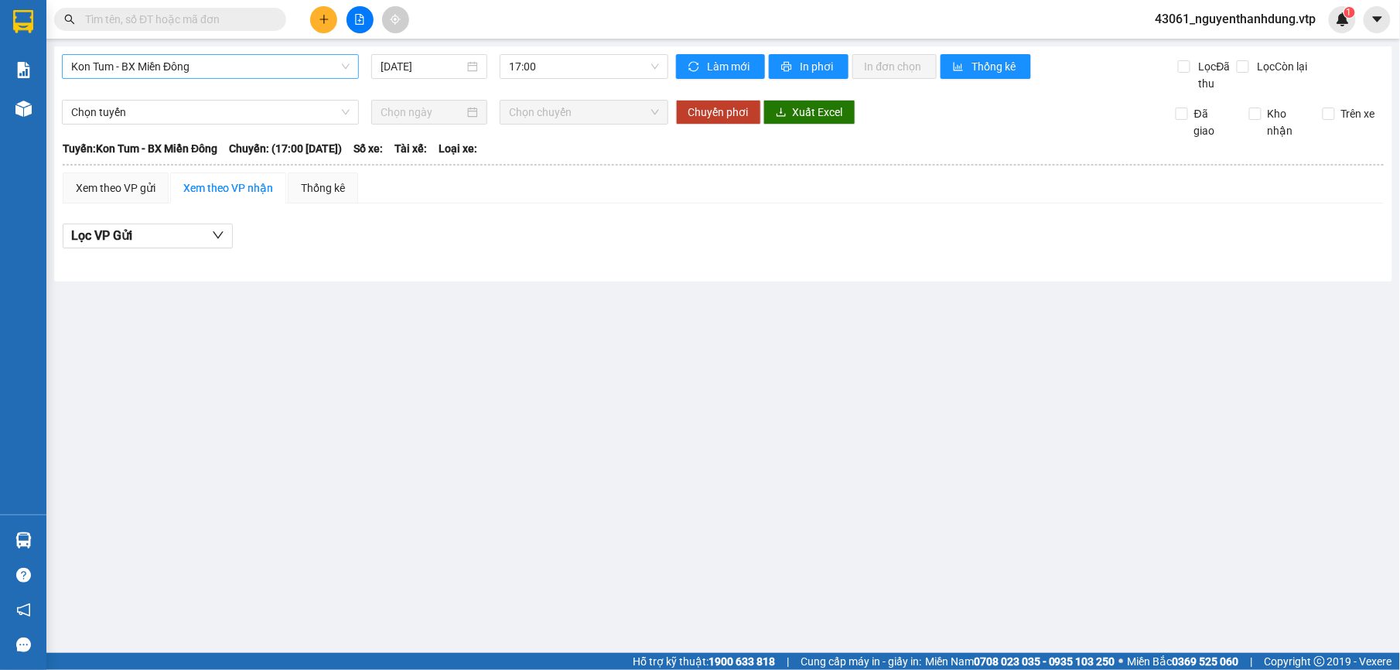
click at [204, 59] on span "Kon Tum - BX Miền Đông" at bounding box center [210, 66] width 278 height 23
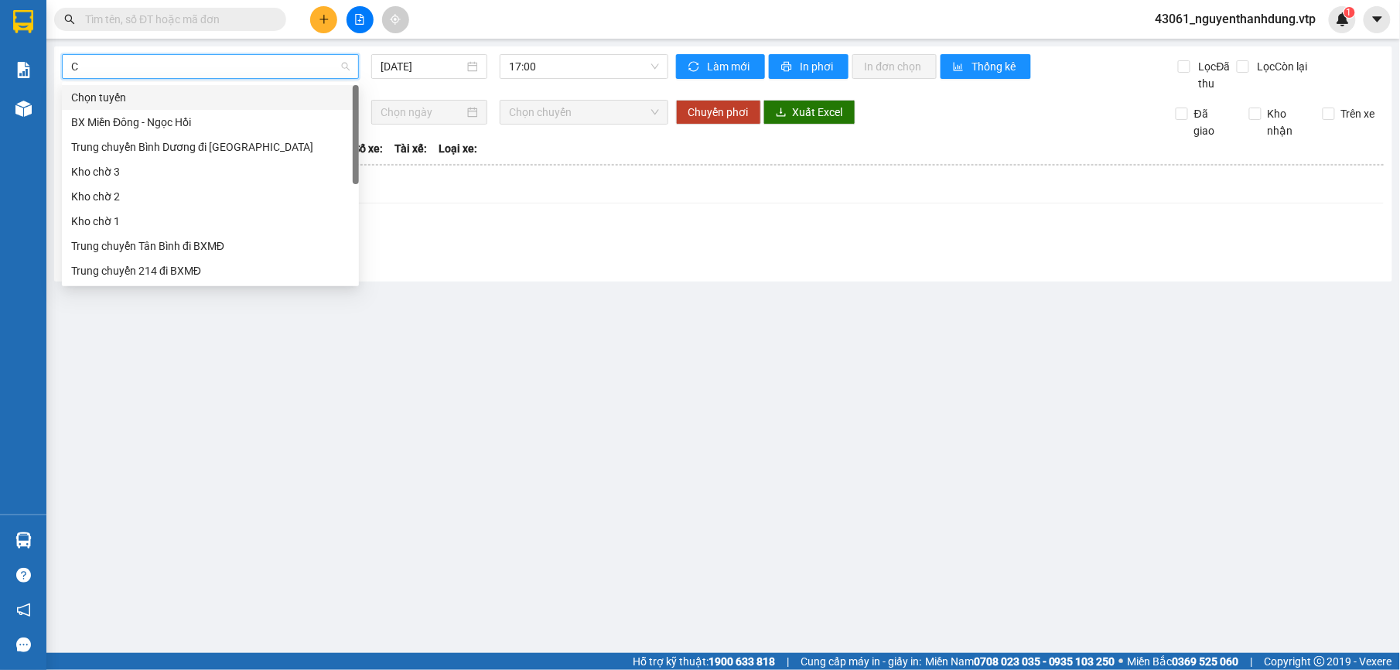
type input "CJ"
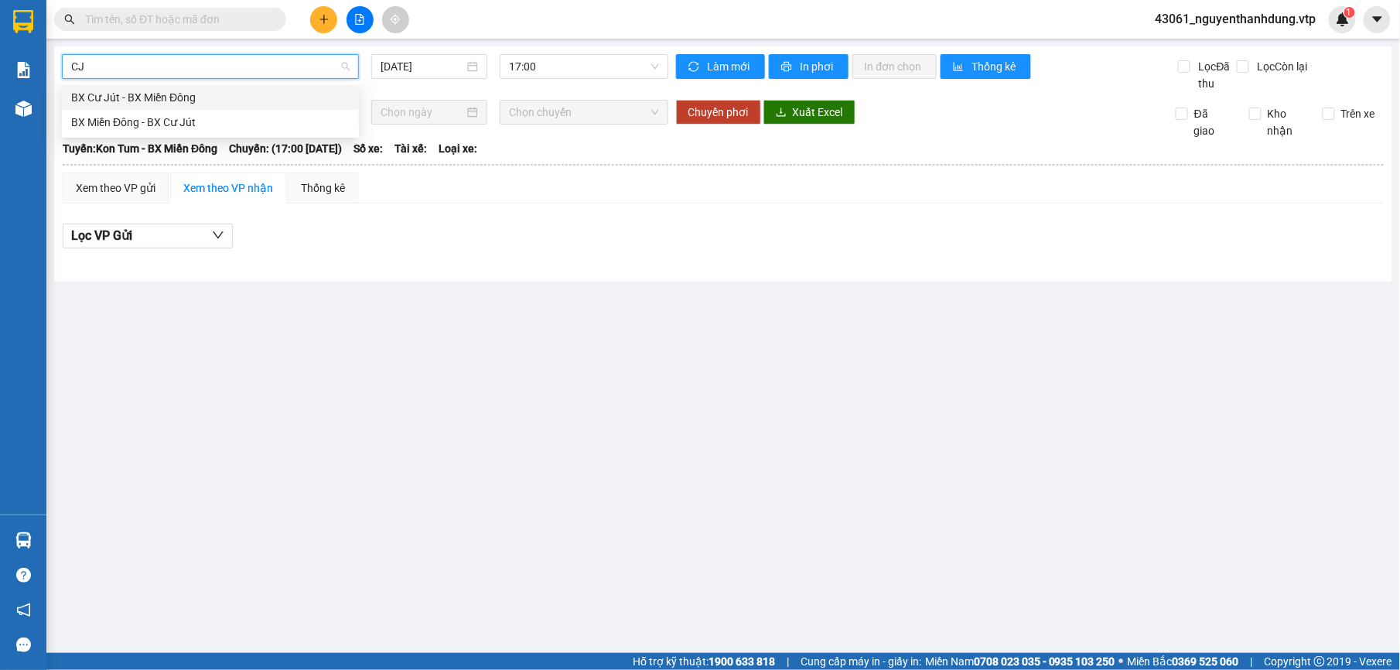
click at [186, 85] on div "BX Cư Jút - BX Miền Đông" at bounding box center [210, 97] width 297 height 25
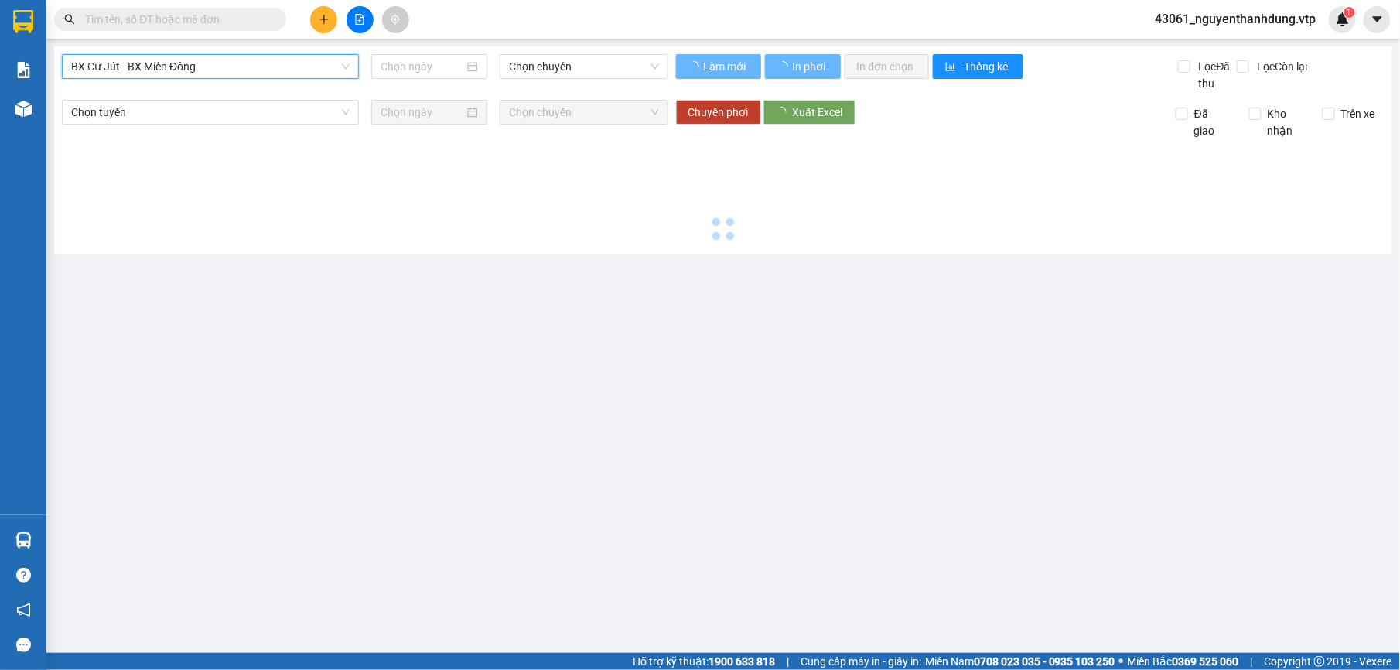
type input "[DATE]"
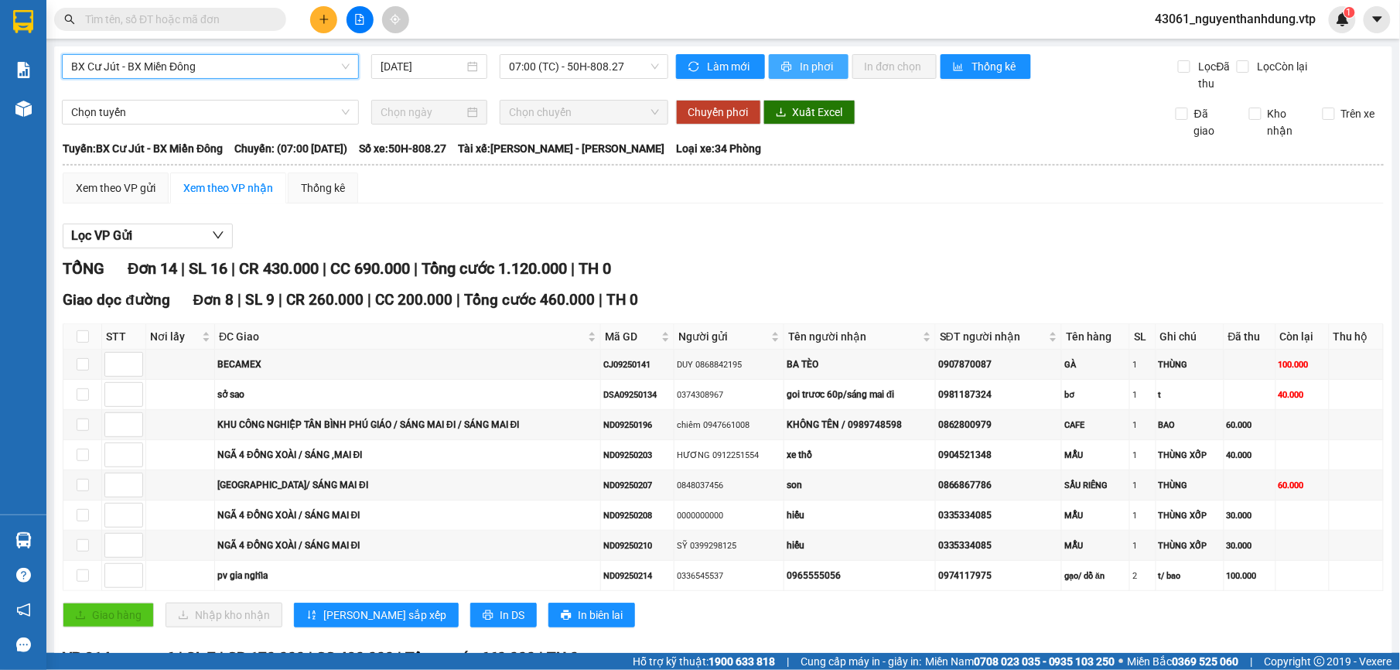
click at [820, 63] on span "In phơi" at bounding box center [818, 66] width 36 height 17
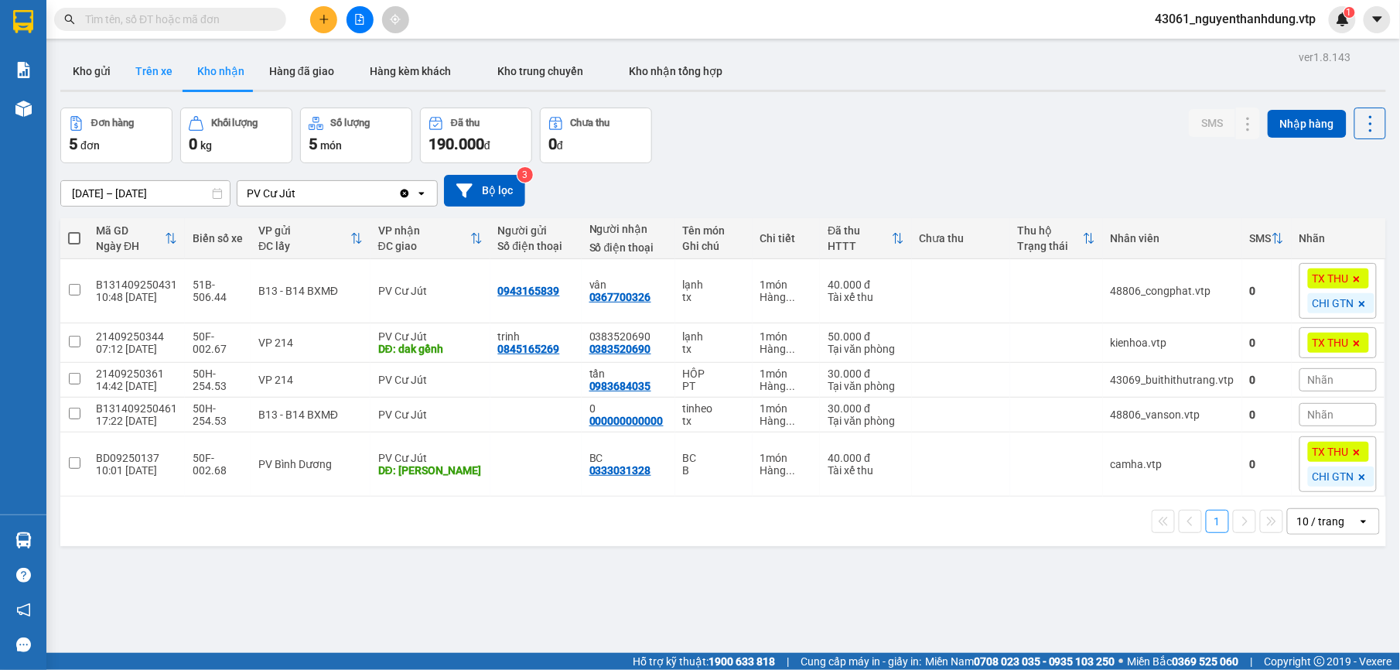
click at [150, 72] on button "Trên xe" at bounding box center [154, 71] width 62 height 37
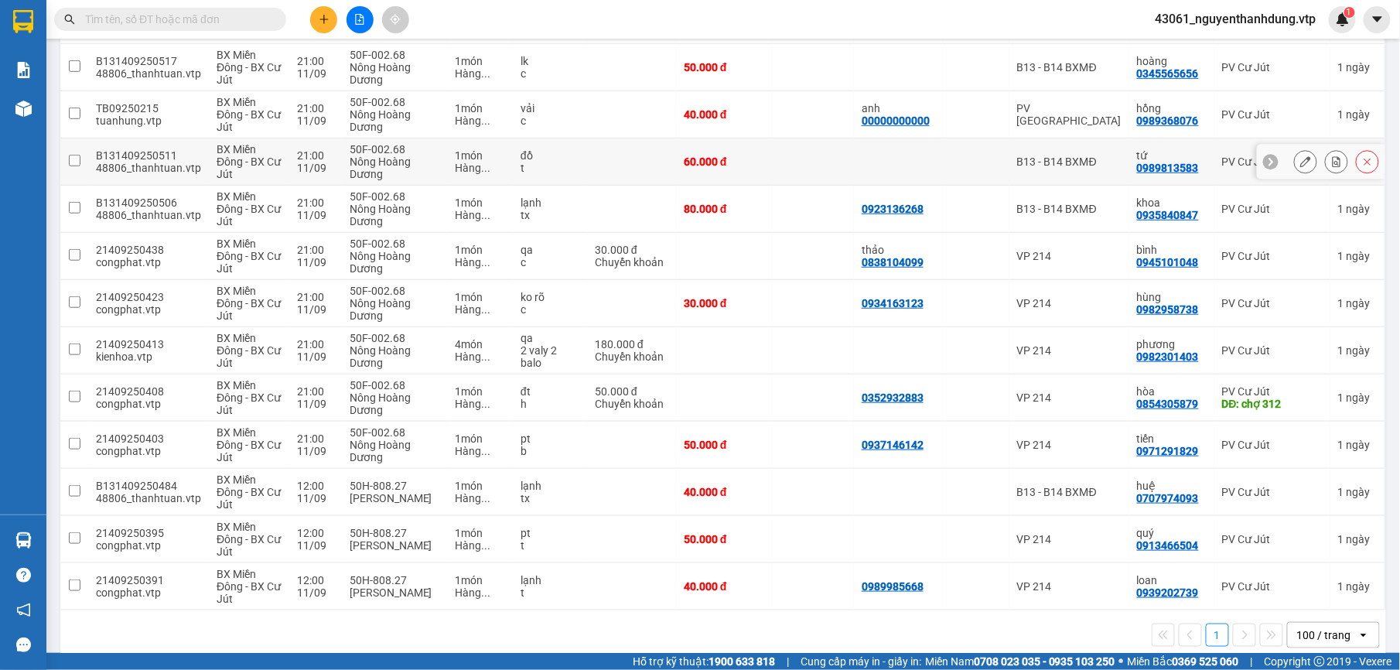
scroll to position [335, 0]
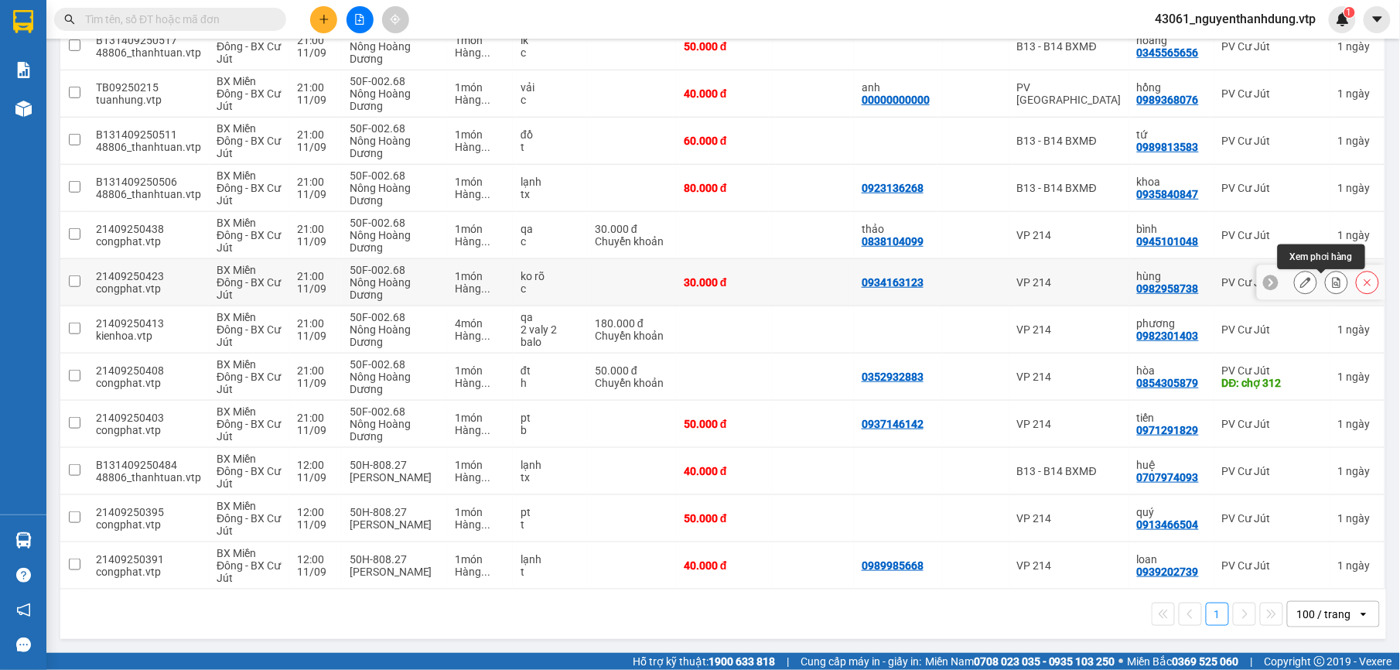
click at [1328, 285] on button at bounding box center [1336, 282] width 22 height 27
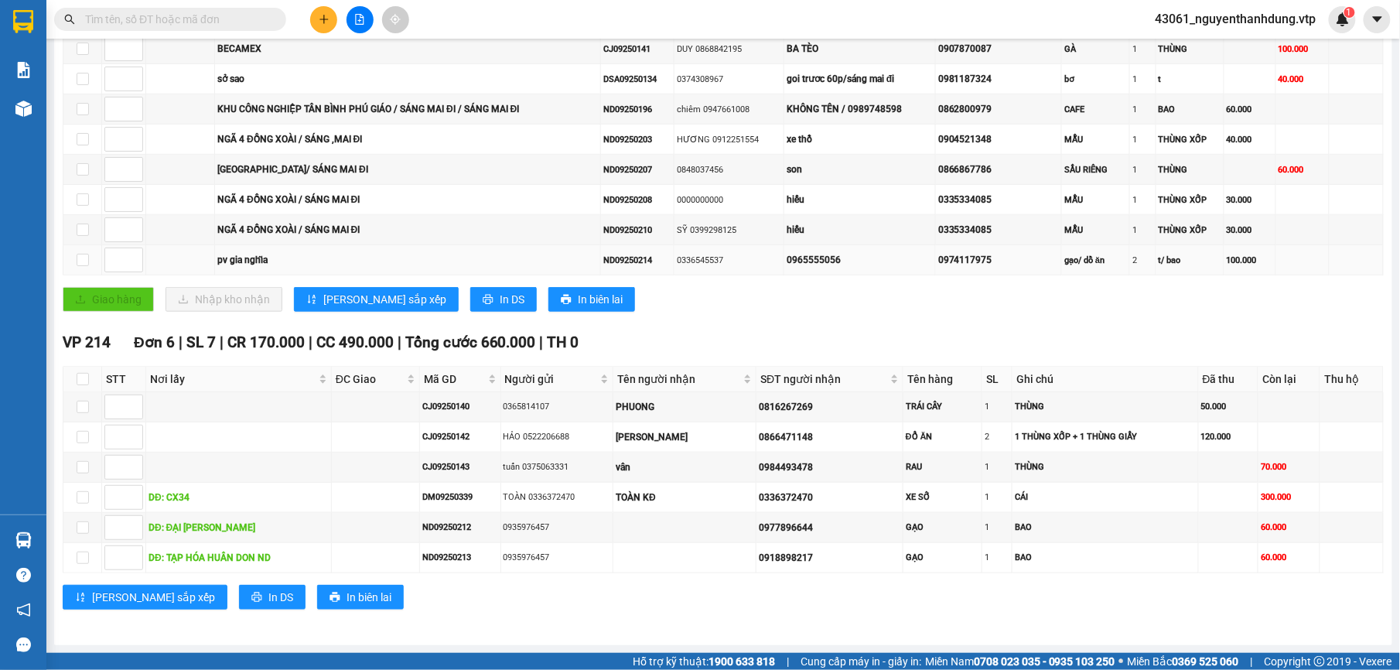
scroll to position [328, 0]
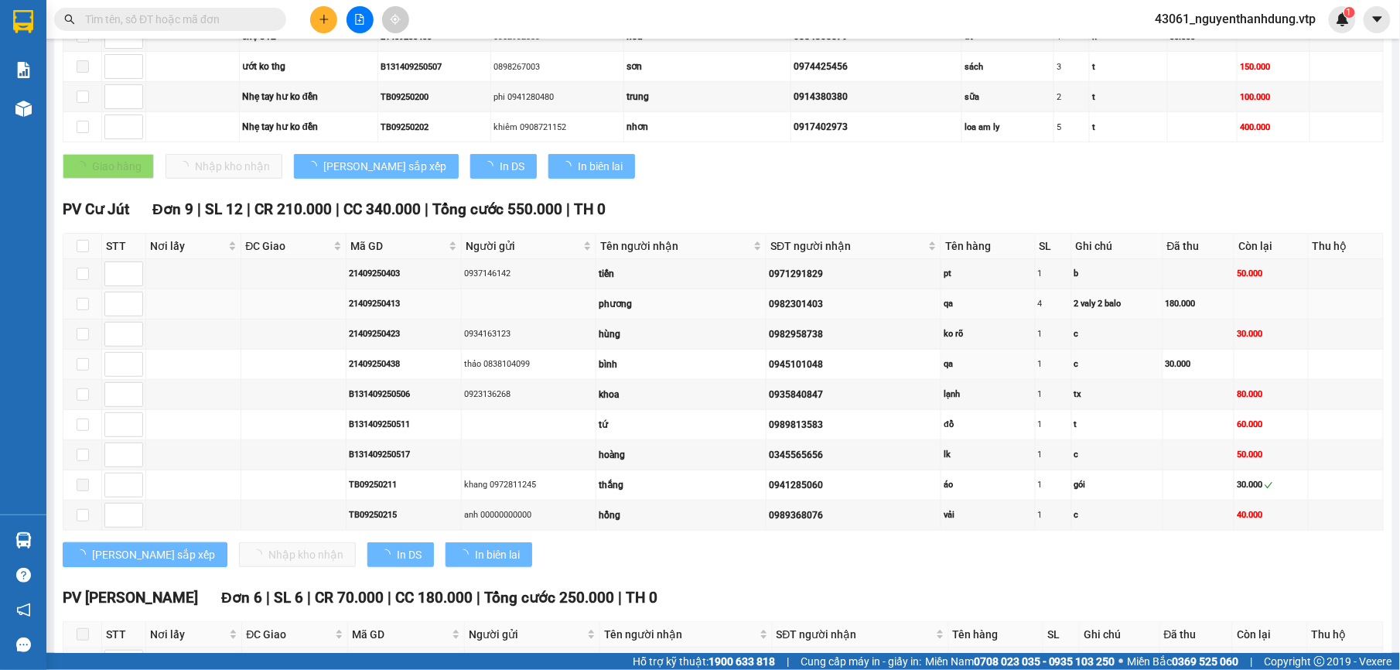
type input "[DATE]"
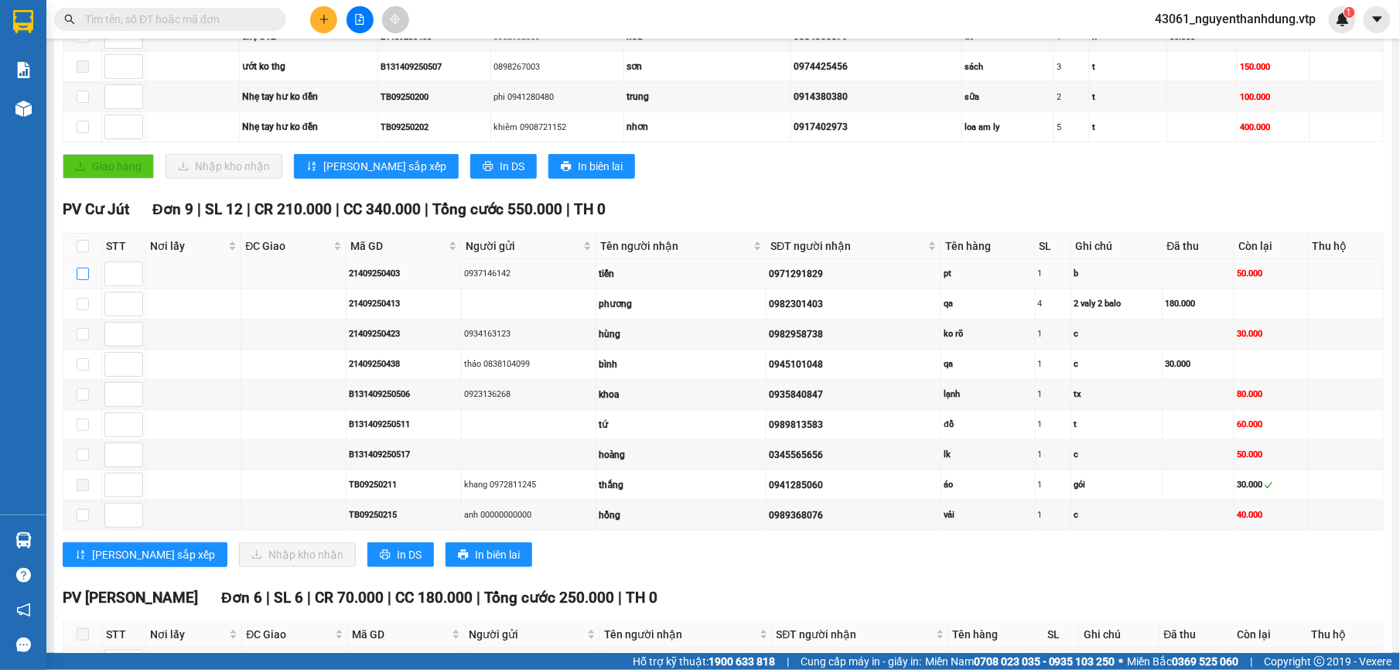
click at [80, 277] on input "checkbox" at bounding box center [83, 274] width 12 height 12
checkbox input "true"
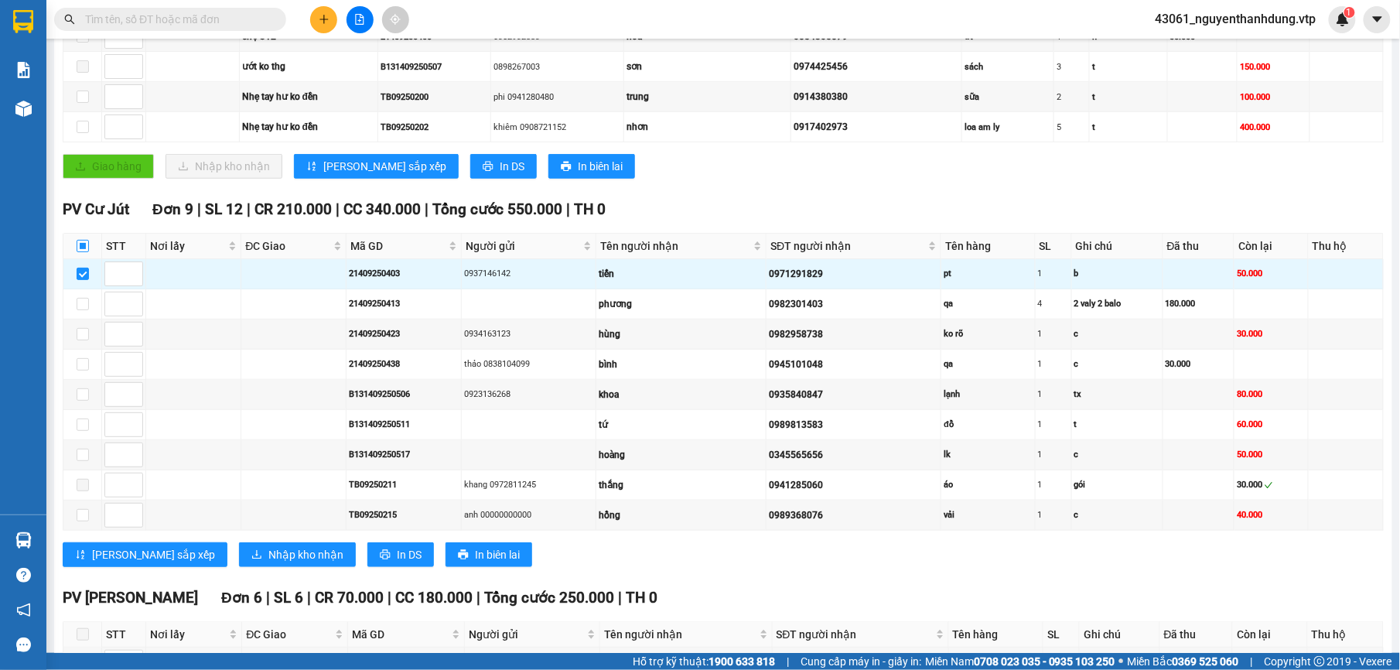
click at [87, 251] on input "checkbox" at bounding box center [83, 246] width 12 height 12
checkbox input "true"
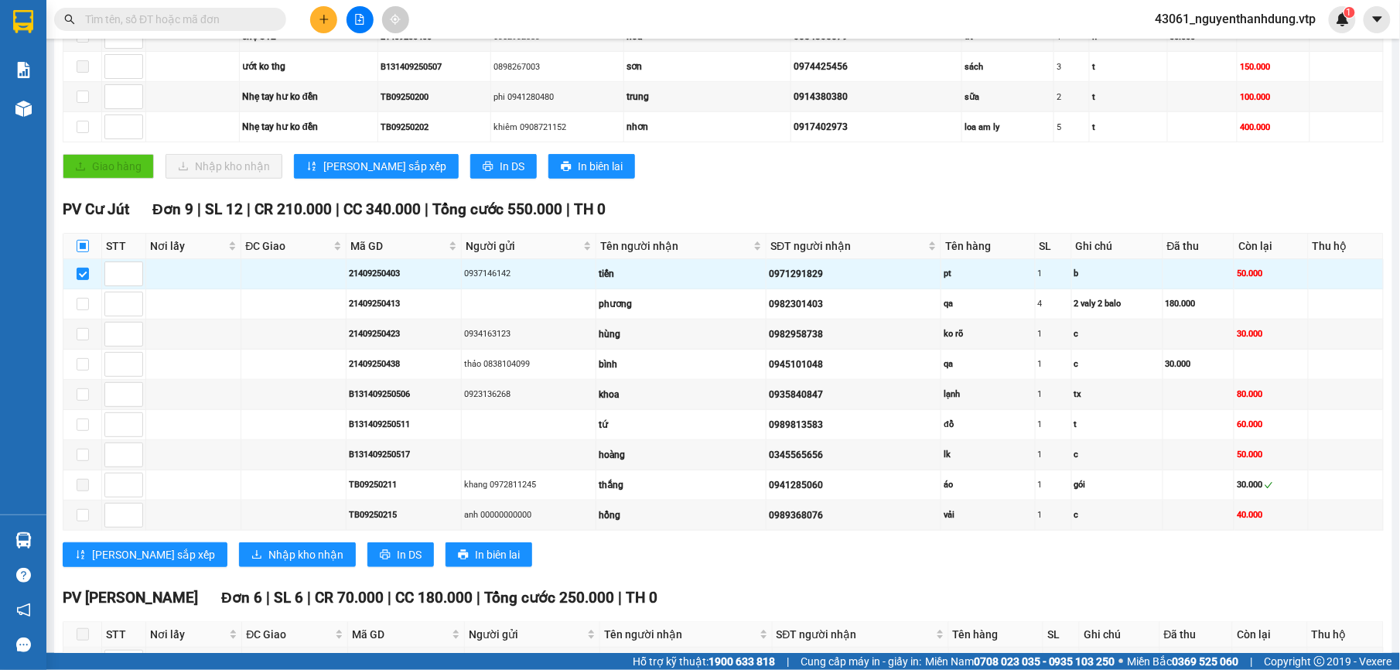
checkbox input "true"
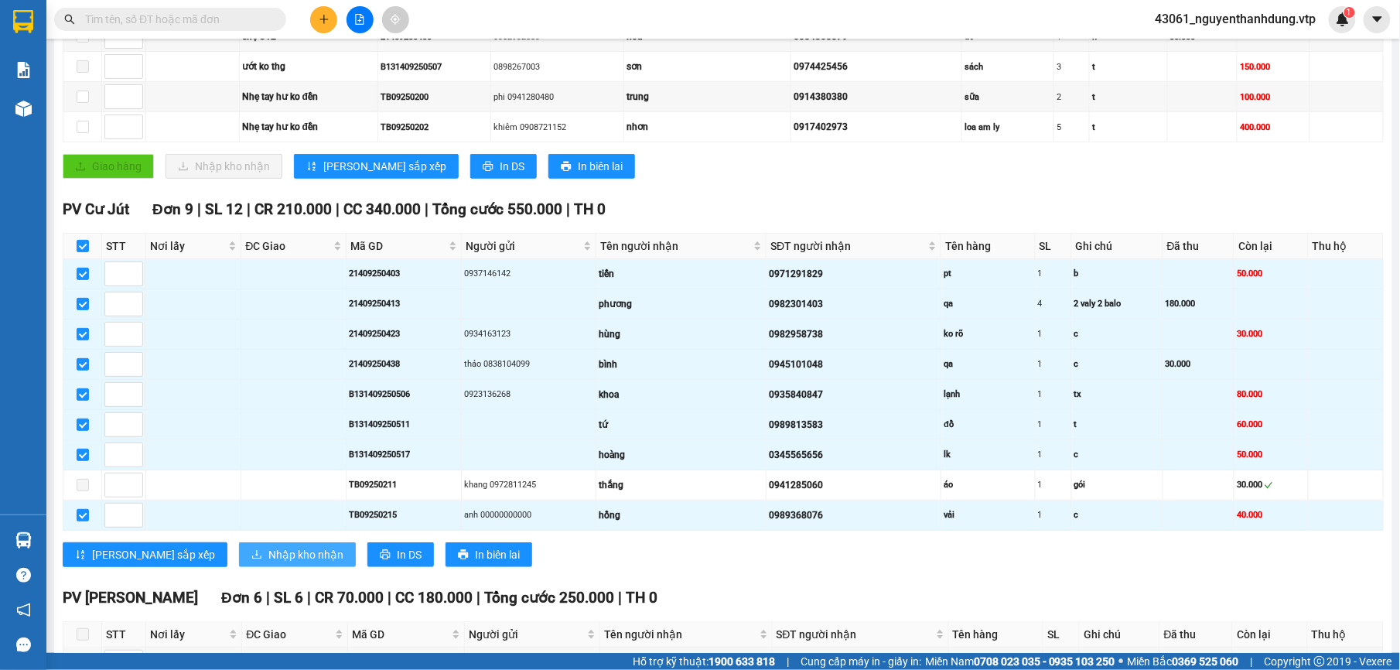
click at [268, 563] on span "Nhập kho nhận" at bounding box center [305, 554] width 75 height 17
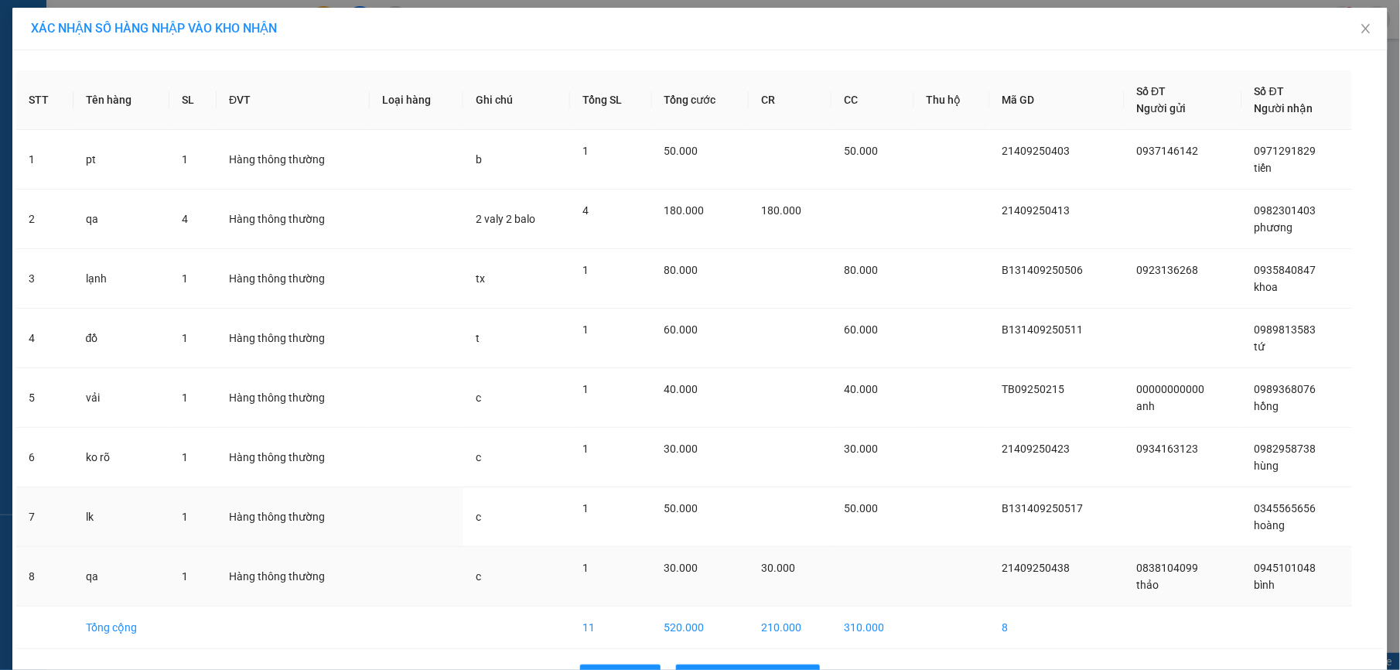
scroll to position [51, 0]
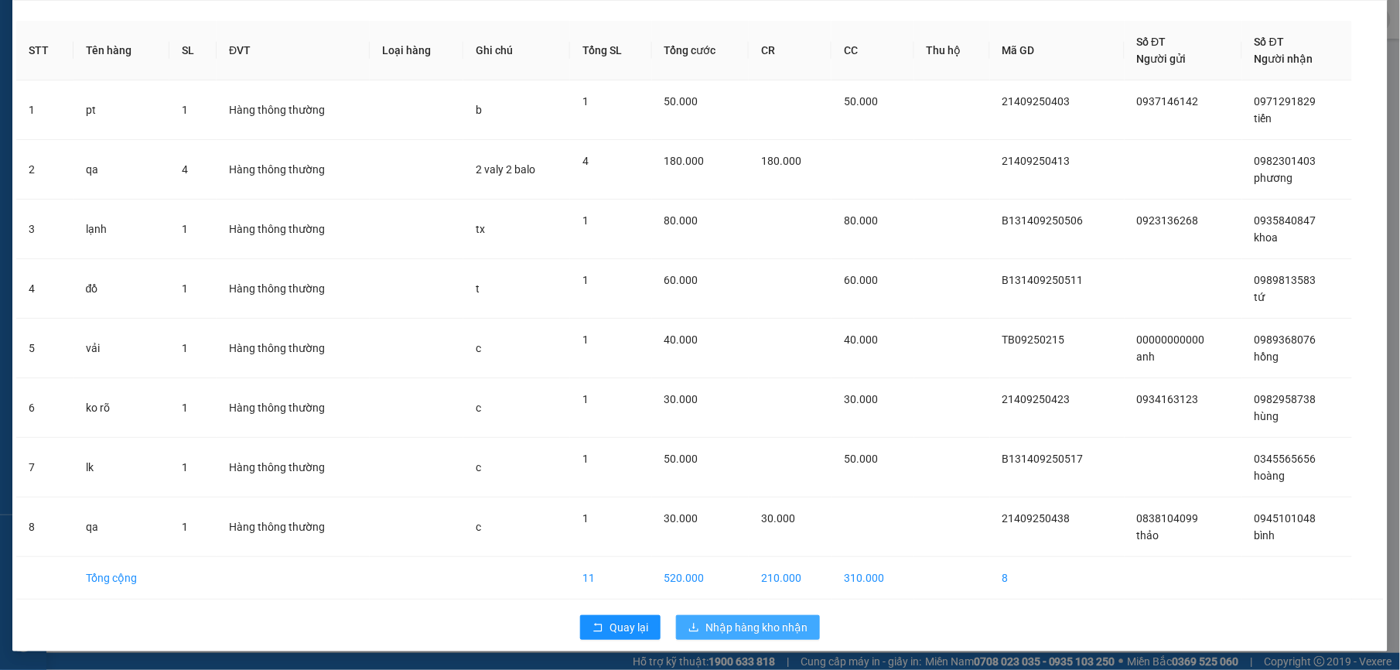
click at [715, 626] on span "Nhập hàng kho nhận" at bounding box center [756, 627] width 102 height 17
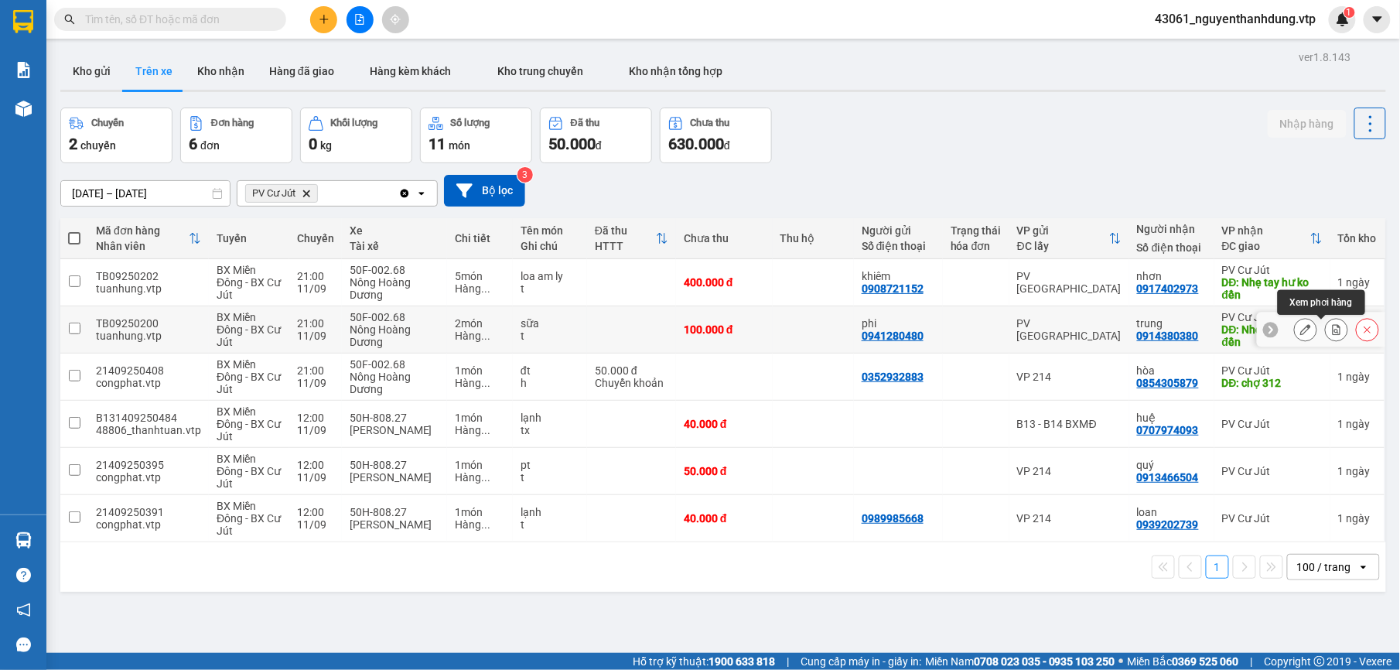
click at [1331, 328] on icon at bounding box center [1336, 329] width 11 height 11
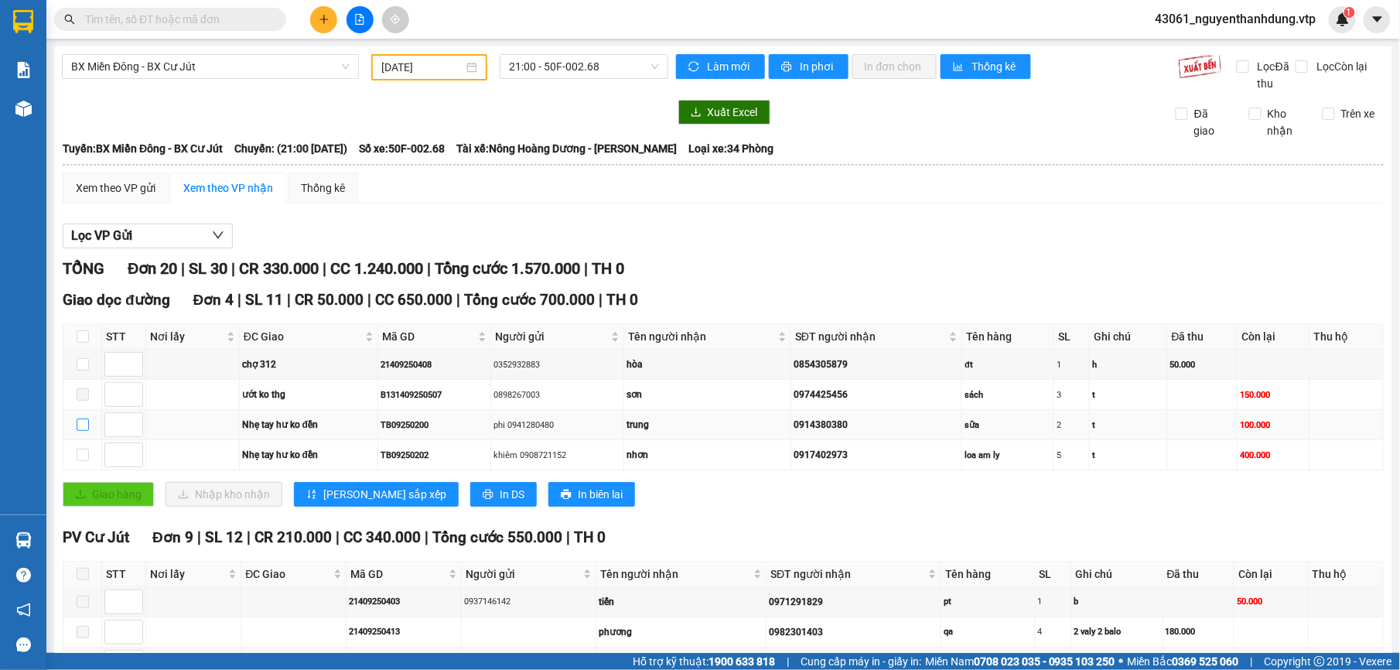
click at [87, 428] on input "checkbox" at bounding box center [83, 424] width 12 height 12
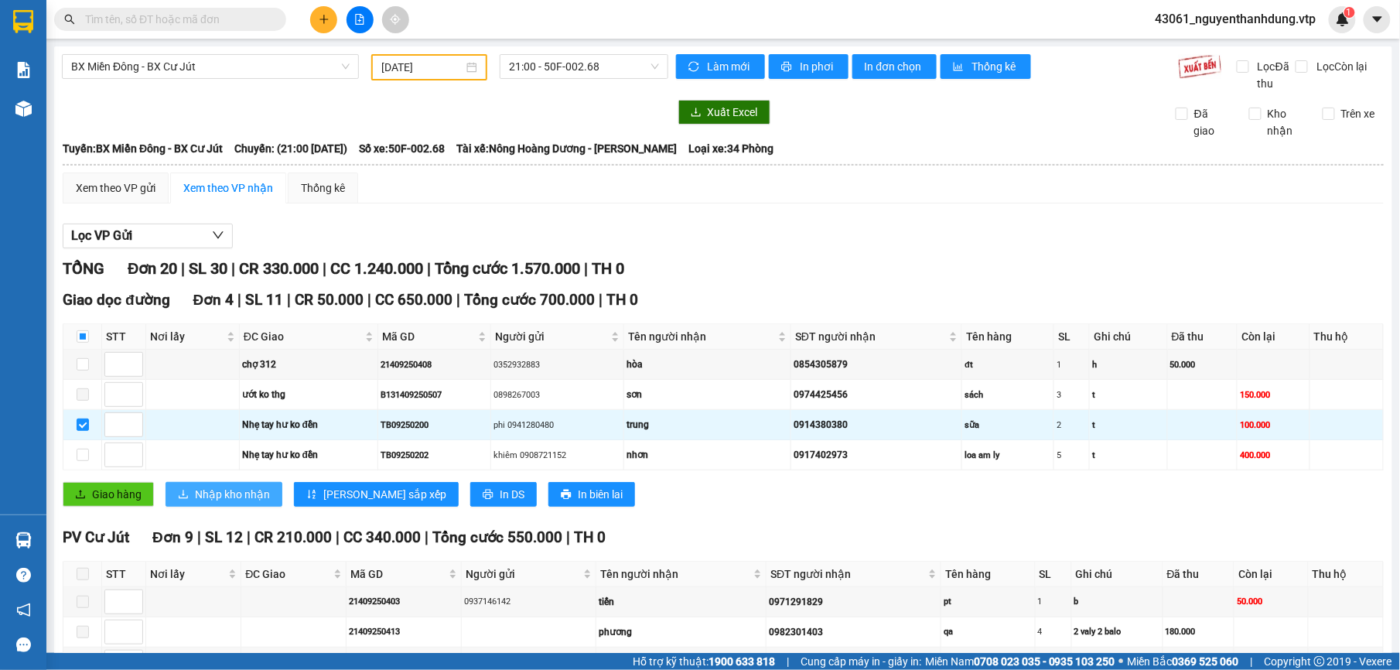
click at [236, 496] on span "Nhập kho nhận" at bounding box center [232, 494] width 75 height 17
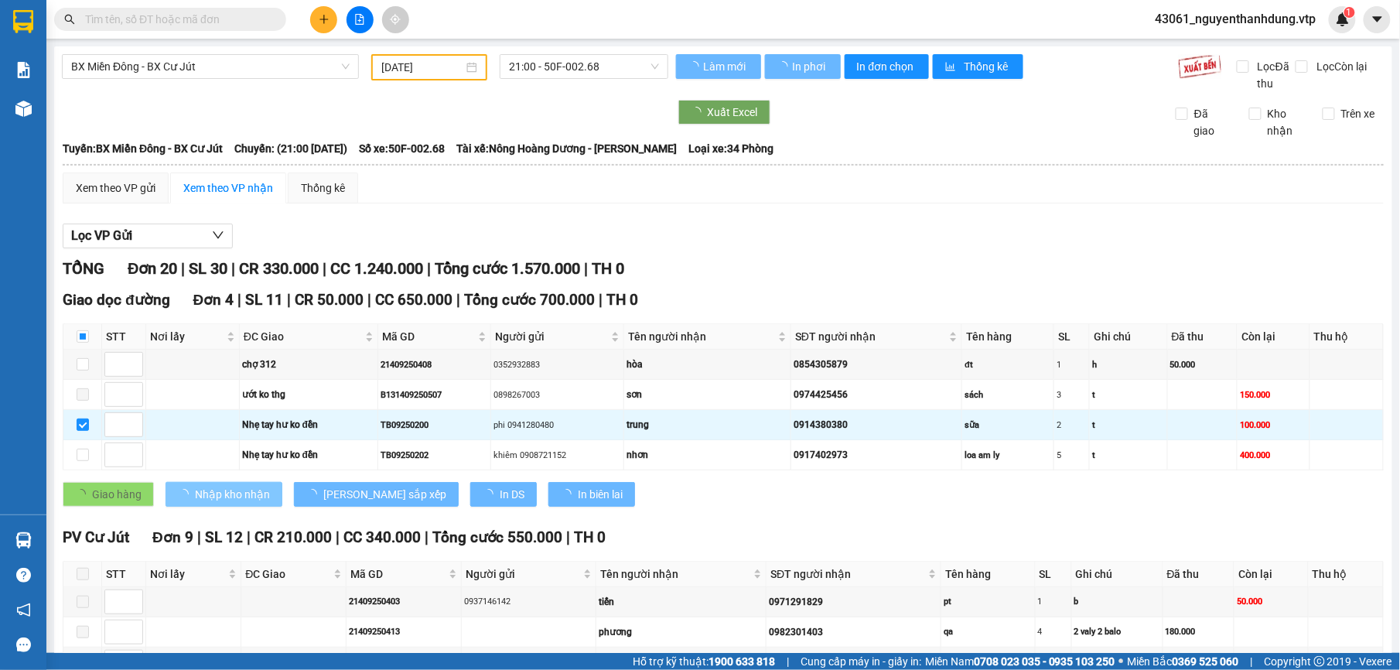
checkbox input "false"
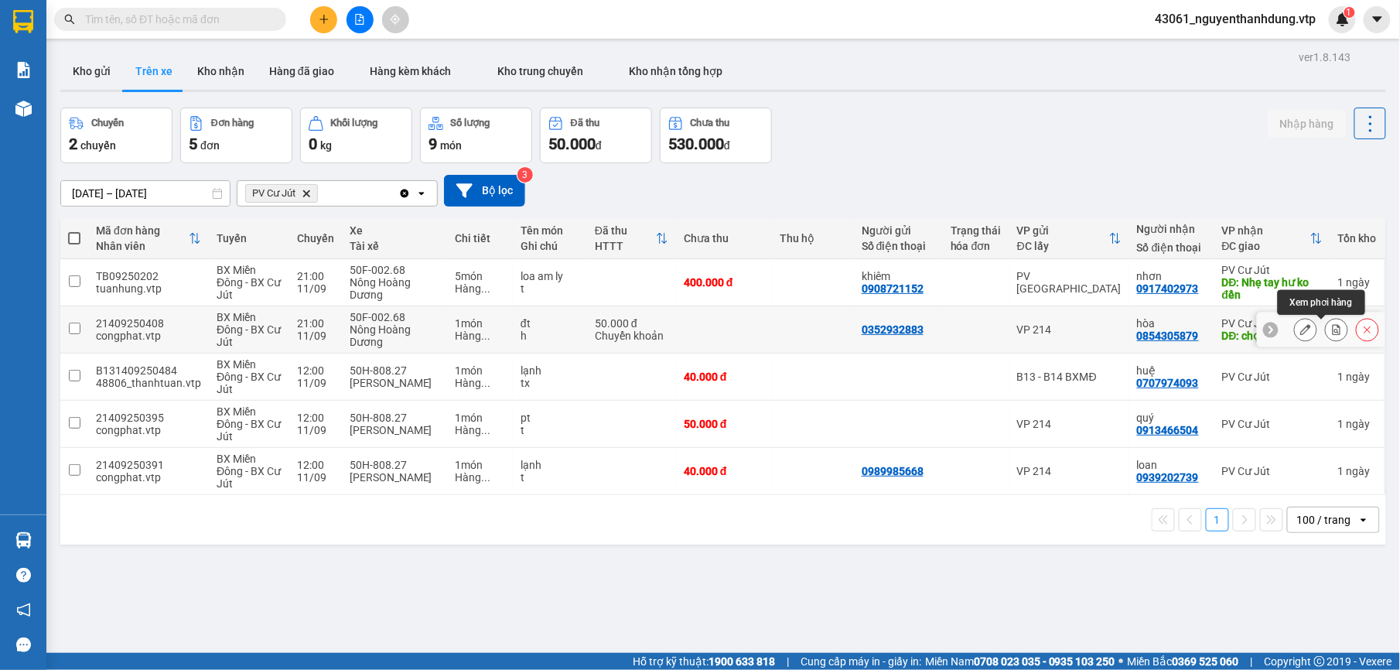
click at [1331, 331] on icon at bounding box center [1336, 329] width 11 height 11
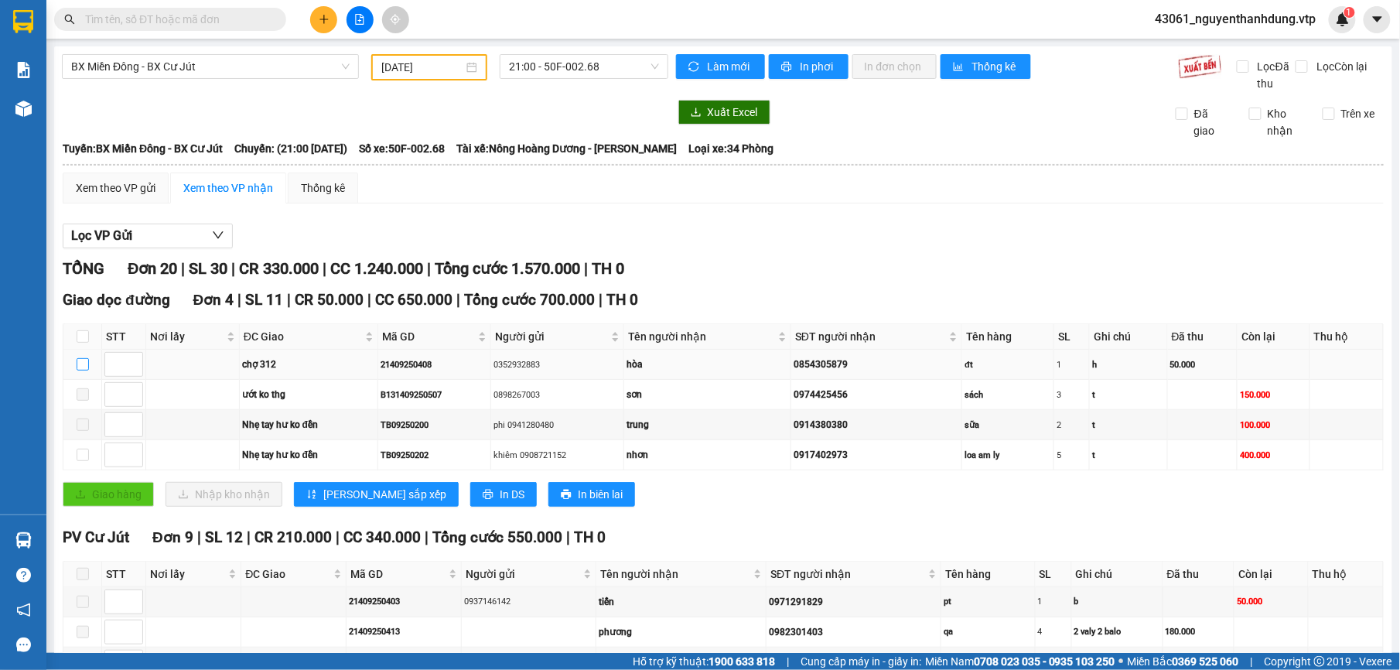
click at [79, 362] on input "checkbox" at bounding box center [83, 364] width 12 height 12
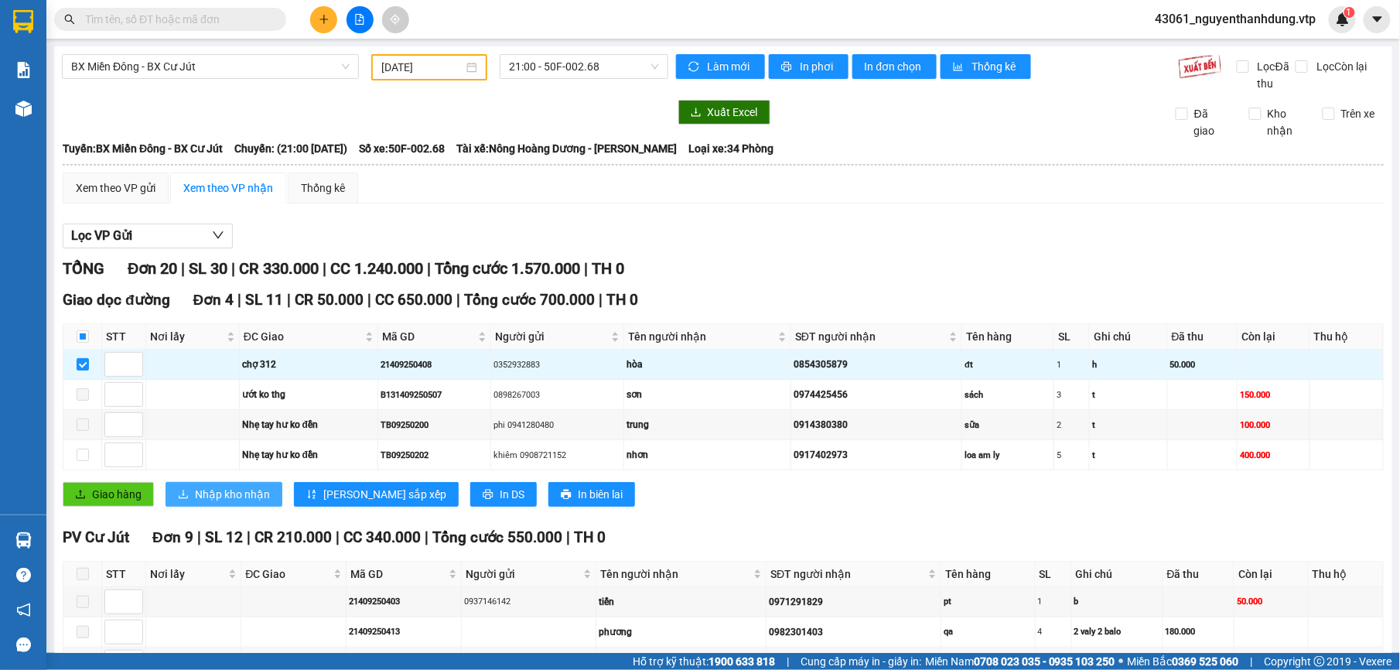
click at [243, 493] on span "Nhập kho nhận" at bounding box center [232, 494] width 75 height 17
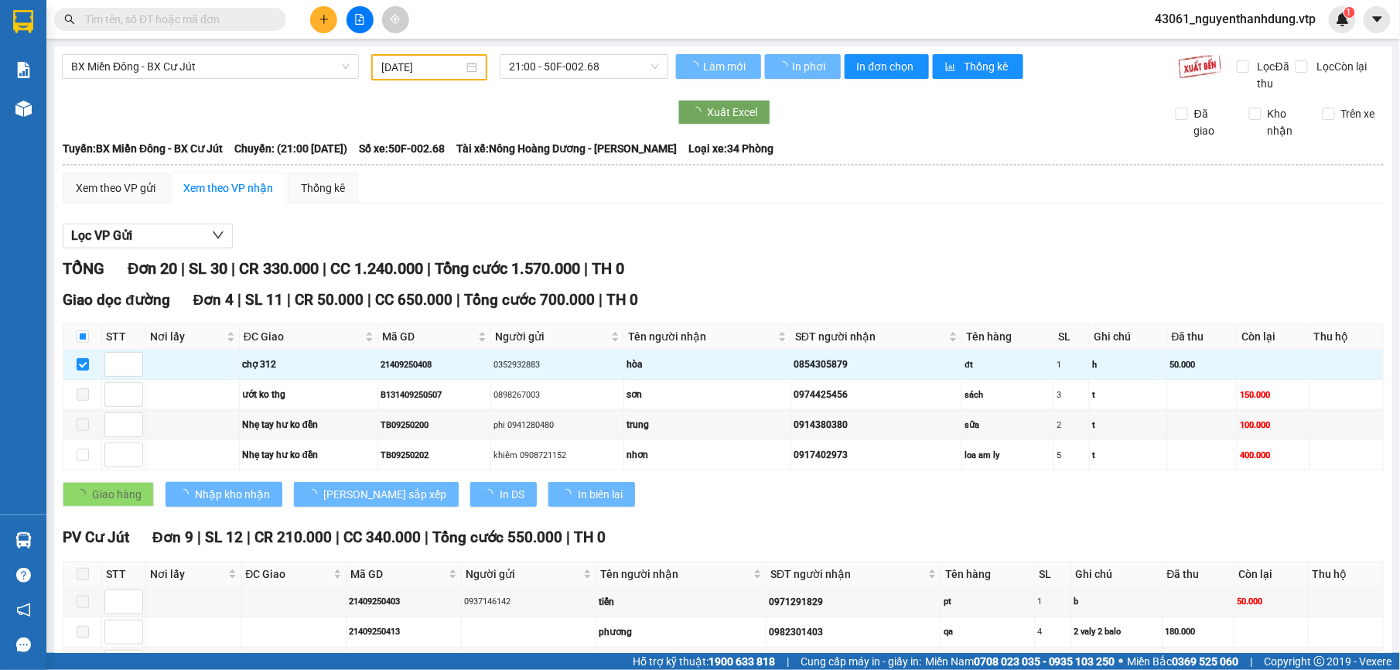
checkbox input "false"
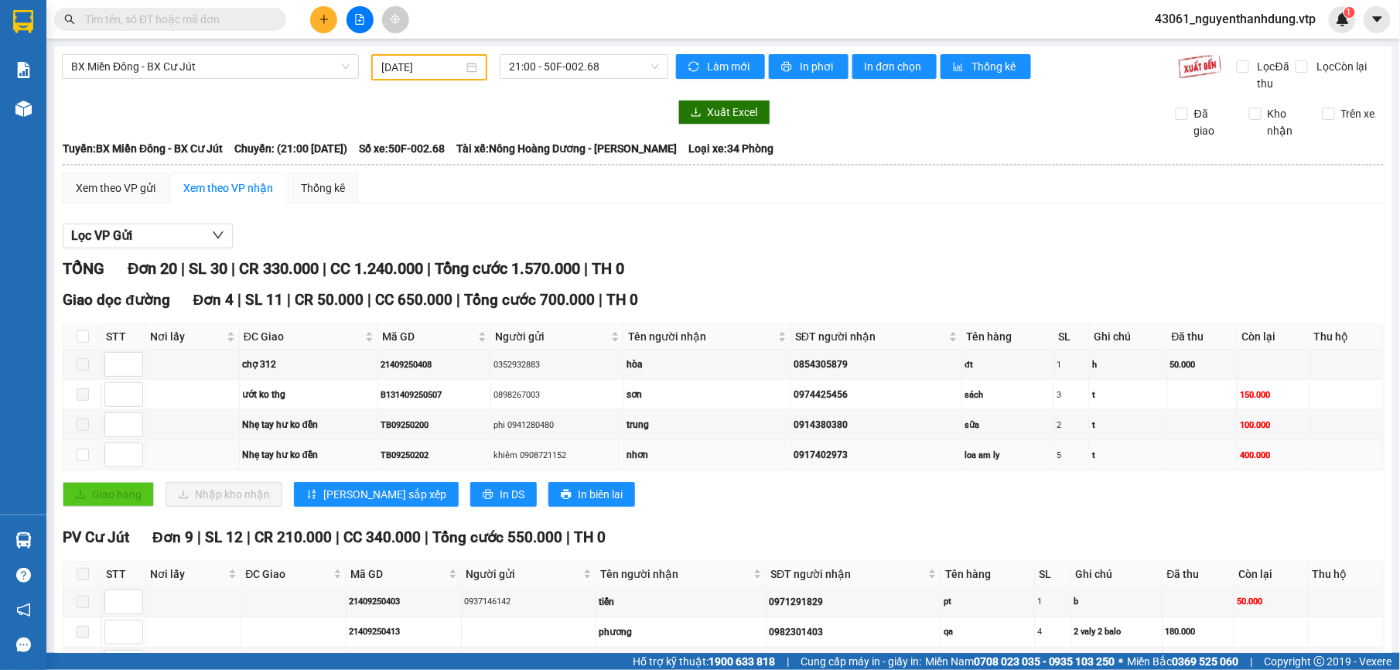
click at [88, 456] on td at bounding box center [82, 455] width 39 height 30
click at [79, 456] on input "checkbox" at bounding box center [83, 454] width 12 height 12
checkbox input "true"
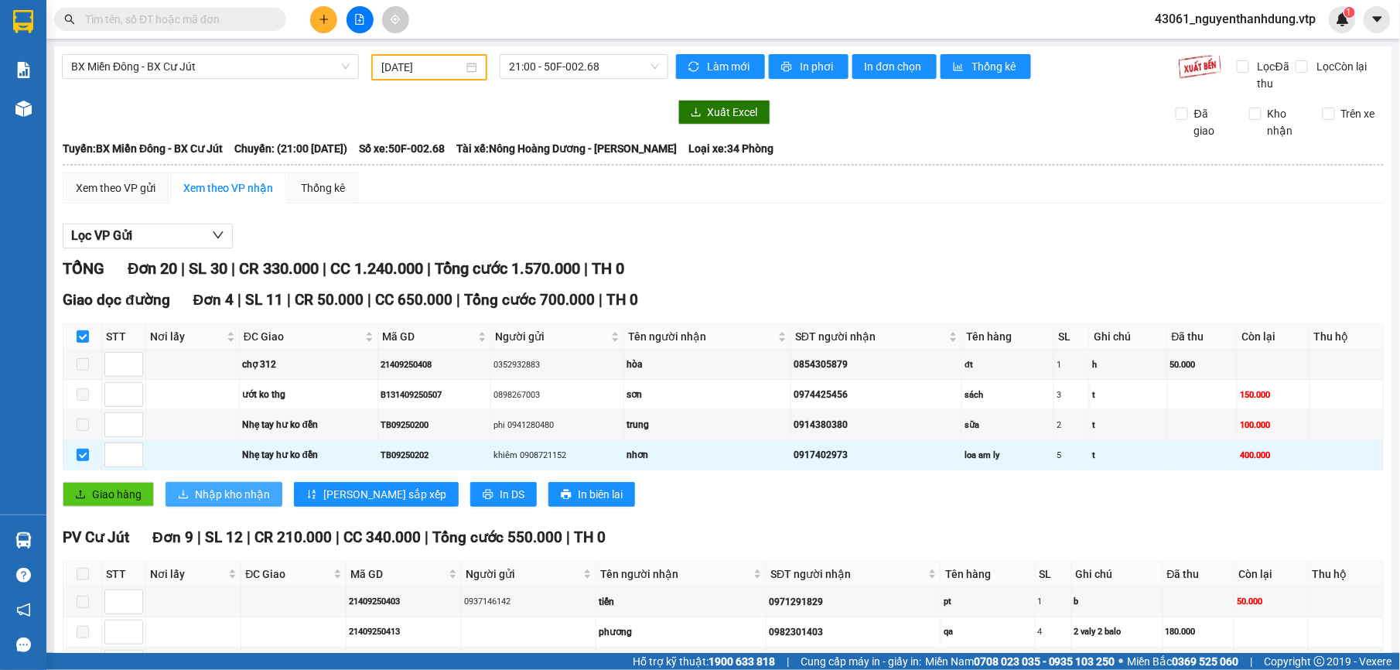
click at [237, 496] on span "Nhập kho nhận" at bounding box center [232, 494] width 75 height 17
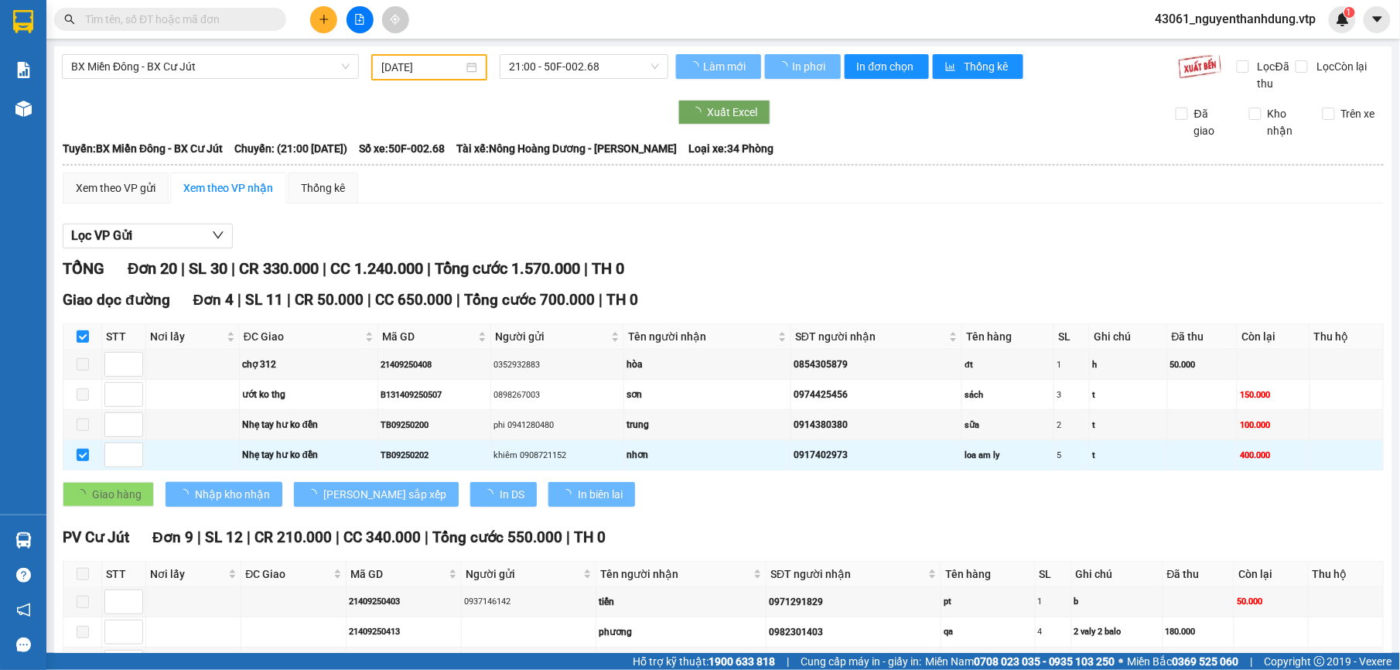
checkbox input "false"
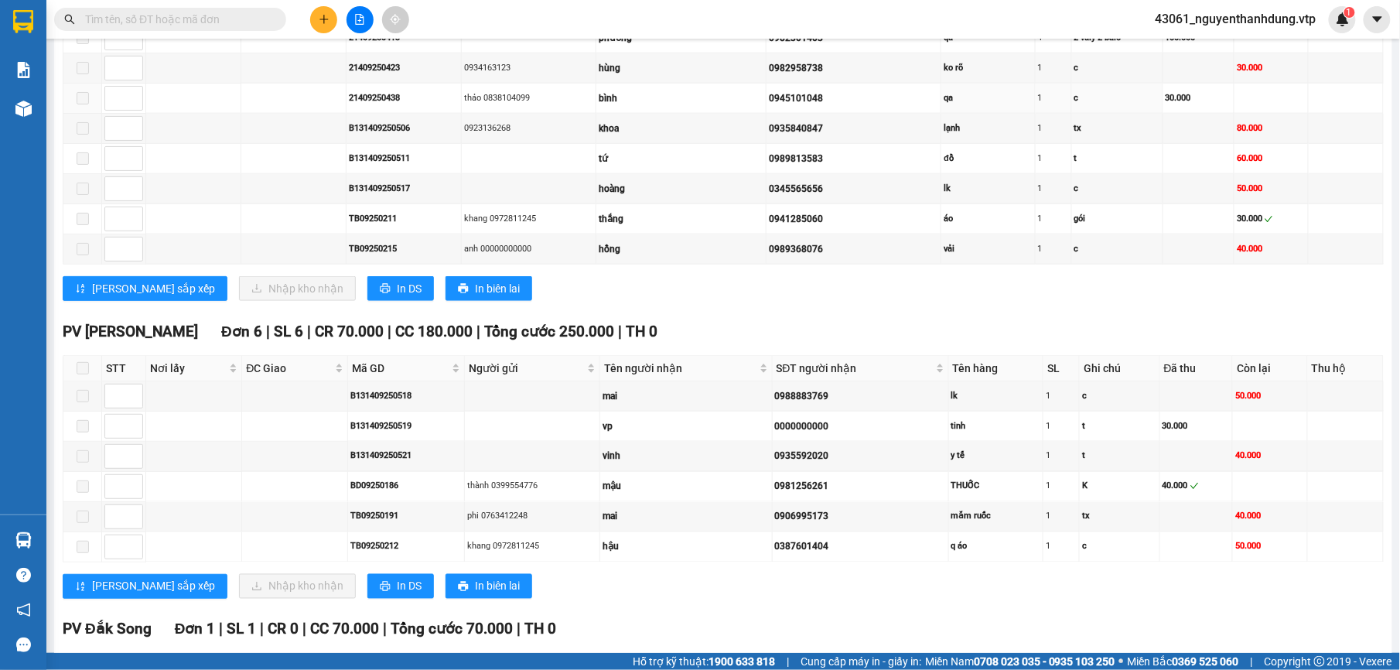
scroll to position [619, 0]
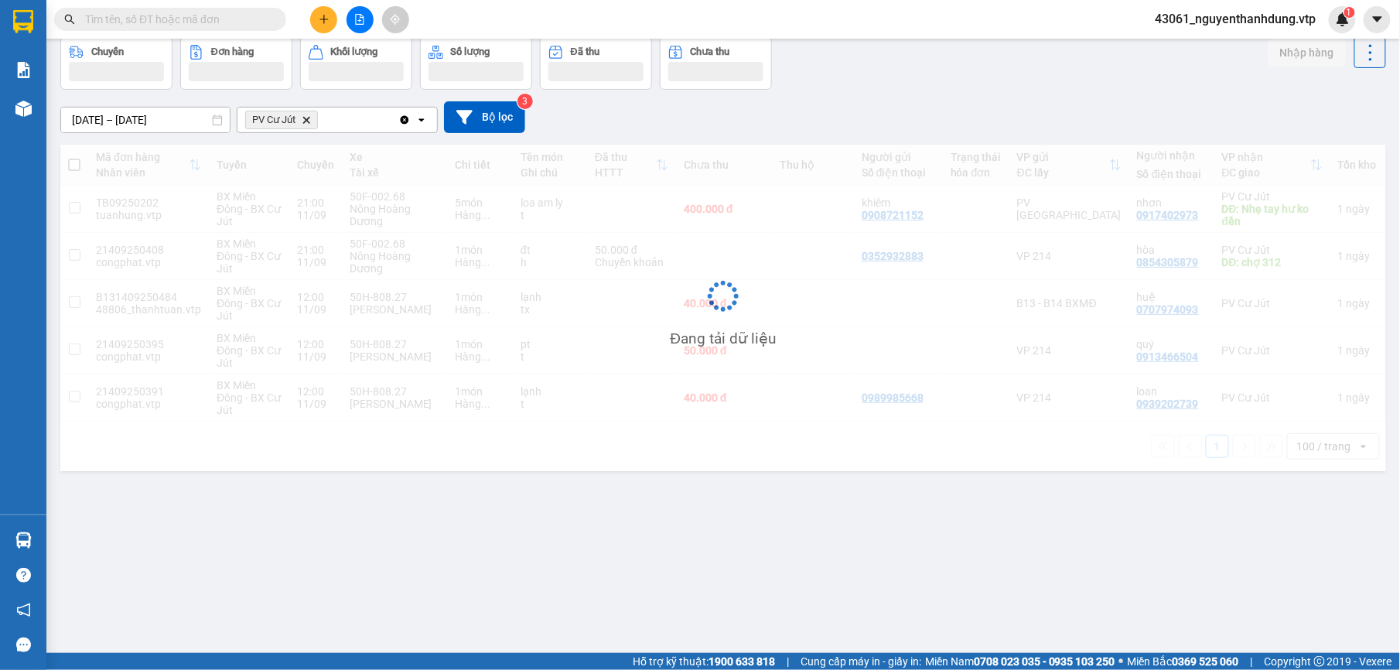
scroll to position [71, 0]
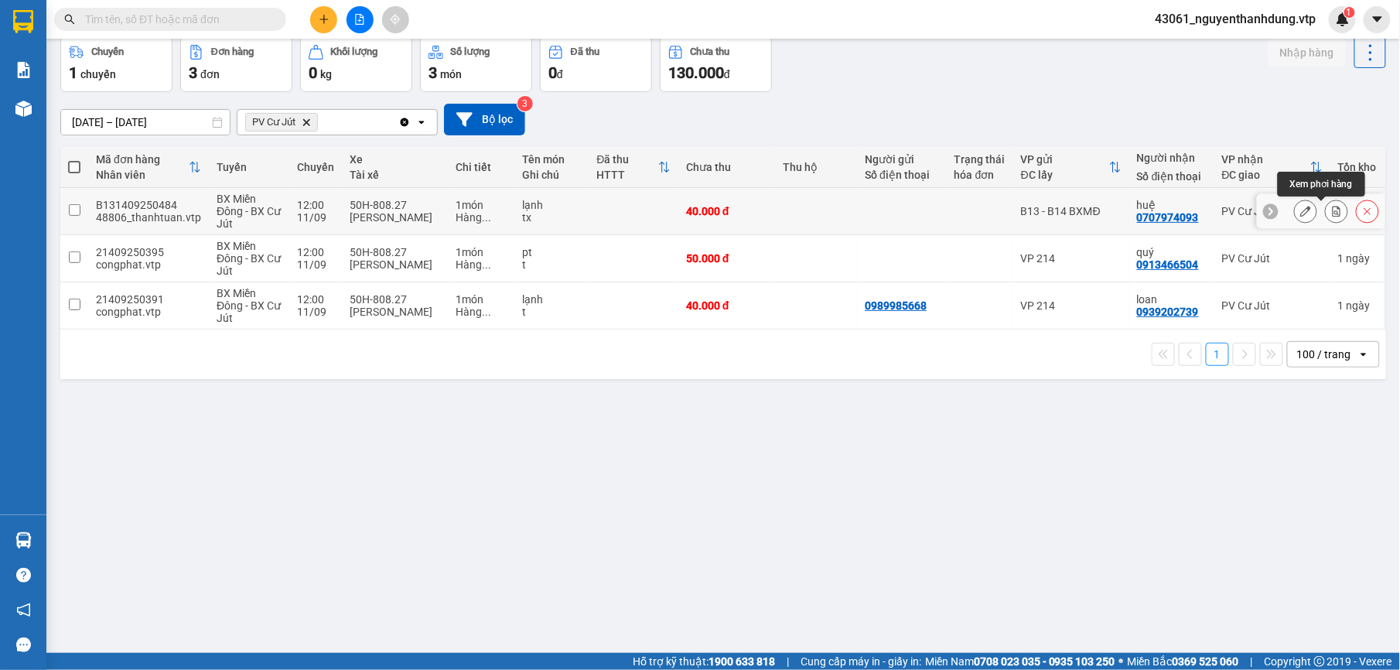
click at [1331, 213] on icon at bounding box center [1336, 211] width 11 height 11
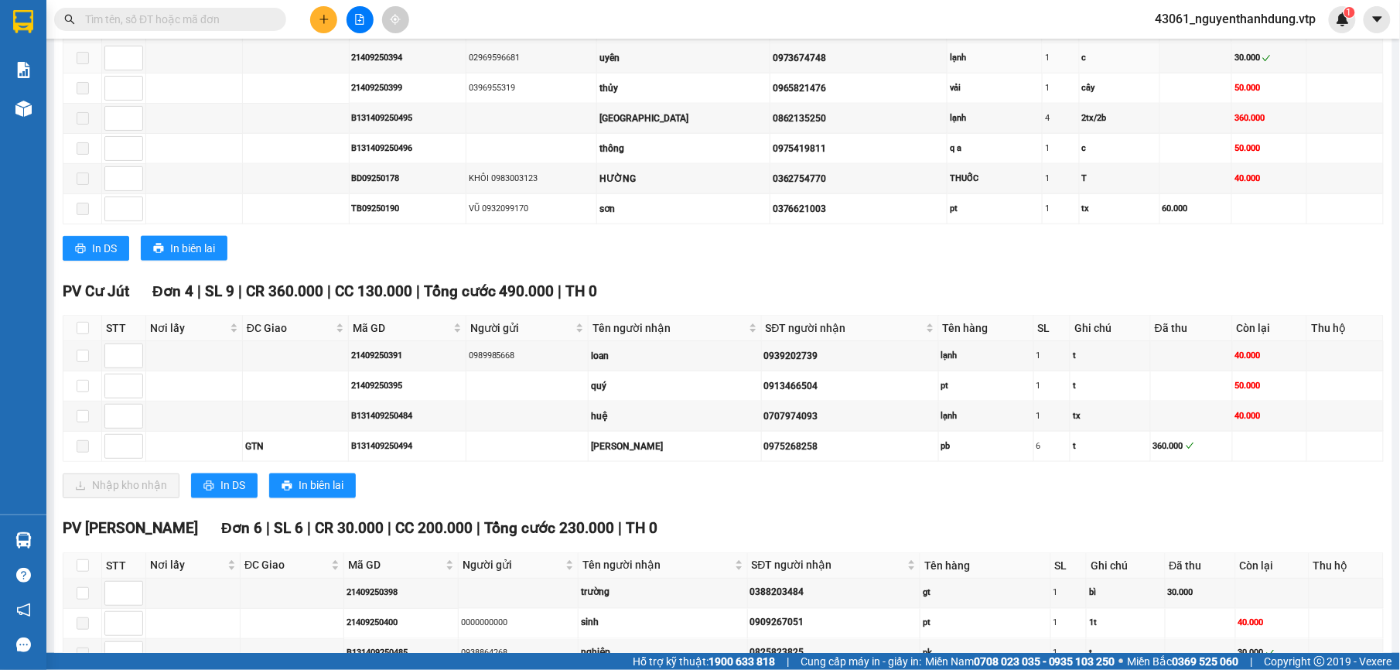
scroll to position [586, 0]
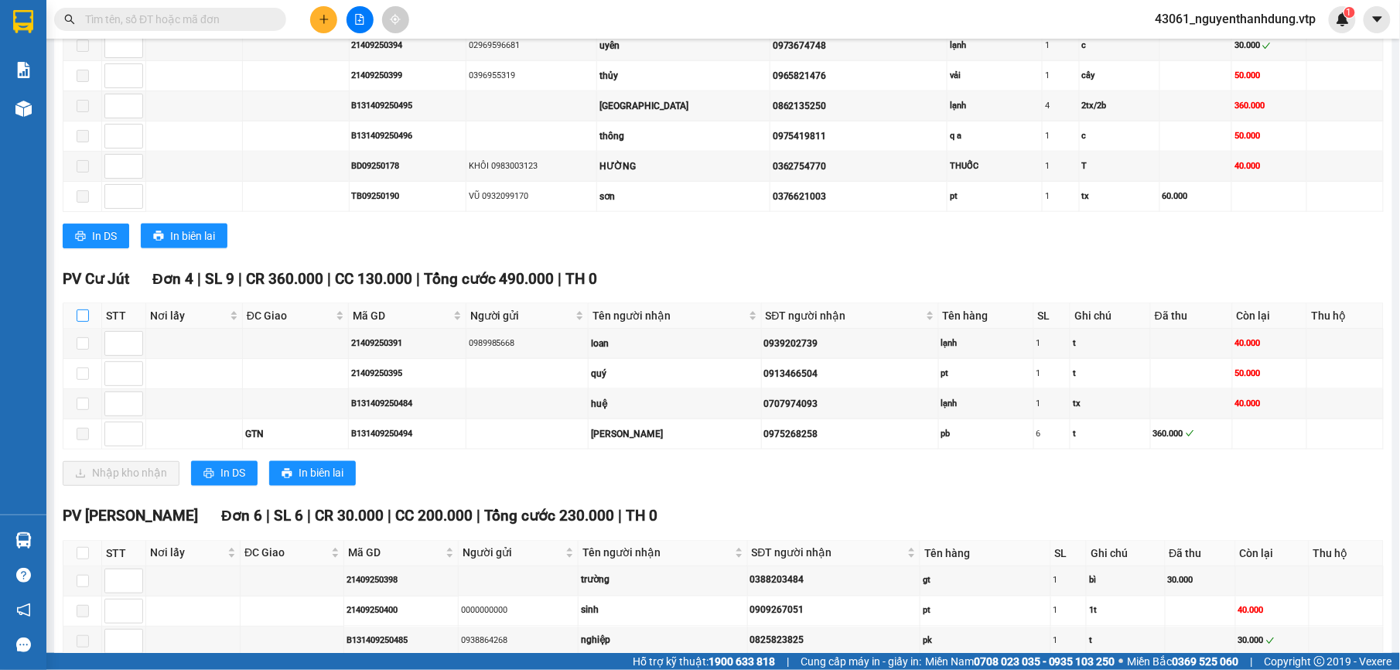
click at [79, 322] on input "checkbox" at bounding box center [83, 315] width 12 height 12
checkbox input "true"
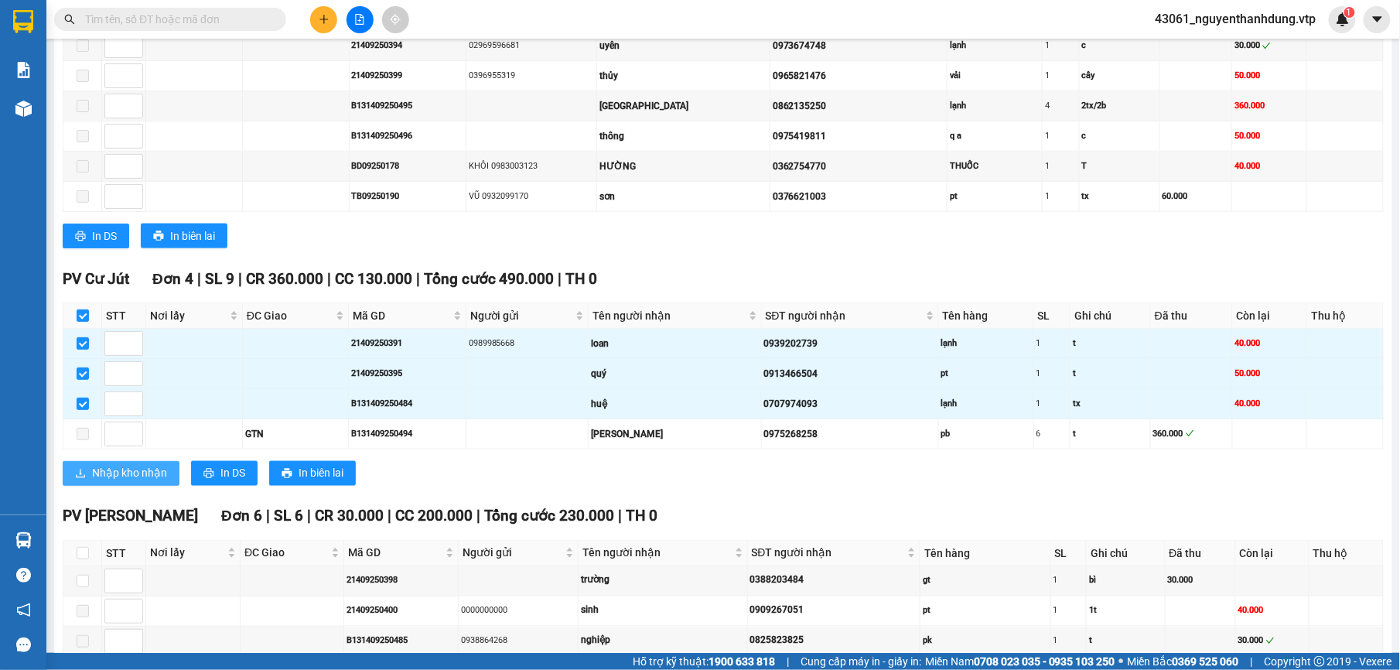
click at [128, 482] on span "Nhập kho nhận" at bounding box center [129, 473] width 75 height 17
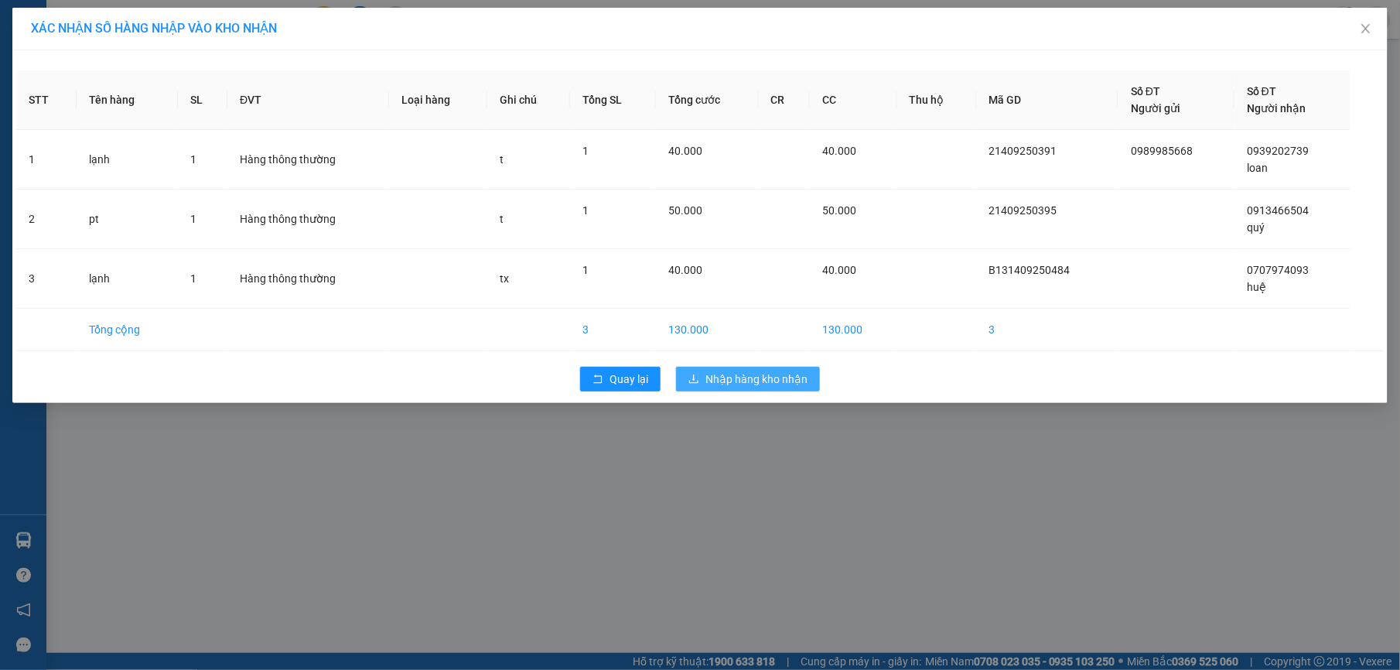
click at [771, 379] on span "Nhập hàng kho nhận" at bounding box center [756, 378] width 102 height 17
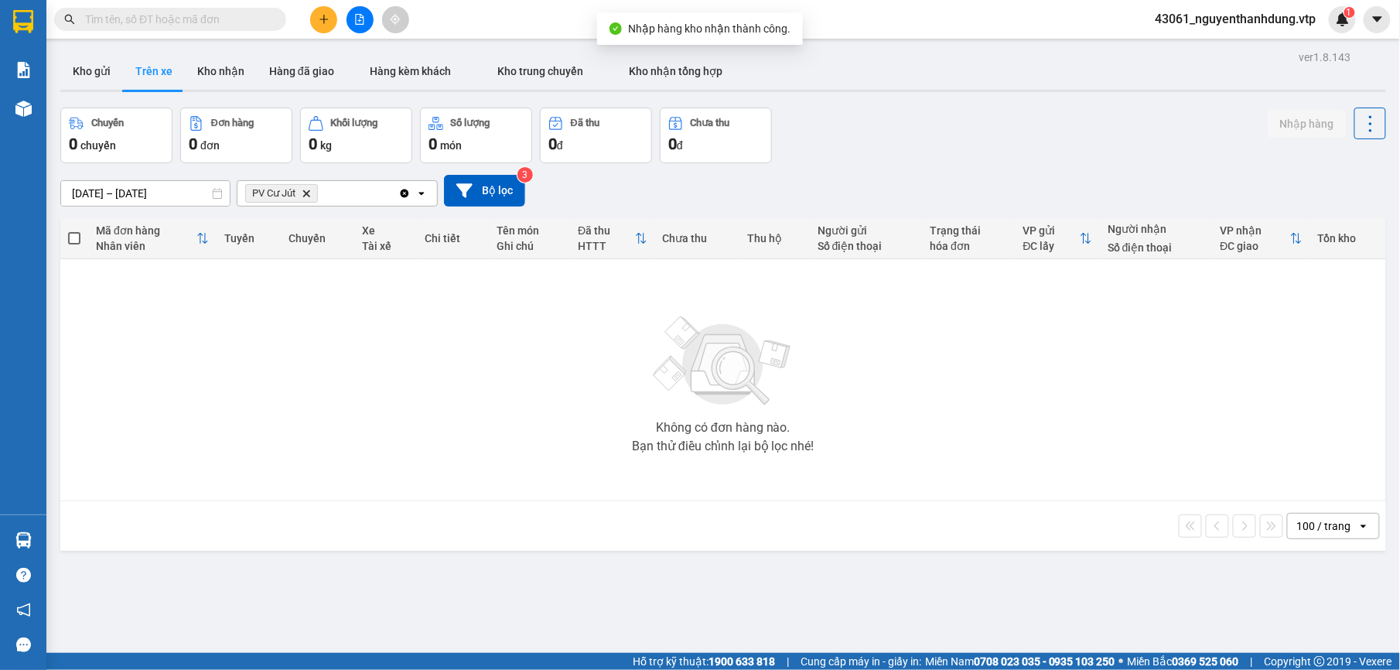
drag, startPoint x: 203, startPoint y: 70, endPoint x: 243, endPoint y: 112, distance: 58.5
click at [206, 70] on button "Kho nhận" at bounding box center [221, 71] width 72 height 37
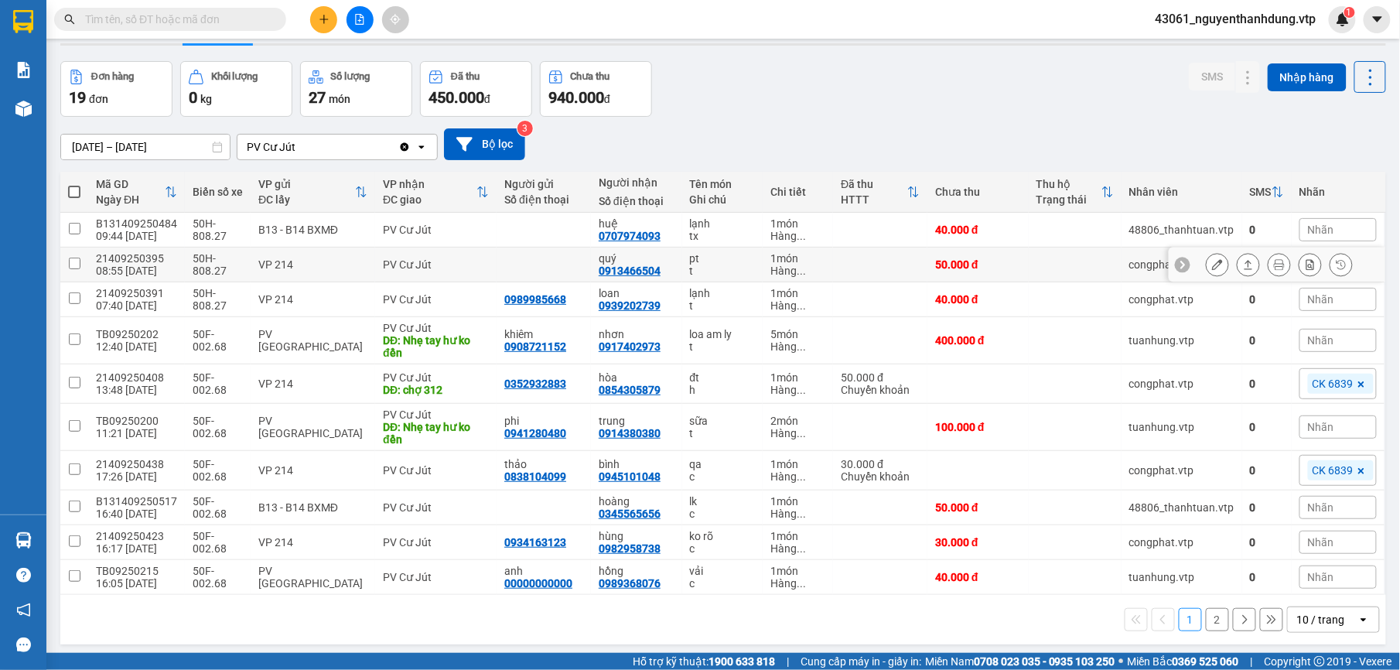
scroll to position [71, 0]
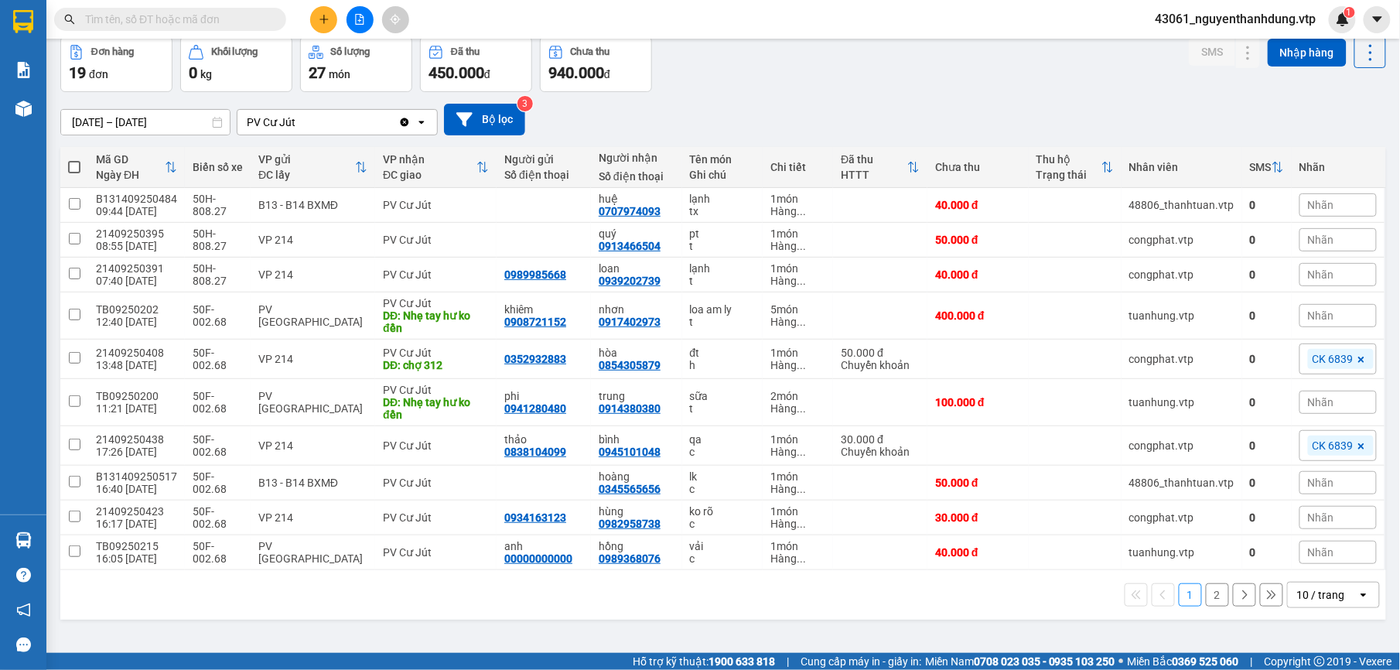
click at [1325, 595] on div "10 / trang" at bounding box center [1321, 594] width 48 height 15
click at [1299, 568] on span "100 / trang" at bounding box center [1312, 565] width 56 height 15
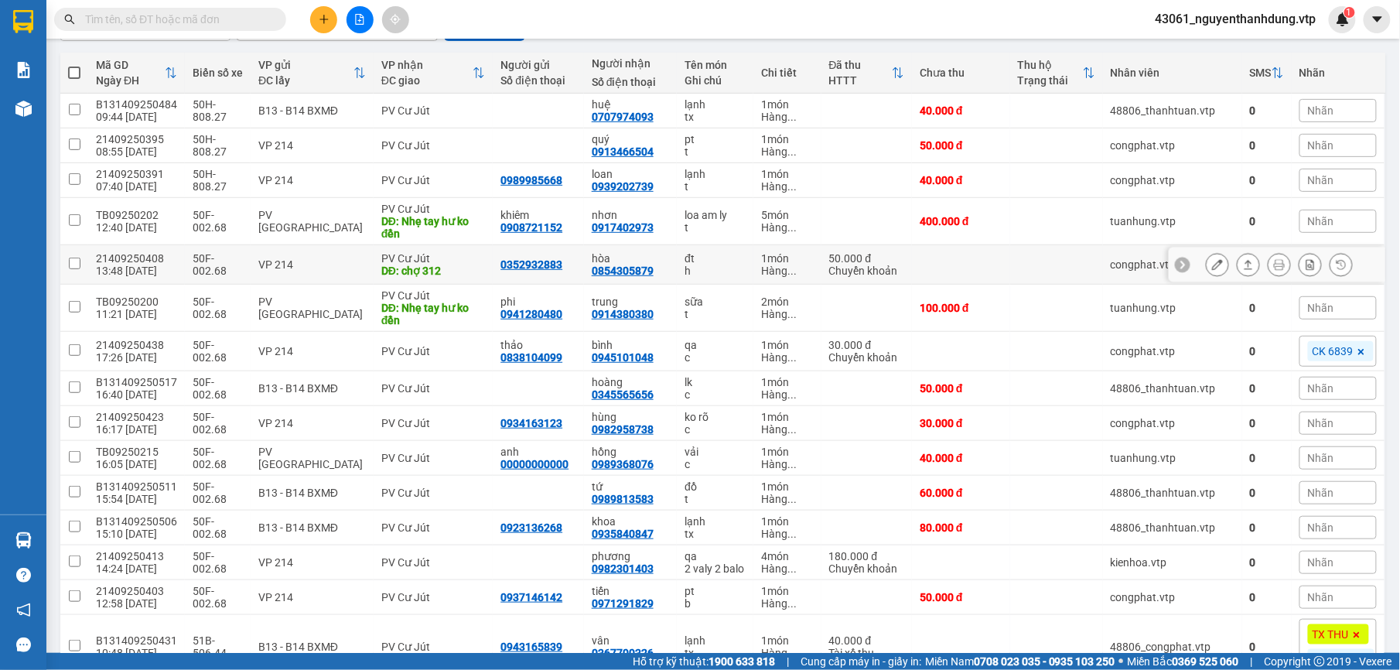
scroll to position [103, 0]
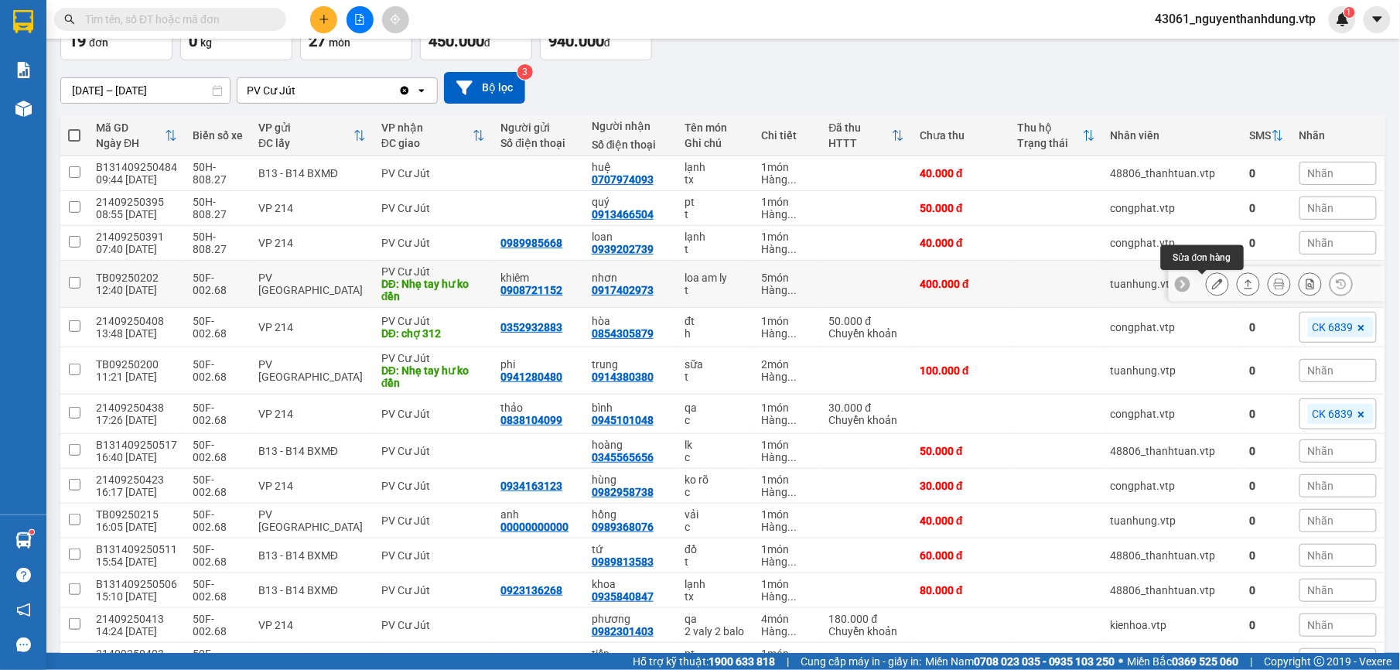
click at [1212, 283] on icon at bounding box center [1217, 283] width 11 height 11
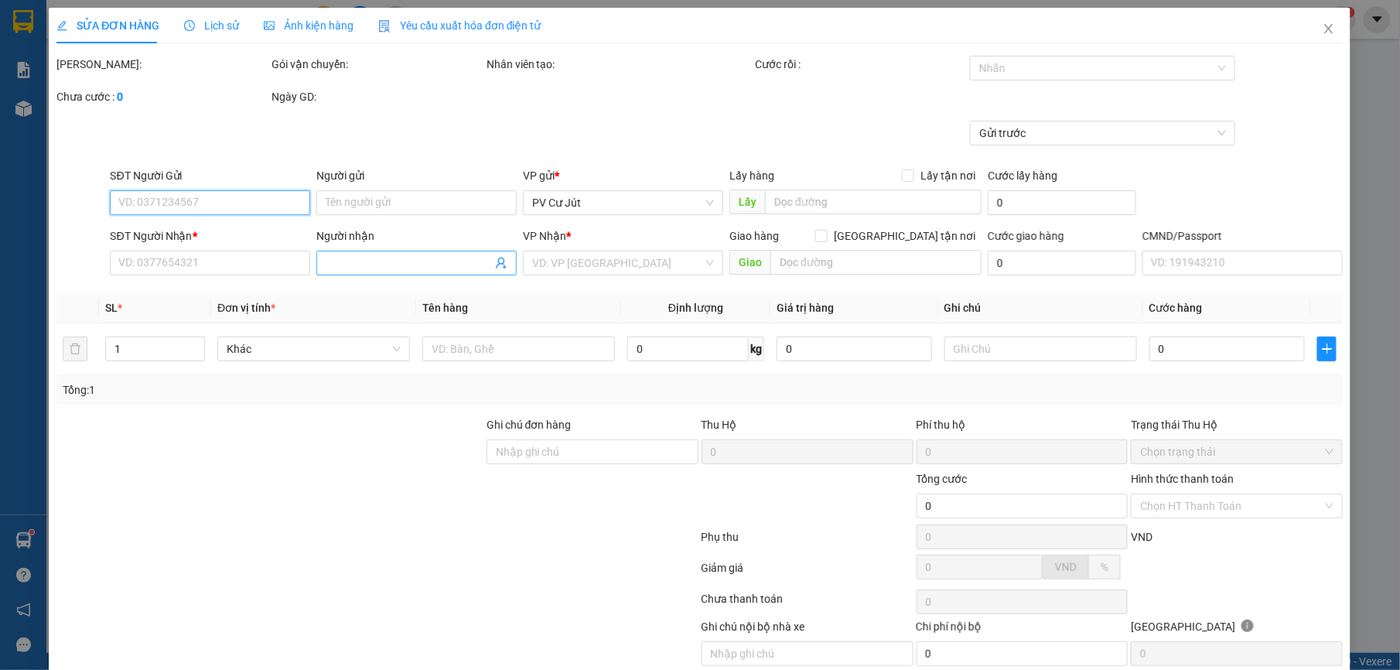
type input "0908721152"
type input "khiêm"
type input "0917402973"
type input "nhơn"
type input "Nhẹ tay hư ko đền"
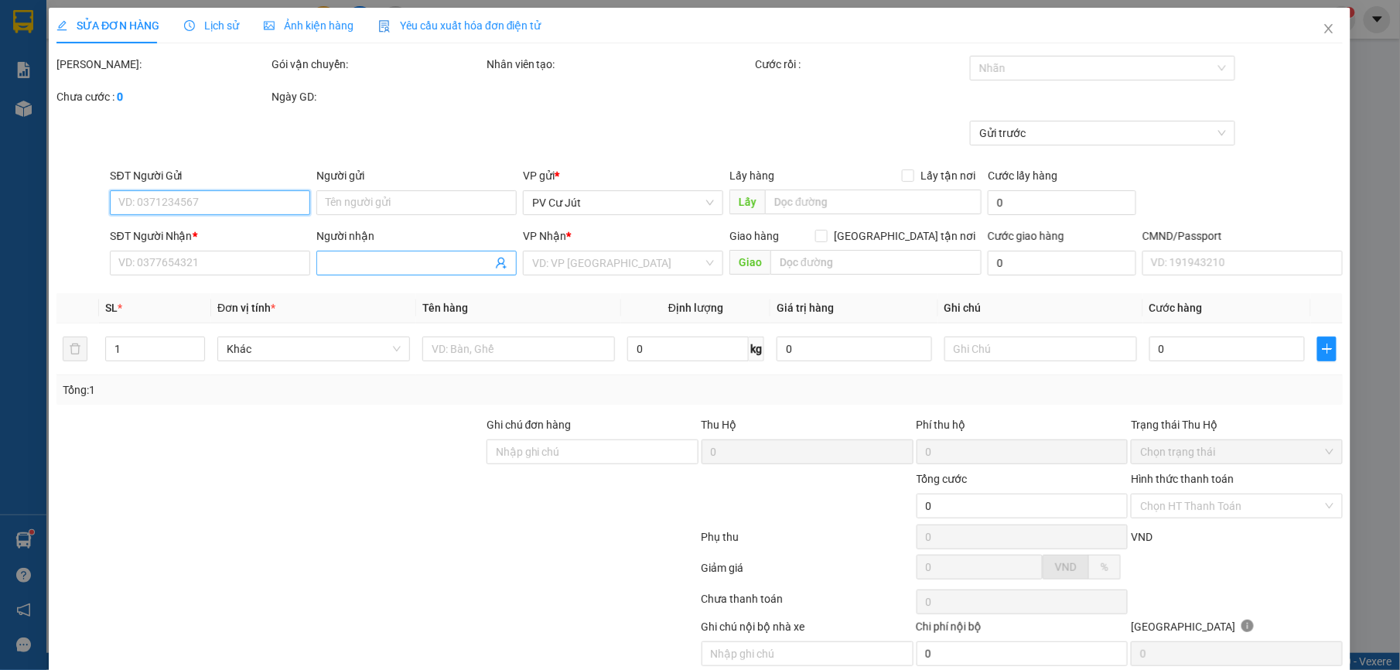
type input "400.000"
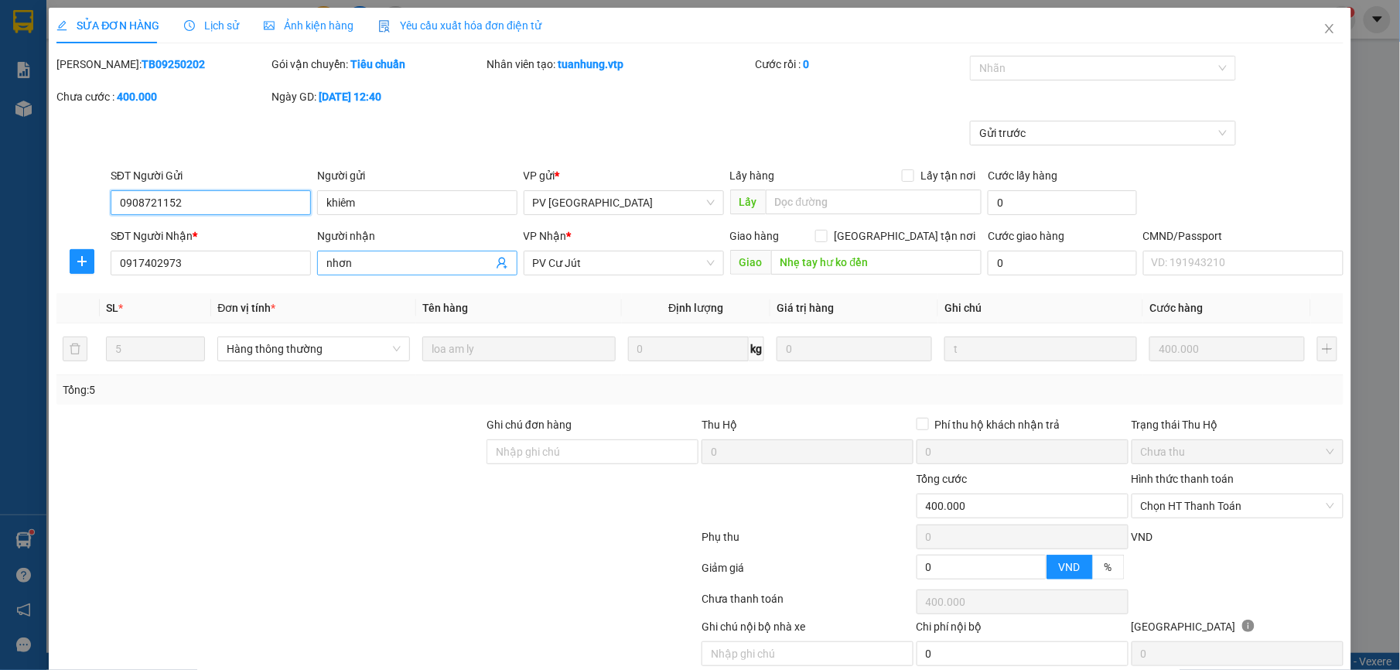
type input "20.000"
click at [1323, 26] on icon "close" at bounding box center [1329, 28] width 12 height 12
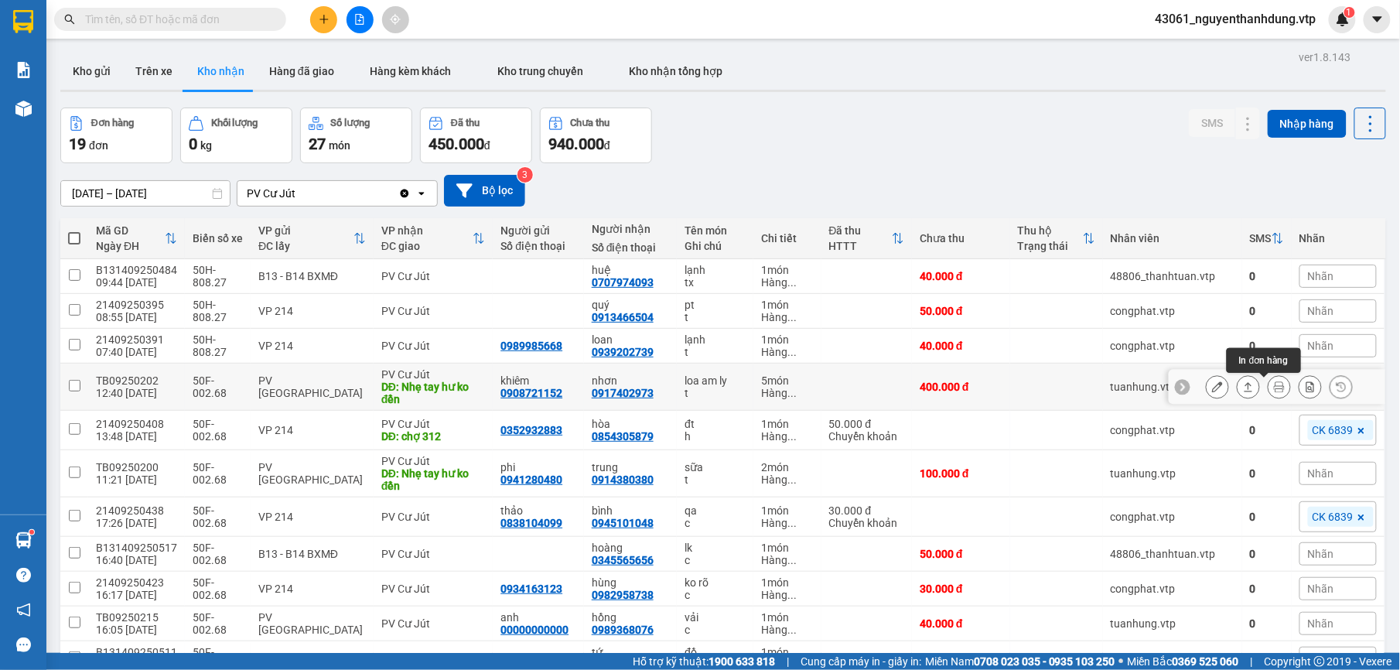
click at [1274, 387] on icon at bounding box center [1279, 386] width 11 height 11
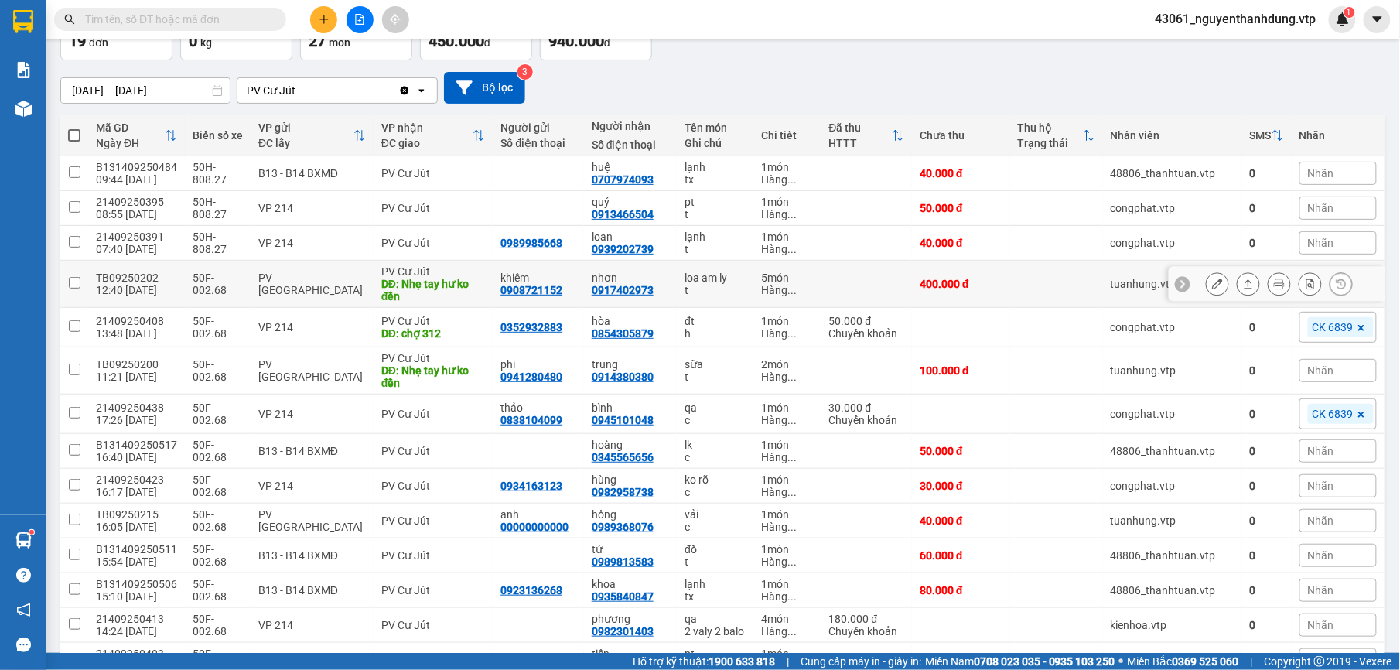
scroll to position [206, 0]
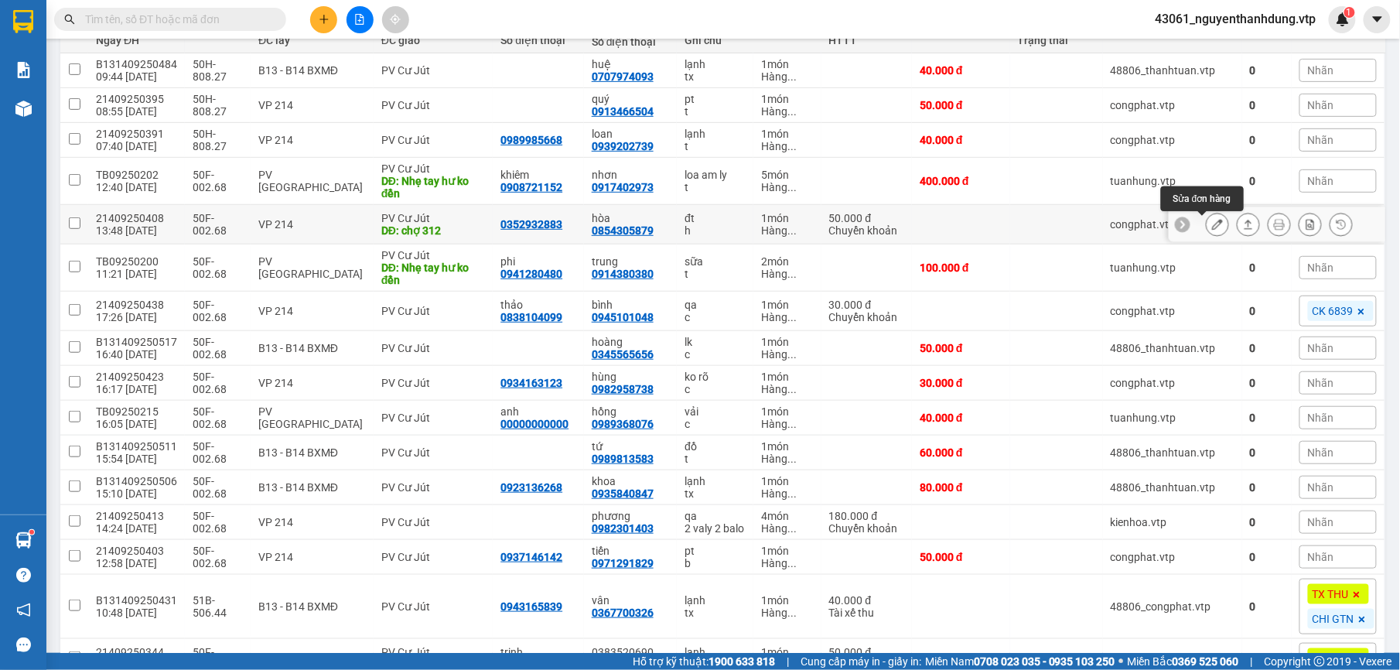
click at [1212, 227] on icon at bounding box center [1217, 224] width 11 height 11
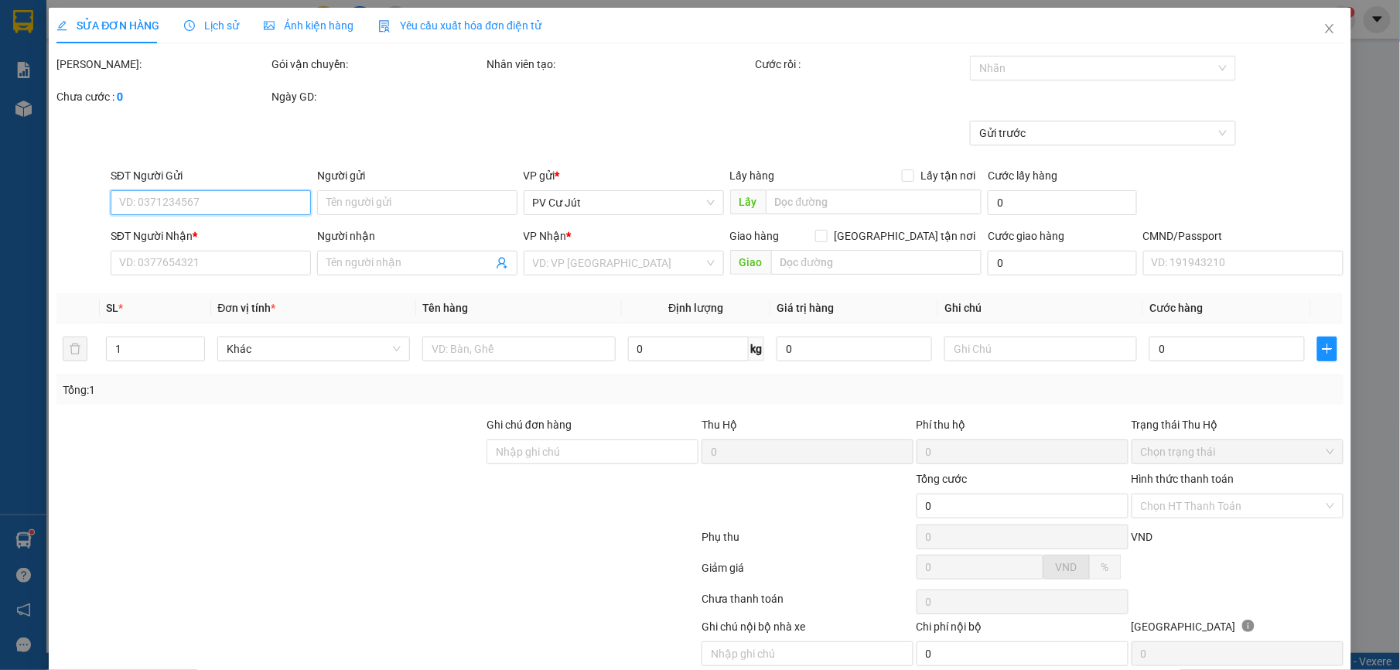
type input "0352932883"
type input "0854305879"
type input "hòa"
type input "chợ 312"
type input "ck39 50k 13h47 11h09"
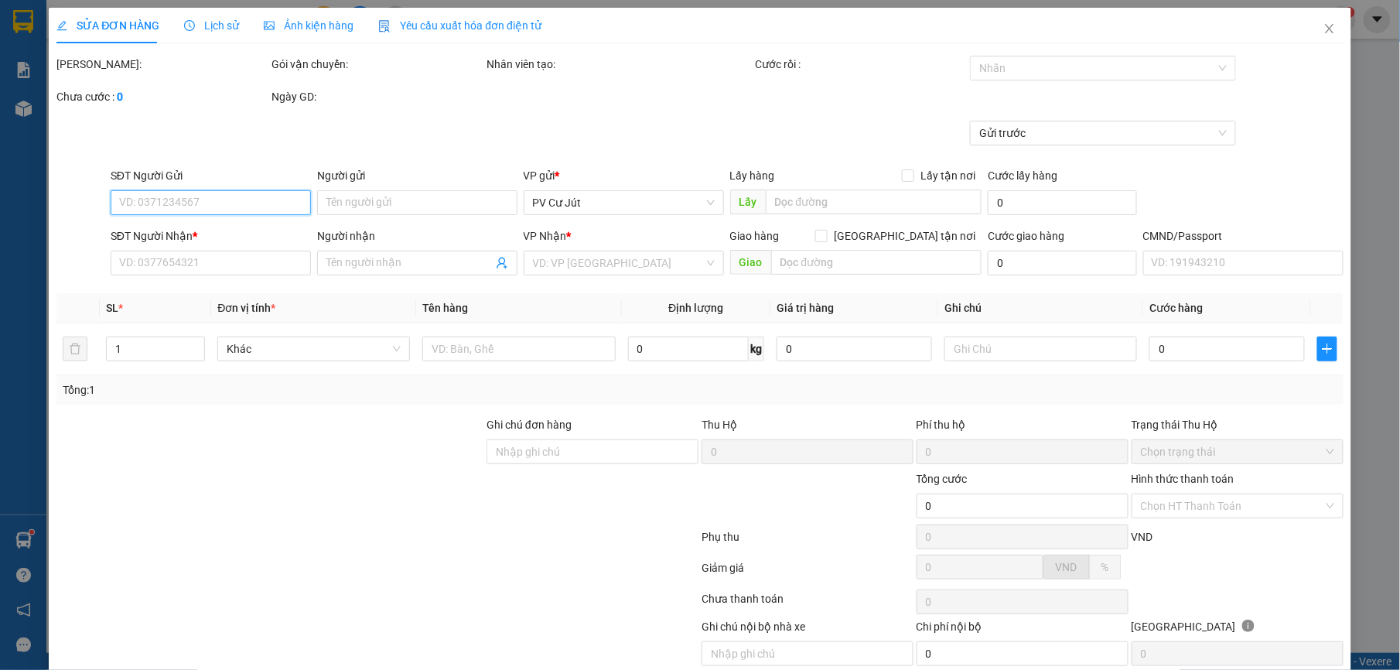
type input "50.000"
type input "2.500"
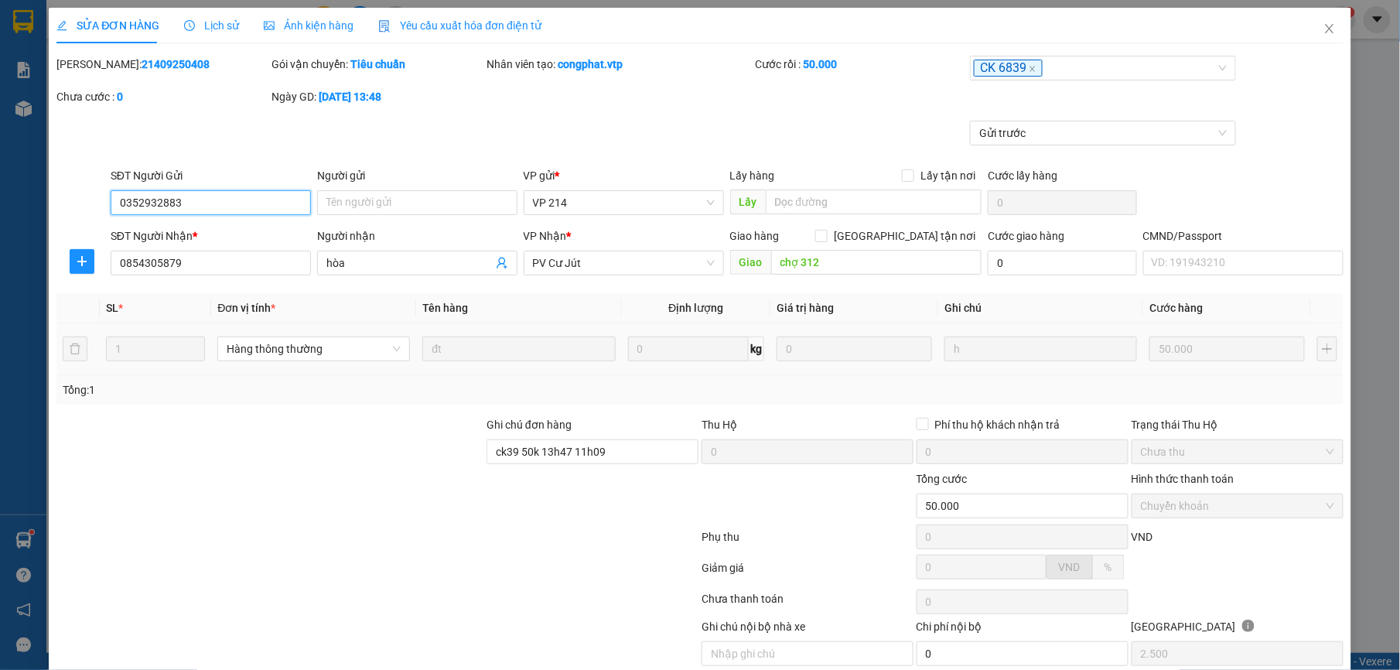
scroll to position [66, 0]
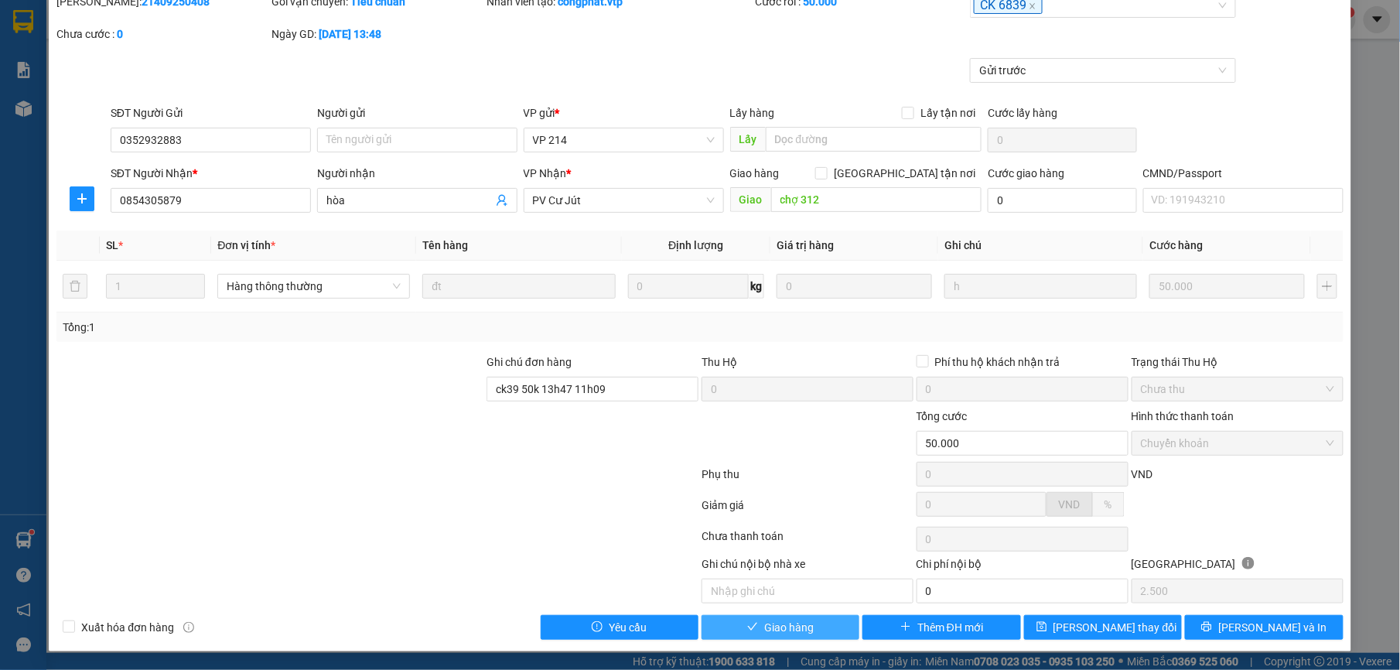
click at [770, 631] on span "Giao hàng" at bounding box center [788, 627] width 49 height 17
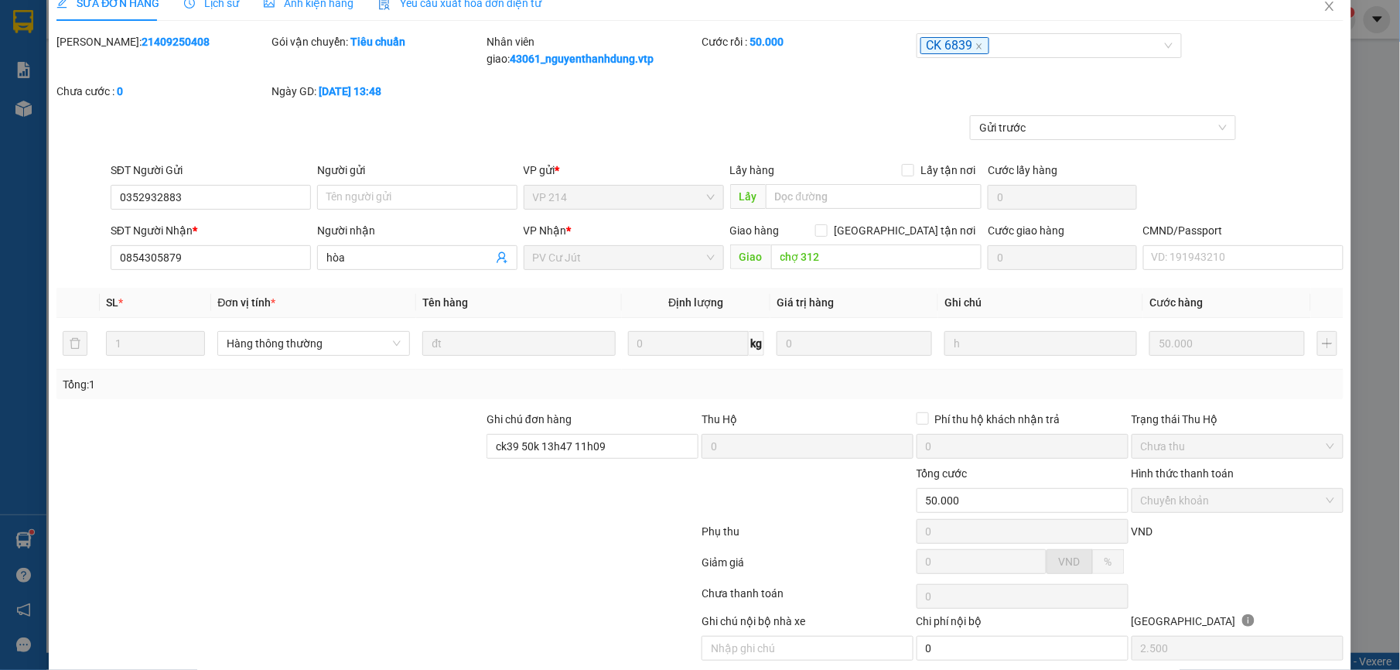
scroll to position [0, 0]
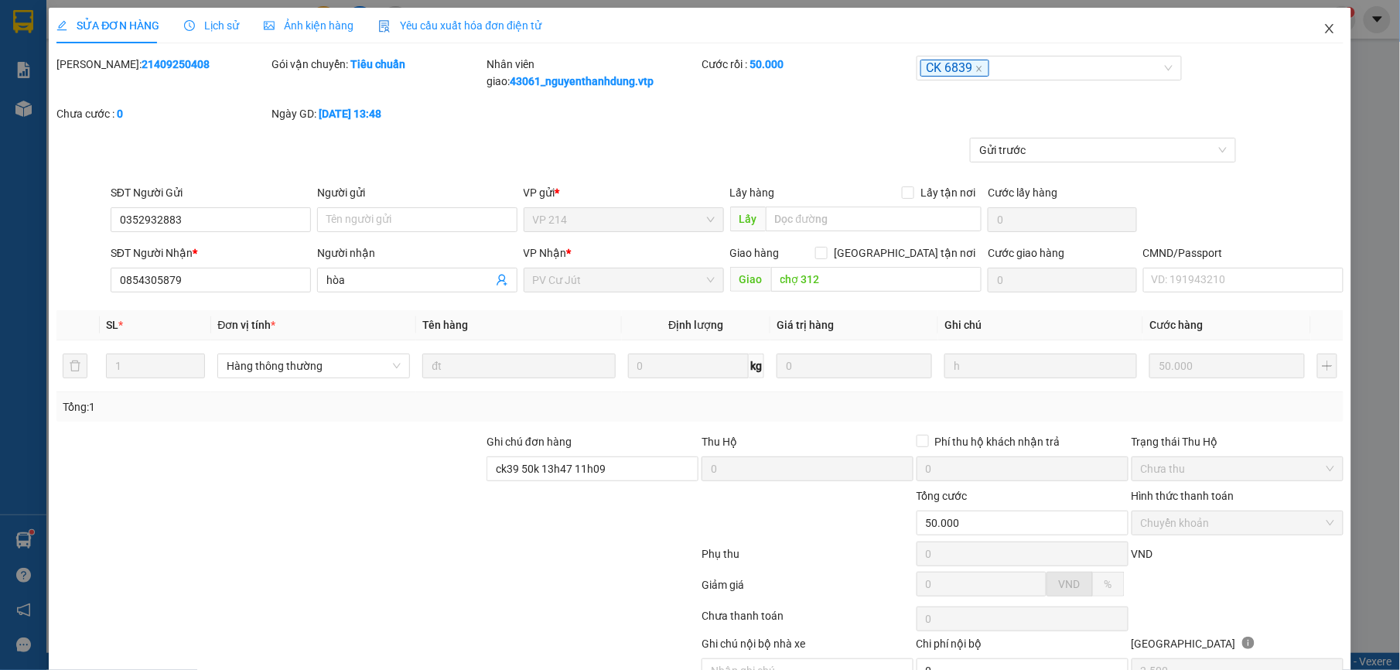
click at [1308, 19] on span "Close" at bounding box center [1329, 29] width 43 height 43
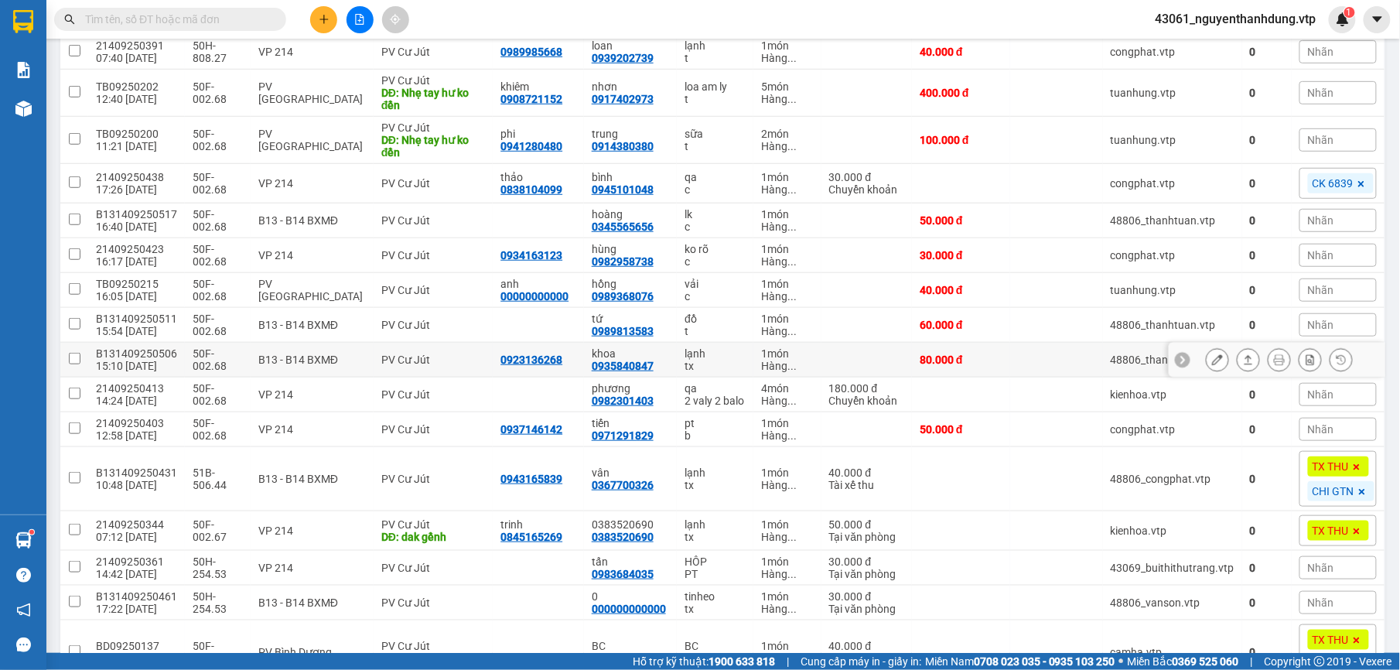
scroll to position [397, 0]
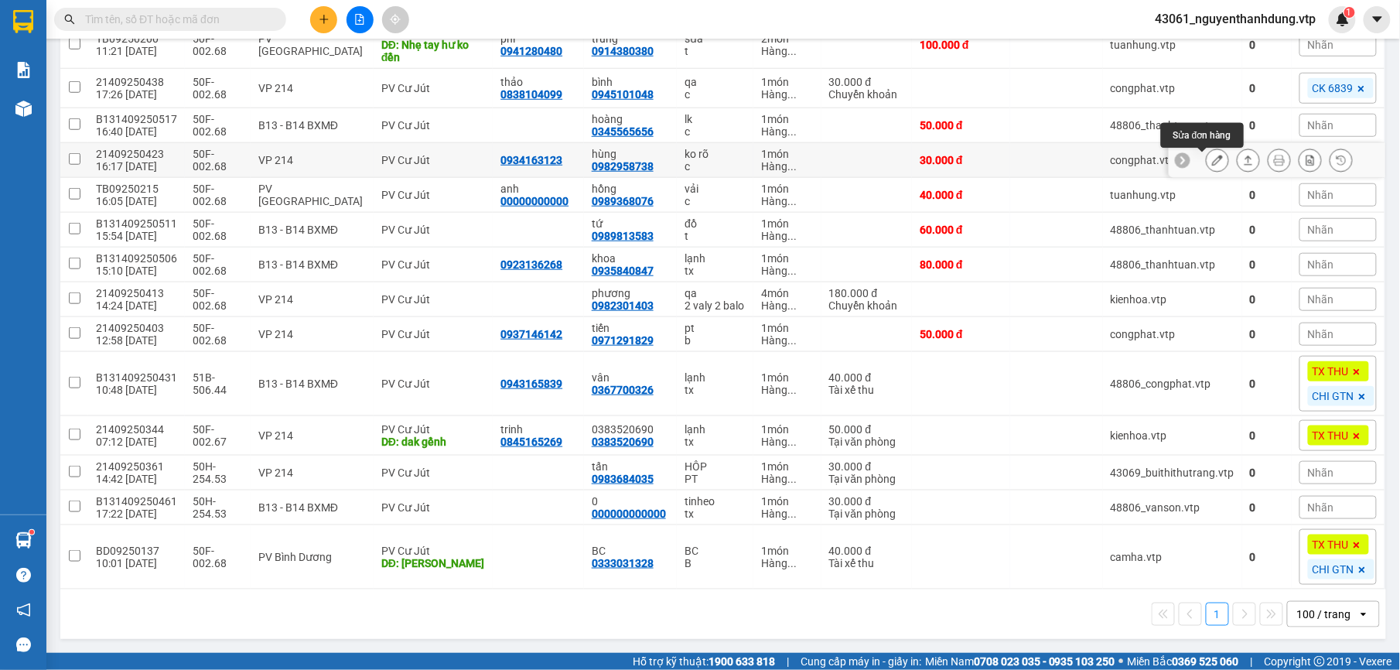
click at [1206, 149] on button at bounding box center [1217, 160] width 22 height 27
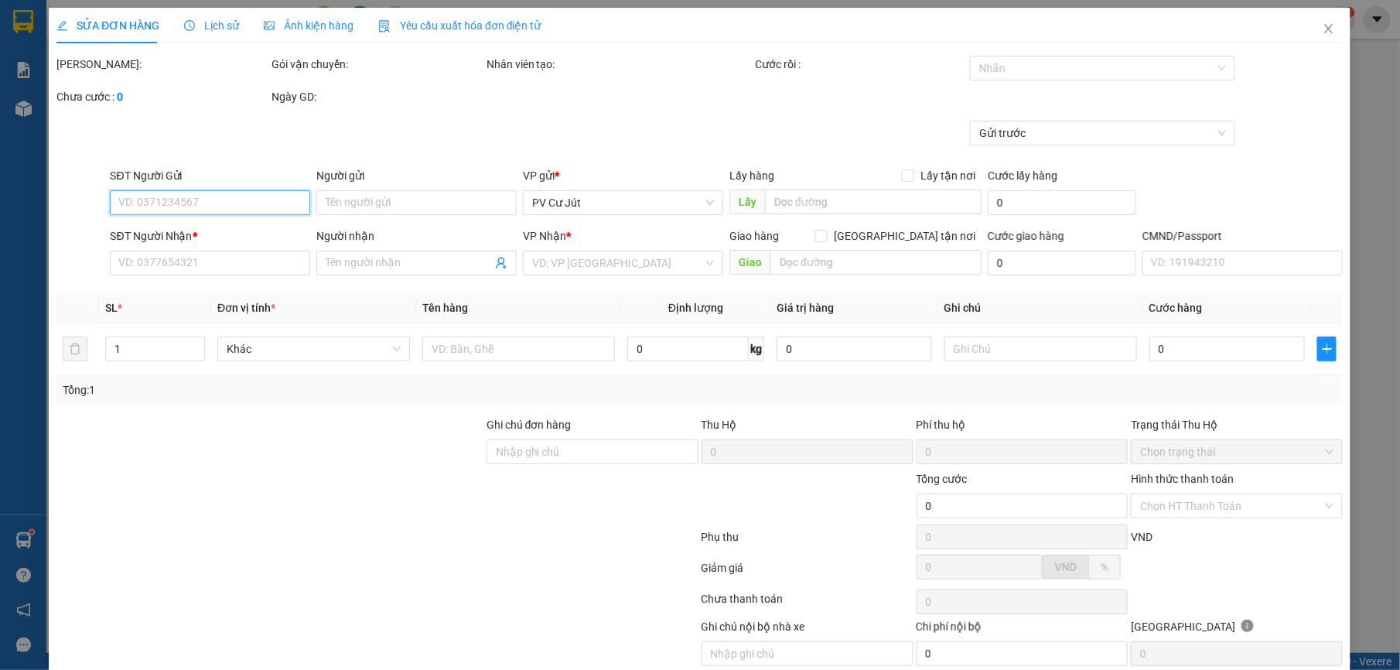
type input "1.500"
type input "0934163123"
type input "0982958738"
type input "hùng"
type input "30.000"
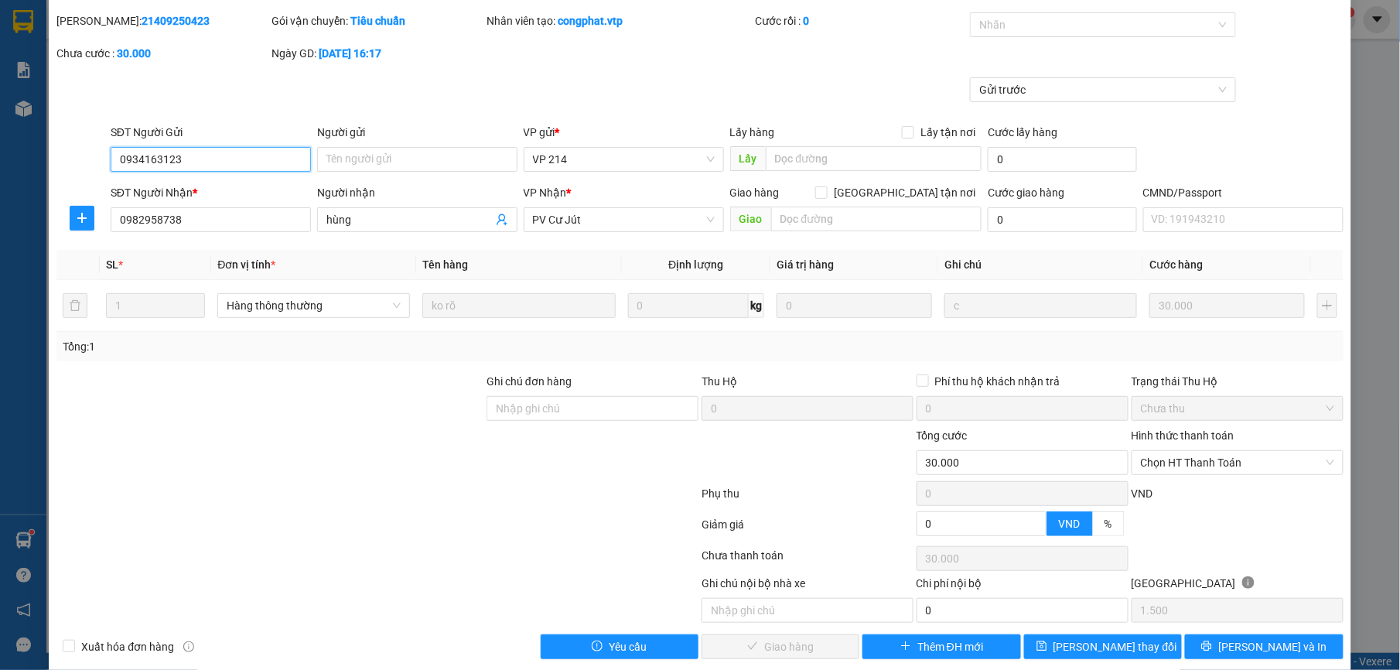
scroll to position [66, 0]
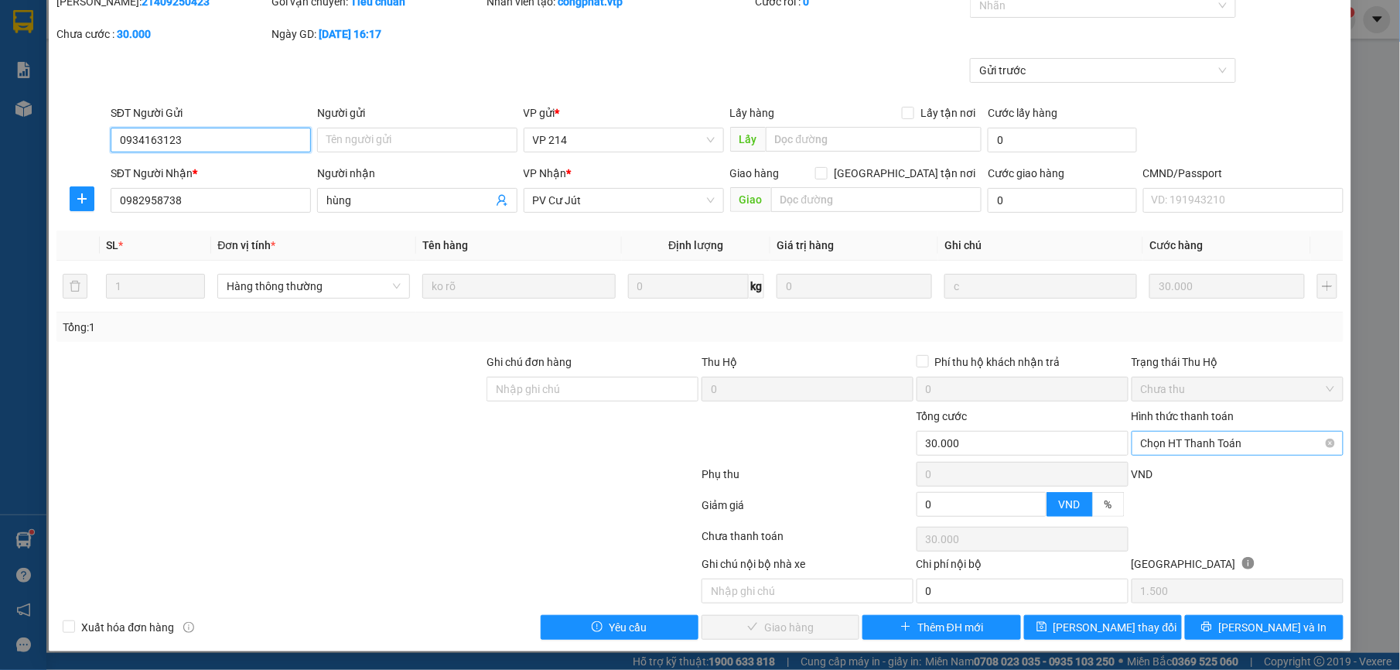
click at [1287, 437] on span "Chọn HT Thanh Toán" at bounding box center [1237, 442] width 193 height 23
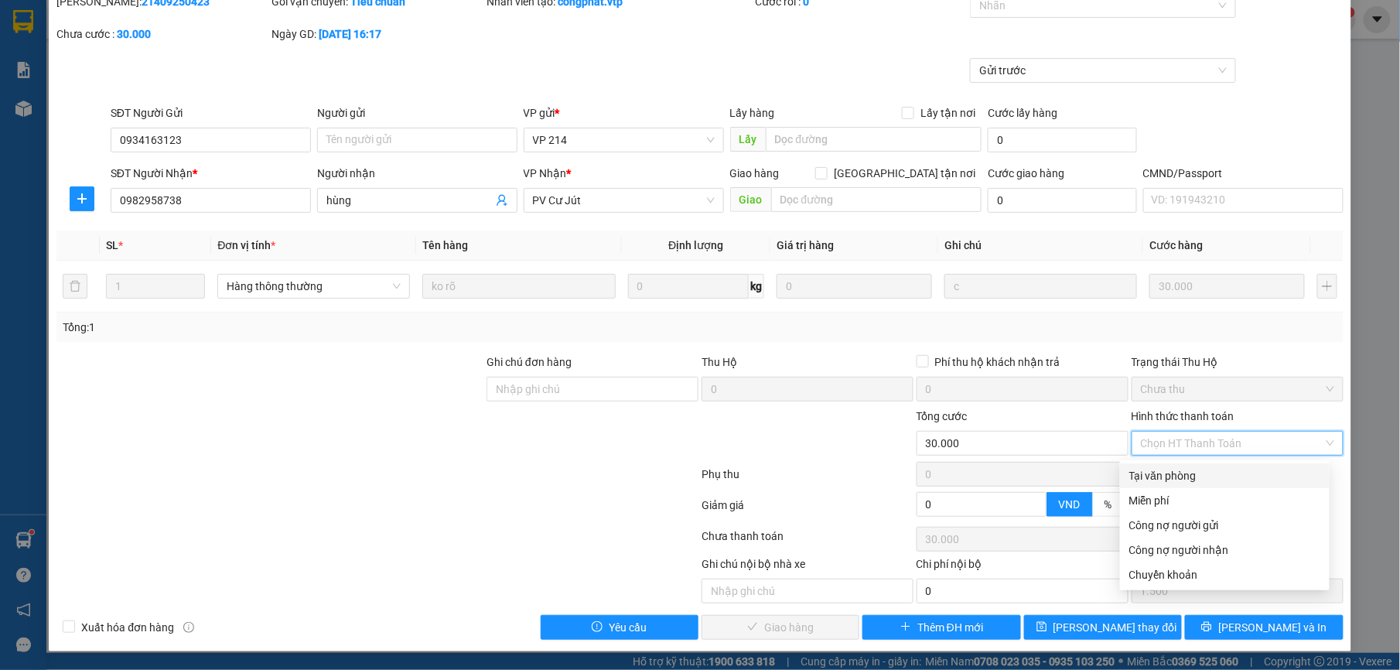
click at [1141, 479] on div "Tại văn phòng" at bounding box center [1224, 475] width 191 height 17
type input "0"
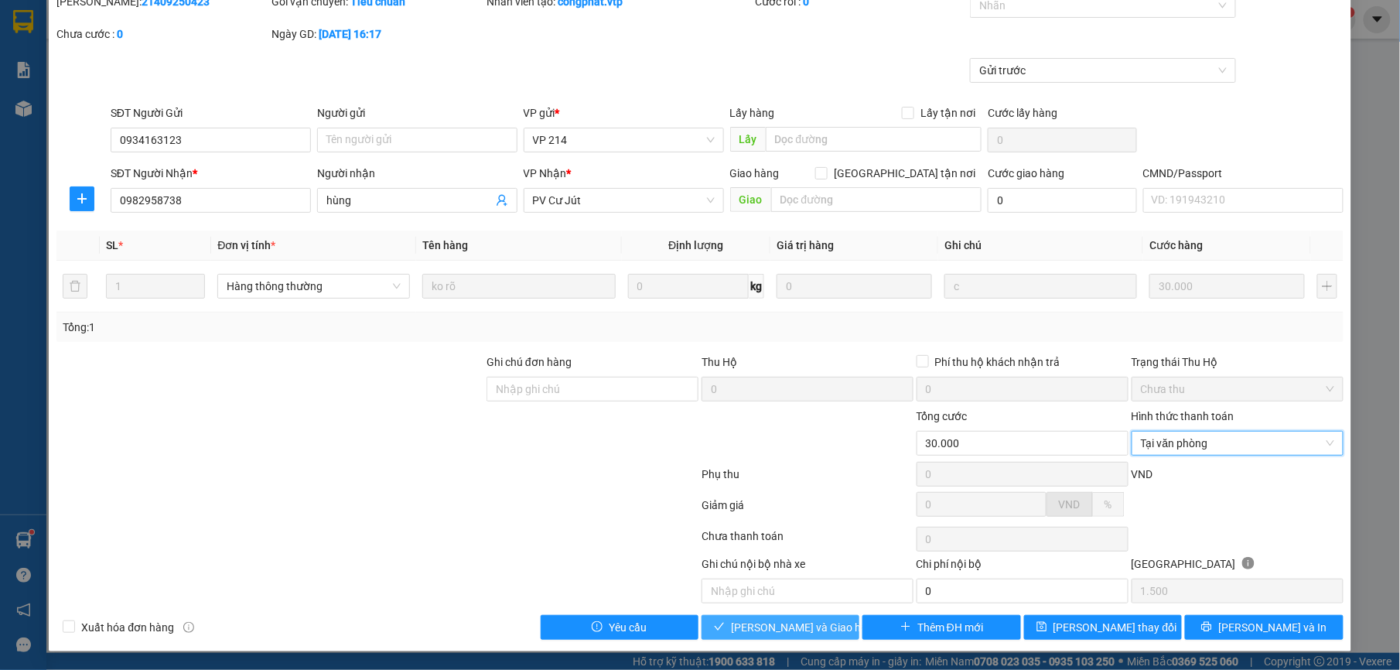
click at [803, 637] on button "[PERSON_NAME] và Giao hàng" at bounding box center [780, 627] width 158 height 25
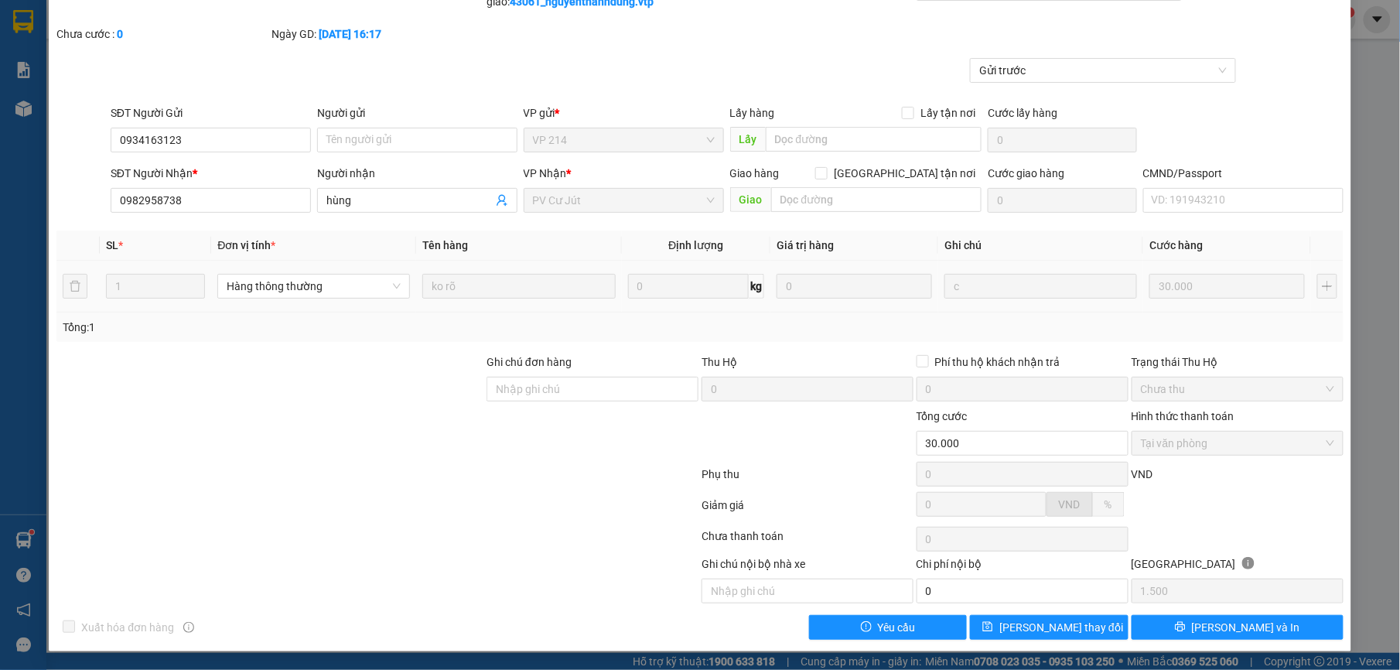
scroll to position [0, 0]
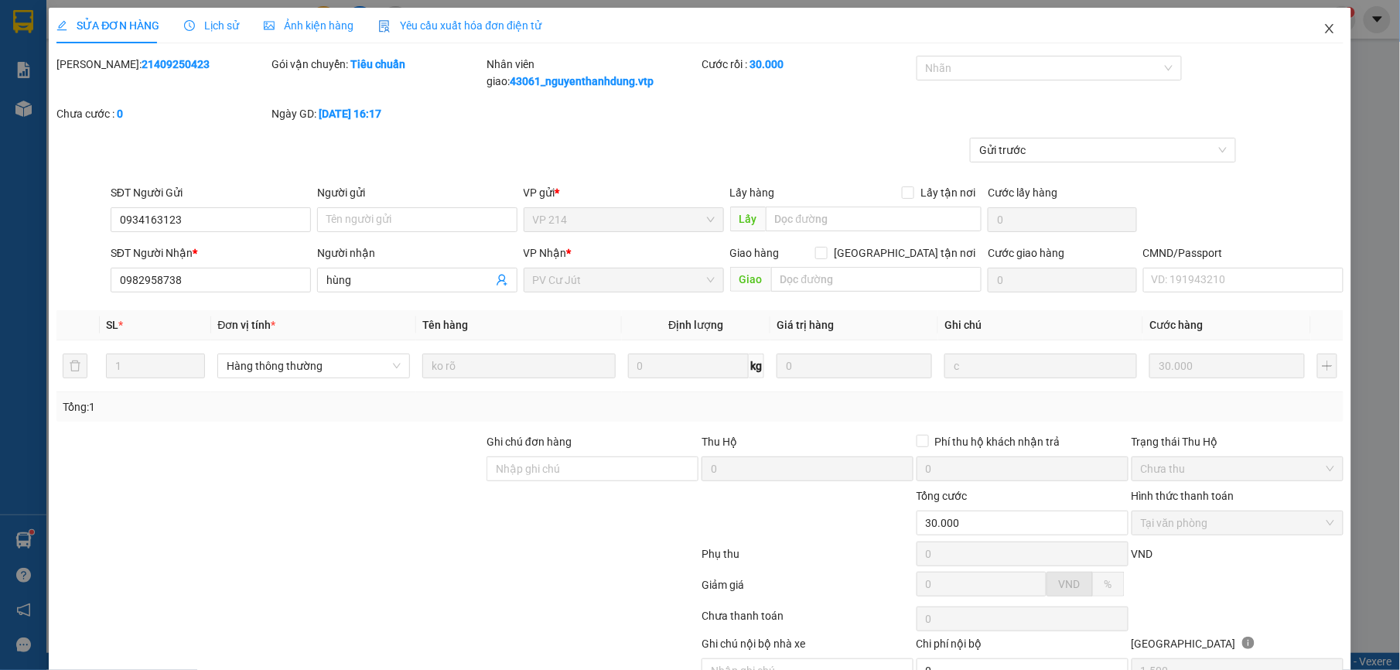
click at [1323, 25] on icon "close" at bounding box center [1329, 28] width 12 height 12
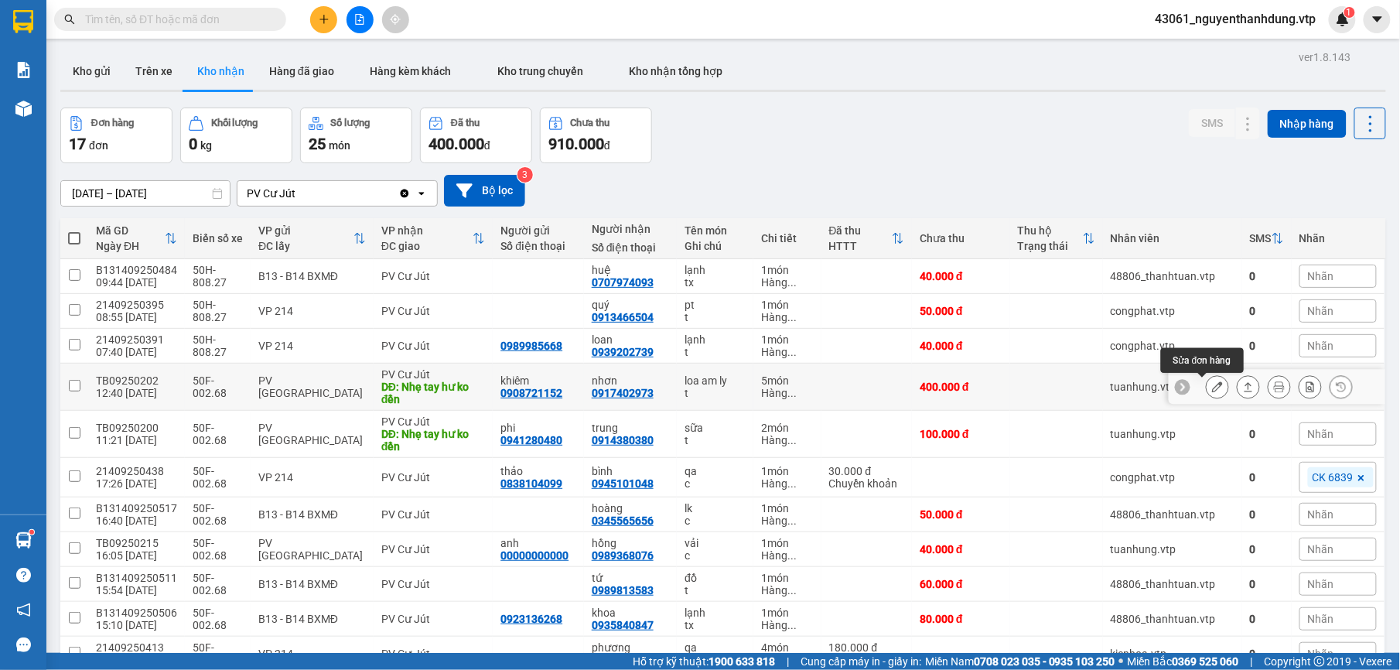
click at [1212, 388] on icon at bounding box center [1217, 386] width 11 height 11
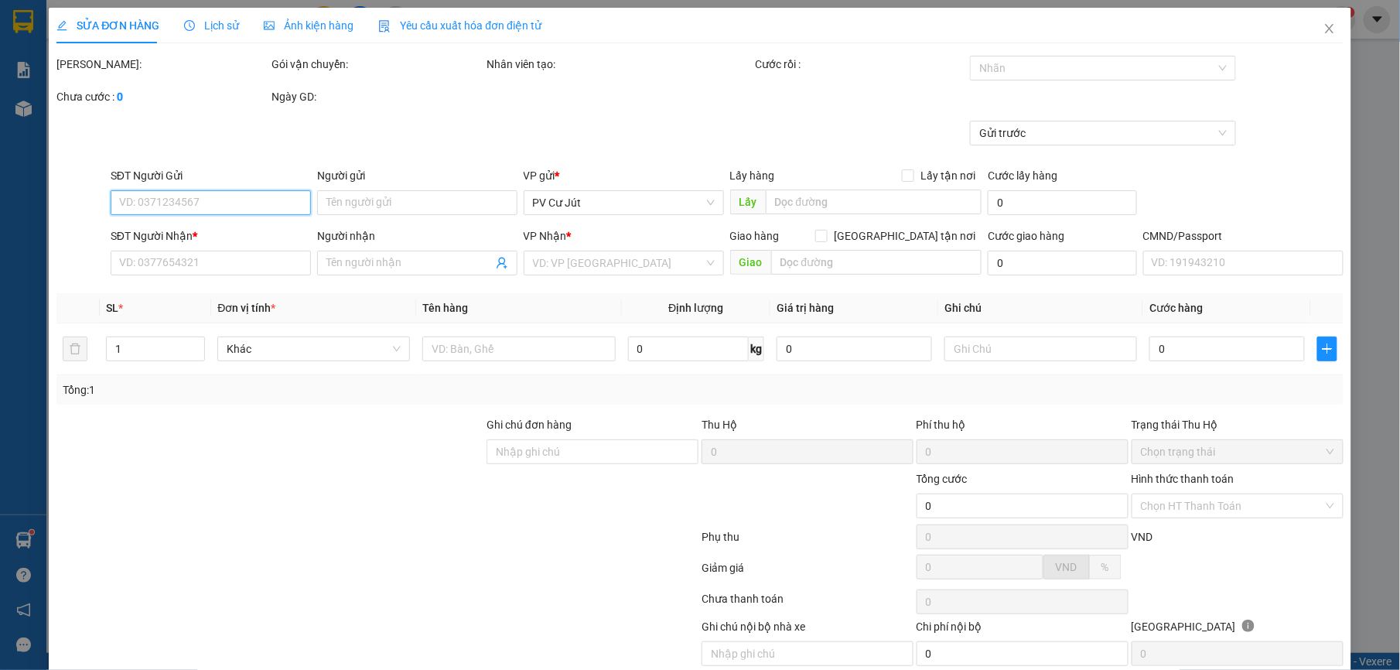
type input "0908721152"
type input "khiêm"
type input "0917402973"
type input "nhơn"
type input "Nhẹ tay hư ko đền"
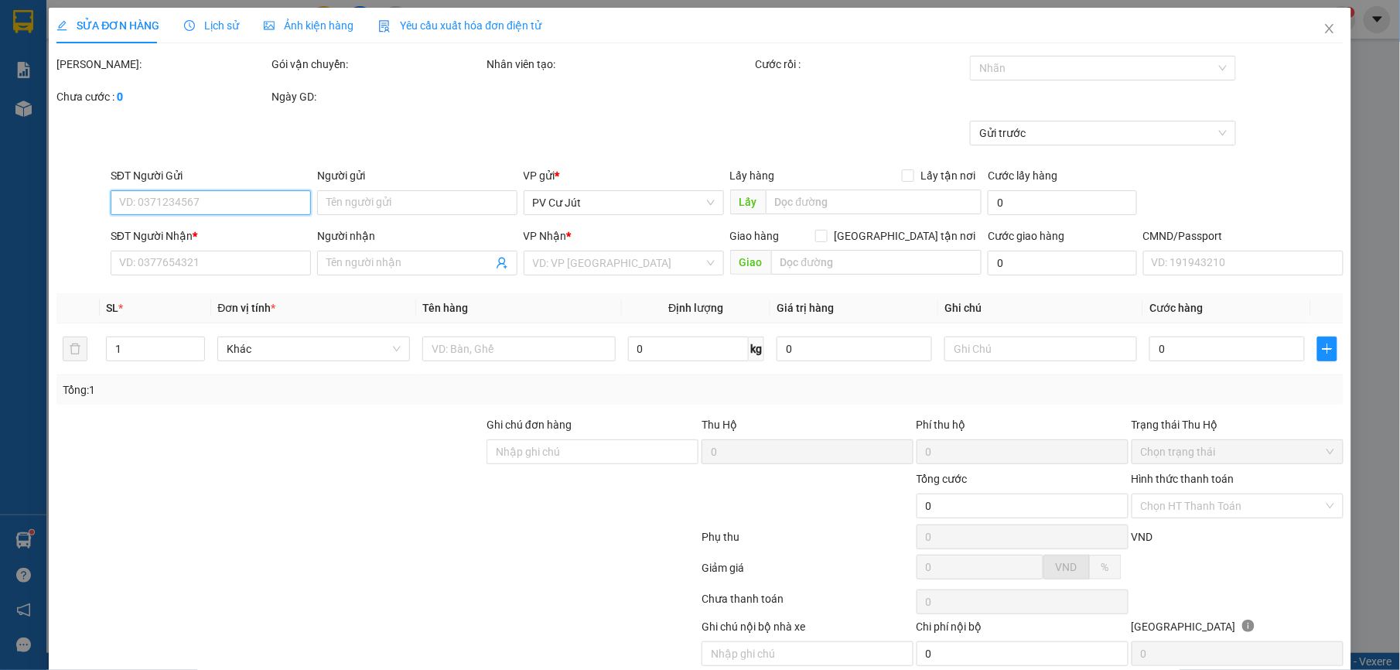
type input "400.000"
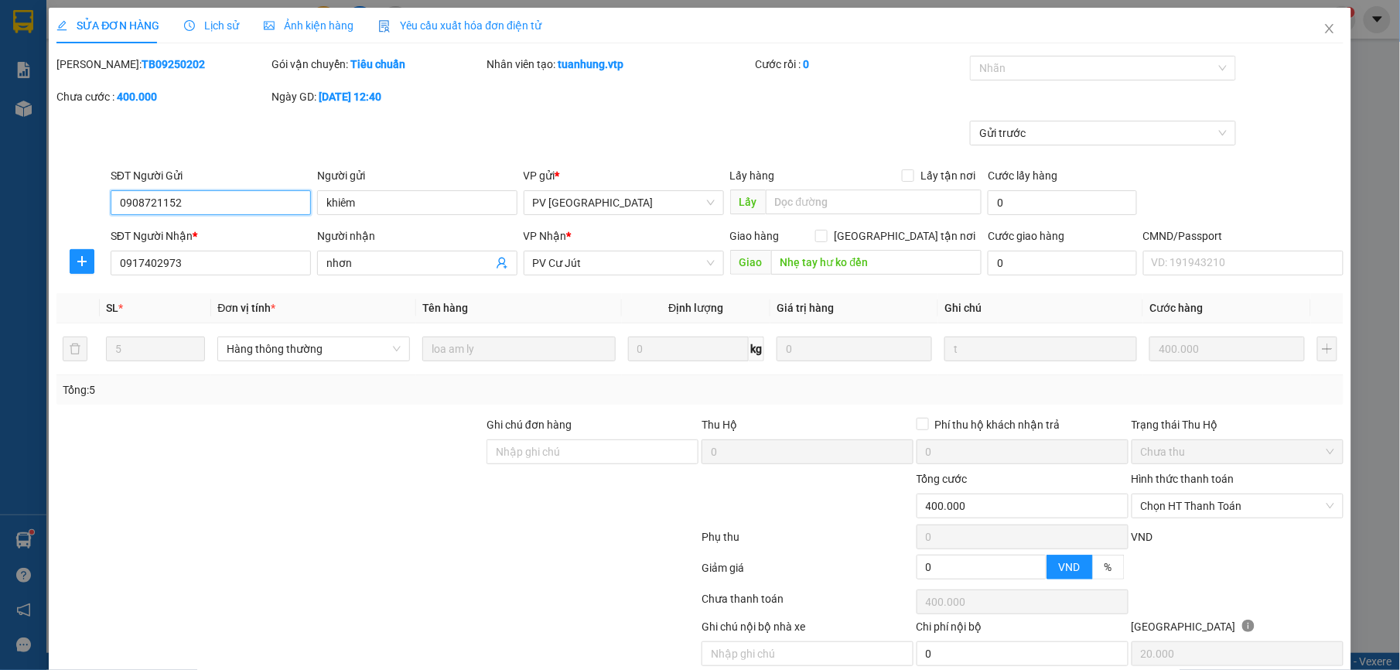
type input "20.000"
click at [1323, 26] on icon "close" at bounding box center [1329, 28] width 12 height 12
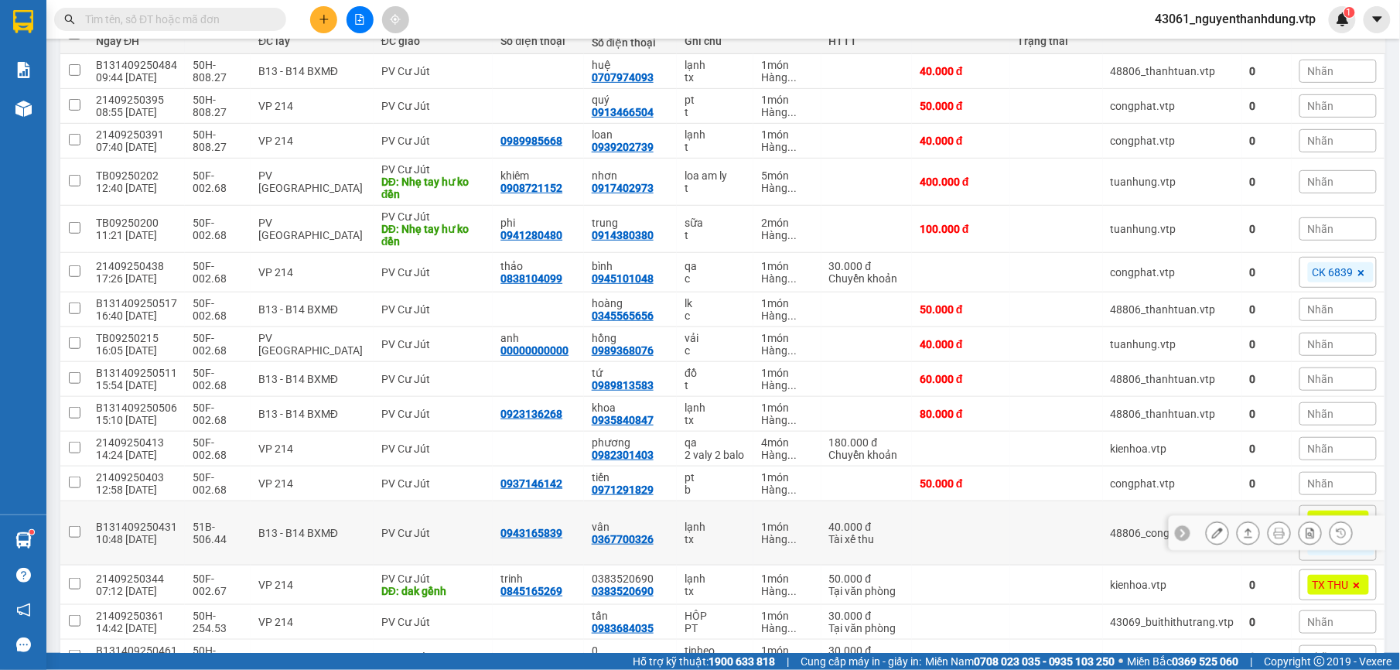
scroll to position [206, 0]
click at [1212, 535] on icon at bounding box center [1217, 532] width 11 height 11
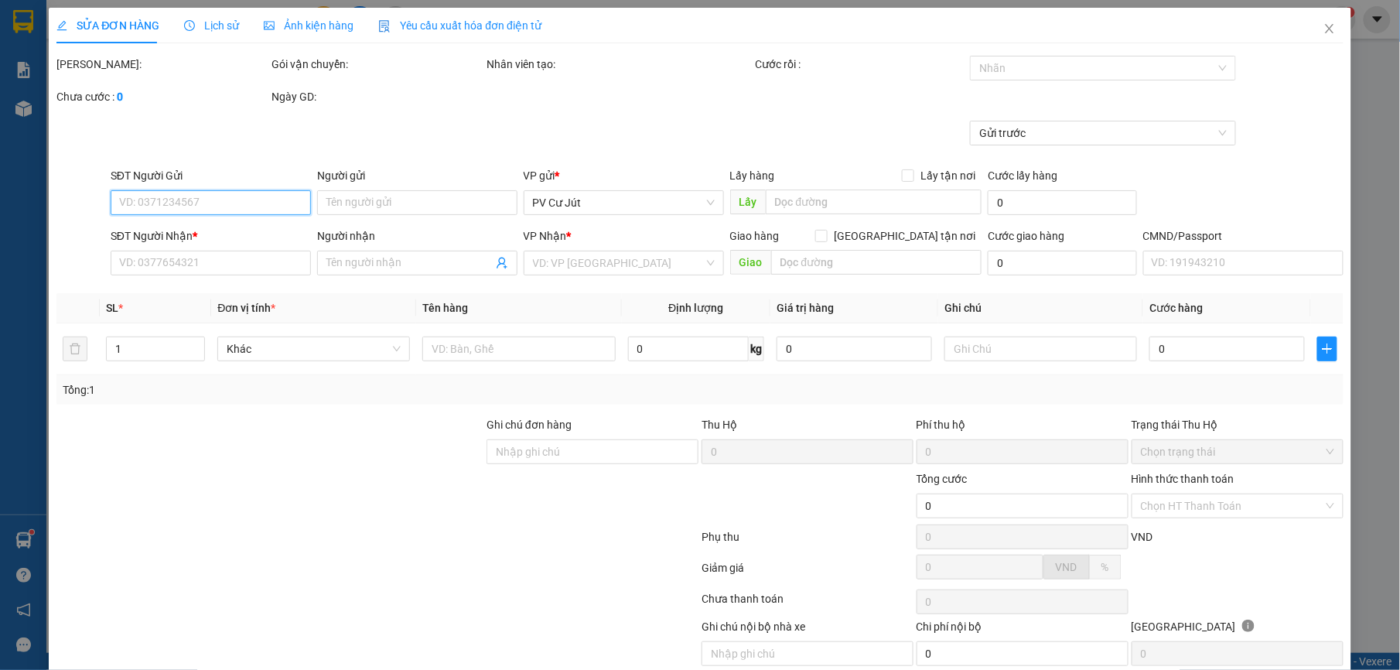
type input "0943165839"
type input "0367700326"
type input "vân"
type input "40.000"
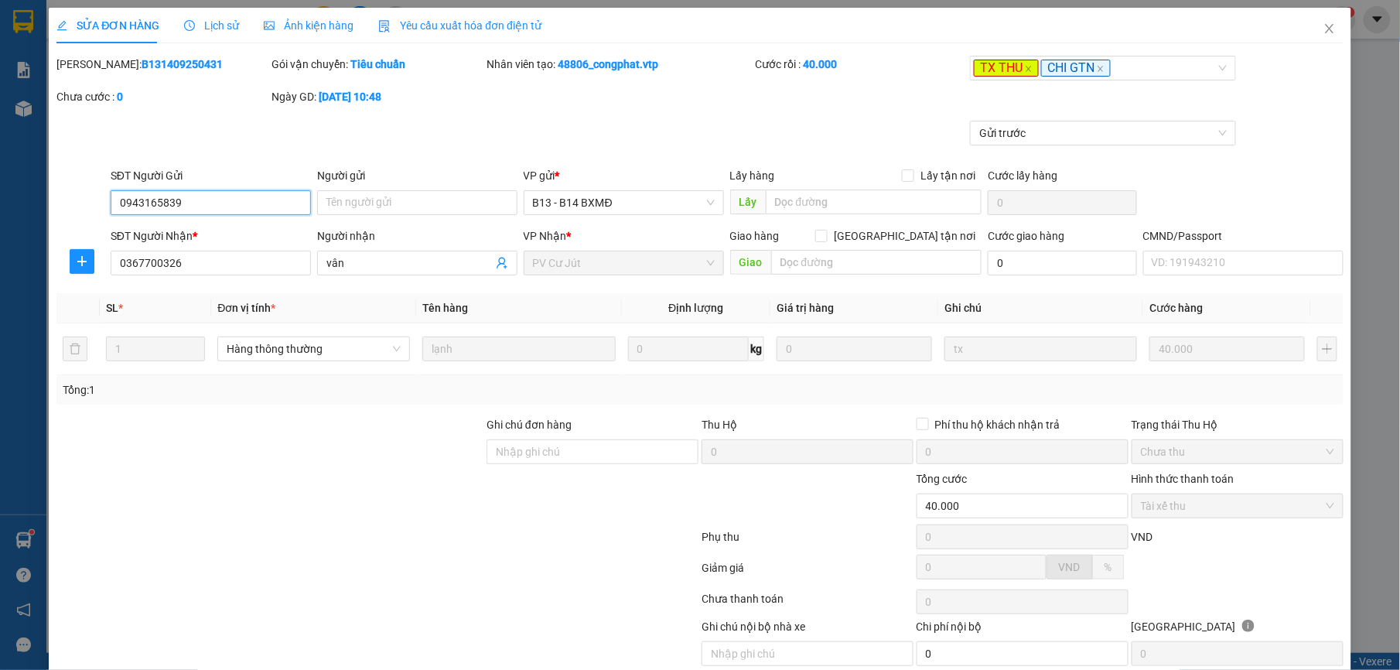
type input "2.000"
click at [1323, 23] on icon "close" at bounding box center [1329, 28] width 12 height 12
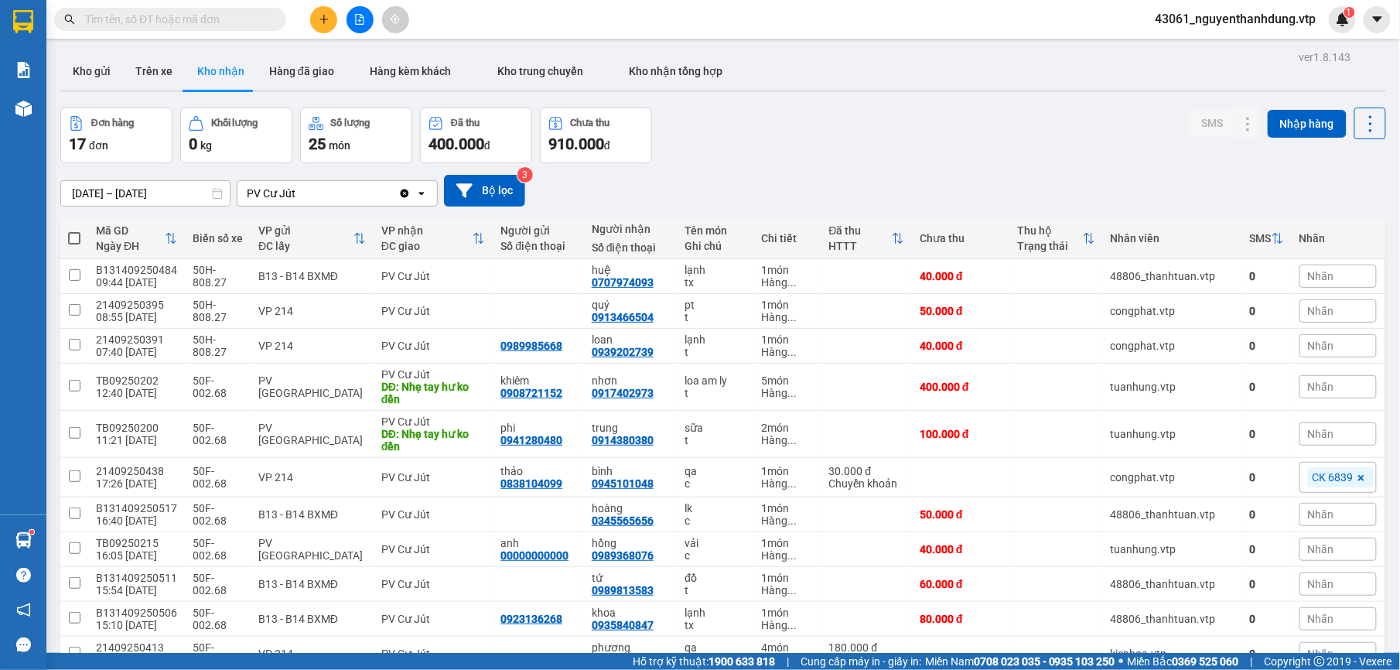
click at [196, 192] on input "[DATE] – [DATE]" at bounding box center [145, 193] width 169 height 25
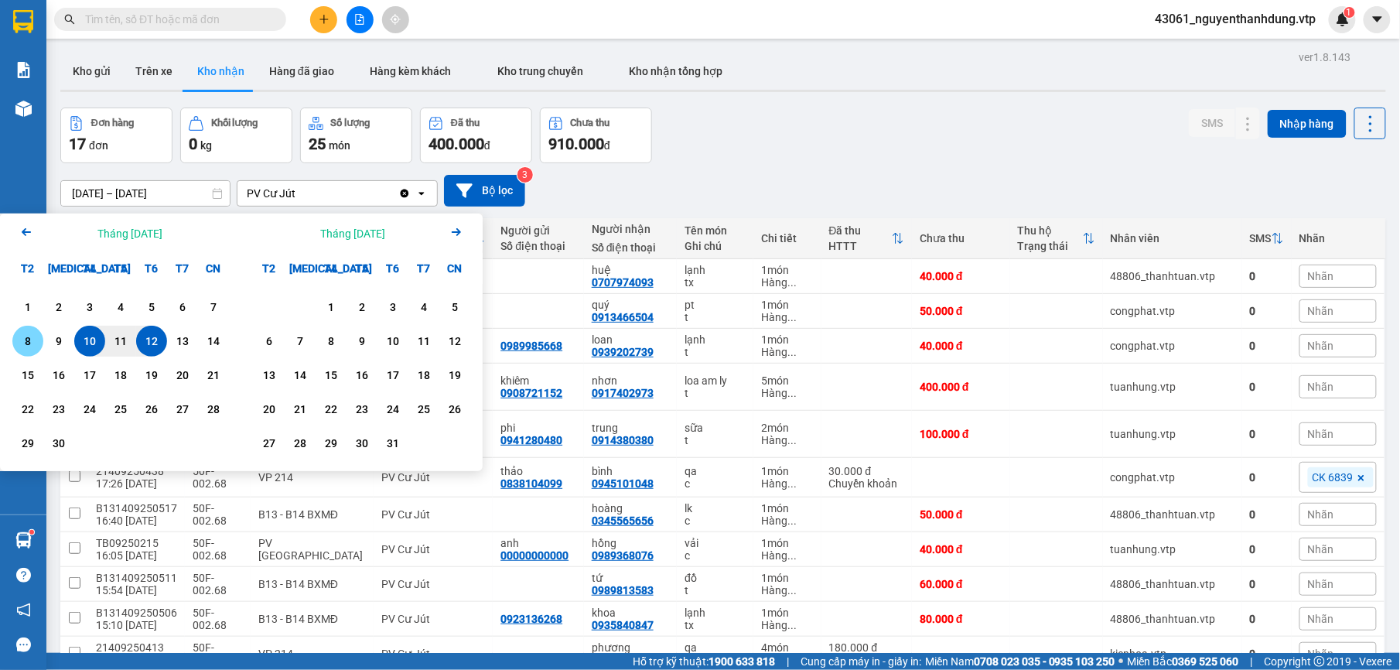
click at [31, 339] on div "8" at bounding box center [28, 341] width 22 height 19
click at [152, 340] on div "12" at bounding box center [152, 341] width 22 height 19
type input "[DATE] – [DATE]"
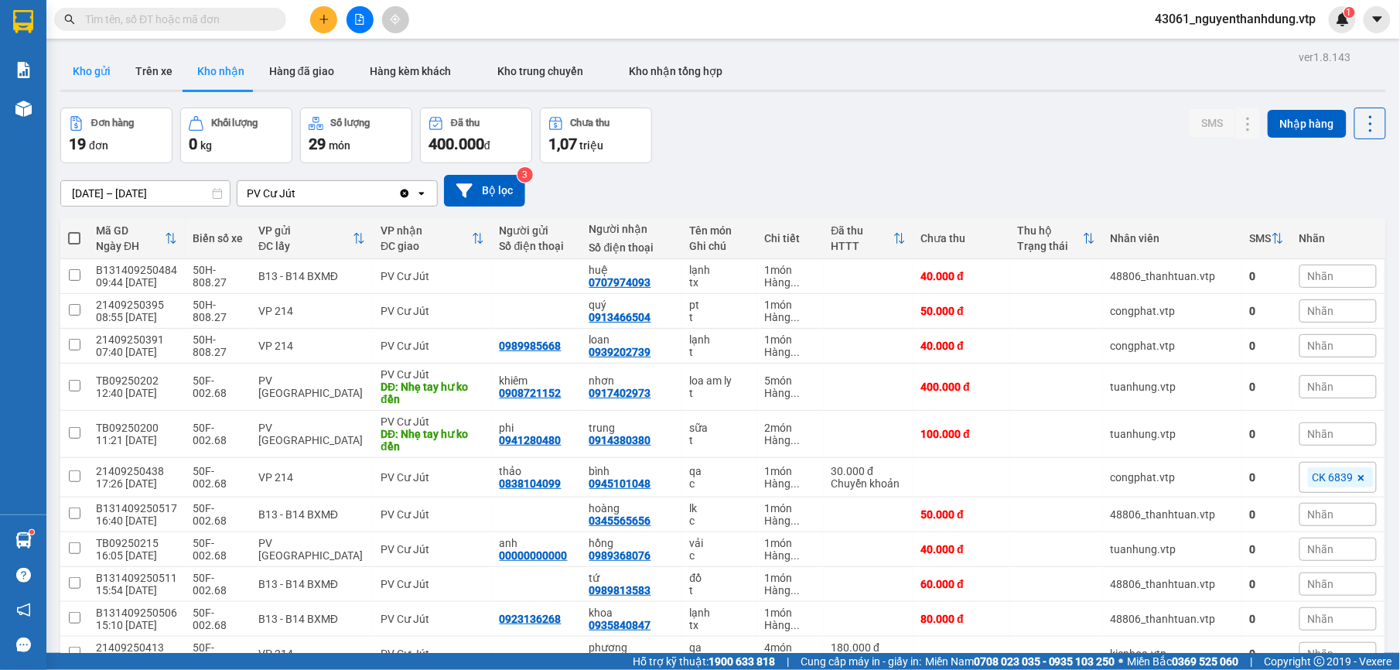
click at [93, 65] on button "Kho gửi" at bounding box center [91, 71] width 63 height 37
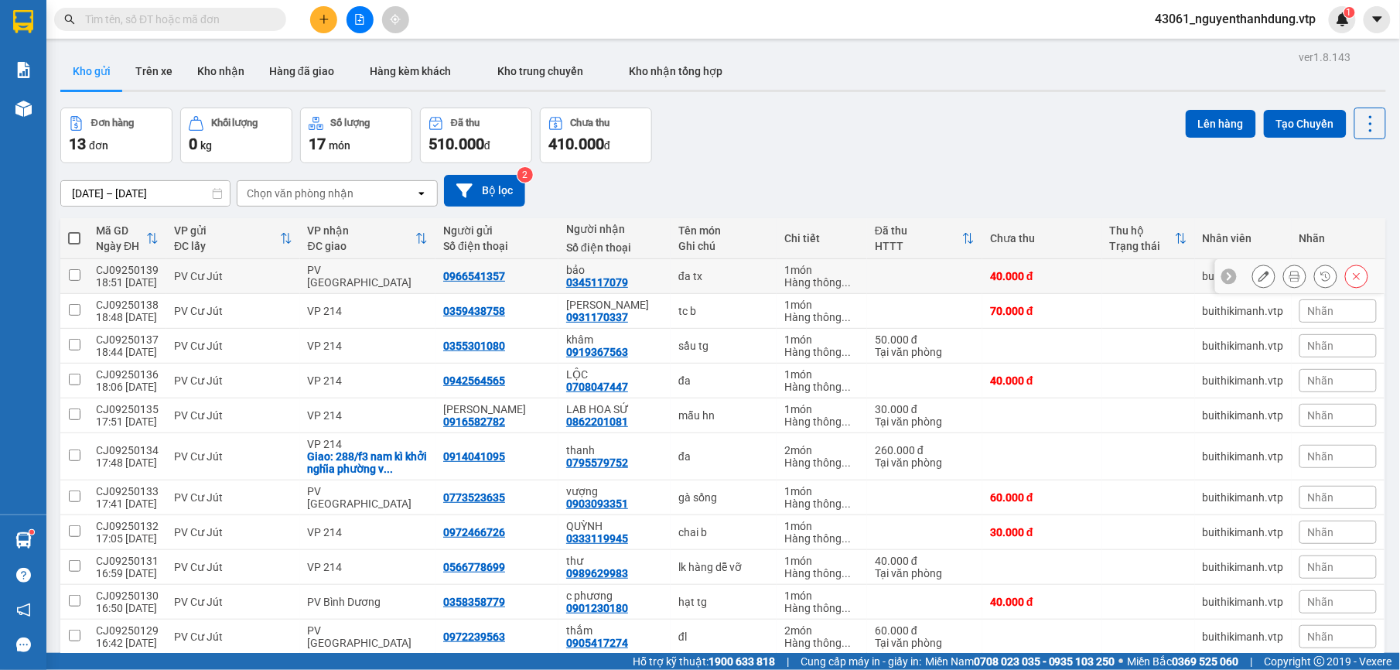
click at [320, 272] on div "PV [GEOGRAPHIC_DATA]" at bounding box center [368, 276] width 121 height 25
checkbox input "true"
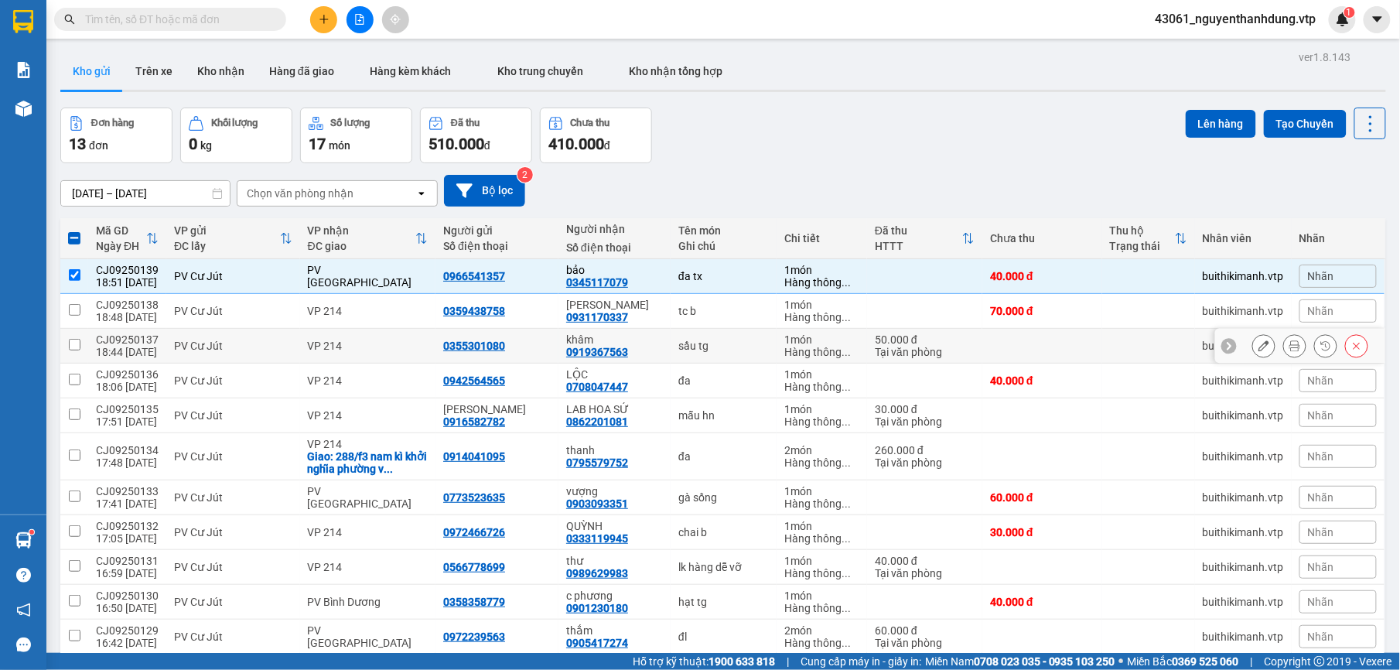
click at [223, 331] on td "PV Cư Jút" at bounding box center [233, 346] width 134 height 35
checkbox input "true"
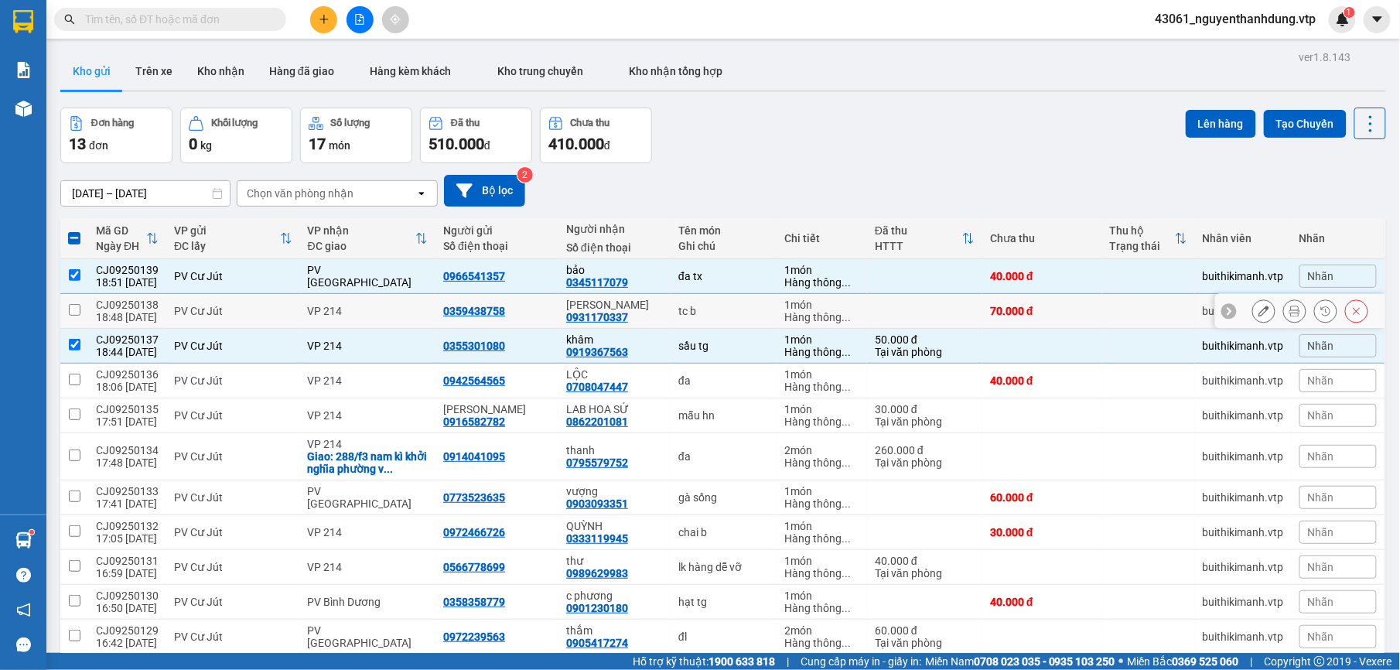
click at [246, 313] on div "PV Cư Jút" at bounding box center [233, 311] width 118 height 12
checkbox input "true"
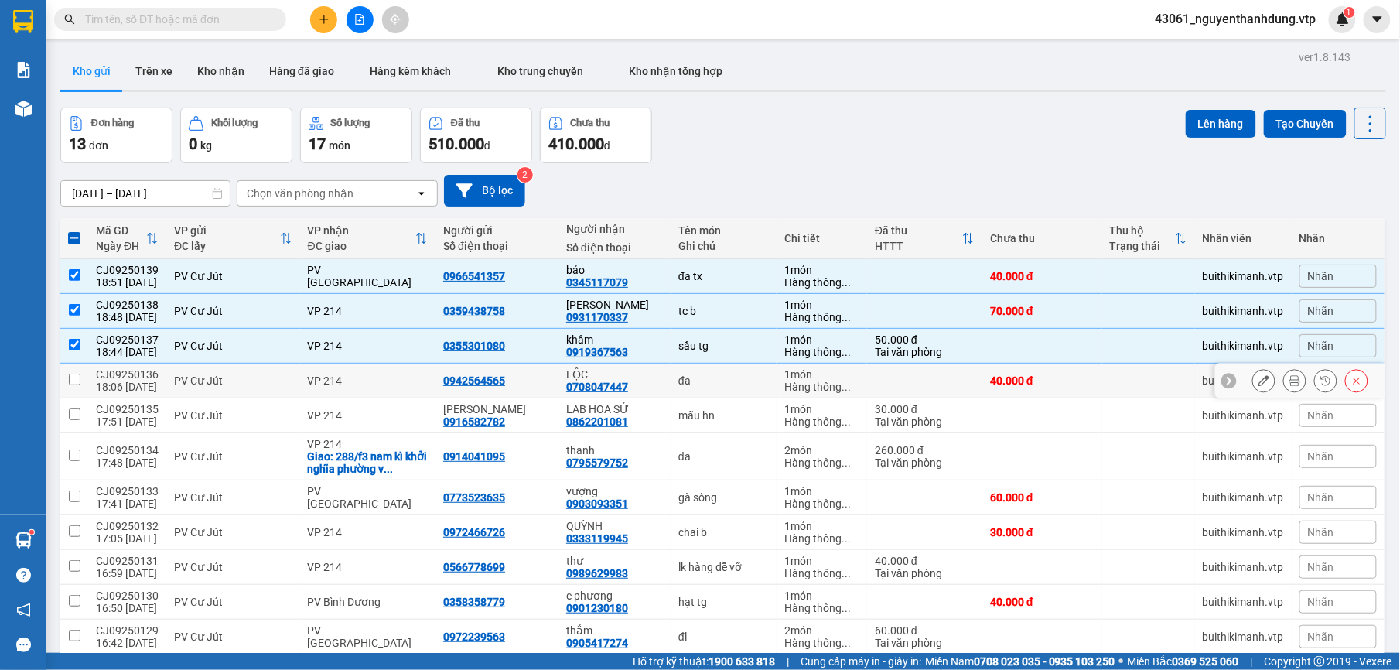
click at [198, 394] on td "PV Cư Jút" at bounding box center [233, 380] width 134 height 35
checkbox input "true"
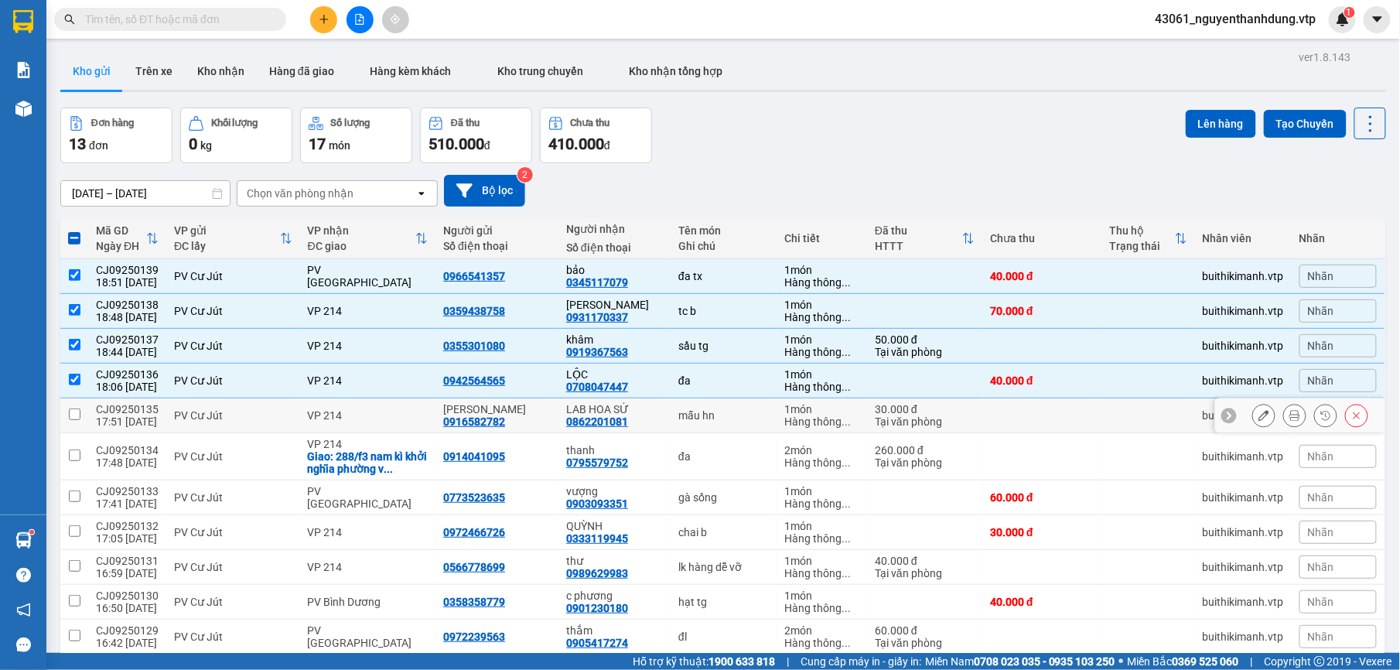
click at [204, 425] on td "PV Cư Jút" at bounding box center [233, 415] width 134 height 35
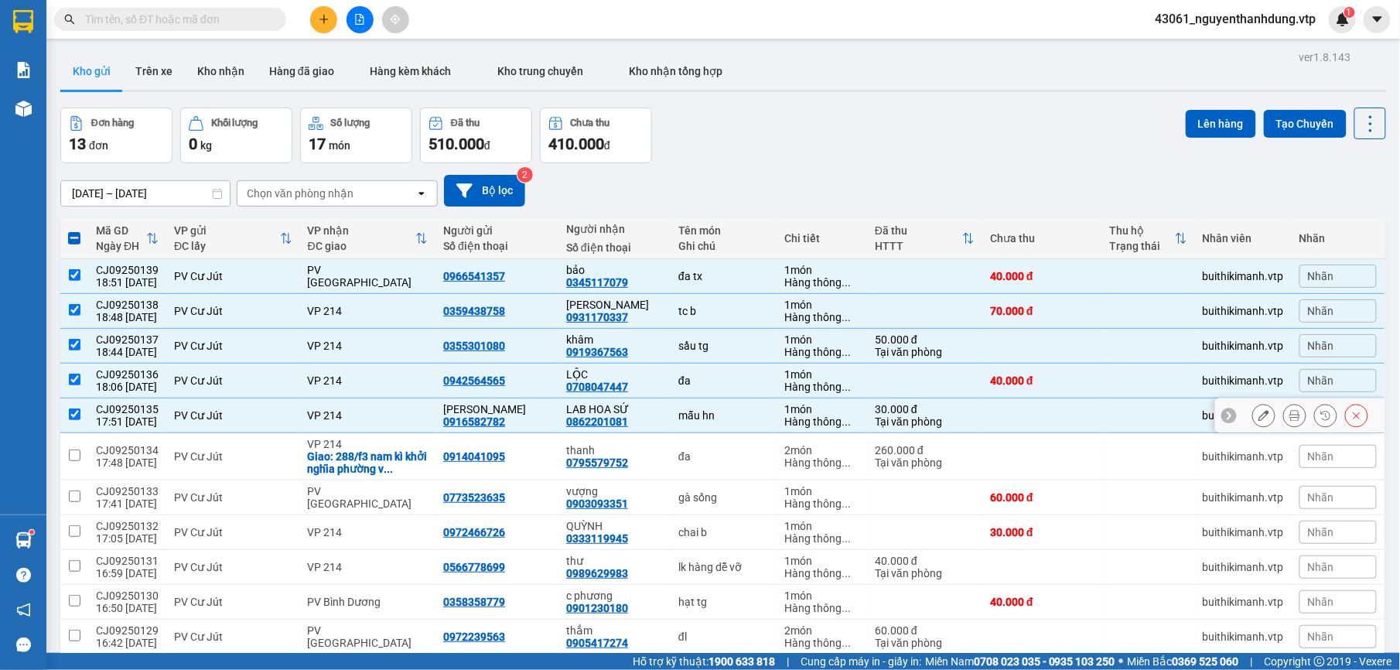
checkbox input "true"
click at [202, 450] on td "PV Cư Jút" at bounding box center [233, 456] width 134 height 47
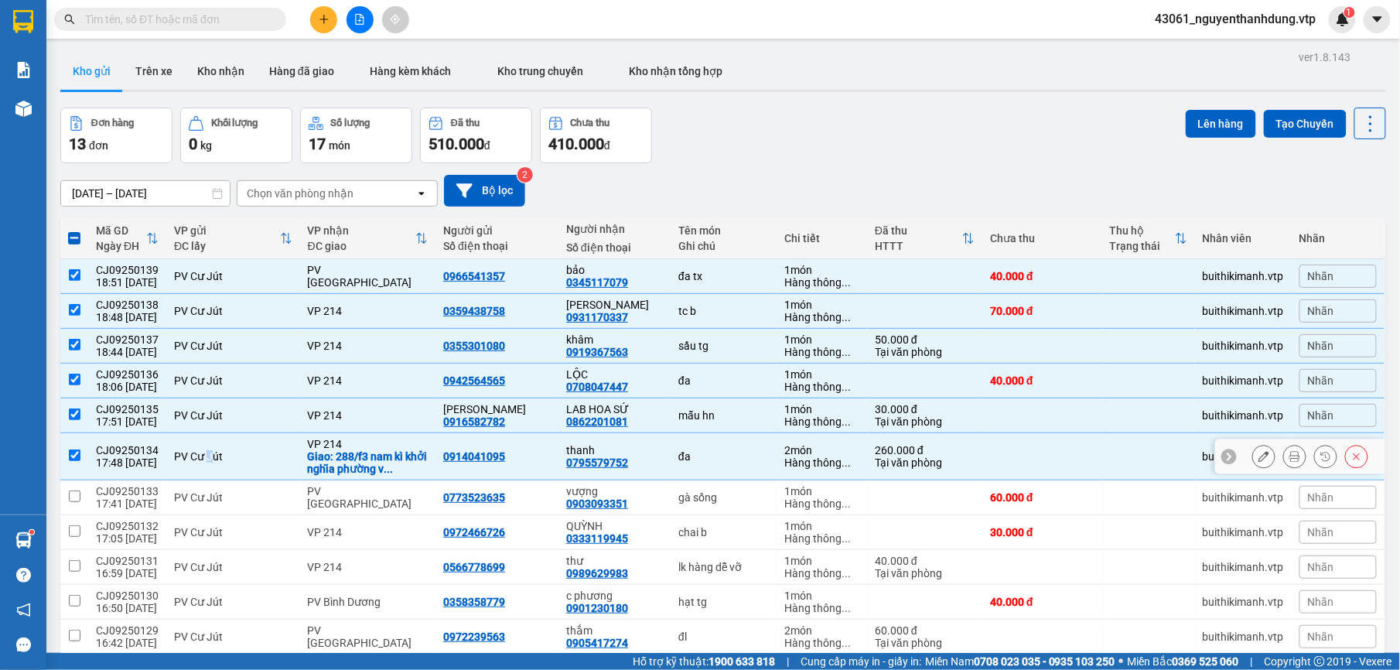
click at [203, 462] on div "PV Cư Jút" at bounding box center [233, 456] width 118 height 12
checkbox input "false"
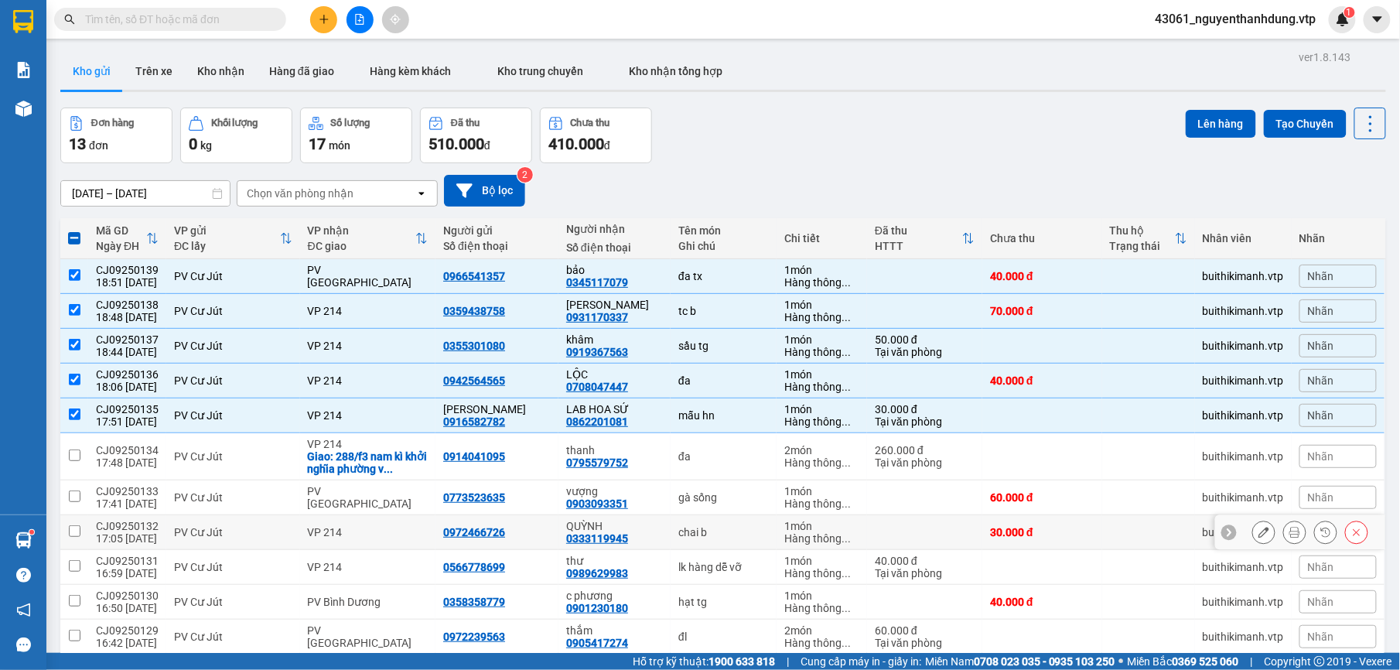
click at [124, 544] on div "17:05 [DATE]" at bounding box center [127, 538] width 63 height 12
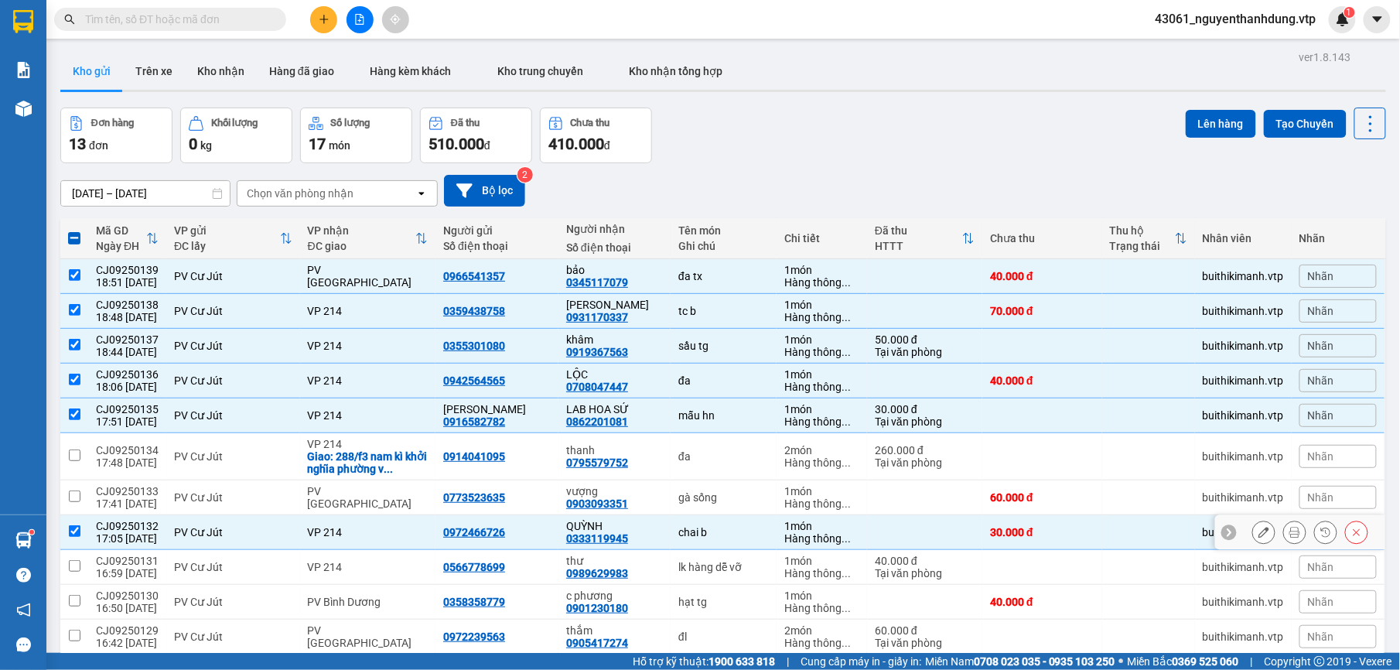
checkbox input "true"
click at [186, 503] on div "PV Cư Jút" at bounding box center [233, 497] width 118 height 12
checkbox input "true"
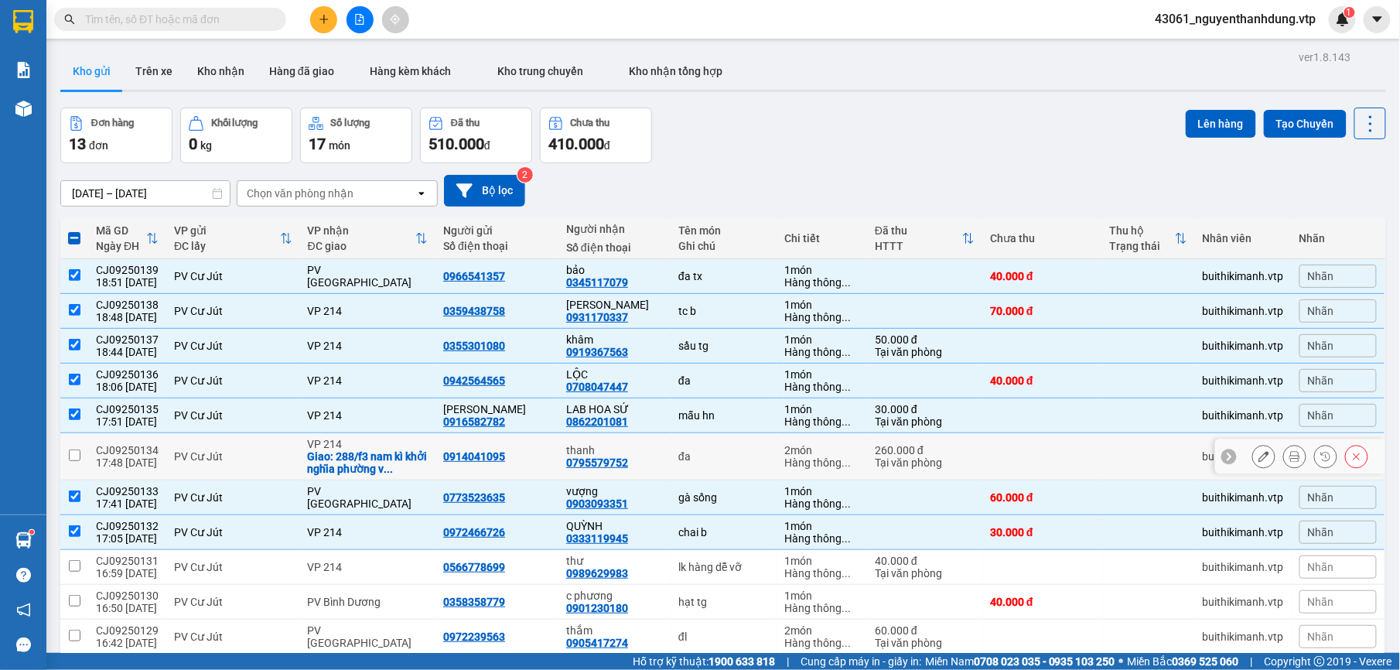
click at [174, 437] on td "PV Cư Jút" at bounding box center [233, 456] width 134 height 47
checkbox input "true"
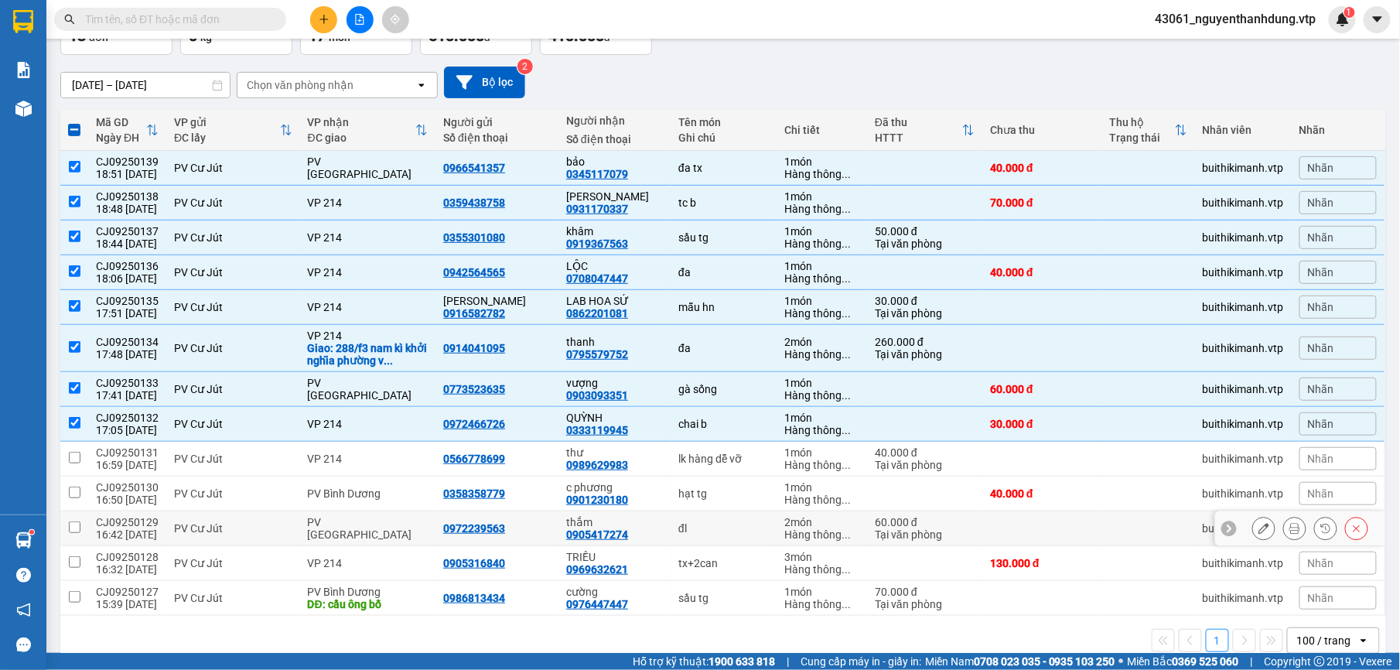
scroll to position [139, 0]
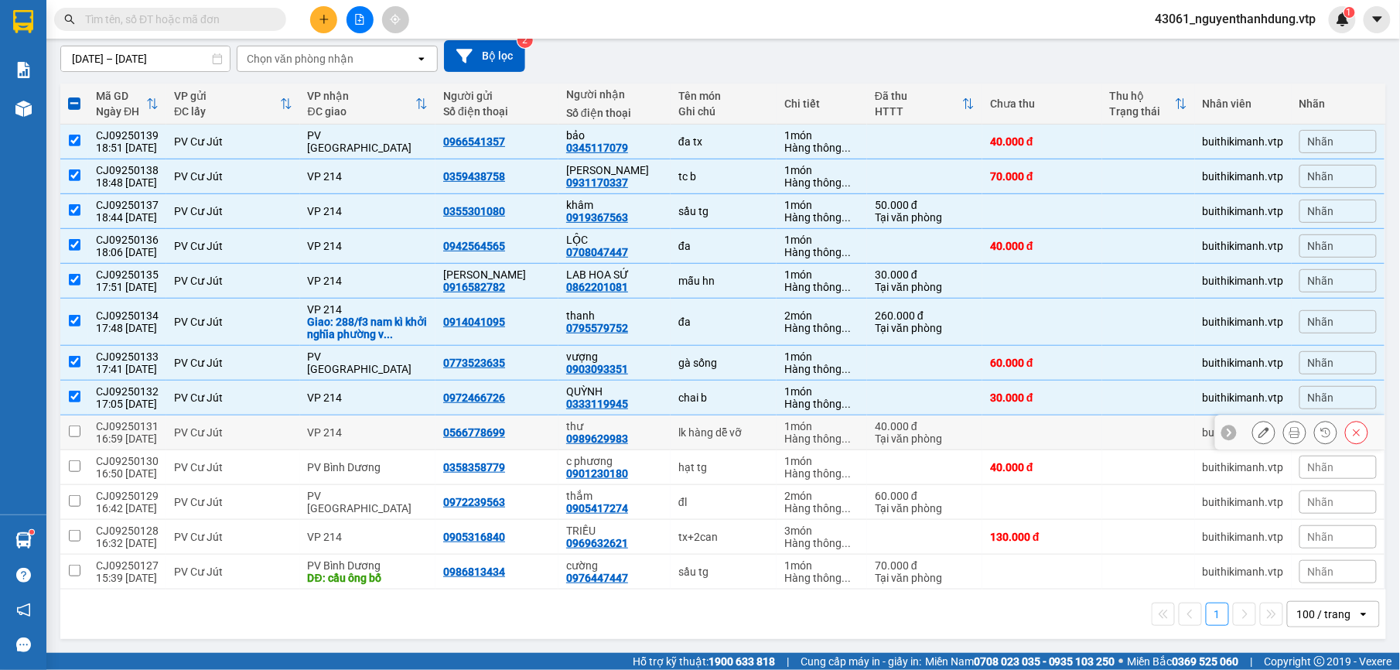
click at [158, 418] on td "CJ09250131 16:59 [DATE]" at bounding box center [127, 432] width 78 height 35
checkbox input "true"
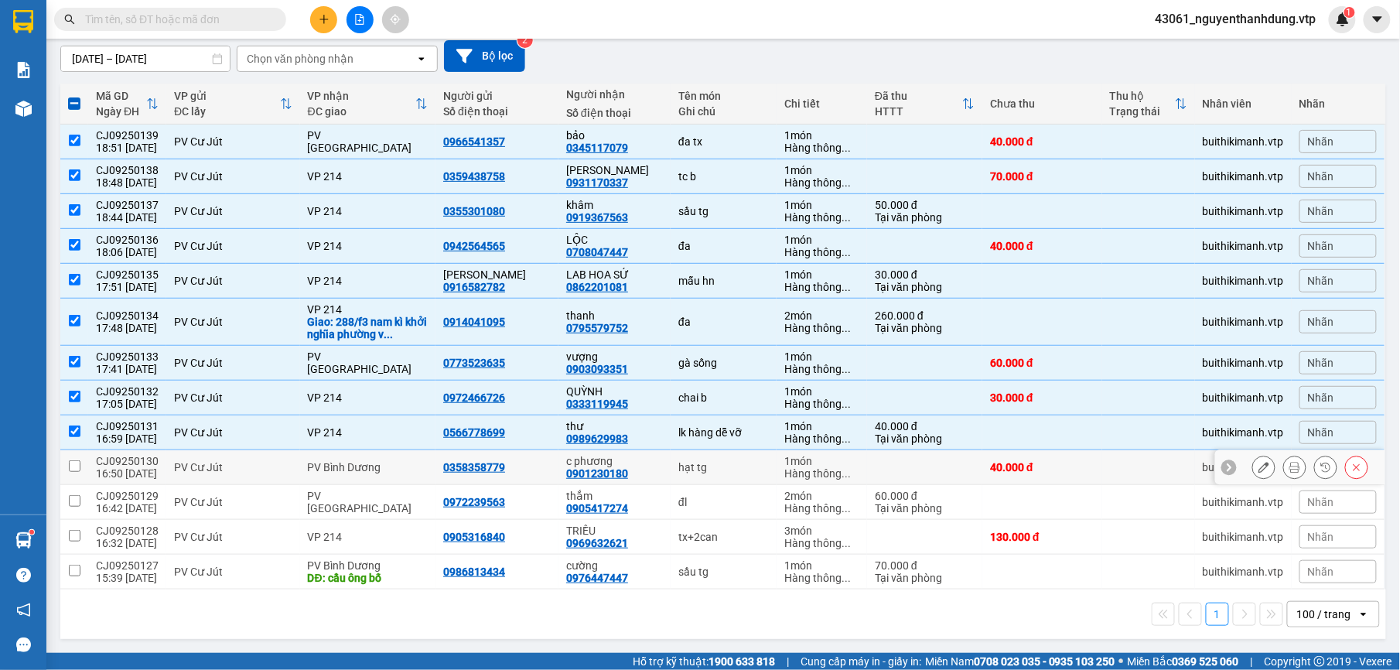
click at [140, 477] on div "16:50 [DATE]" at bounding box center [127, 473] width 63 height 12
checkbox input "true"
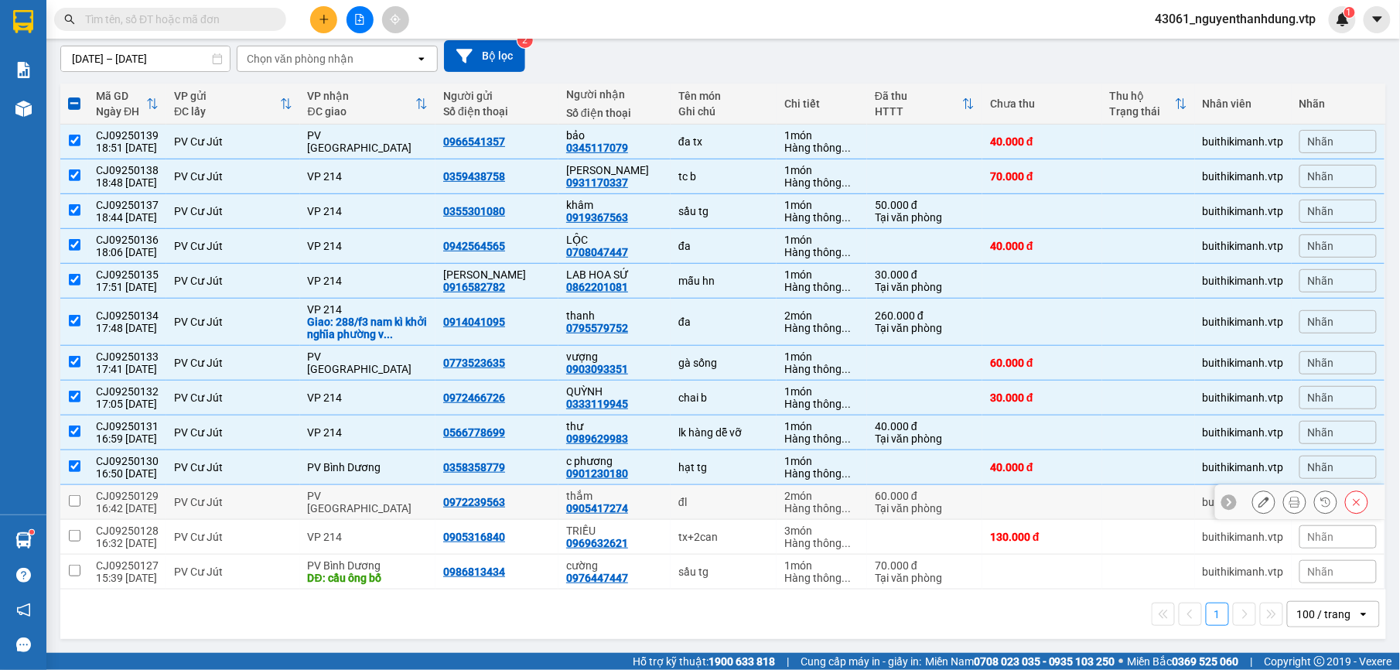
click at [124, 507] on div "16:42 [DATE]" at bounding box center [127, 508] width 63 height 12
checkbox input "true"
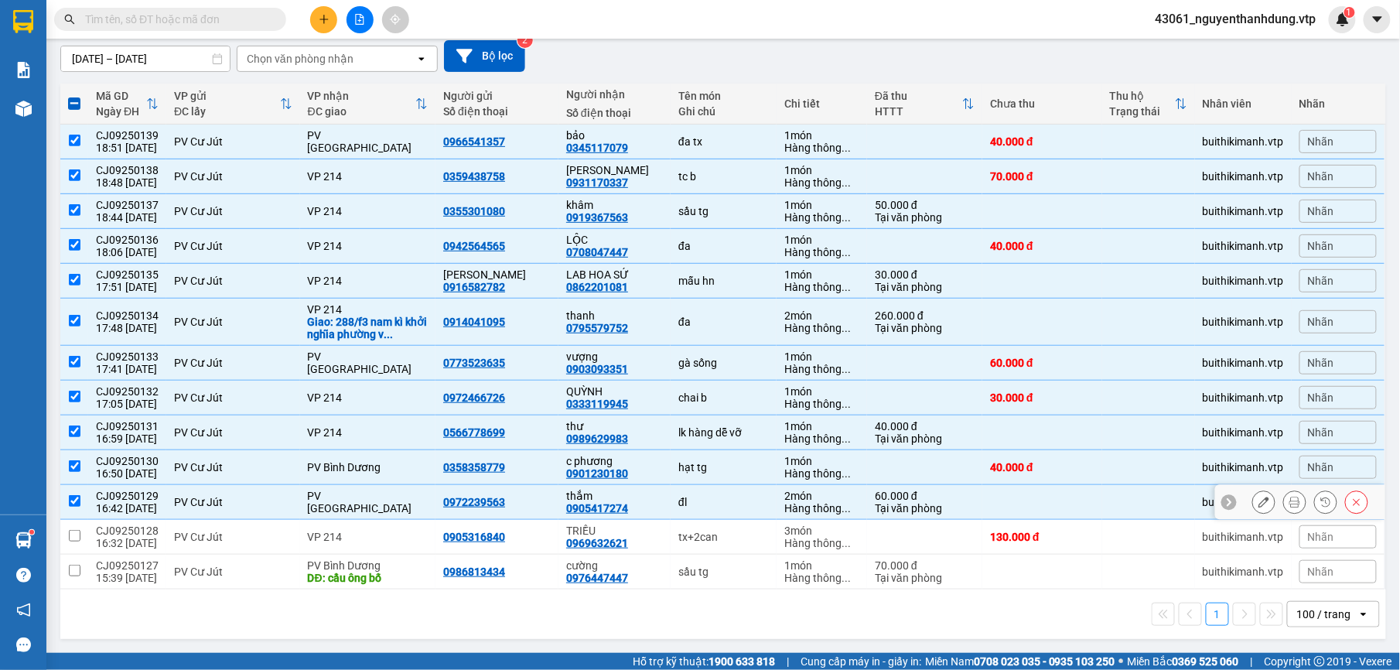
click at [119, 521] on td "CJ09250128 16:32 [DATE]" at bounding box center [127, 537] width 78 height 35
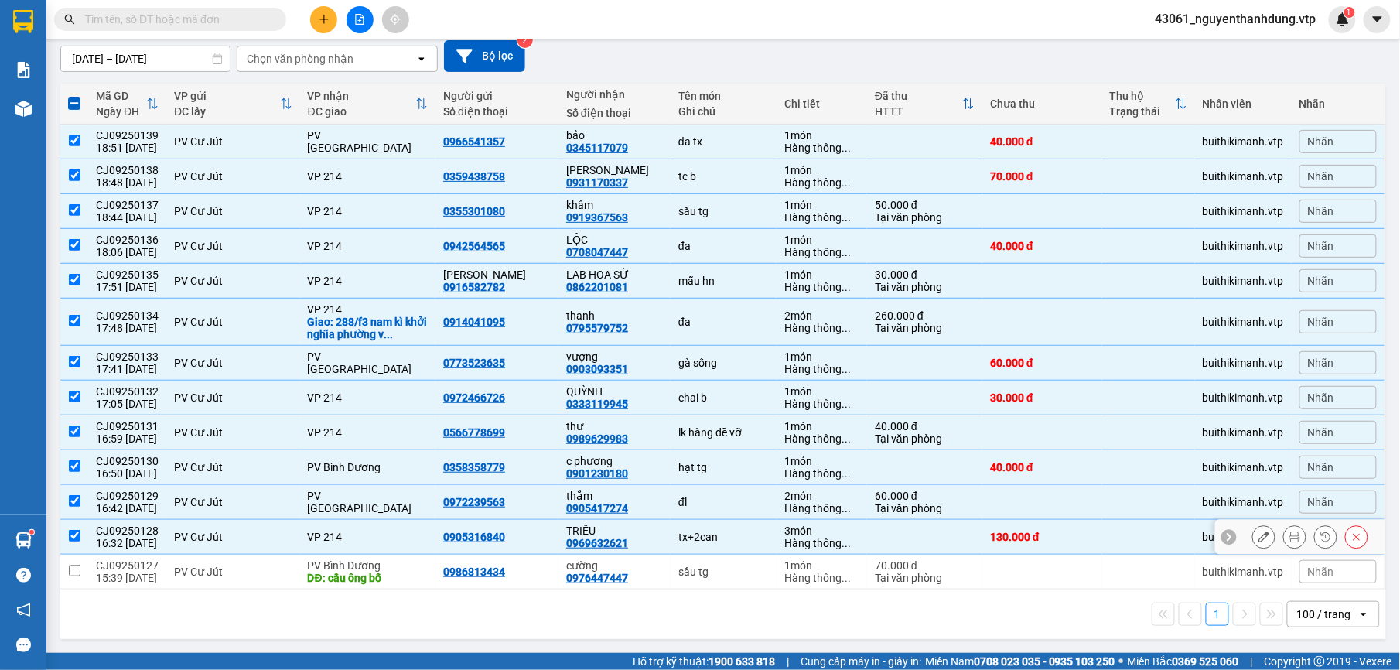
click at [118, 533] on div "CJ09250128" at bounding box center [127, 530] width 63 height 12
checkbox input "false"
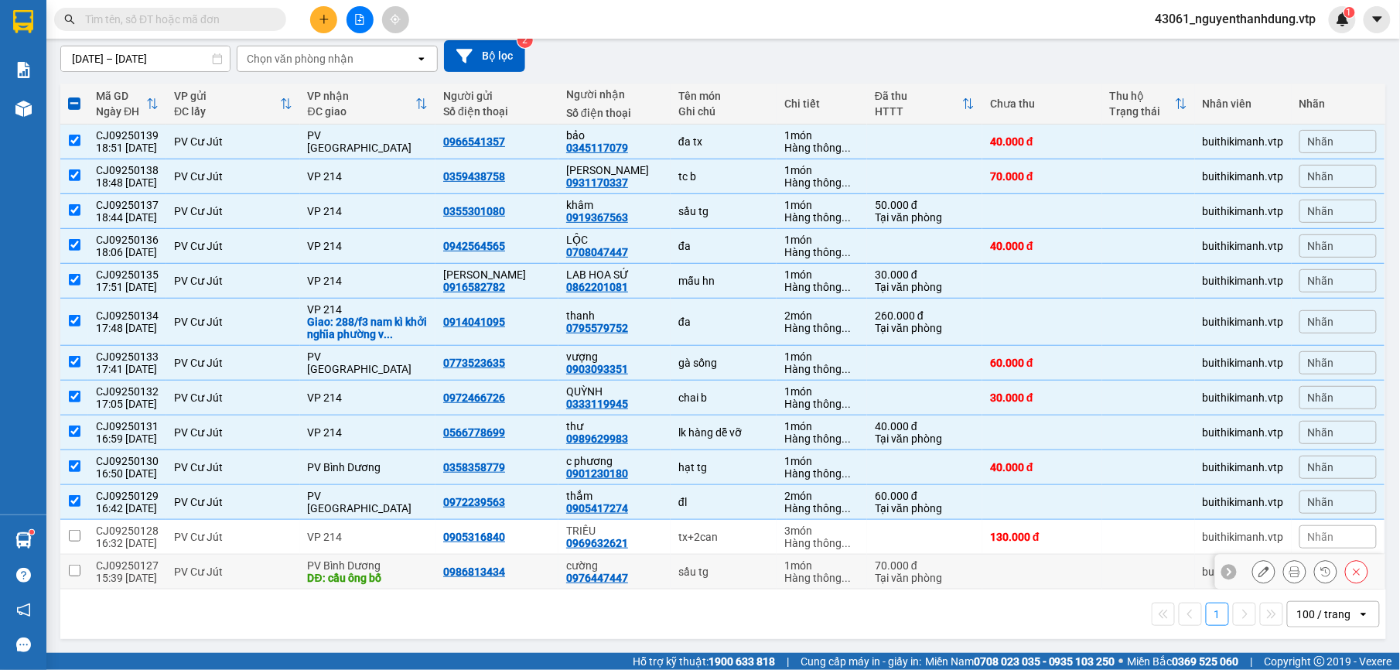
click at [94, 572] on td "CJ09250127 15:39 [DATE]" at bounding box center [127, 571] width 78 height 35
checkbox input "true"
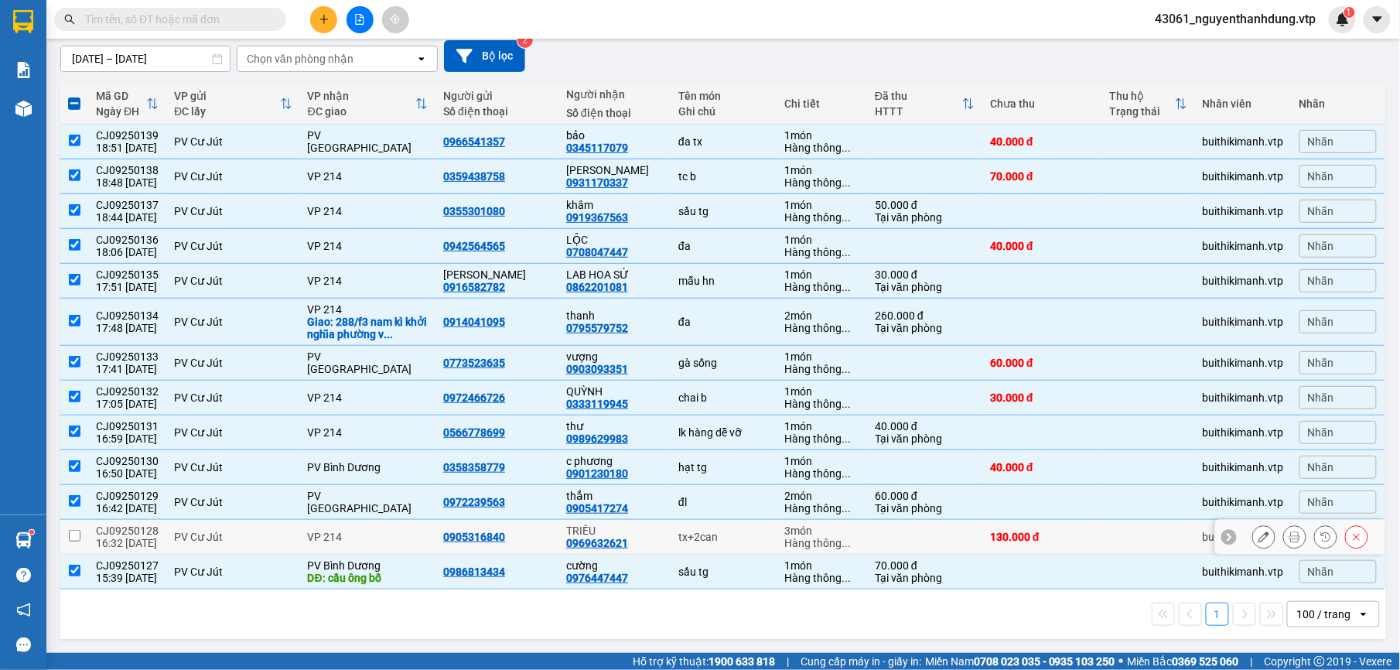
click at [118, 524] on div "CJ09250128" at bounding box center [127, 530] width 63 height 12
checkbox input "true"
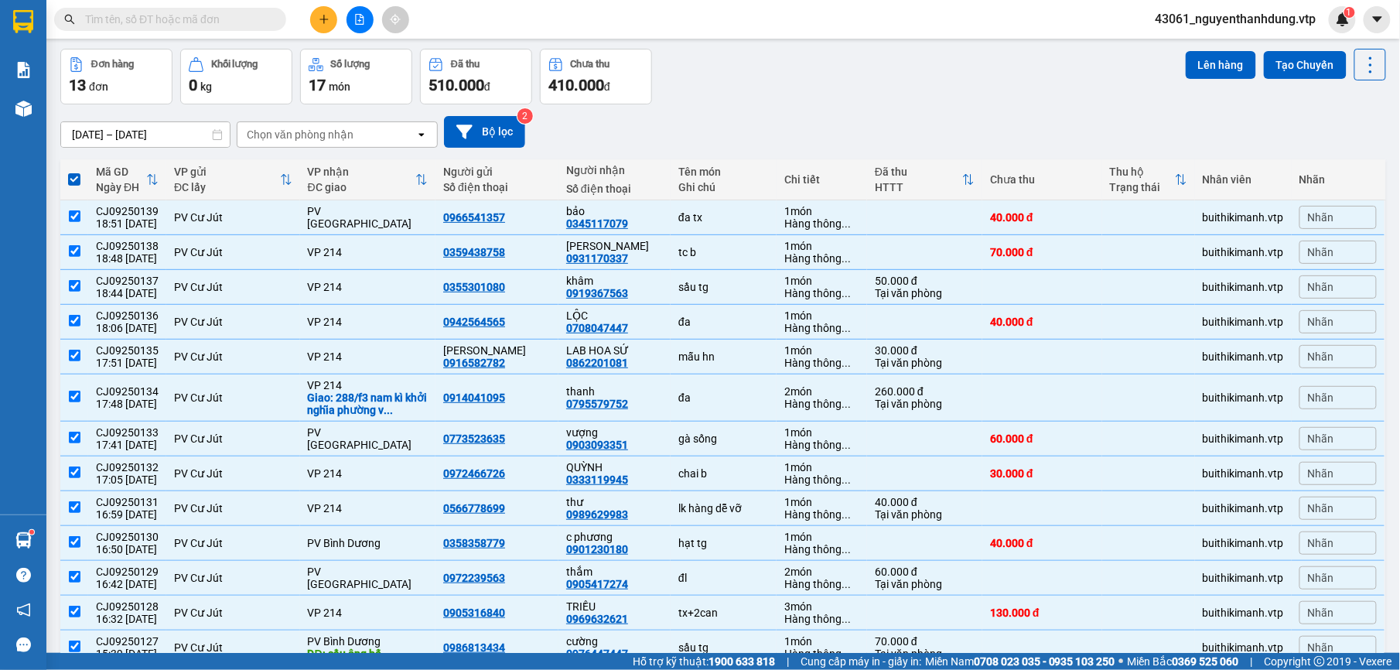
scroll to position [0, 0]
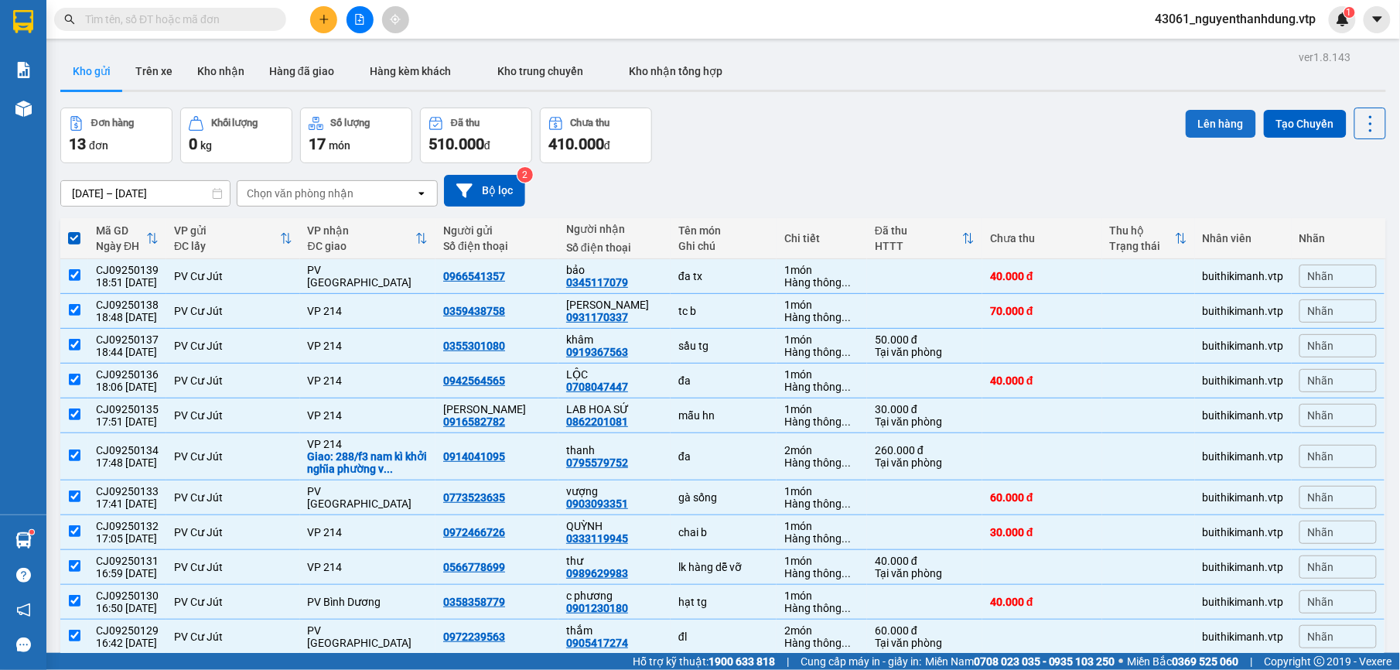
click at [1213, 119] on button "Lên hàng" at bounding box center [1220, 124] width 70 height 28
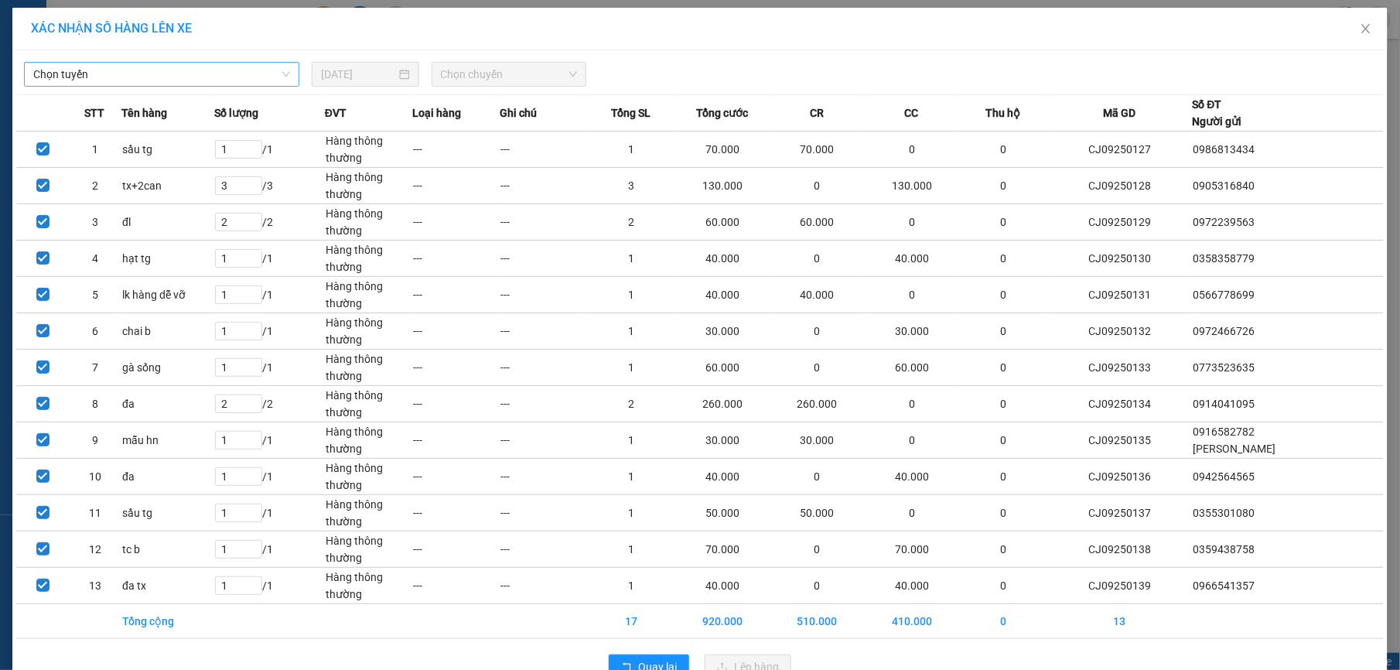
click at [111, 75] on span "Chọn tuyến" at bounding box center [161, 74] width 257 height 23
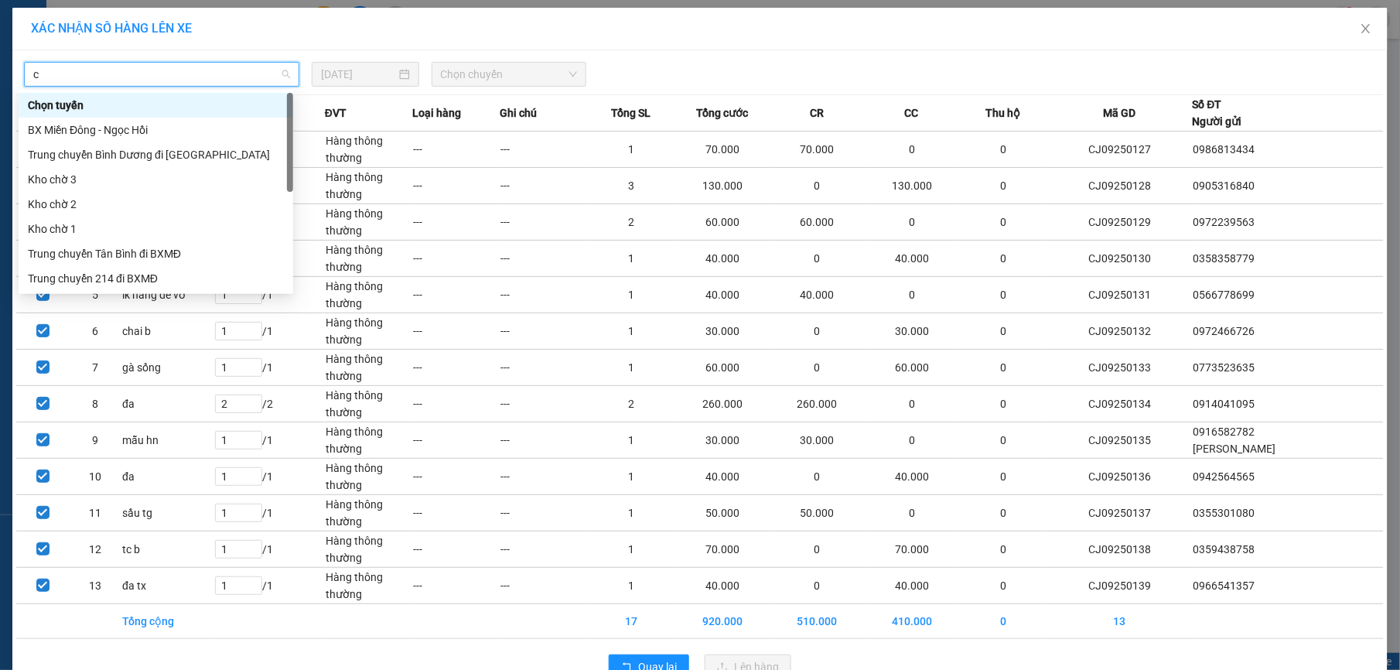
type input "cj"
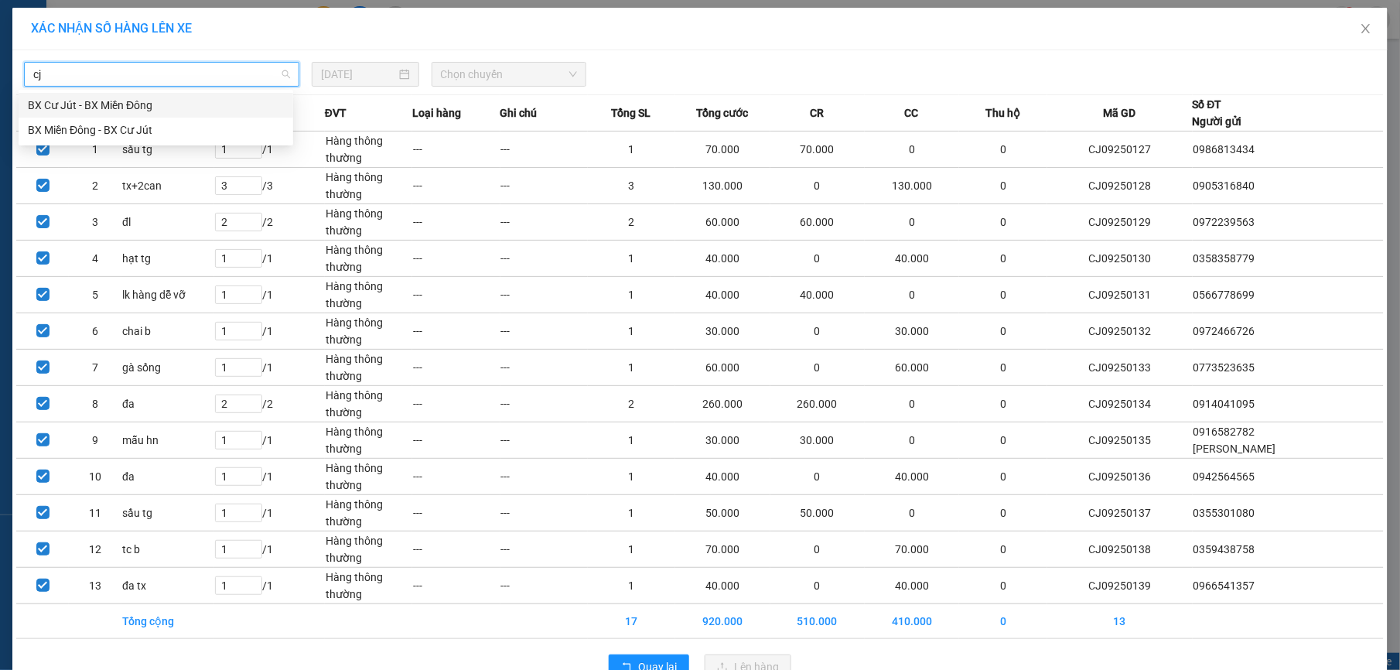
click at [118, 113] on div "BX Cư Jút - BX Miền Đông" at bounding box center [156, 105] width 256 height 17
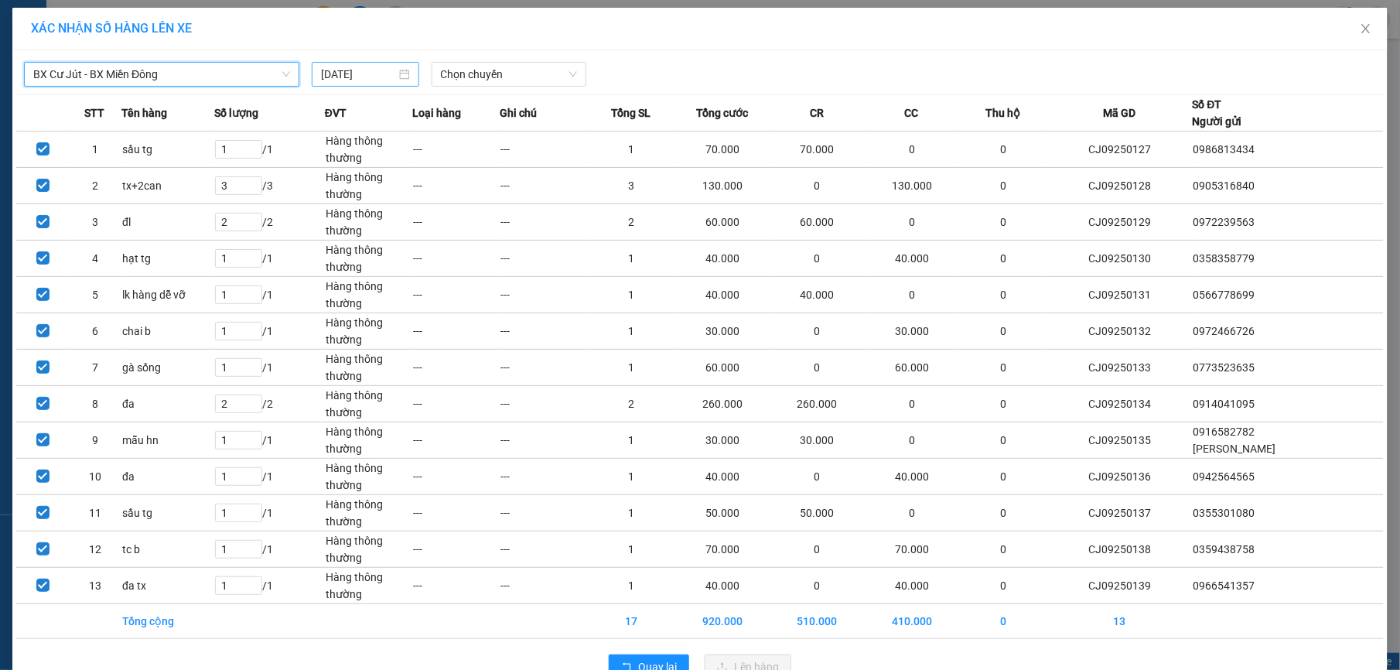
click at [375, 66] on input "[DATE]" at bounding box center [358, 74] width 75 height 17
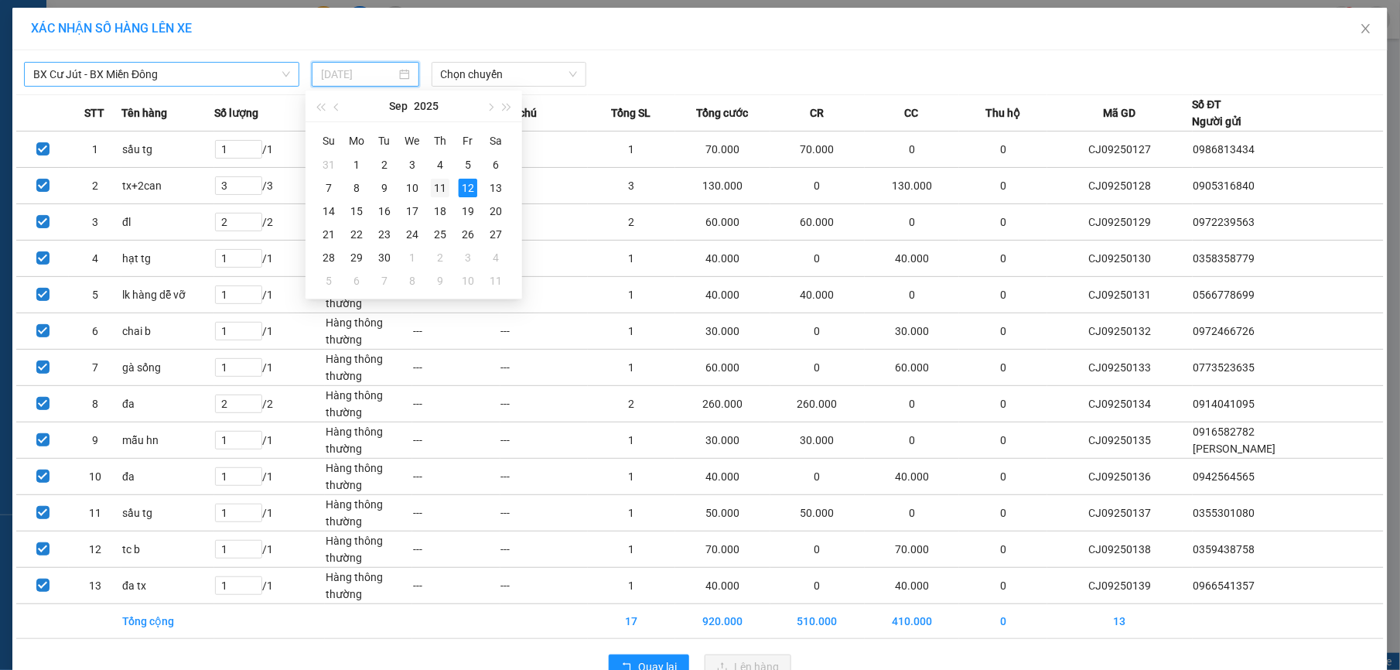
click at [436, 186] on div "11" at bounding box center [440, 188] width 19 height 19
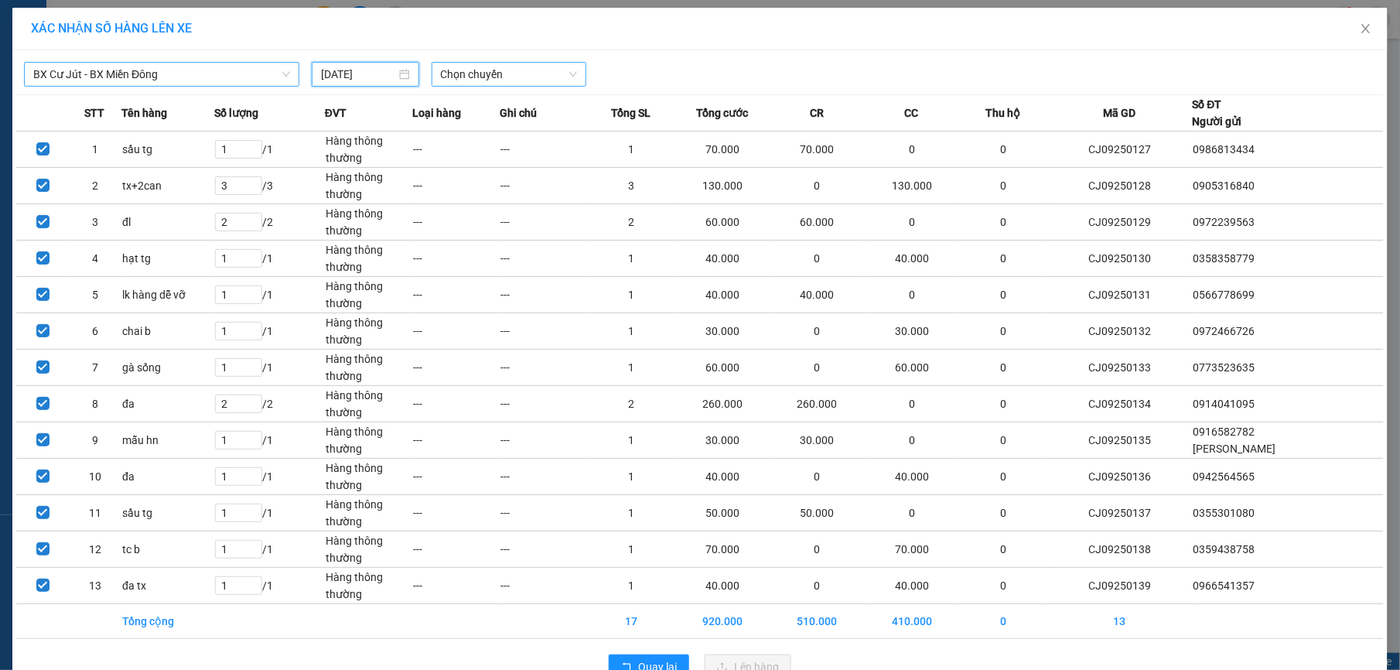
type input "[DATE]"
click at [523, 77] on span "Chọn chuyến" at bounding box center [509, 74] width 137 height 23
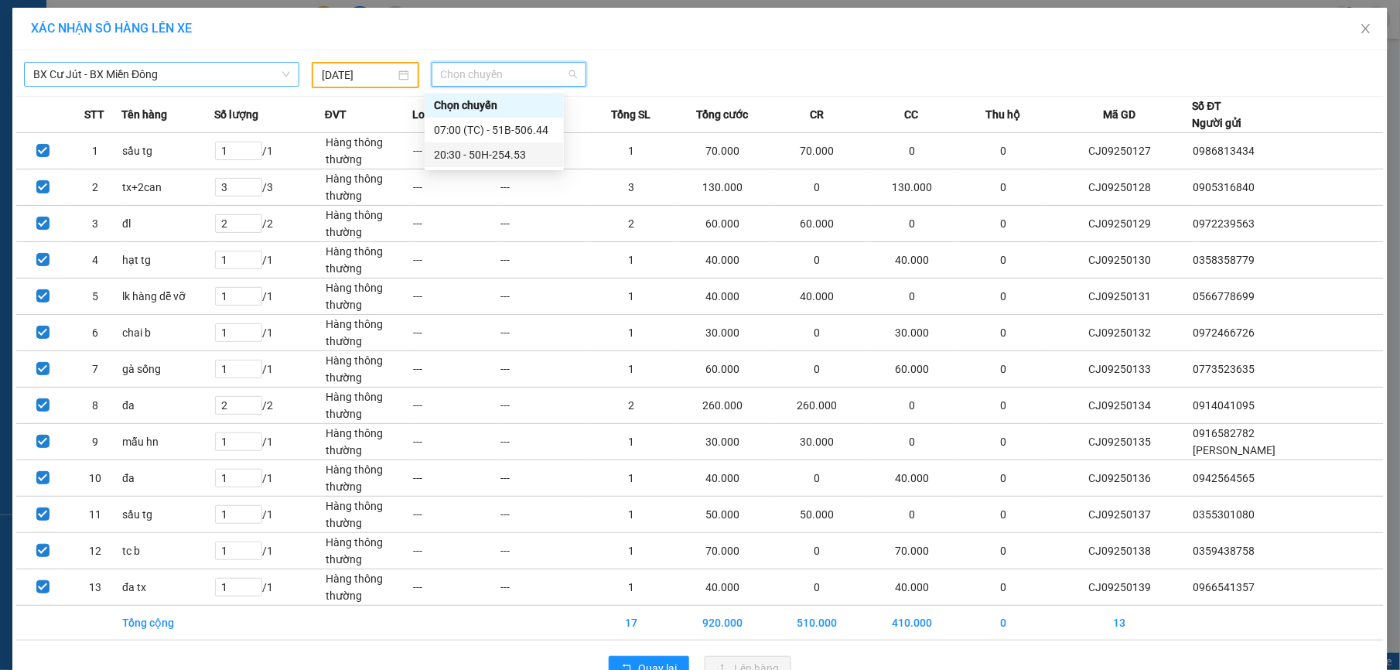
click at [507, 155] on div "20:30 - 50H-254.53" at bounding box center [494, 154] width 121 height 17
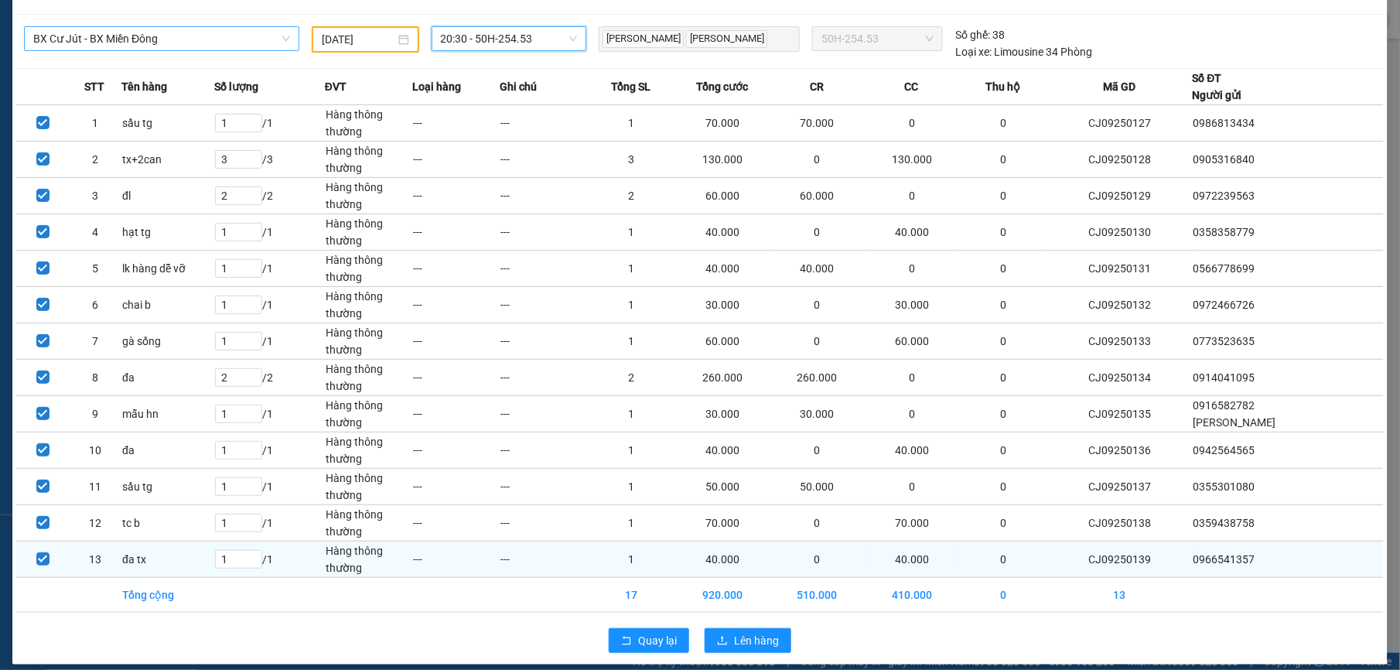
scroll to position [53, 0]
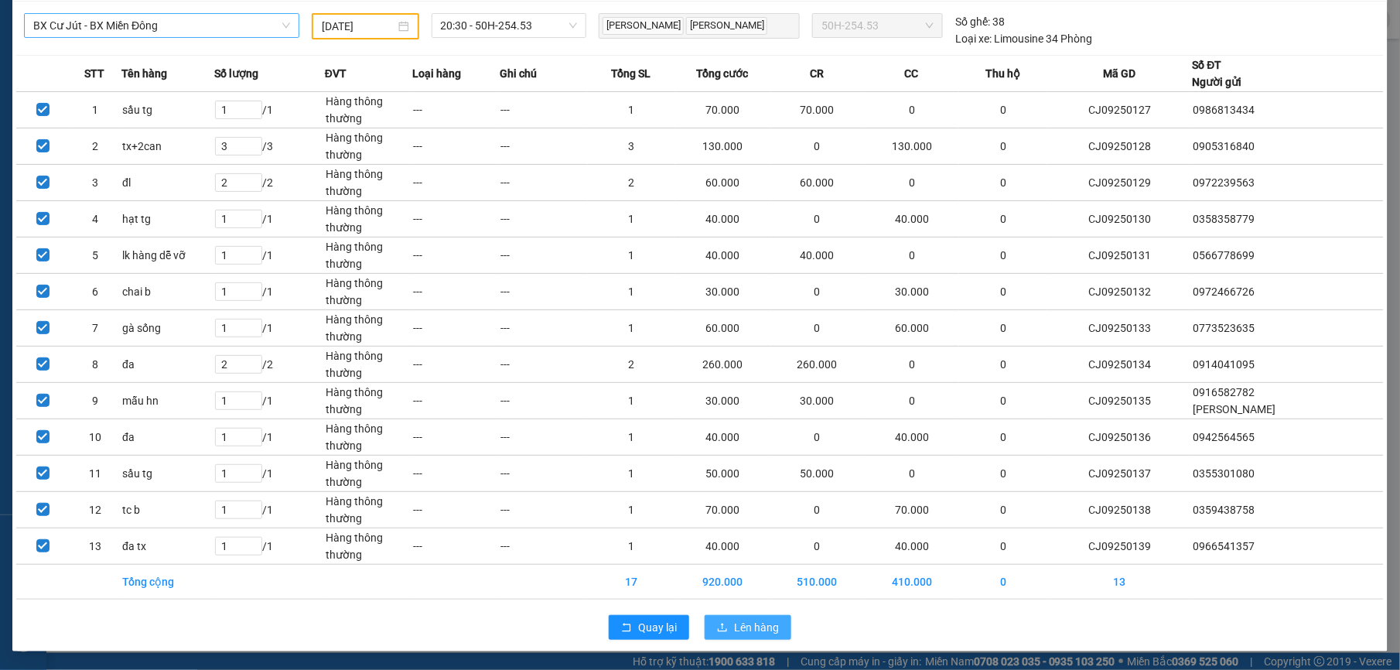
click at [750, 631] on span "Lên hàng" at bounding box center [756, 627] width 45 height 17
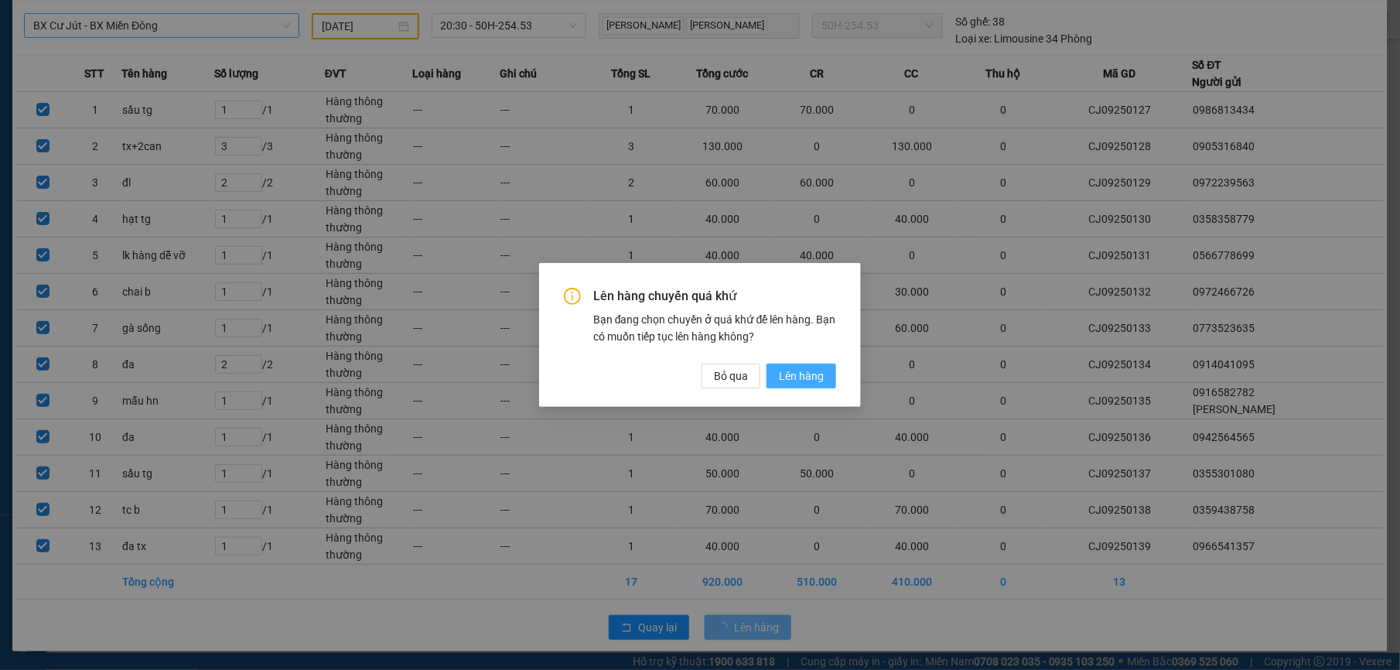
click at [806, 370] on span "Lên hàng" at bounding box center [801, 375] width 45 height 17
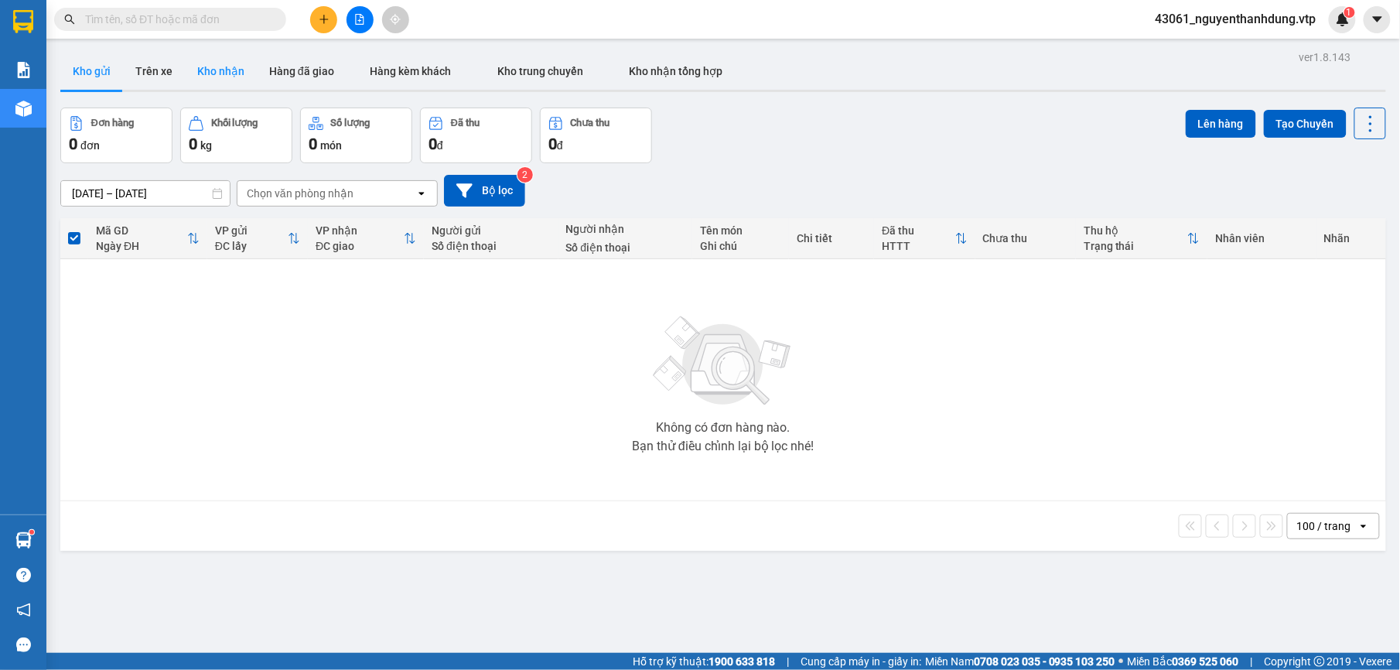
click at [241, 70] on button "Kho nhận" at bounding box center [221, 71] width 72 height 37
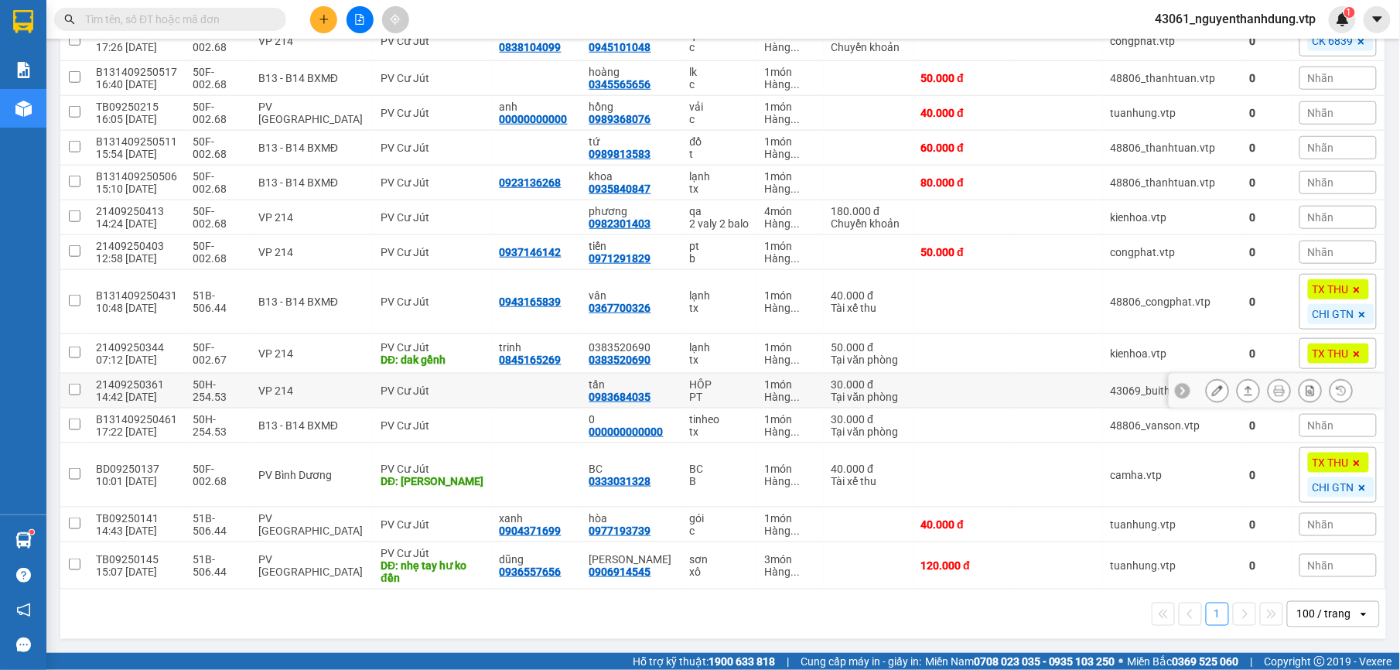
scroll to position [444, 0]
click at [1212, 251] on icon at bounding box center [1217, 252] width 11 height 11
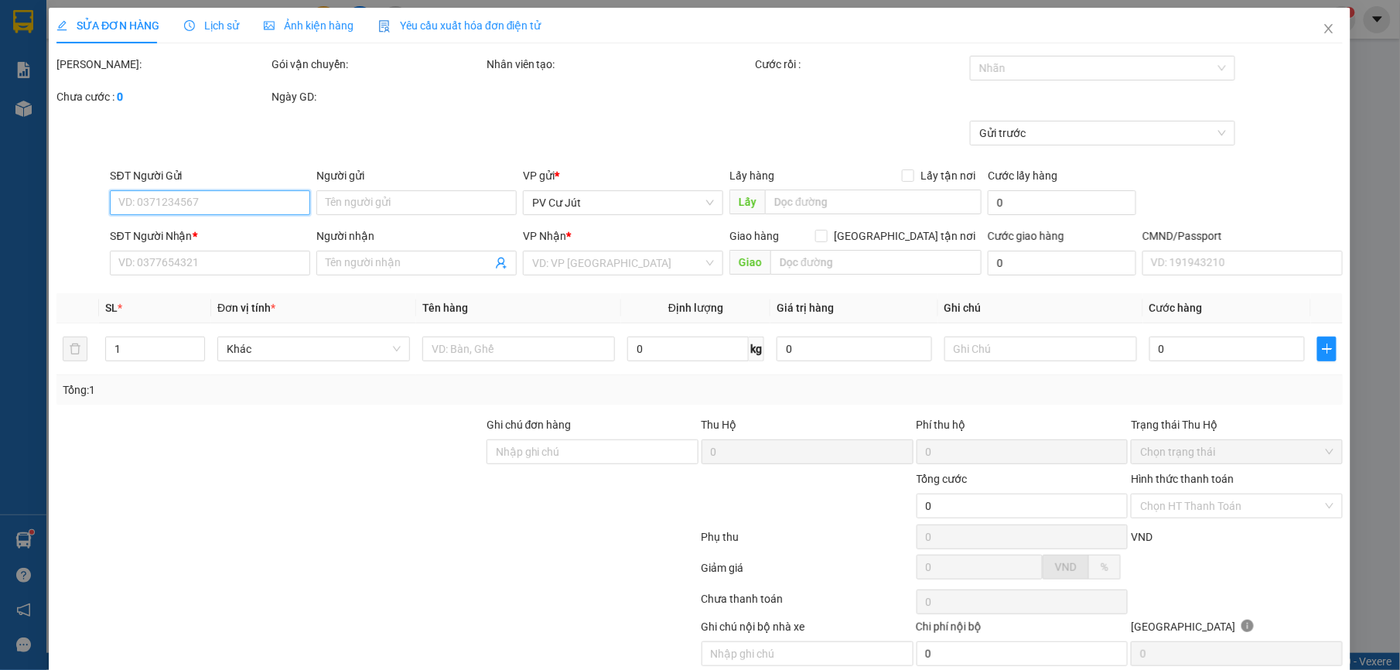
type input "0937146142"
type input "0971291829"
type input "tiến"
type input "50.000"
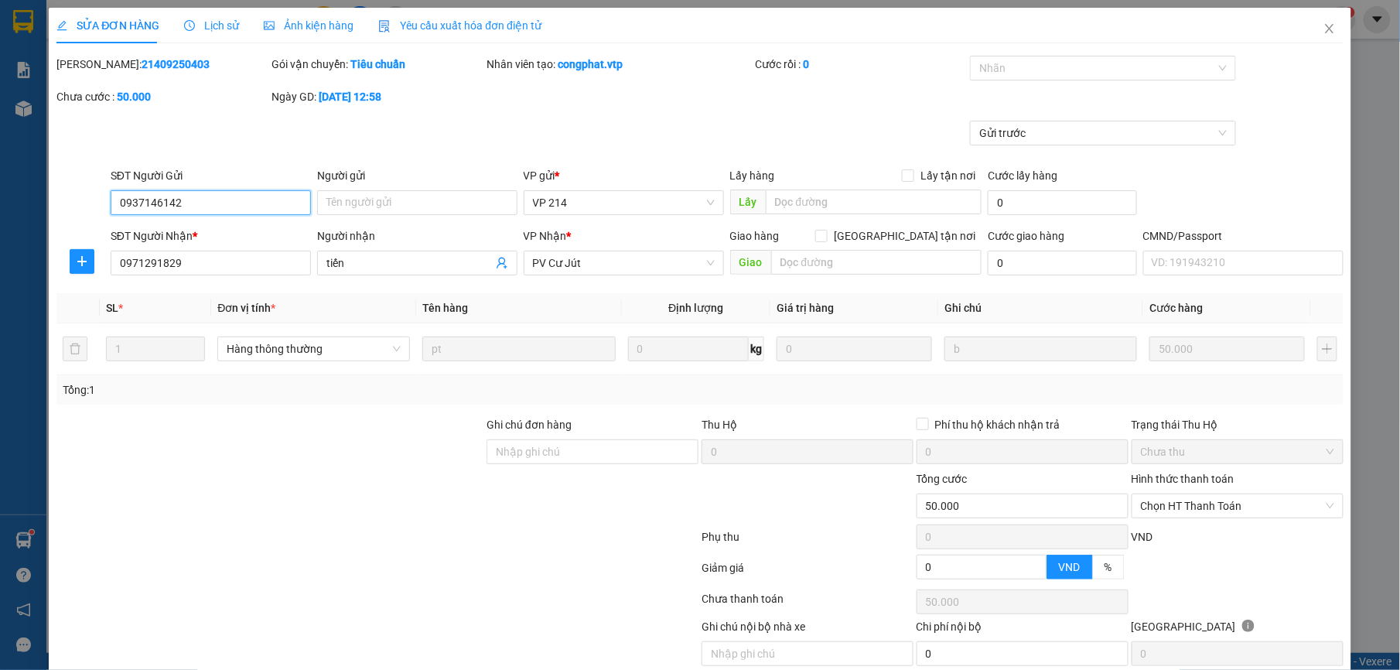
type input "2.500"
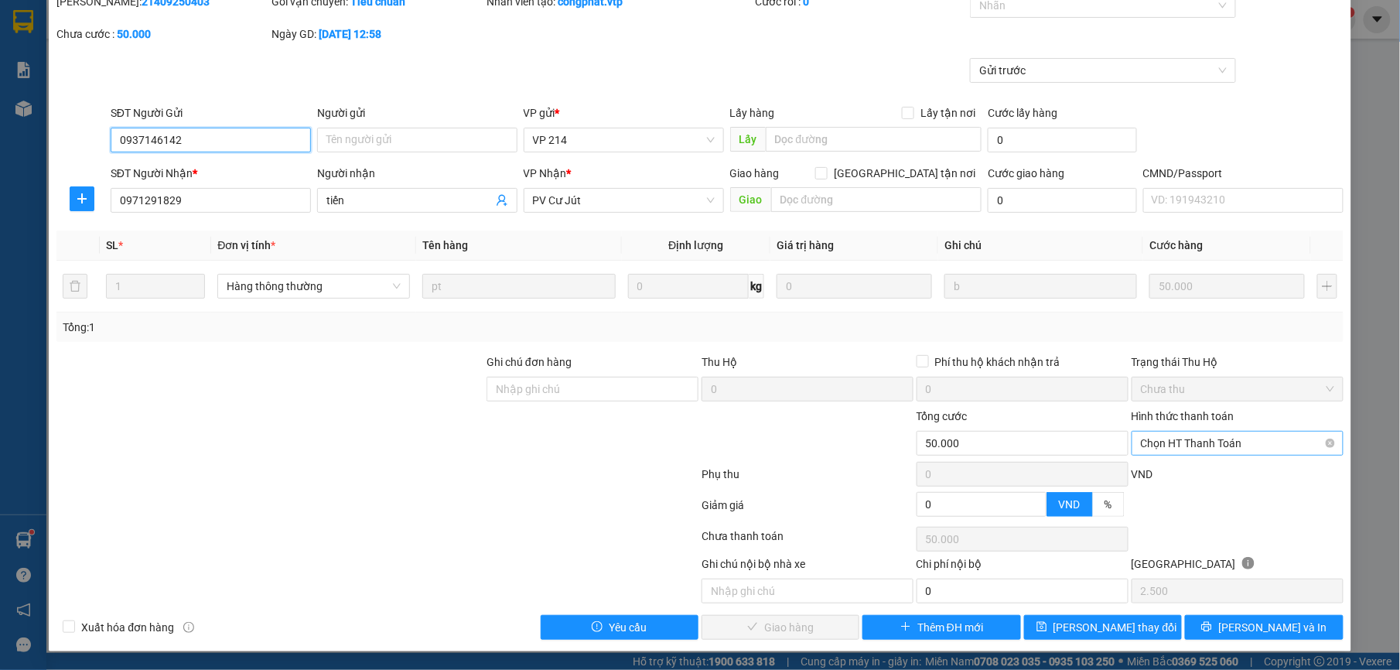
click at [1216, 438] on span "Chọn HT Thanh Toán" at bounding box center [1237, 442] width 193 height 23
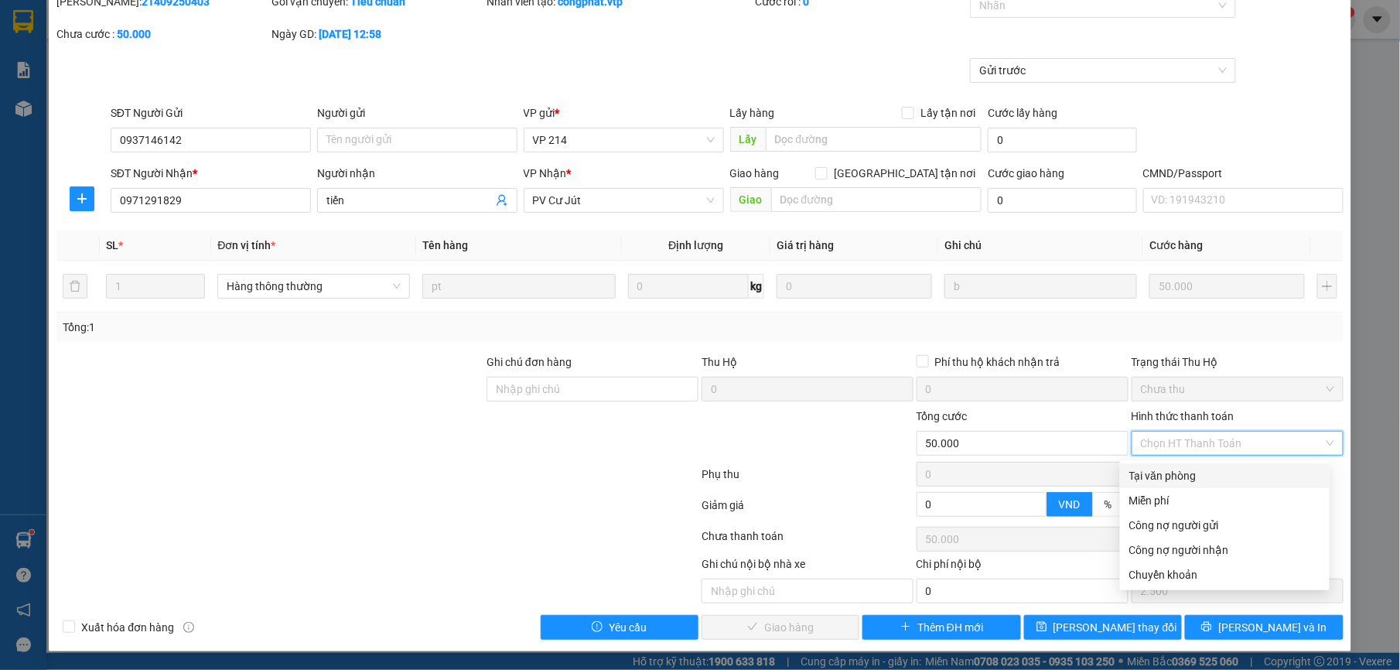
click at [1194, 479] on div "Tại văn phòng" at bounding box center [1224, 475] width 191 height 17
type input "0"
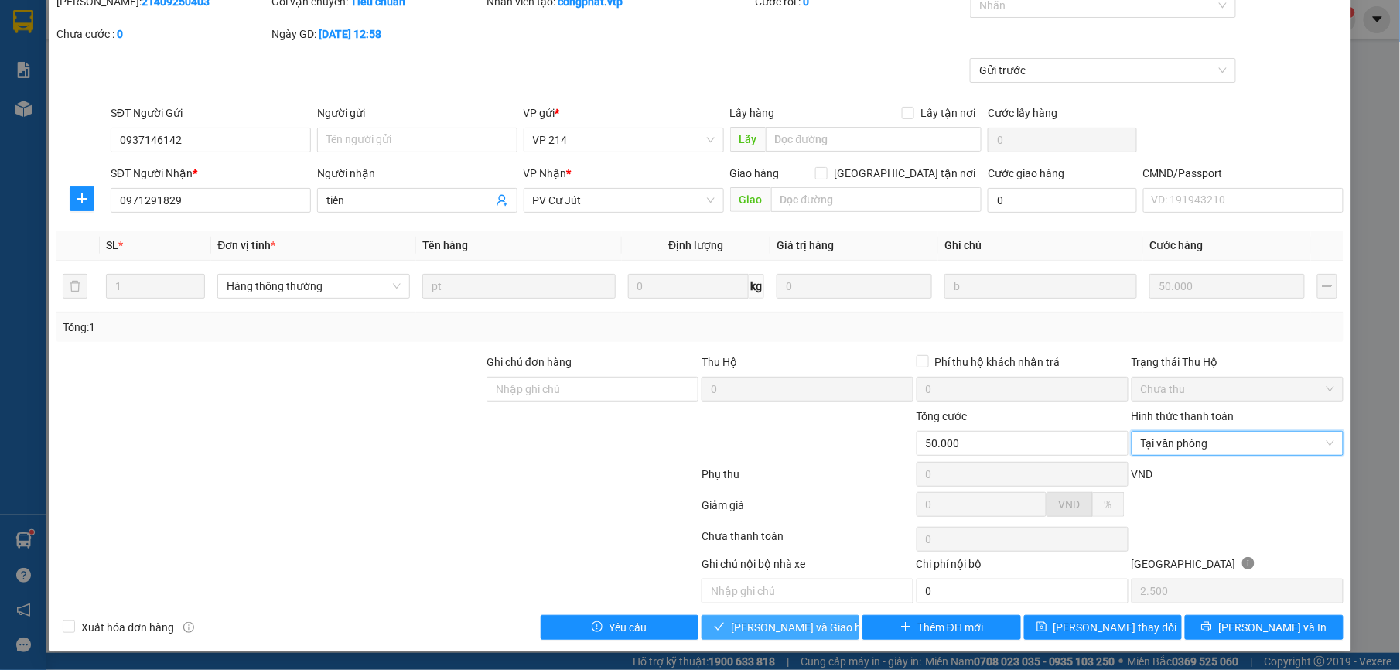
click at [792, 631] on span "[PERSON_NAME] và Giao hàng" at bounding box center [805, 627] width 148 height 17
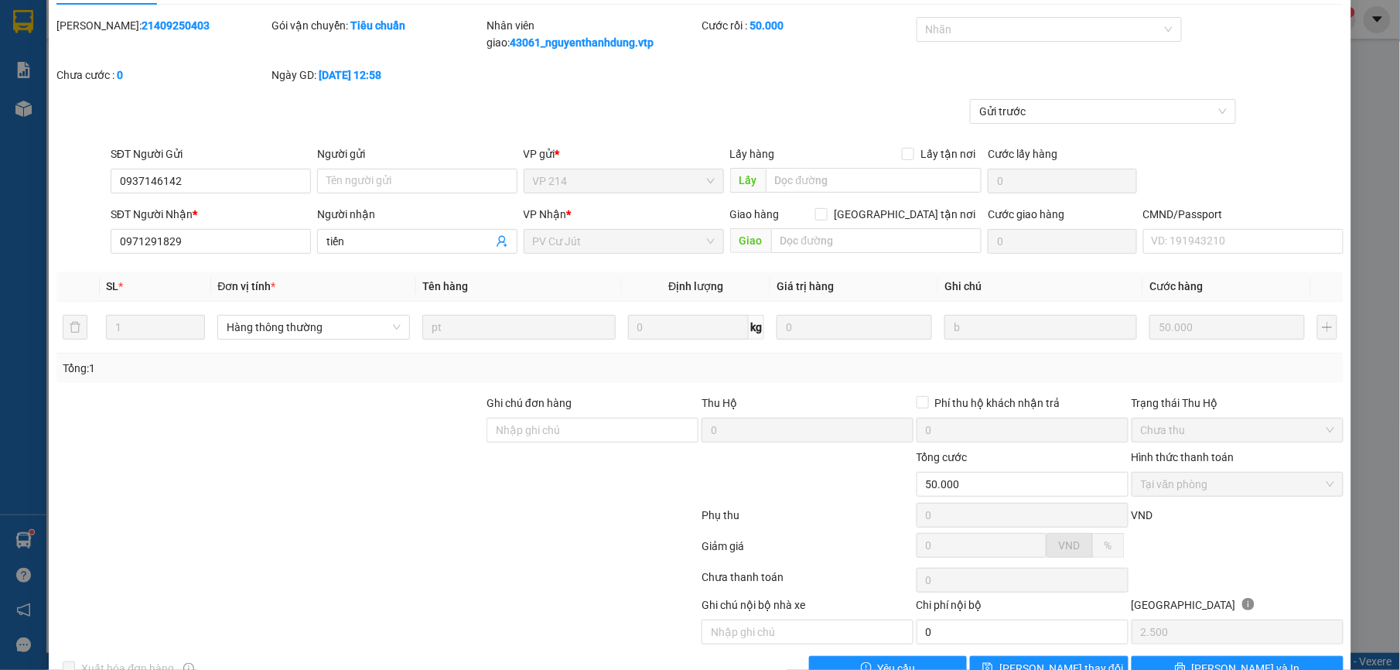
scroll to position [0, 0]
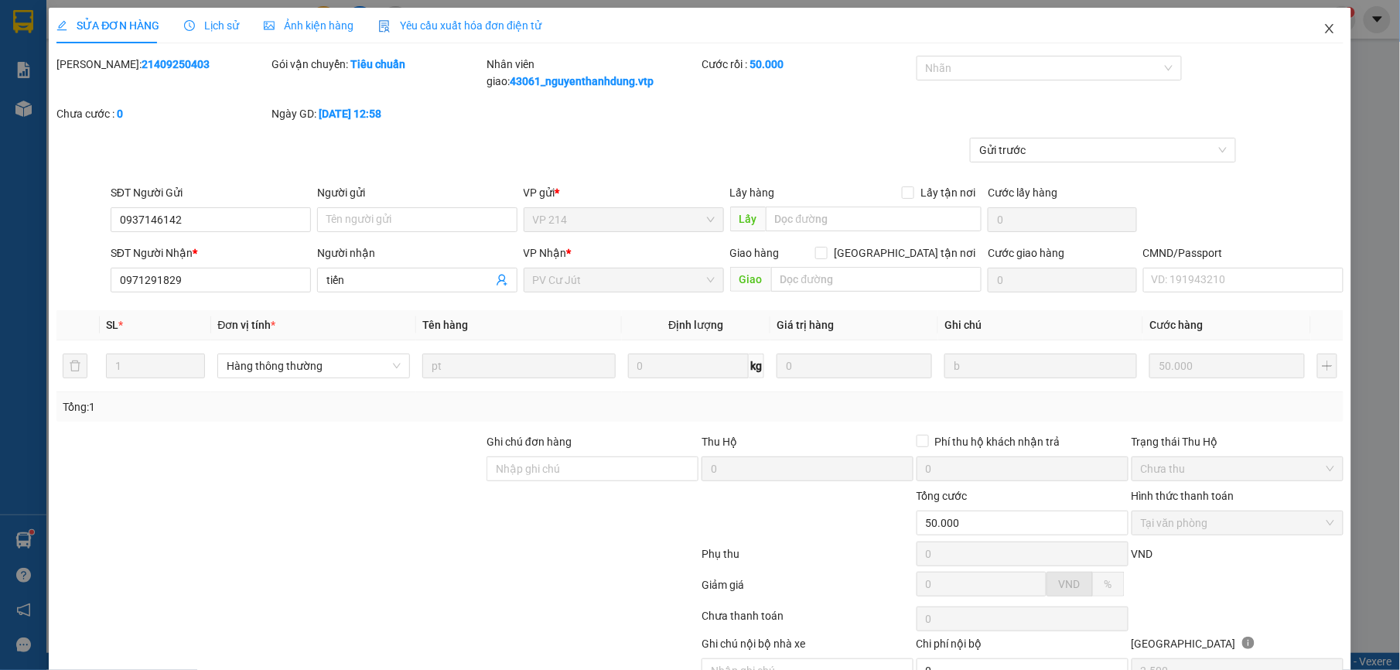
click at [1323, 26] on icon "close" at bounding box center [1329, 28] width 12 height 12
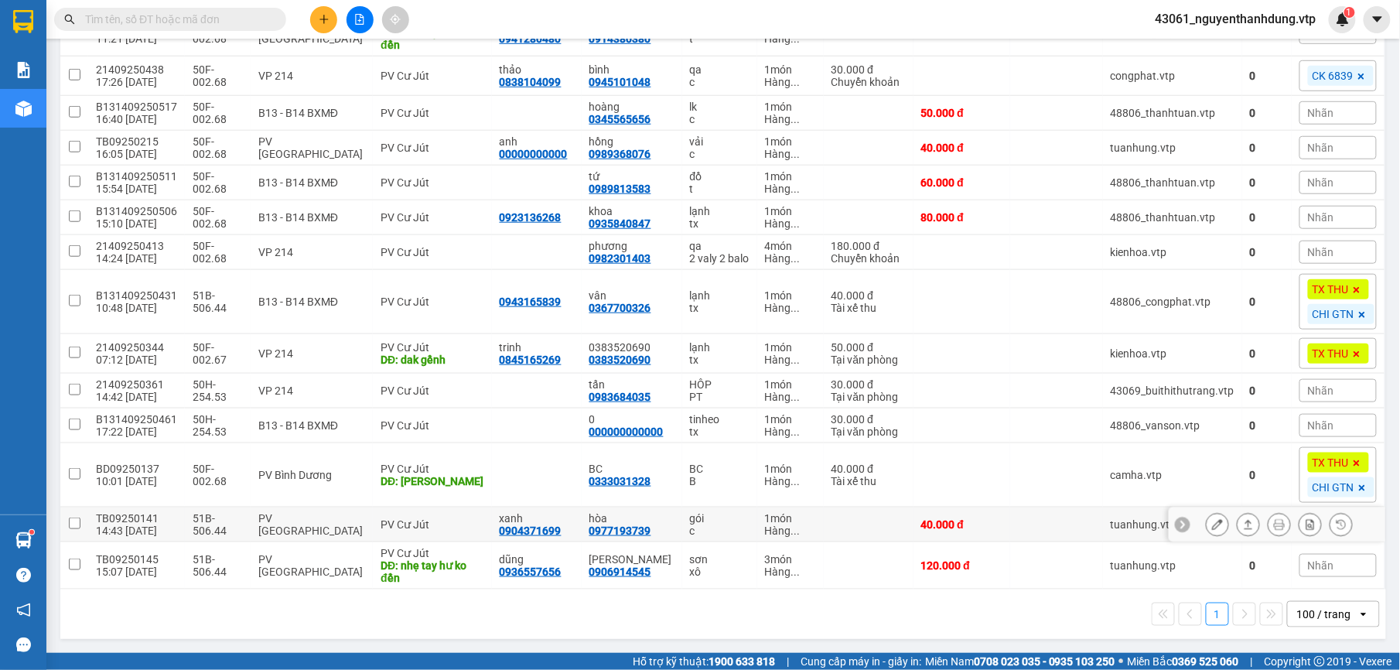
scroll to position [306, 0]
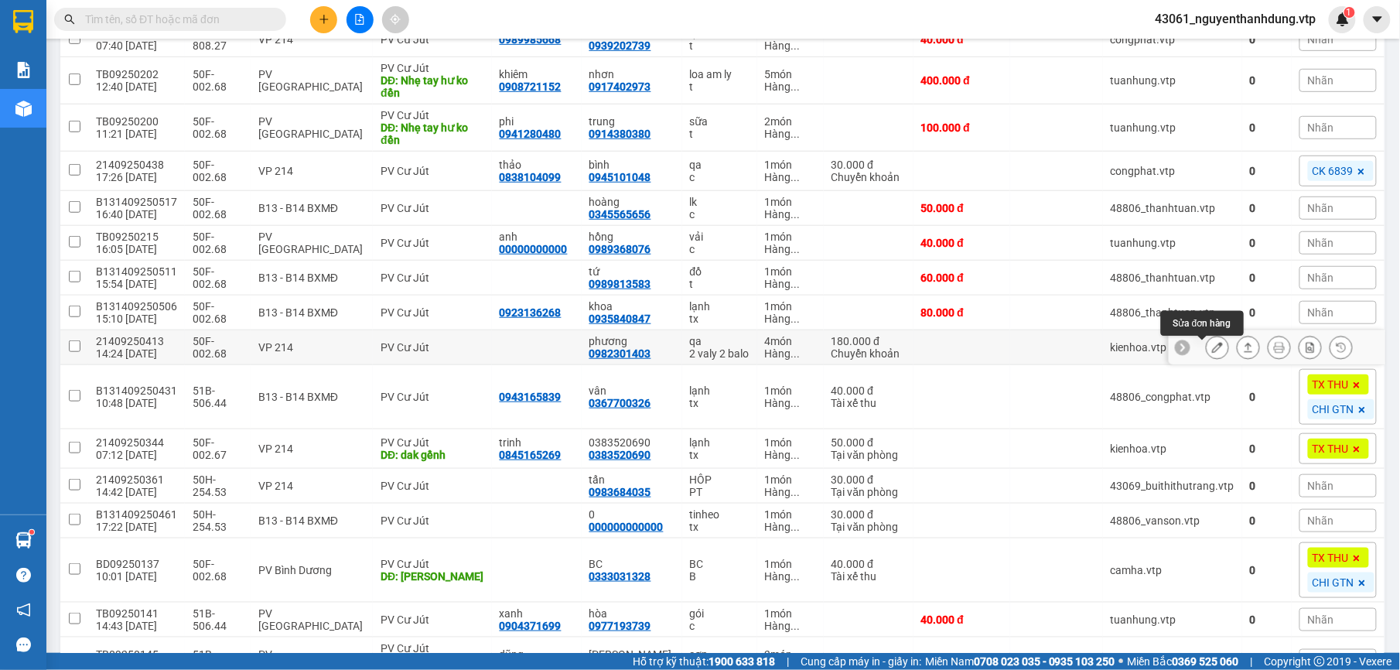
click at [1206, 350] on button at bounding box center [1217, 347] width 22 height 27
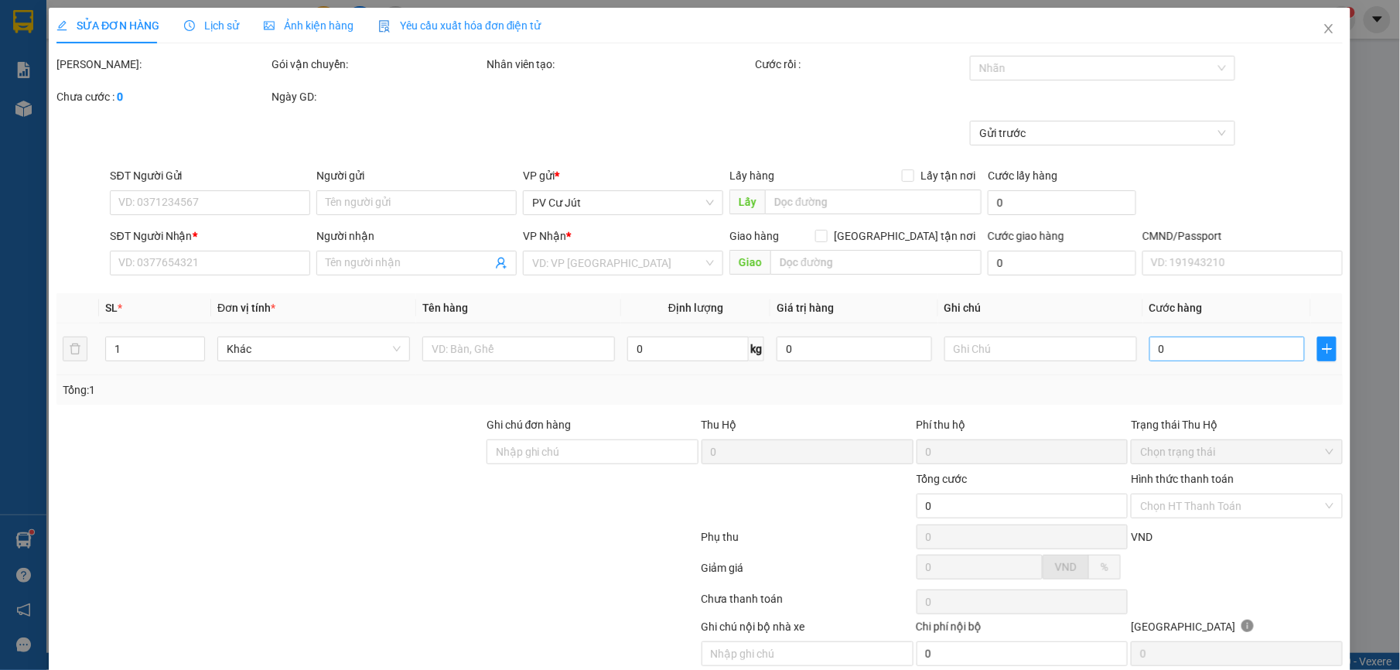
type input "9.000"
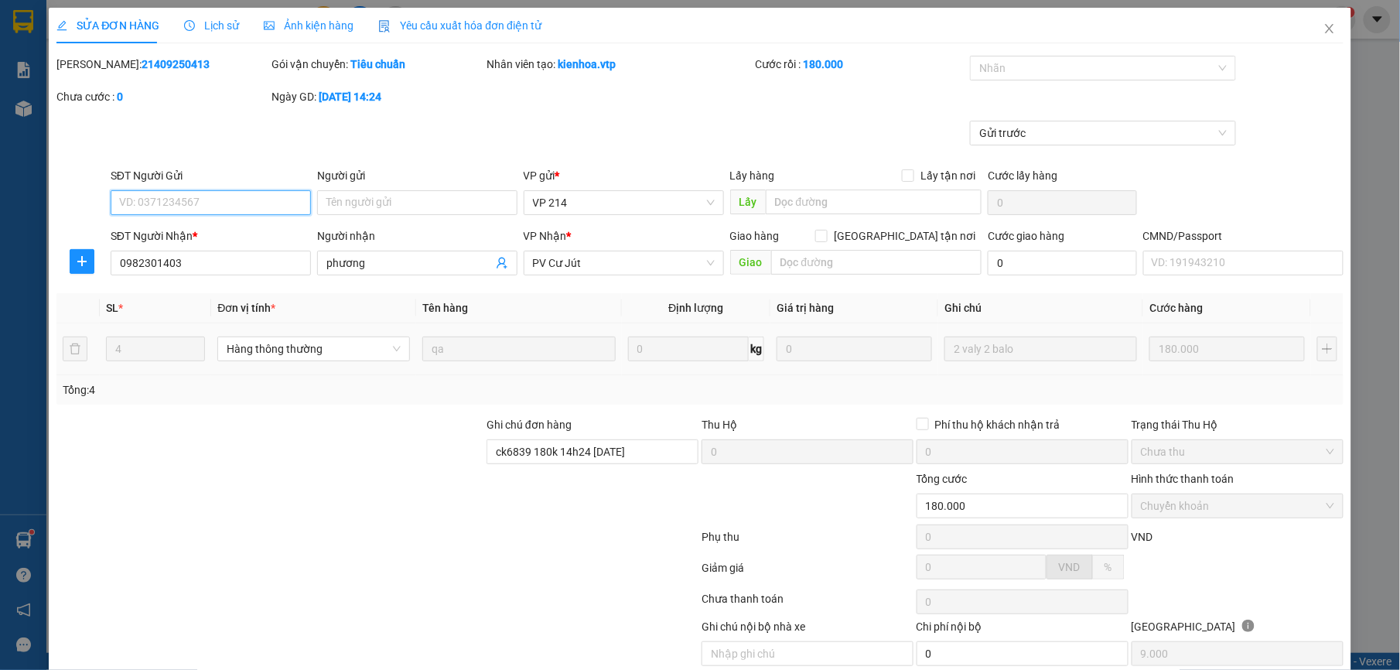
type input "0982301403"
type input "phương"
type input "ck6839 180k 14h24 [DATE]"
type input "180.000"
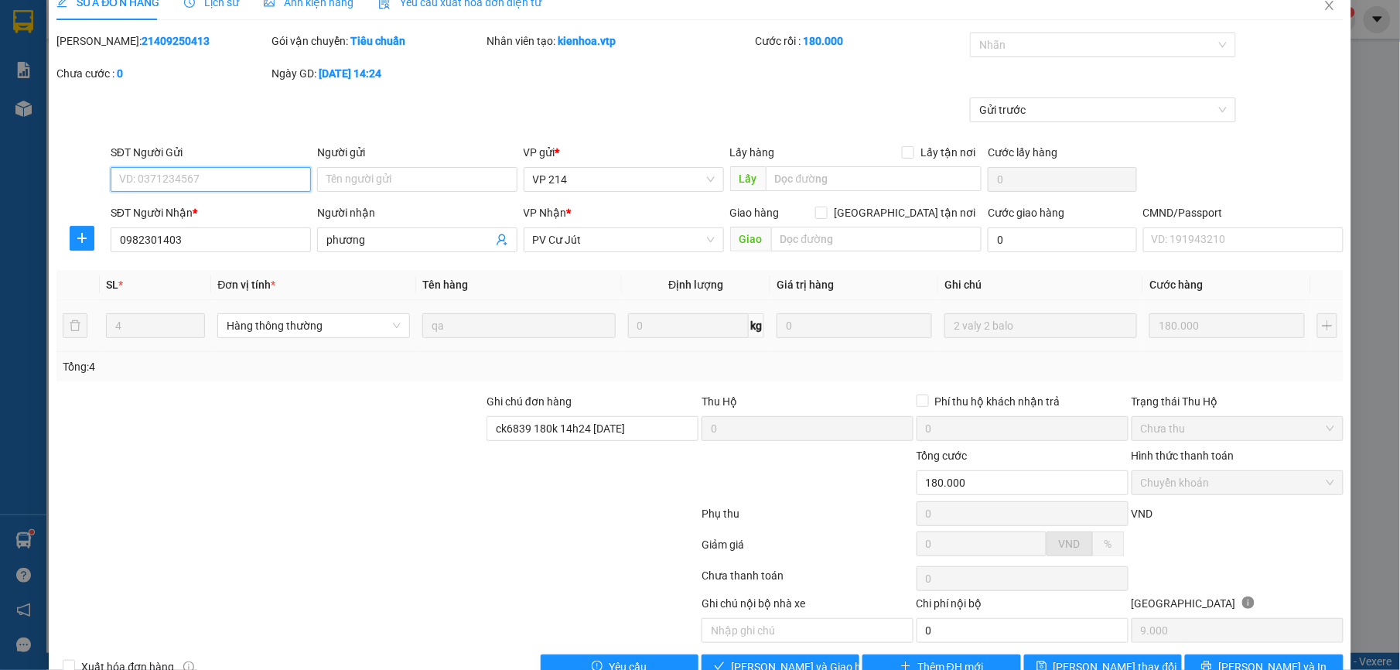
scroll to position [66, 0]
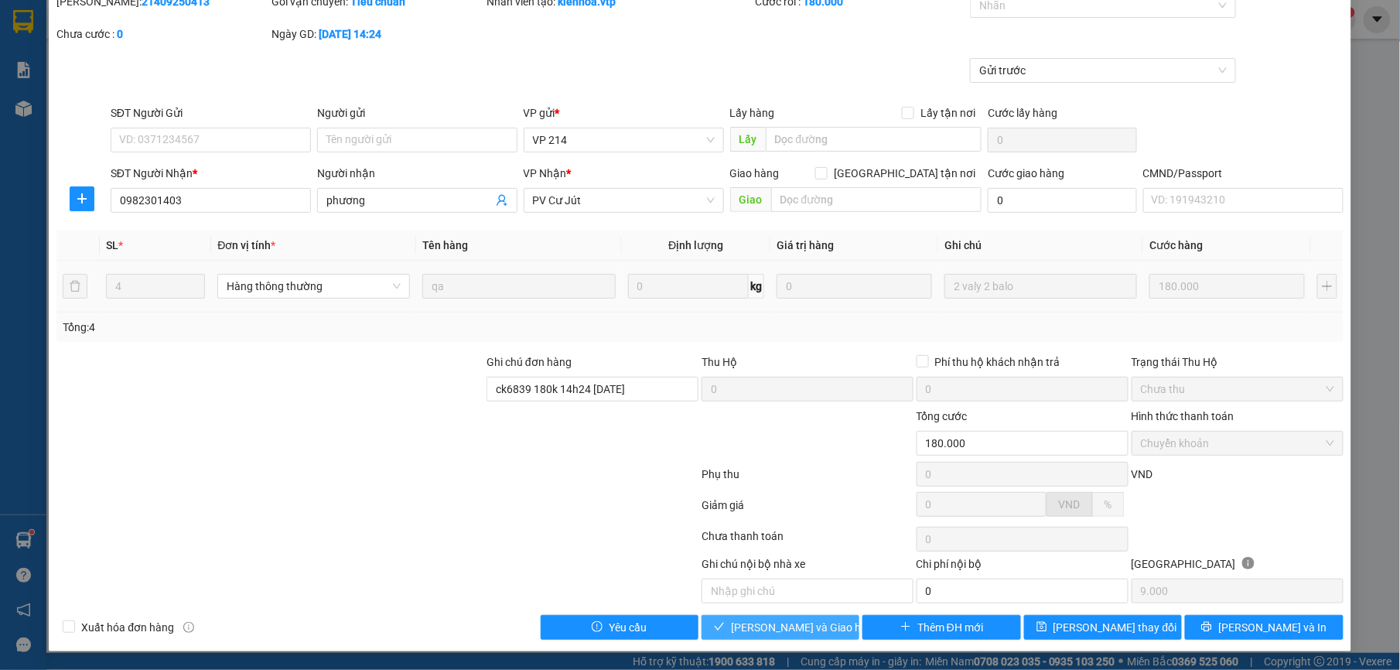
drag, startPoint x: 776, startPoint y: 617, endPoint x: 863, endPoint y: 573, distance: 97.2
click at [777, 619] on button "[PERSON_NAME] và Giao hàng" at bounding box center [780, 627] width 158 height 25
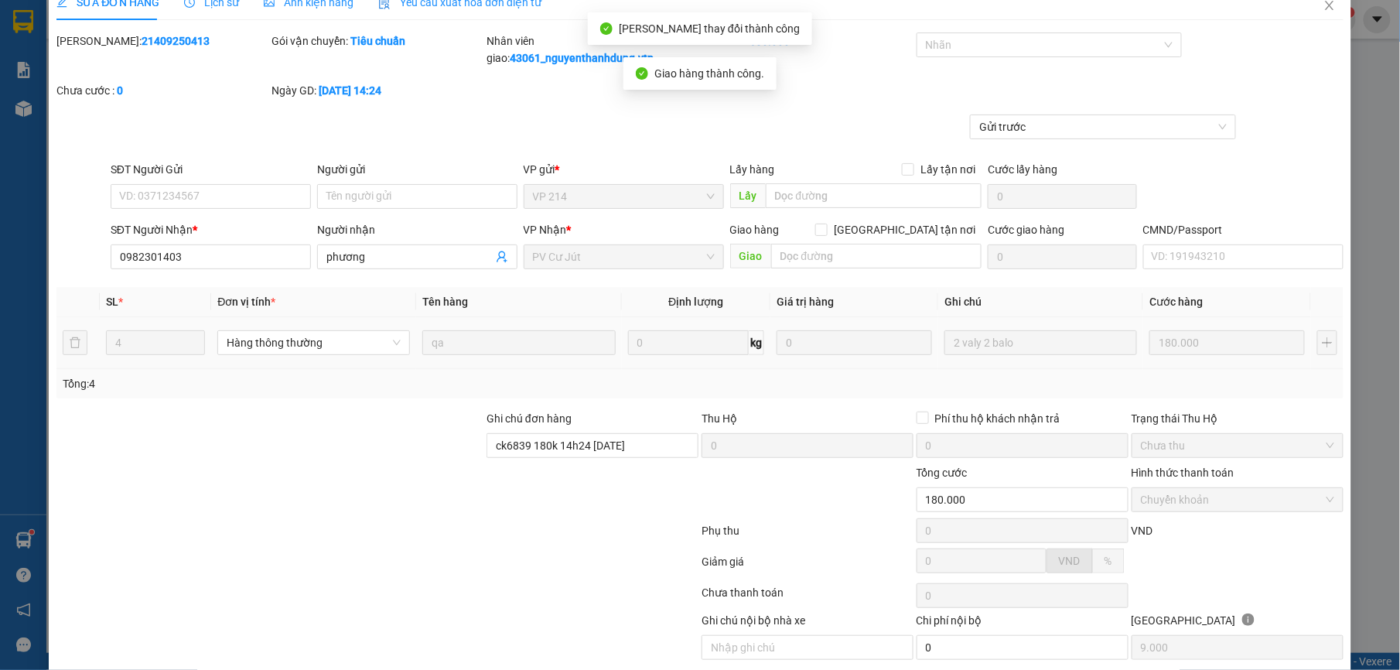
scroll to position [0, 0]
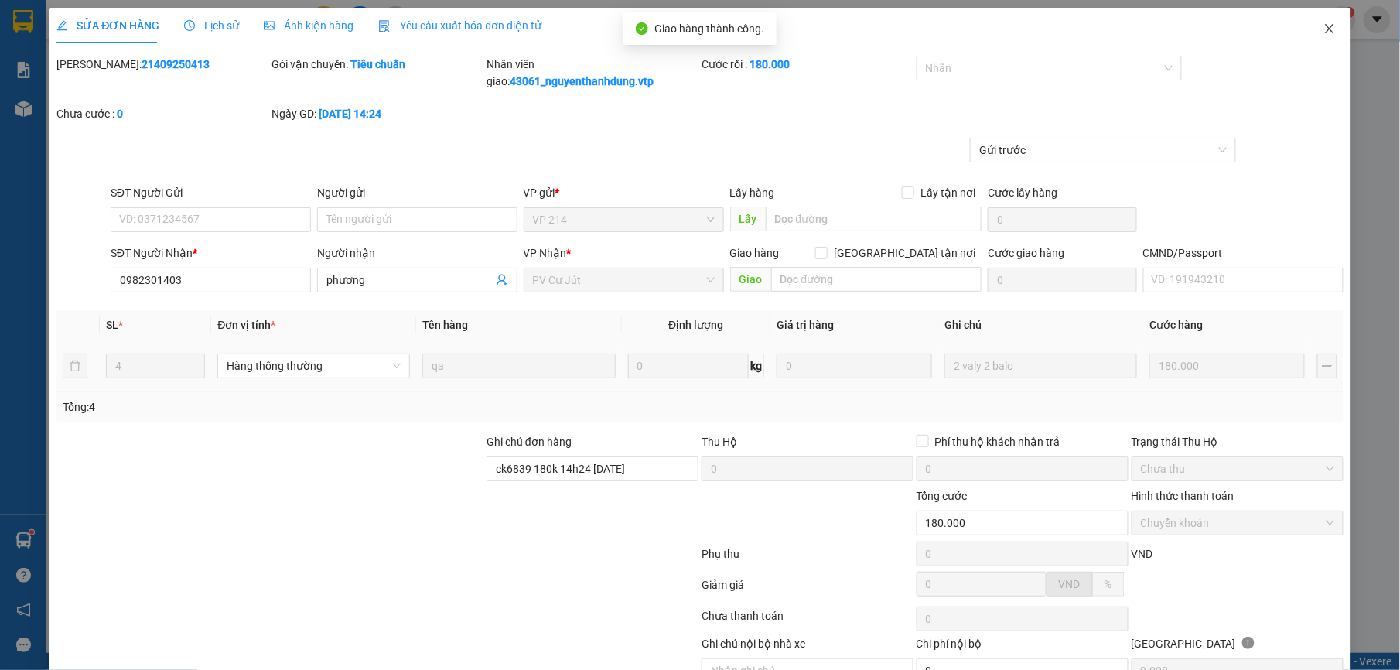
click at [1308, 17] on span "Close" at bounding box center [1329, 29] width 43 height 43
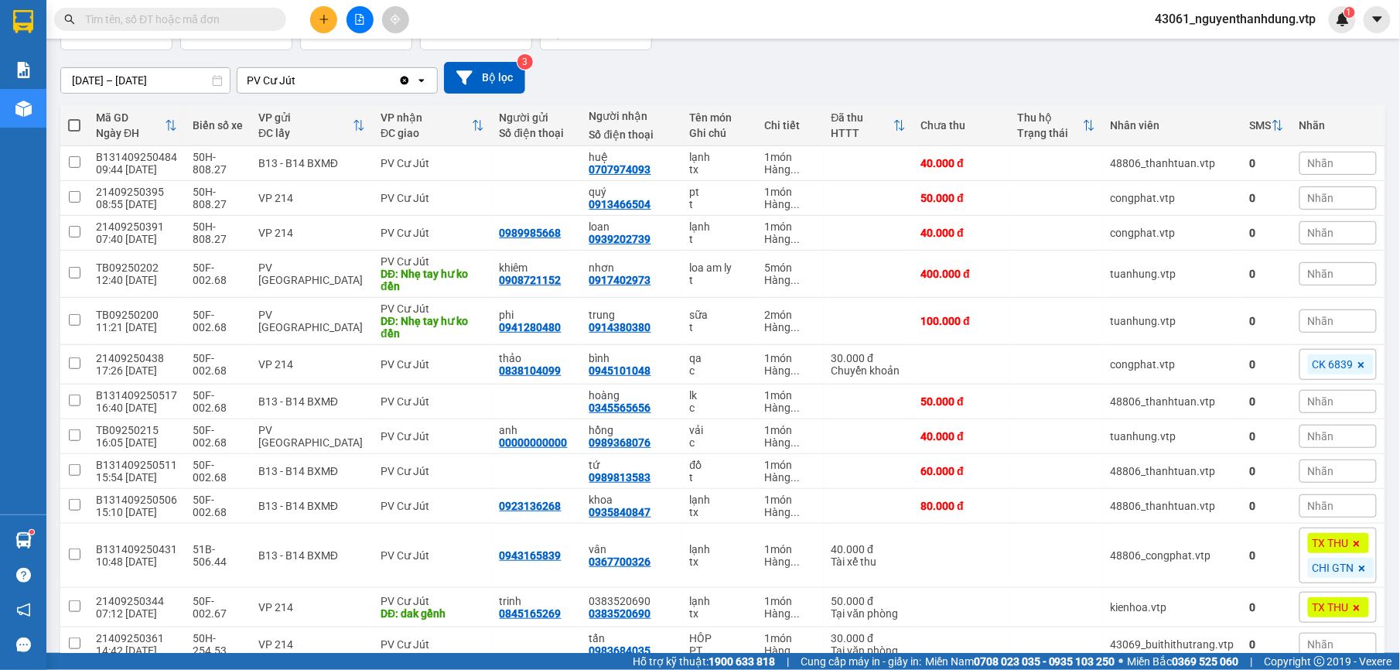
scroll to position [309, 0]
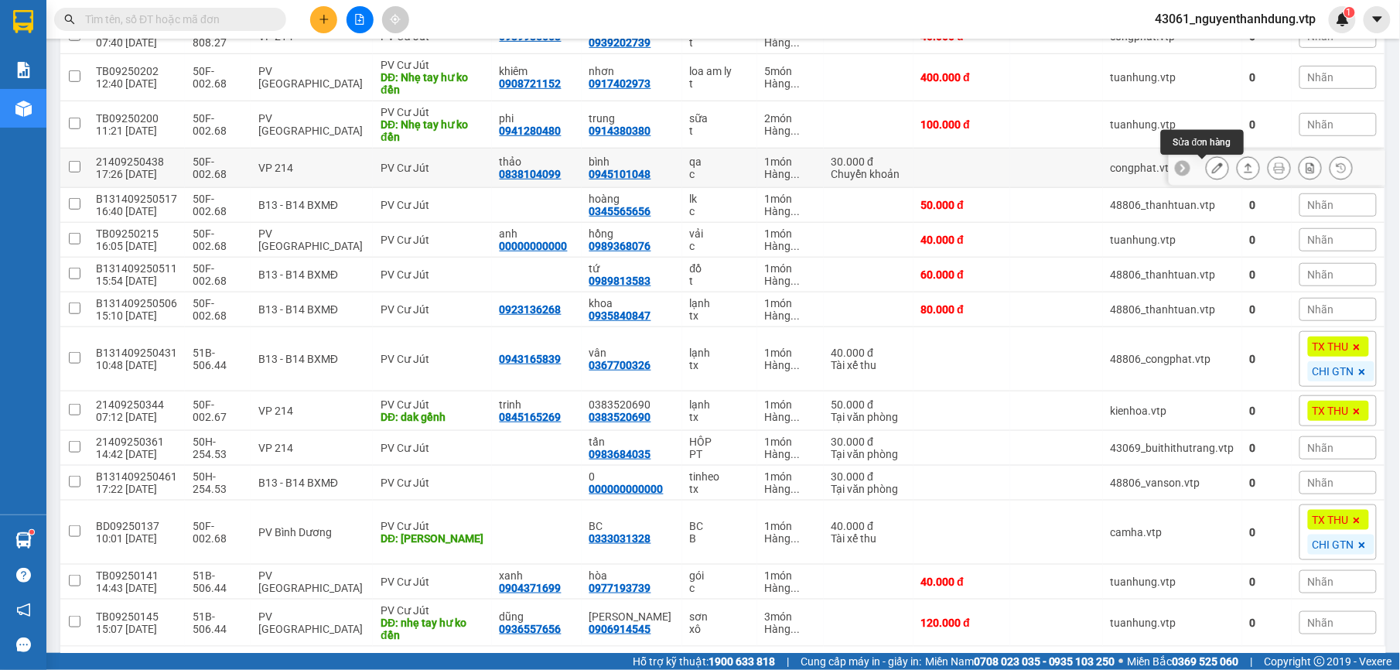
click at [1212, 170] on icon at bounding box center [1217, 167] width 11 height 11
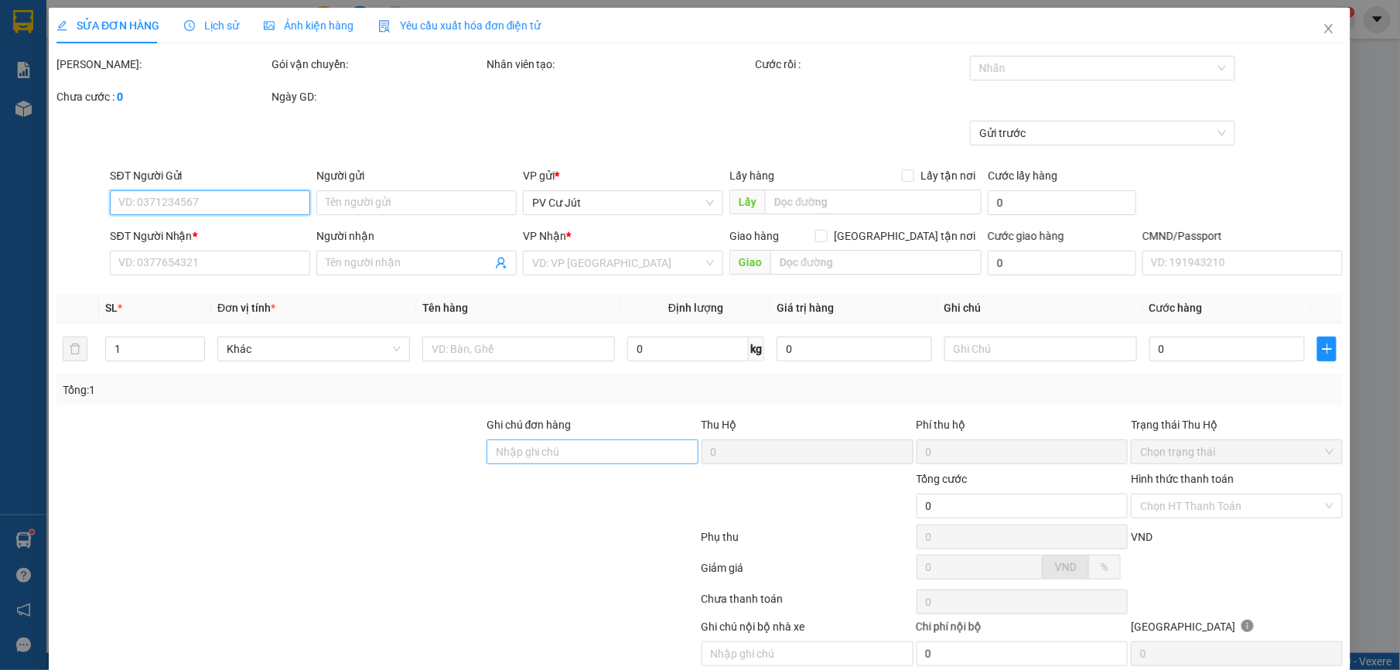
type input "0838104099"
type input "thảo"
type input "0945101048"
type input "bình"
type input "ck39 30k 17h26 [DATE]"
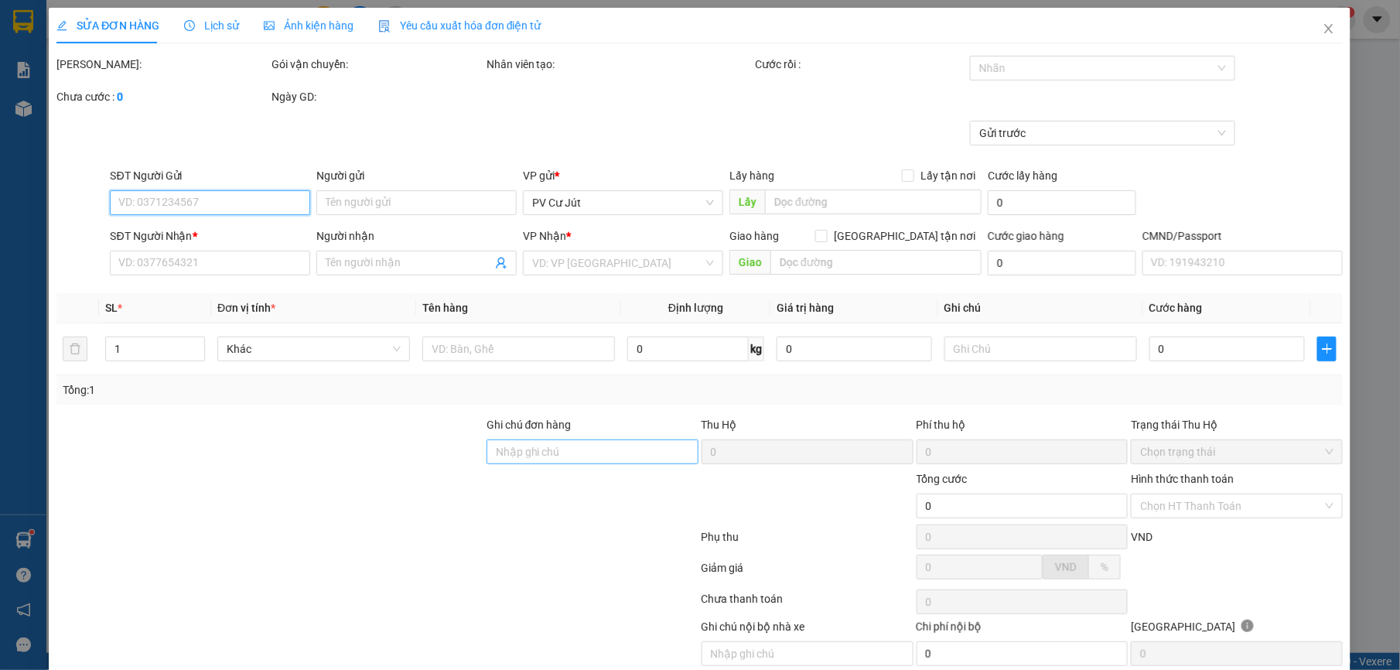
type input "30.000"
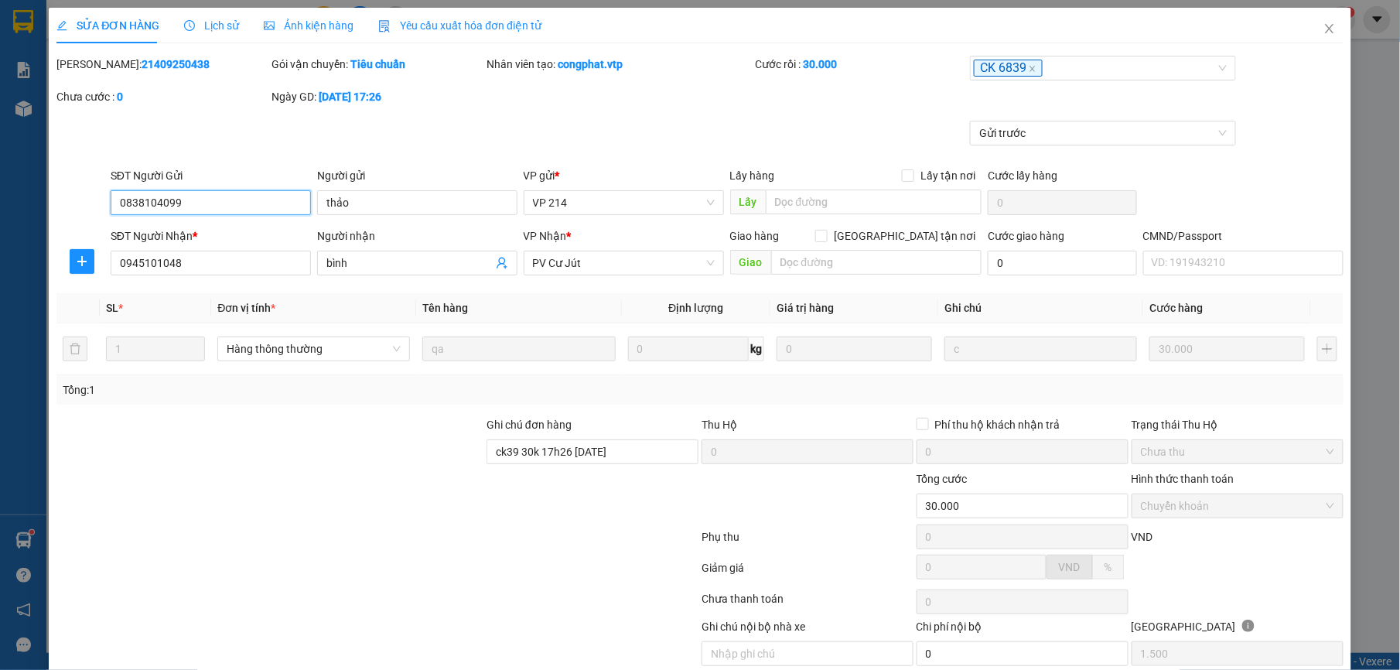
type input "1.500"
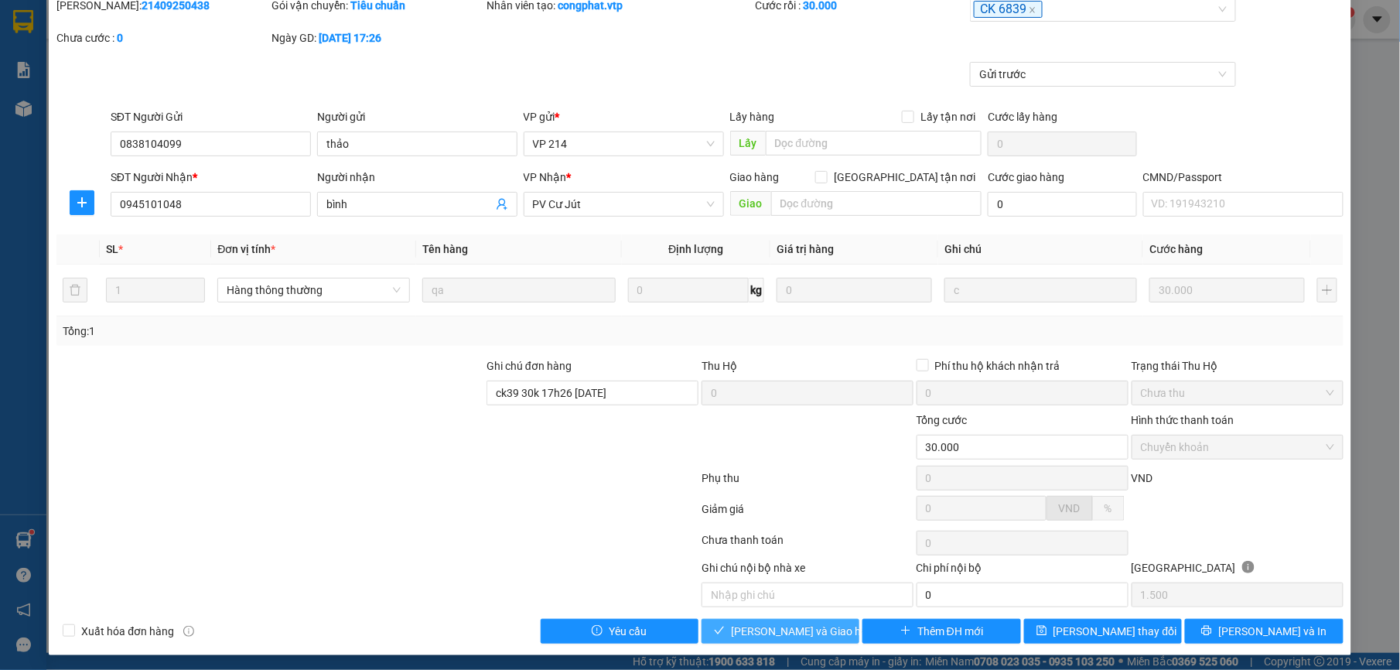
click at [770, 643] on button "[PERSON_NAME] và Giao hàng" at bounding box center [780, 631] width 158 height 25
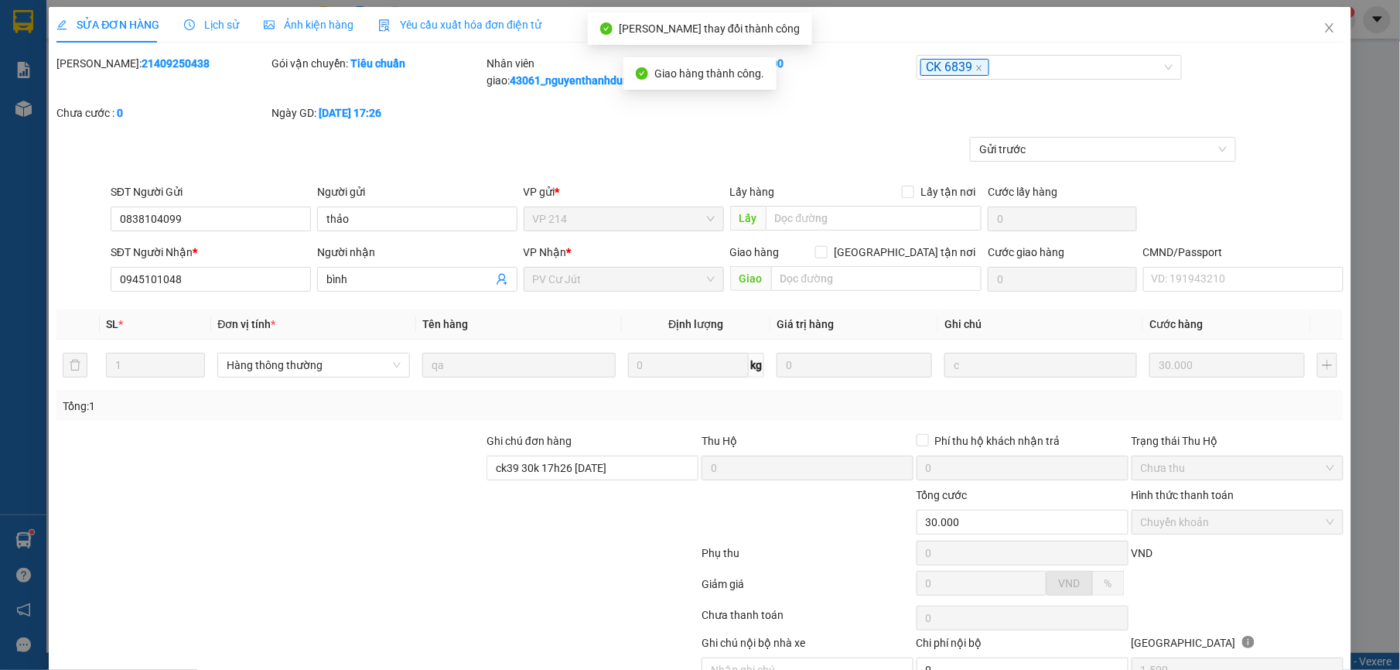
scroll to position [0, 0]
click at [1323, 29] on icon "close" at bounding box center [1329, 28] width 12 height 12
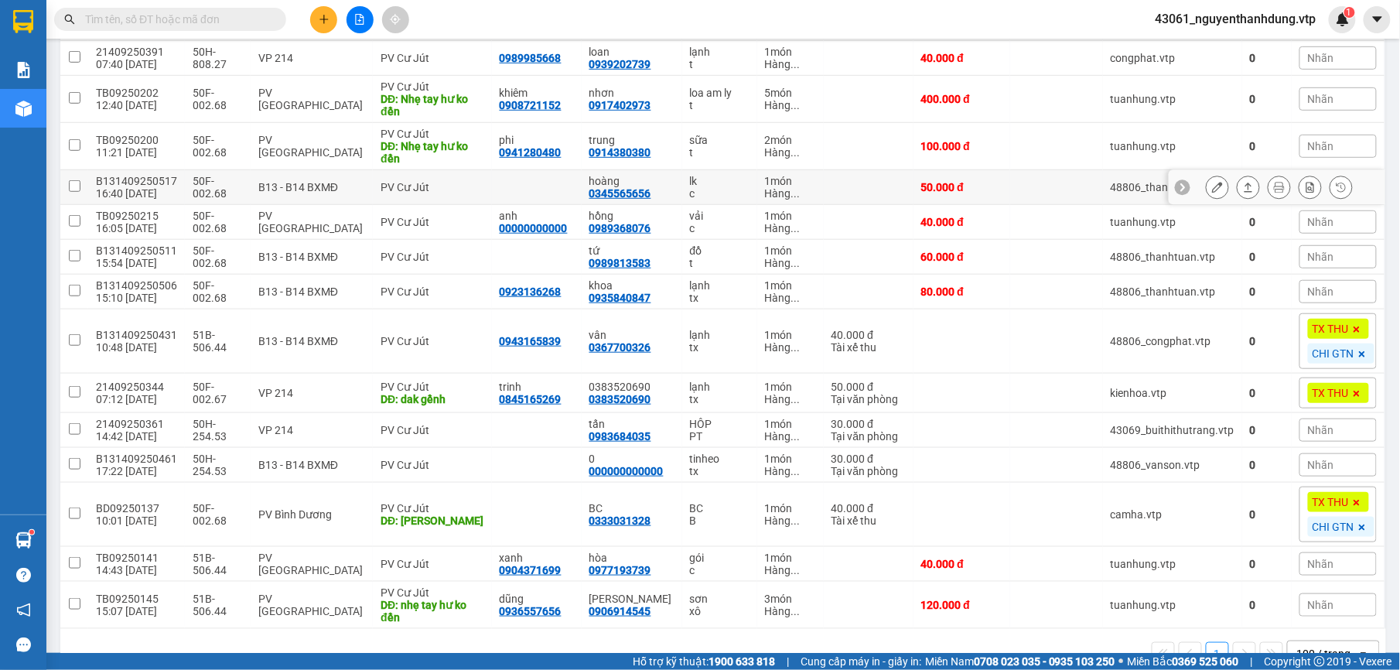
scroll to position [309, 0]
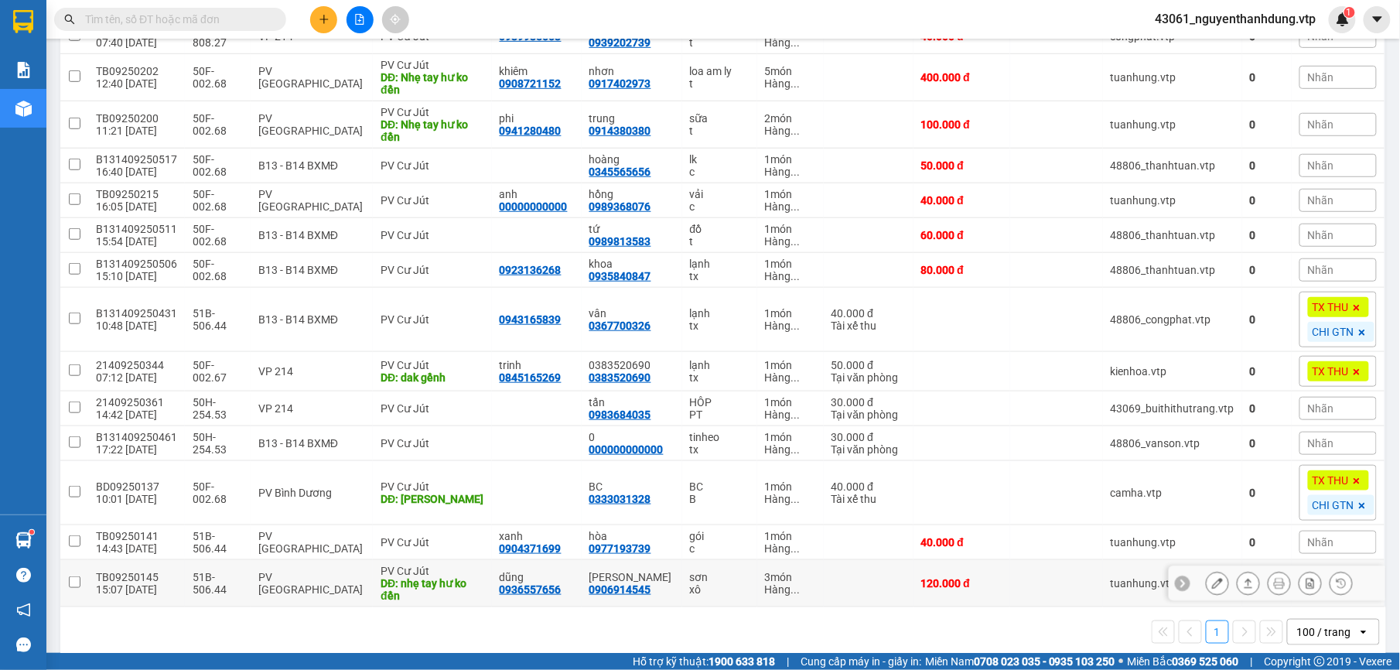
click at [1188, 582] on div at bounding box center [1276, 583] width 217 height 35
click at [1212, 586] on icon at bounding box center [1217, 583] width 11 height 11
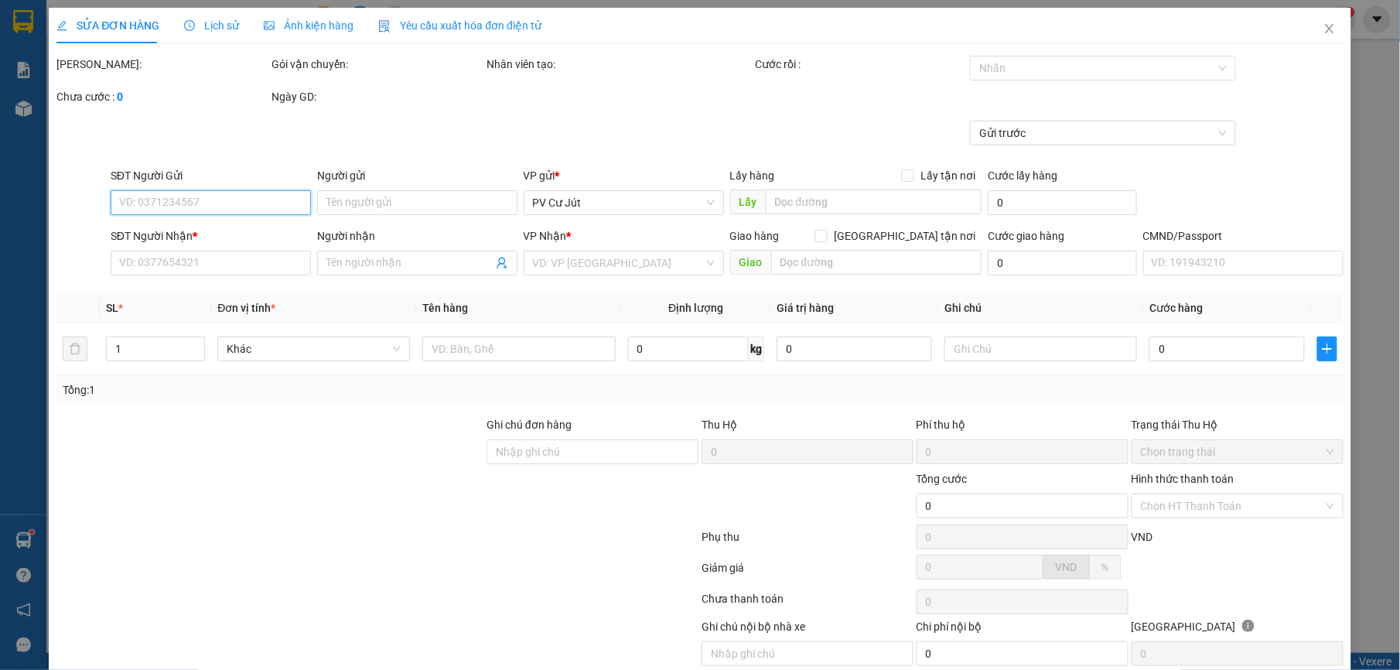
type input "6.000"
type input "0936557656"
type input "dũng"
type input "0906914545"
type input "[PERSON_NAME]"
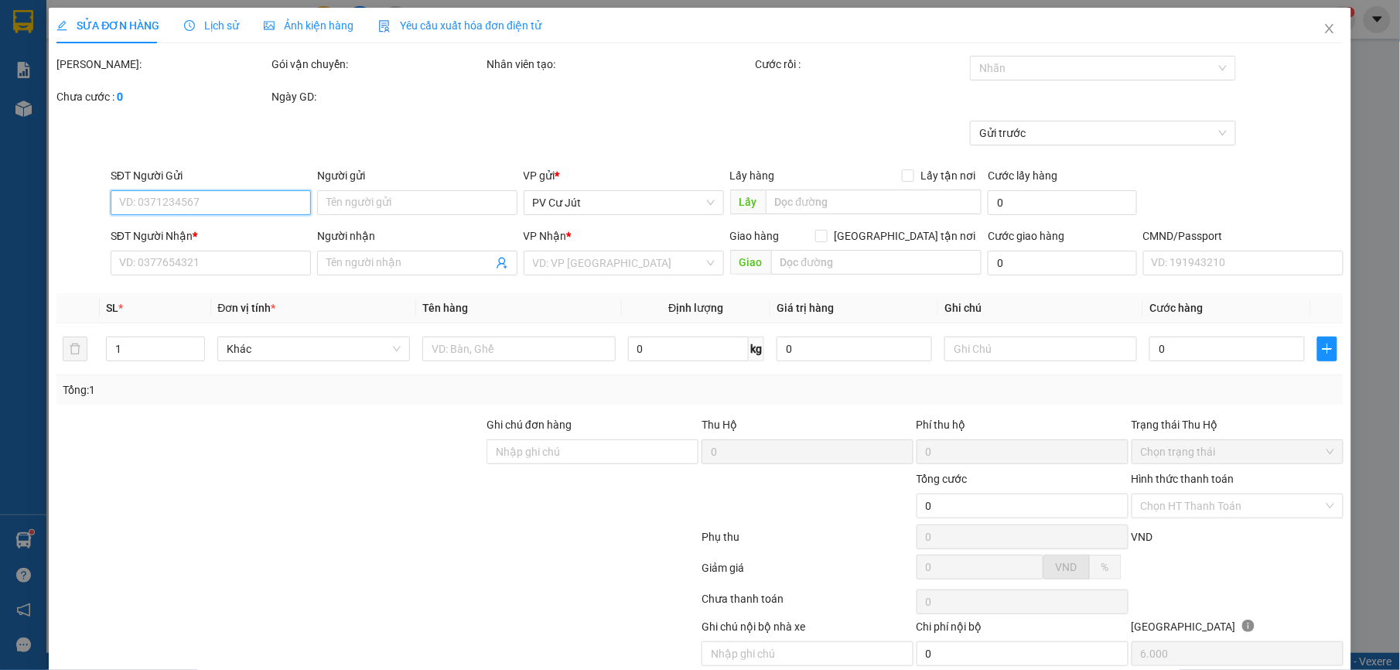
type input "nhẹ tay hư ko đền"
type input "120.000"
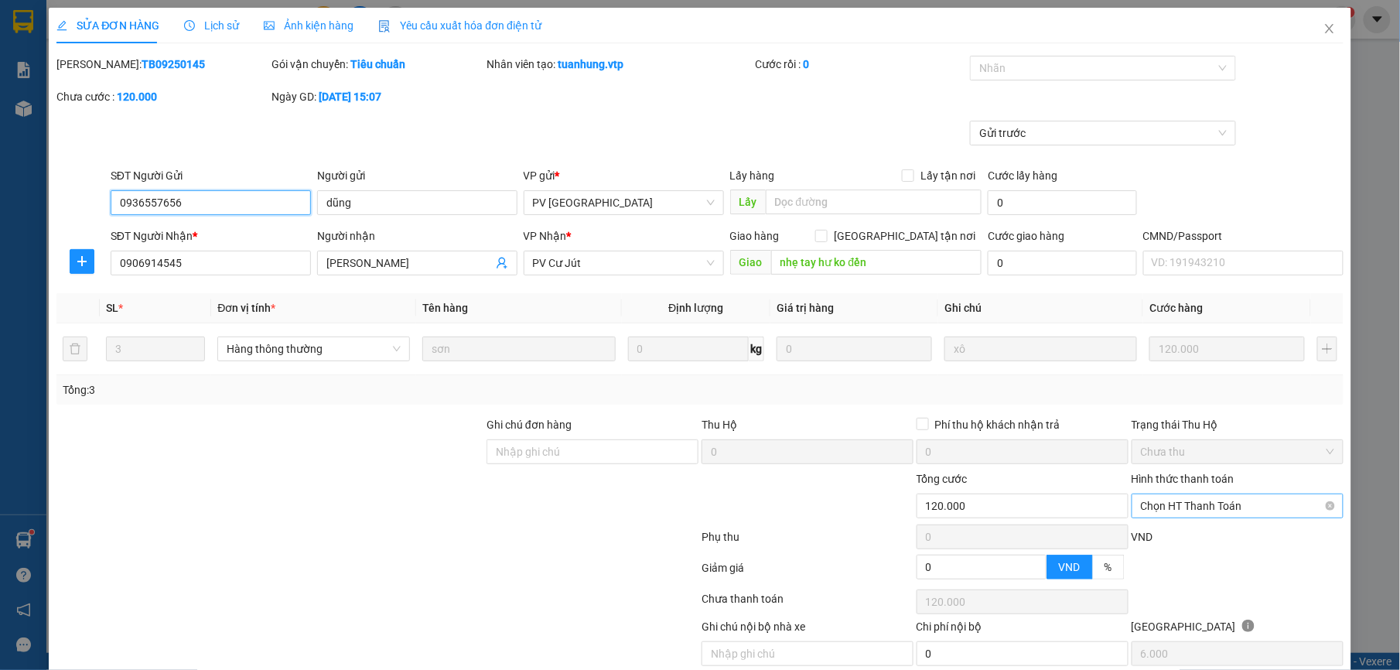
click at [1236, 499] on span "Chọn HT Thanh Toán" at bounding box center [1237, 505] width 193 height 23
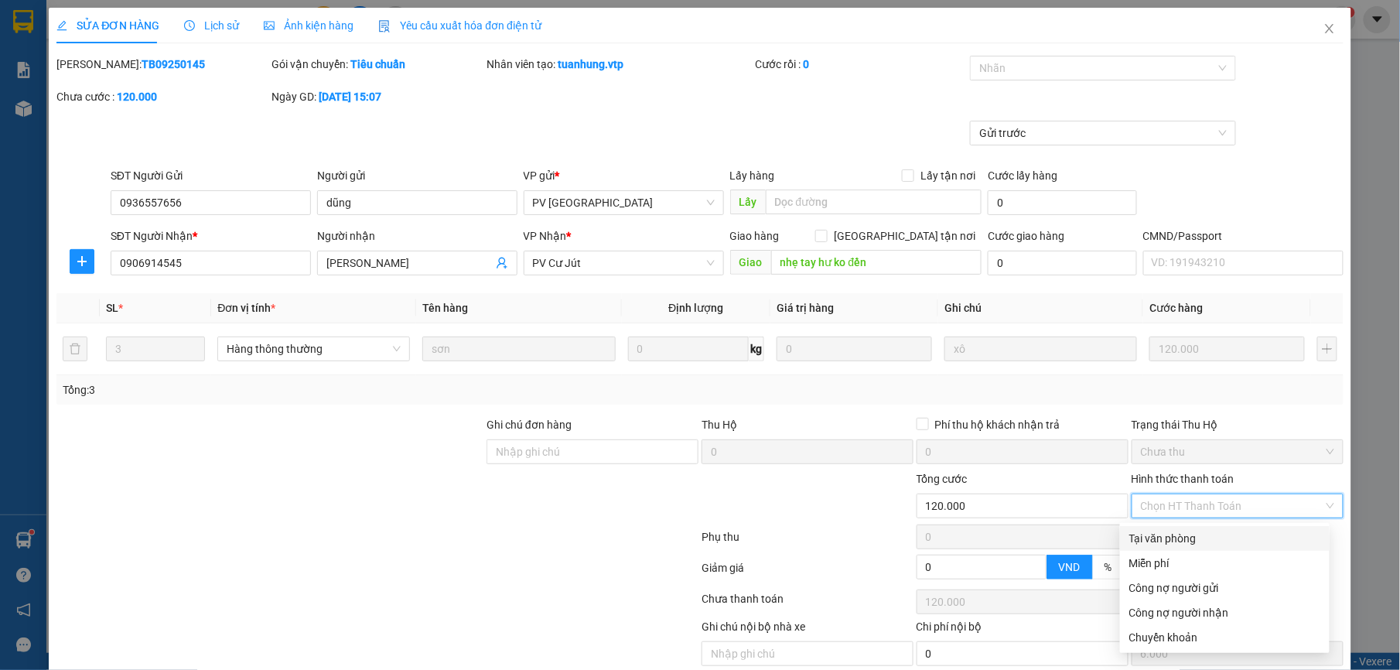
click at [1199, 533] on div "Tại văn phòng" at bounding box center [1224, 538] width 191 height 17
type input "0"
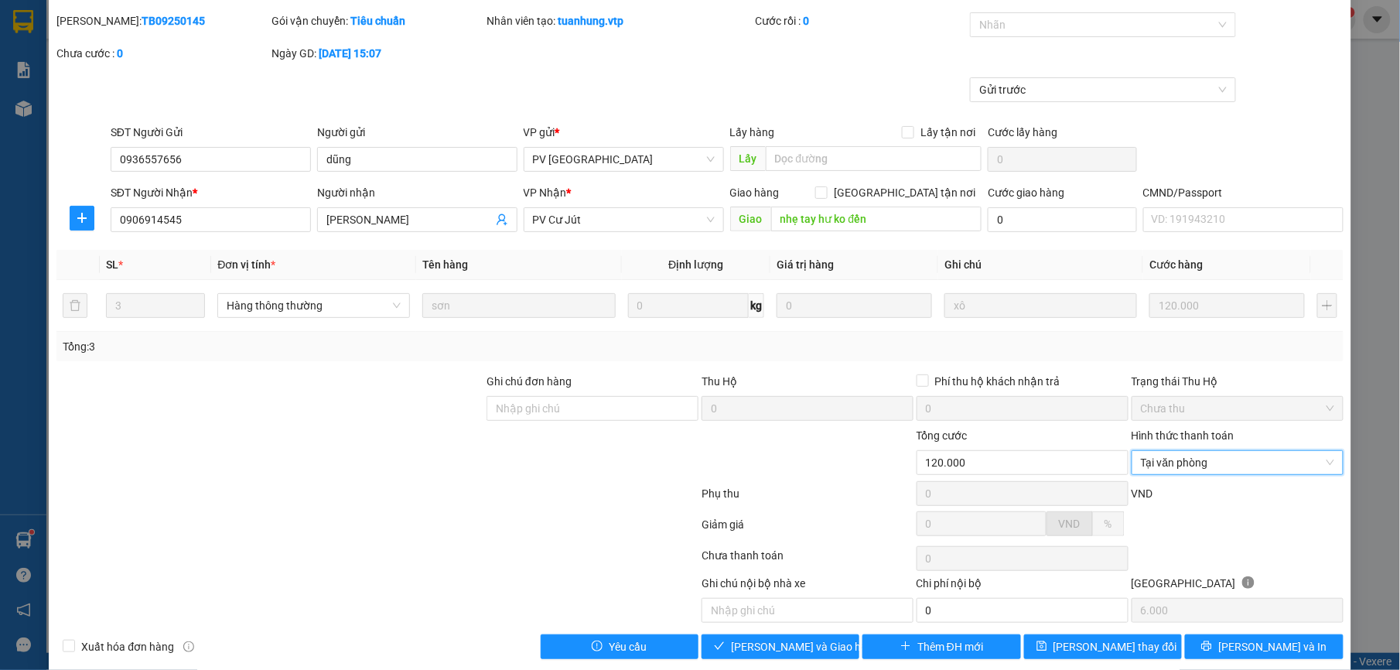
scroll to position [66, 0]
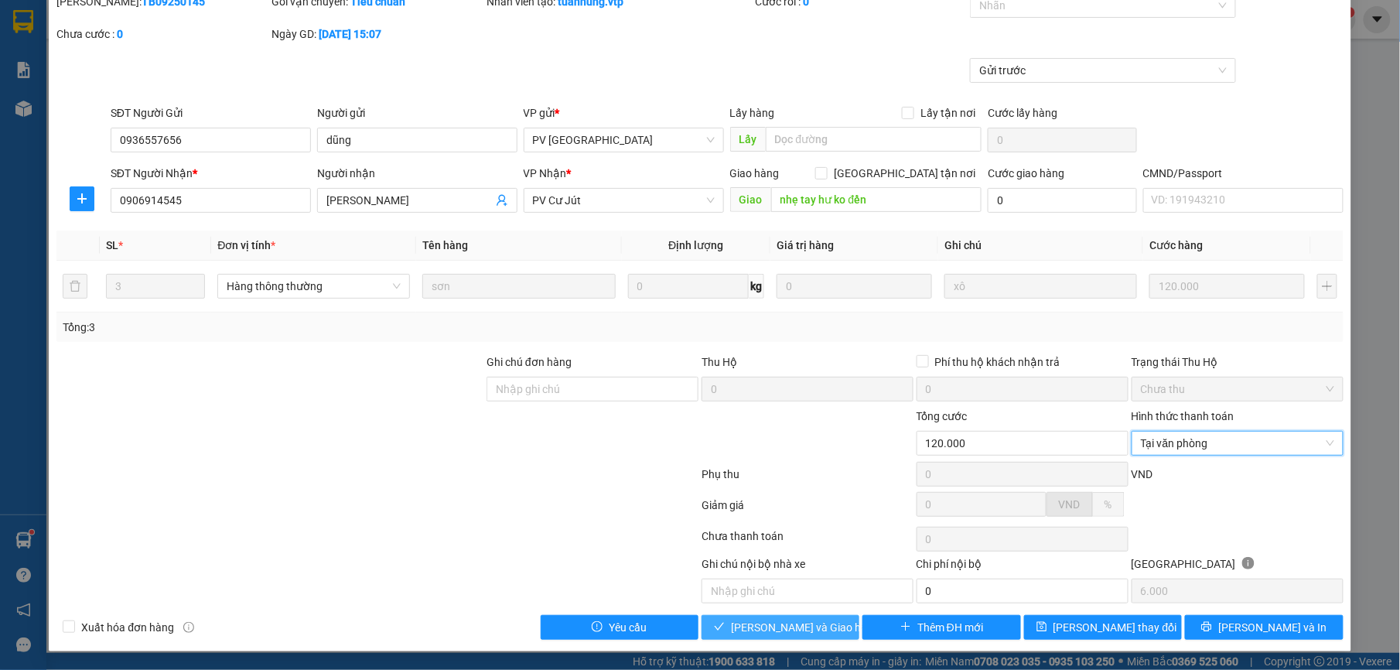
click at [783, 623] on span "[PERSON_NAME] và Giao hàng" at bounding box center [805, 627] width 148 height 17
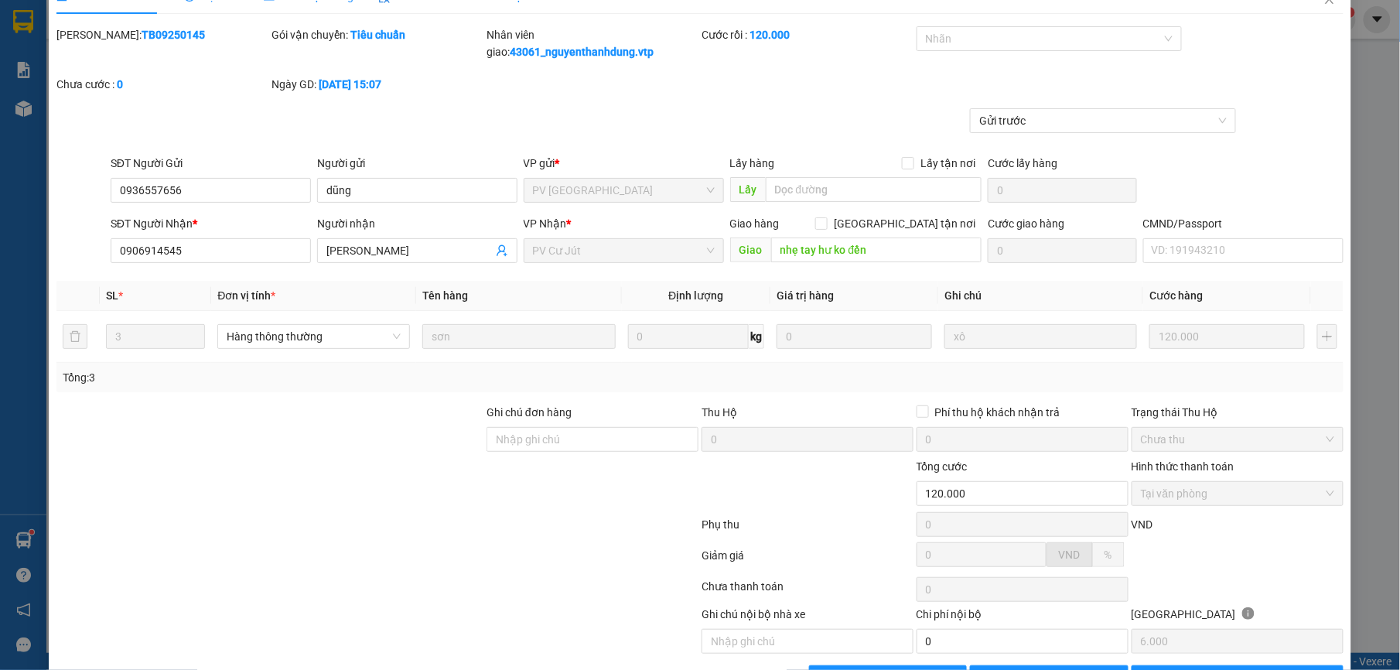
scroll to position [0, 0]
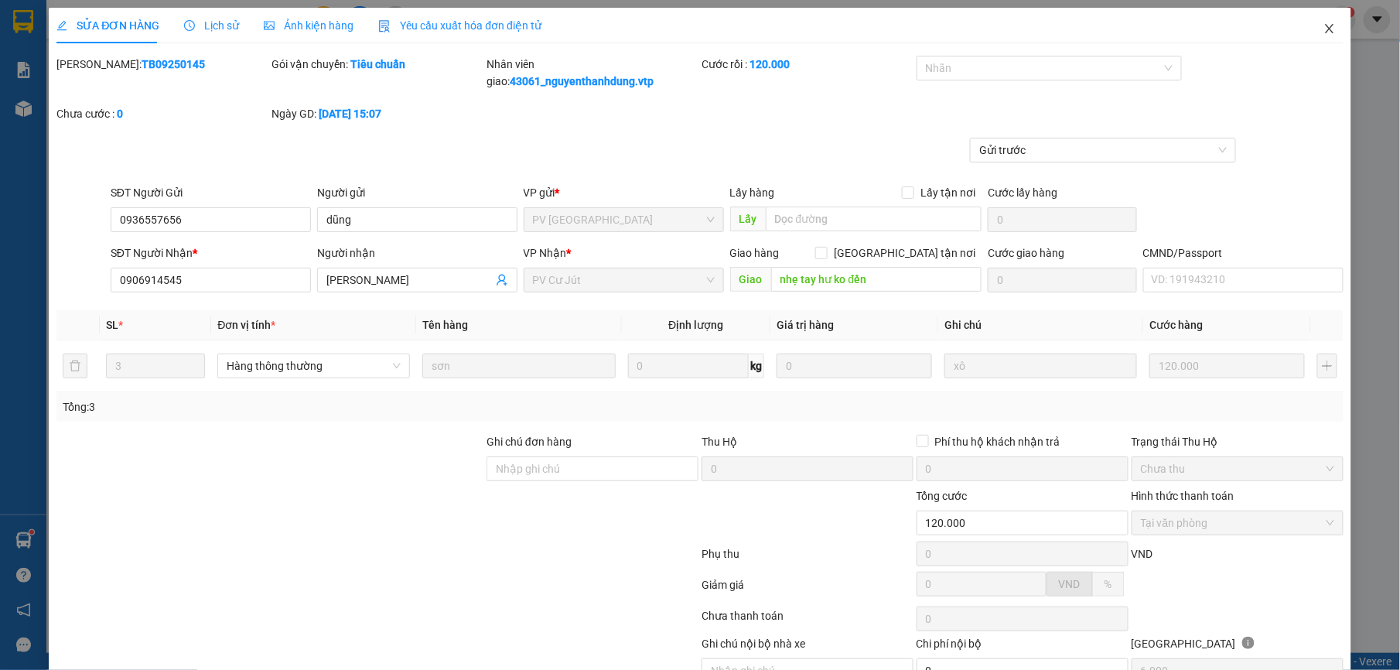
click at [1325, 25] on span "Close" at bounding box center [1329, 29] width 43 height 43
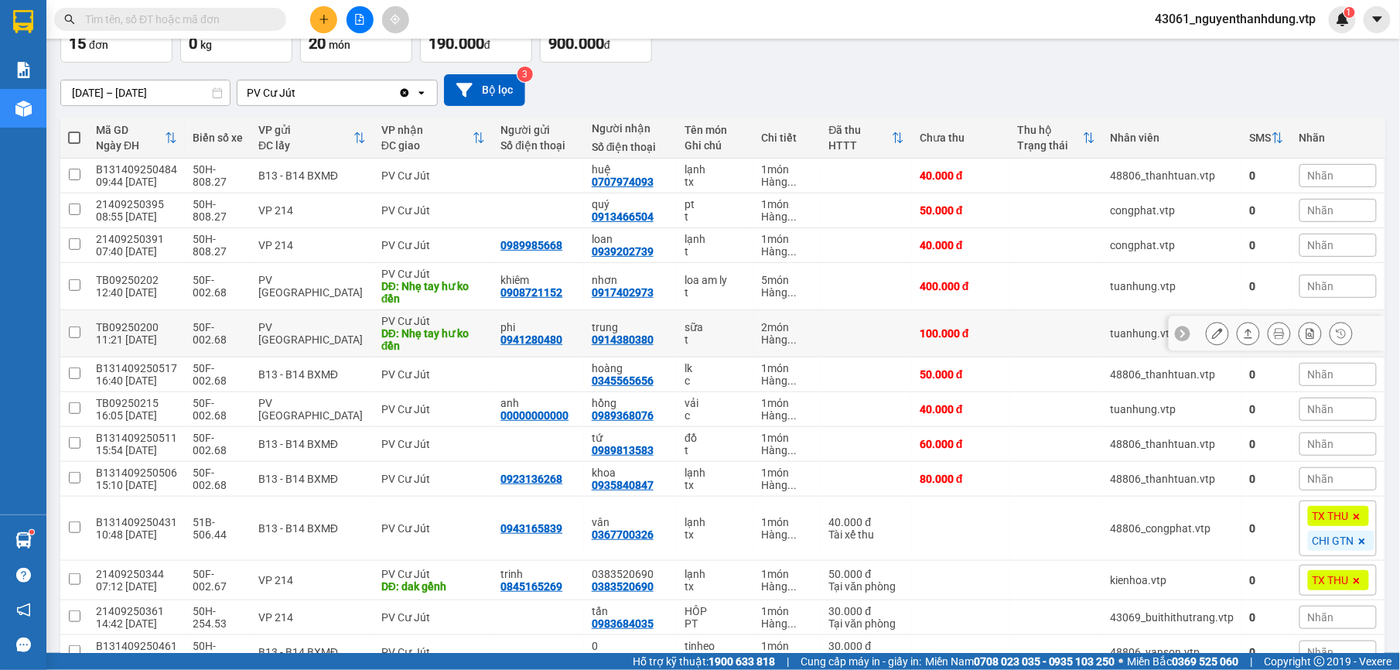
scroll to position [206, 0]
